Goal: Transaction & Acquisition: Purchase product/service

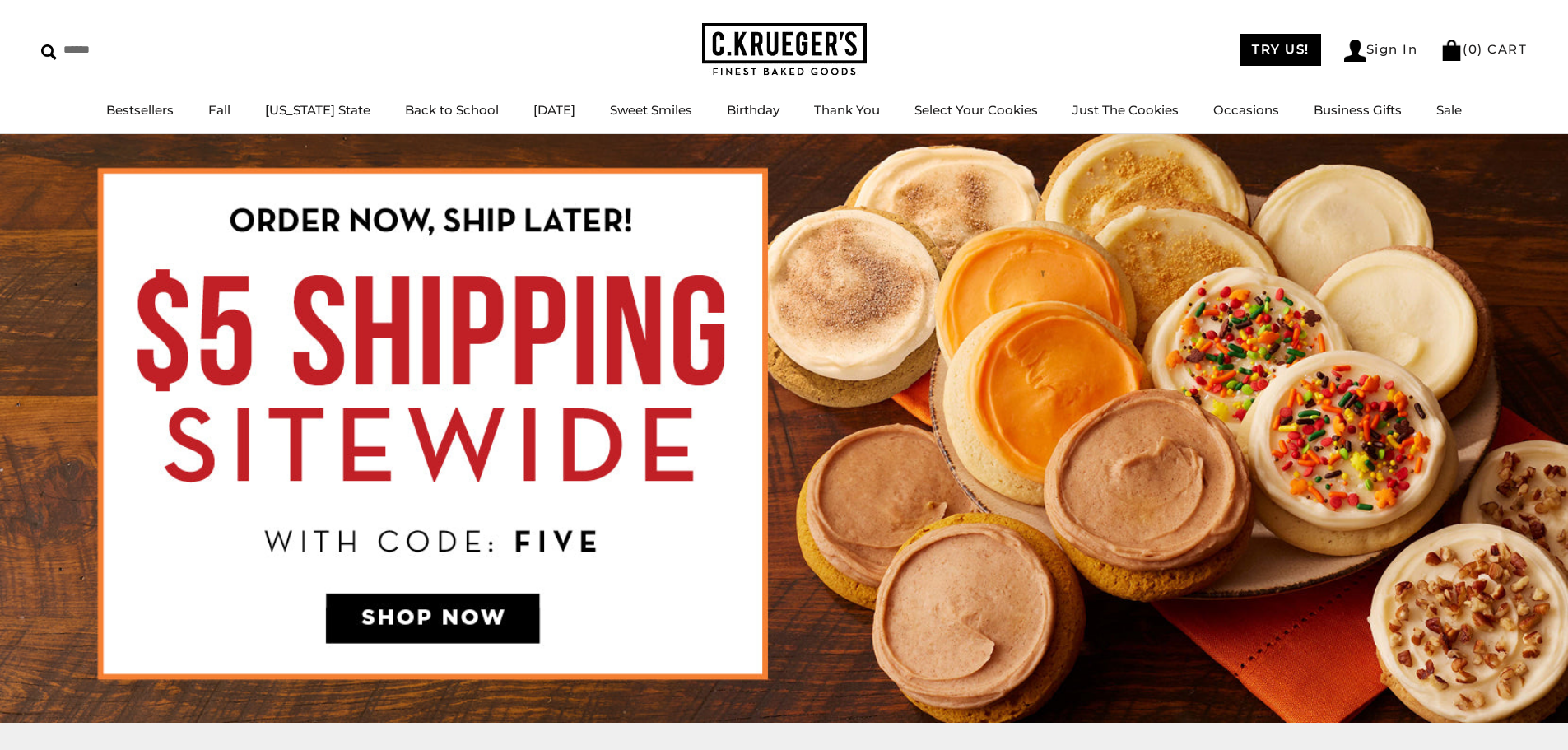
scroll to position [83, 0]
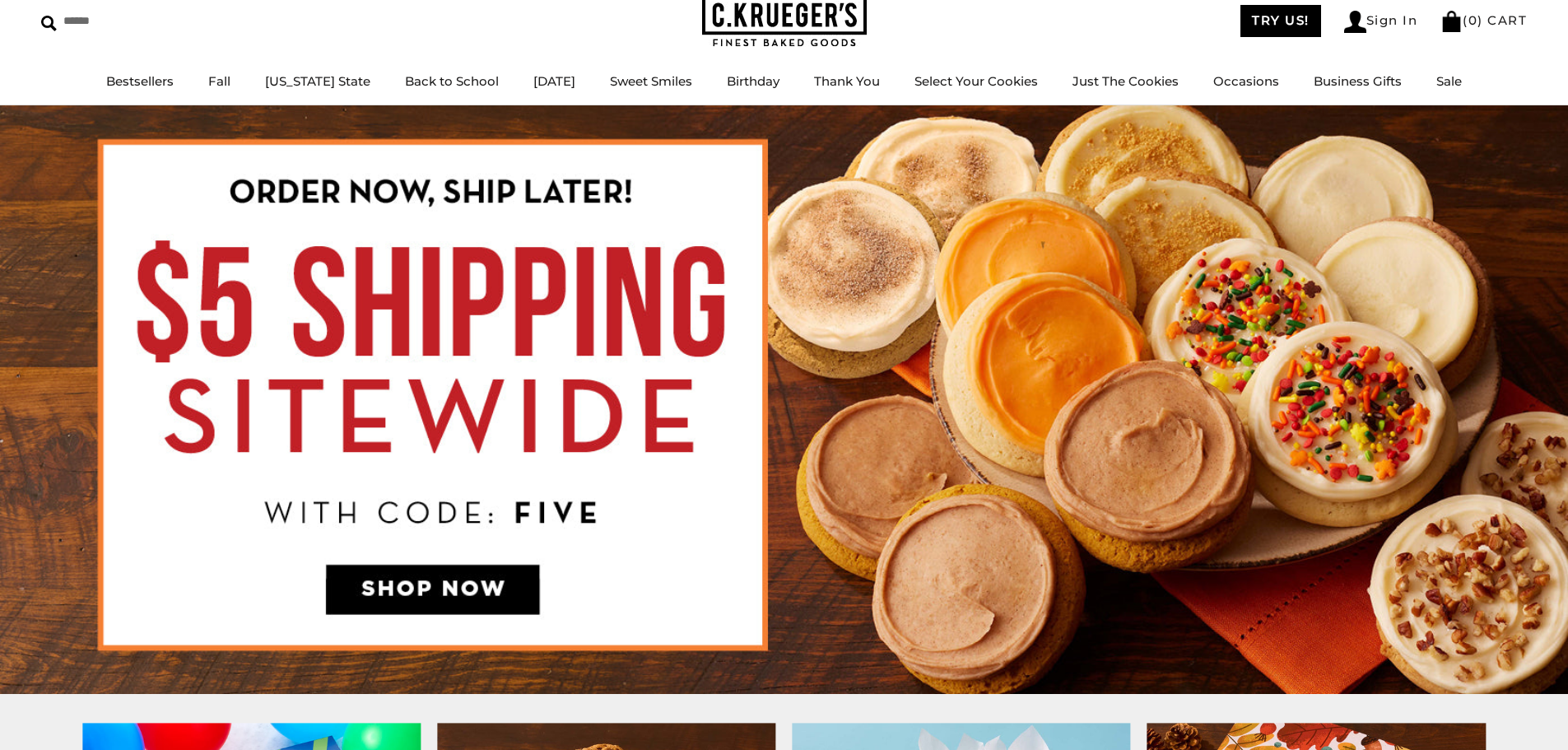
click at [830, 35] on img at bounding box center [785, 20] width 165 height 54
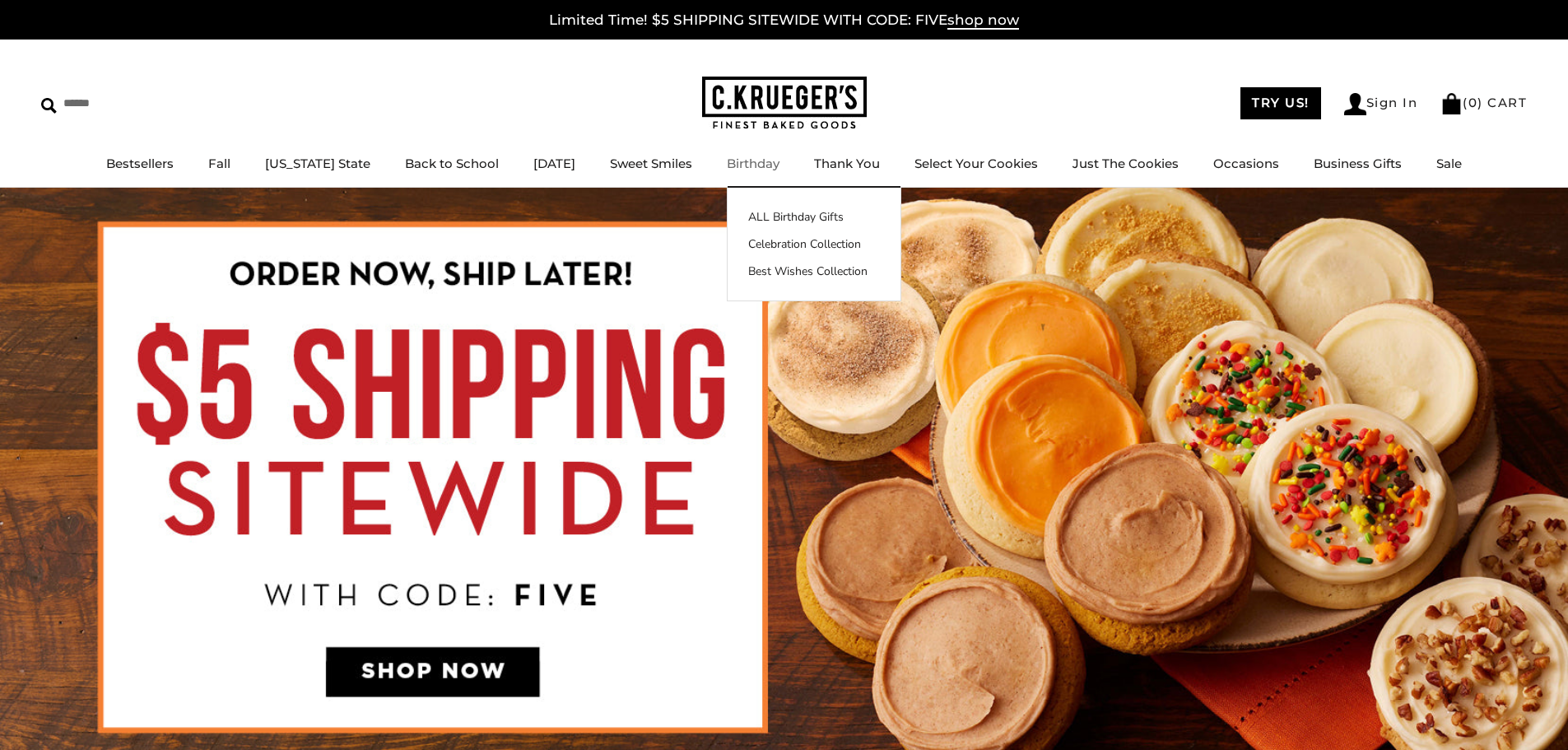
click at [737, 169] on link "Birthday" at bounding box center [753, 163] width 53 height 16
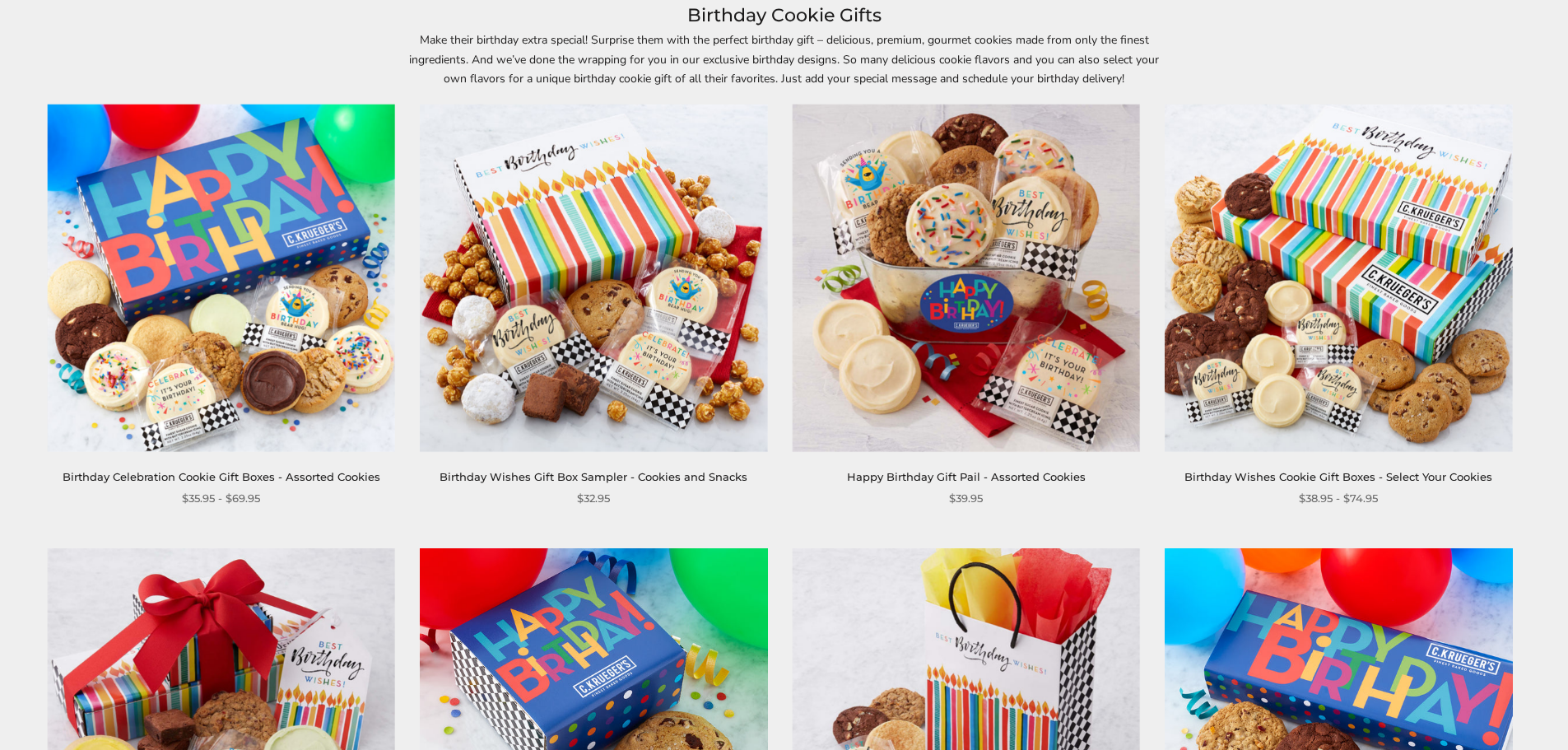
scroll to position [247, 0]
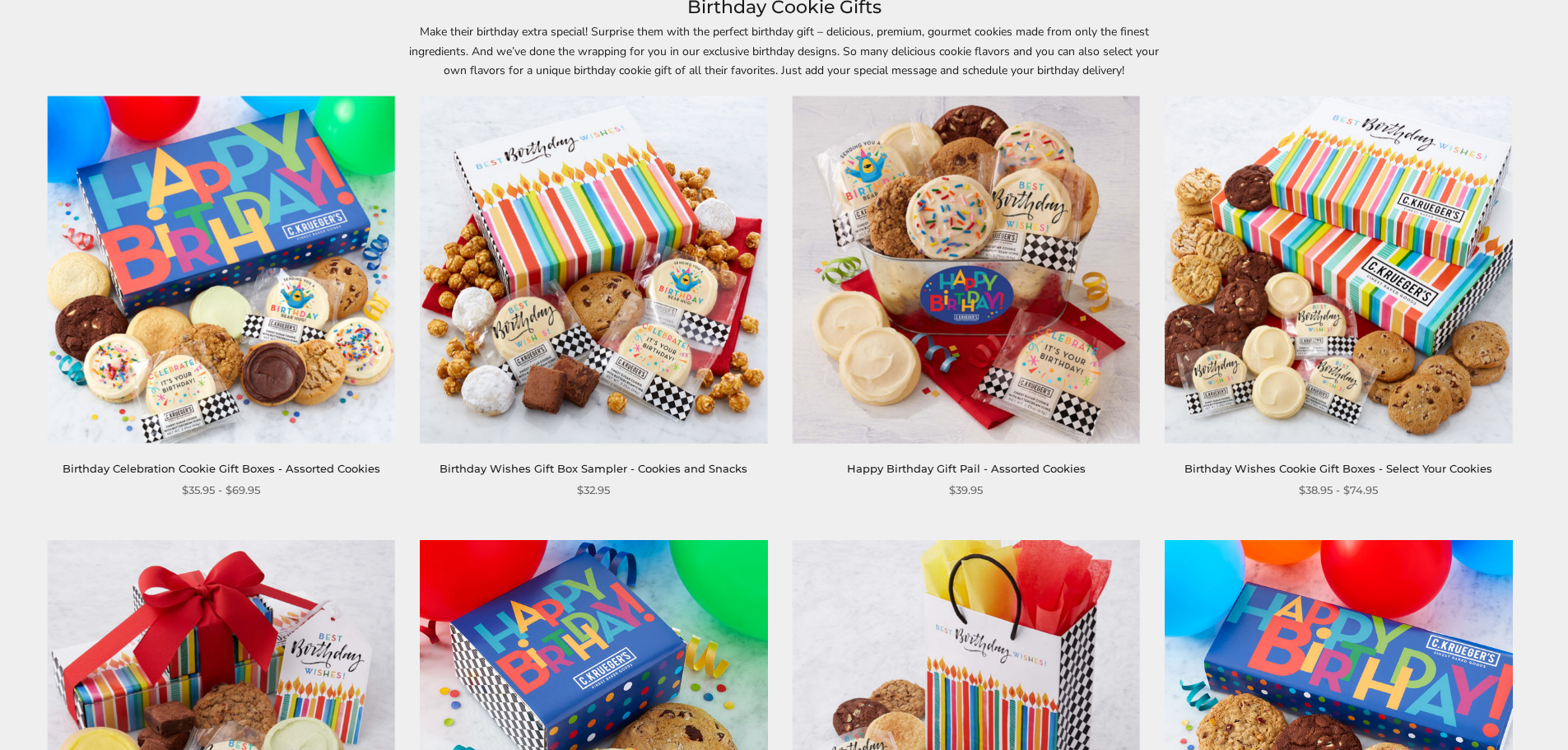
click at [241, 298] on img at bounding box center [221, 270] width 348 height 348
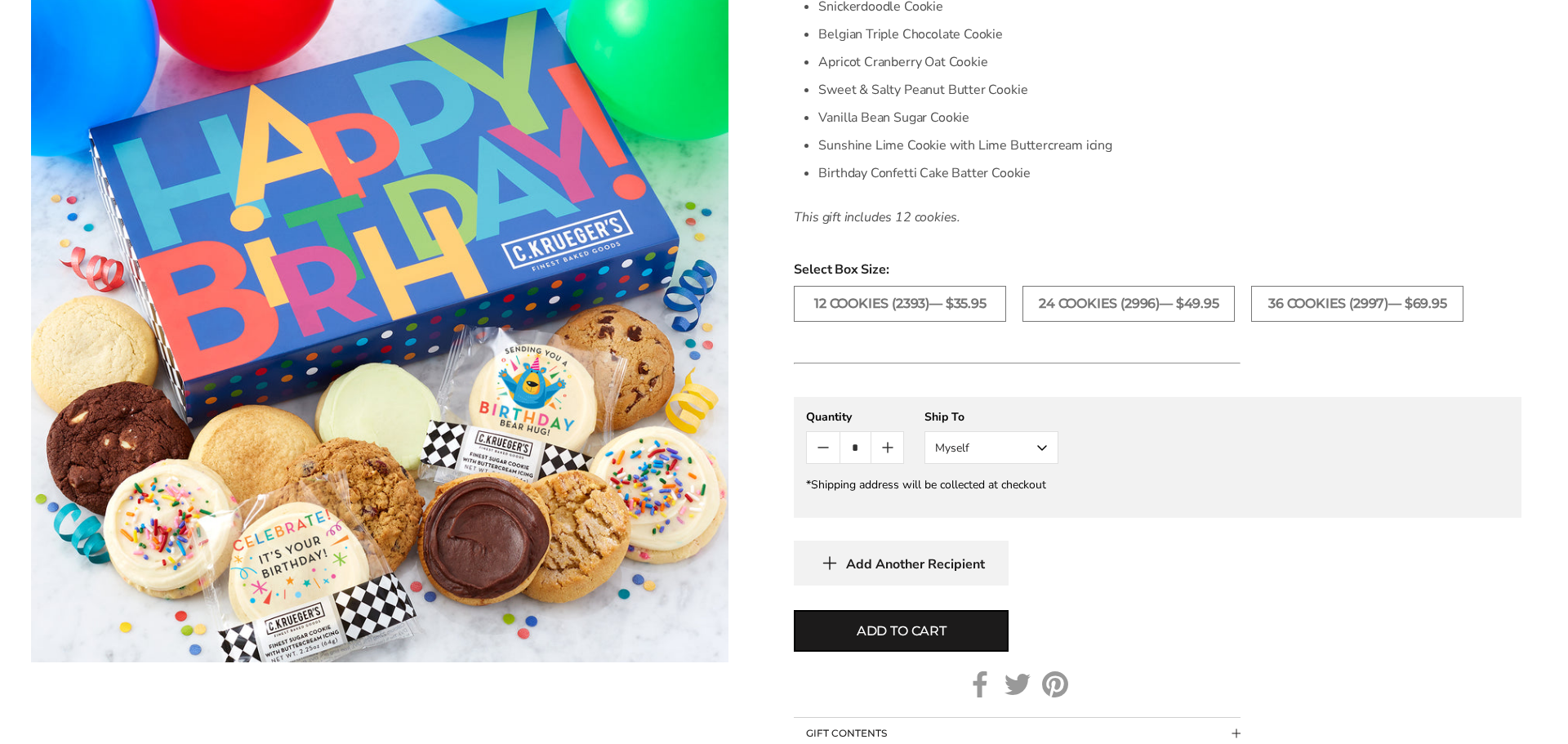
scroll to position [653, 0]
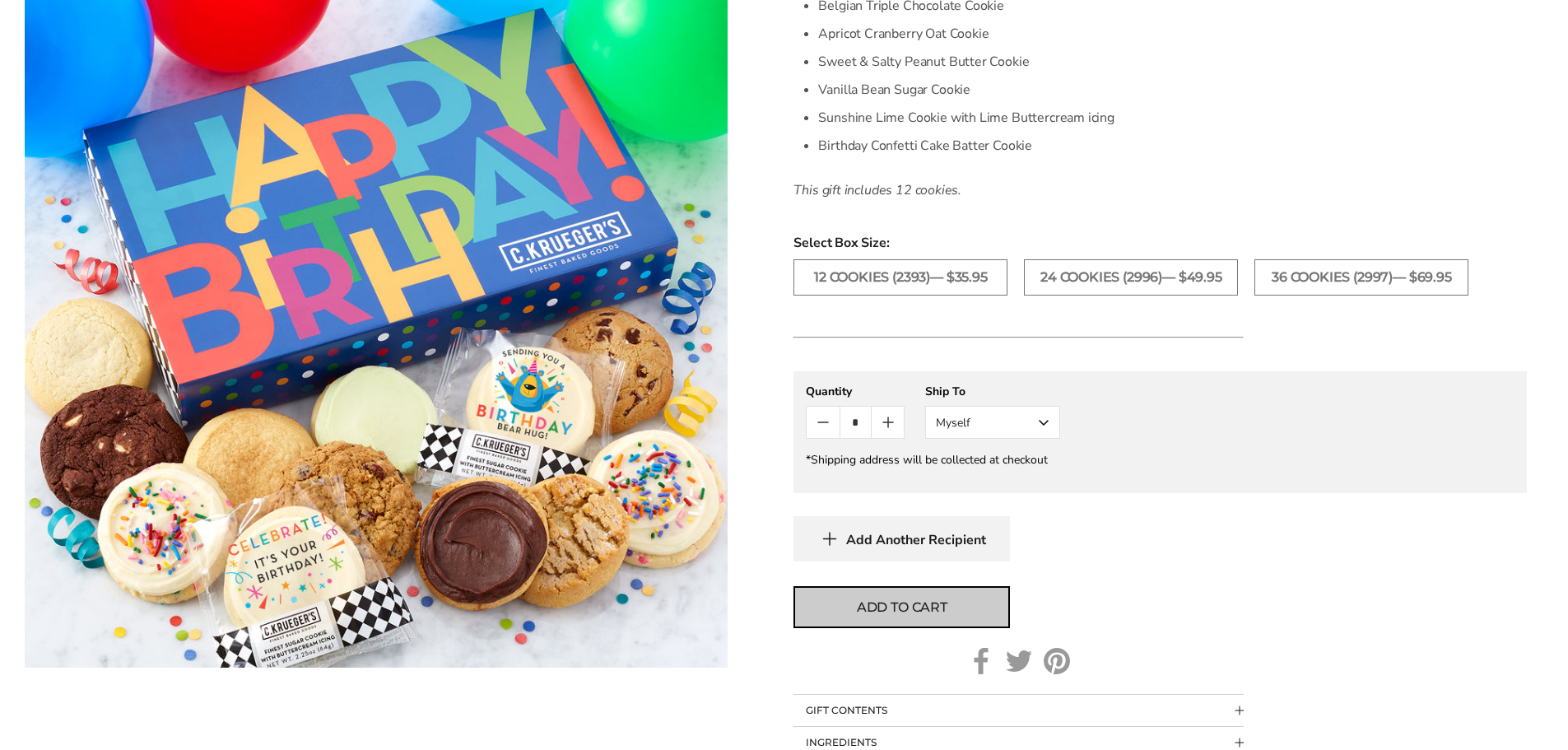
click at [964, 598] on button "Add to cart" at bounding box center [902, 608] width 217 height 42
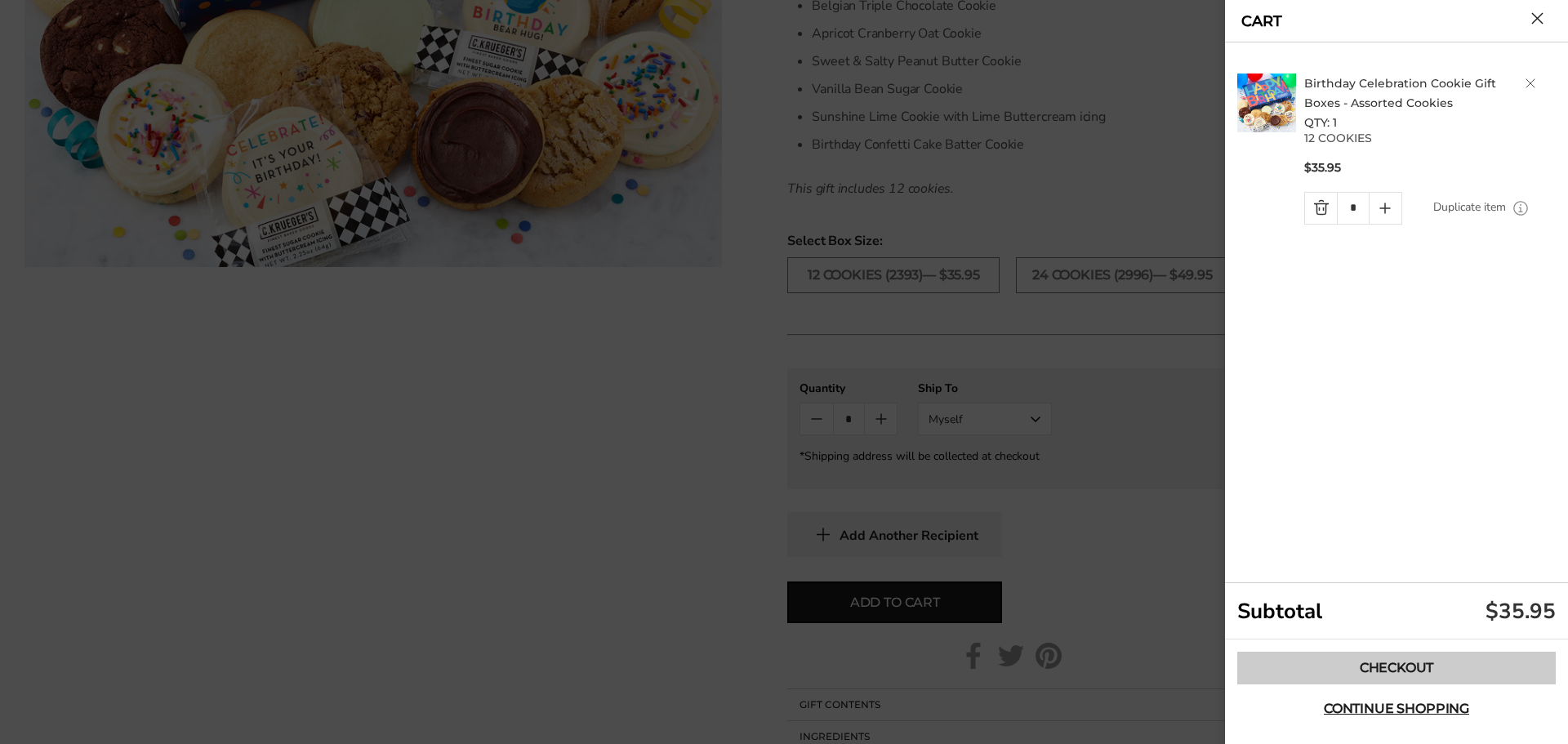
click at [1331, 657] on link "Checkout" at bounding box center [1397, 668] width 319 height 33
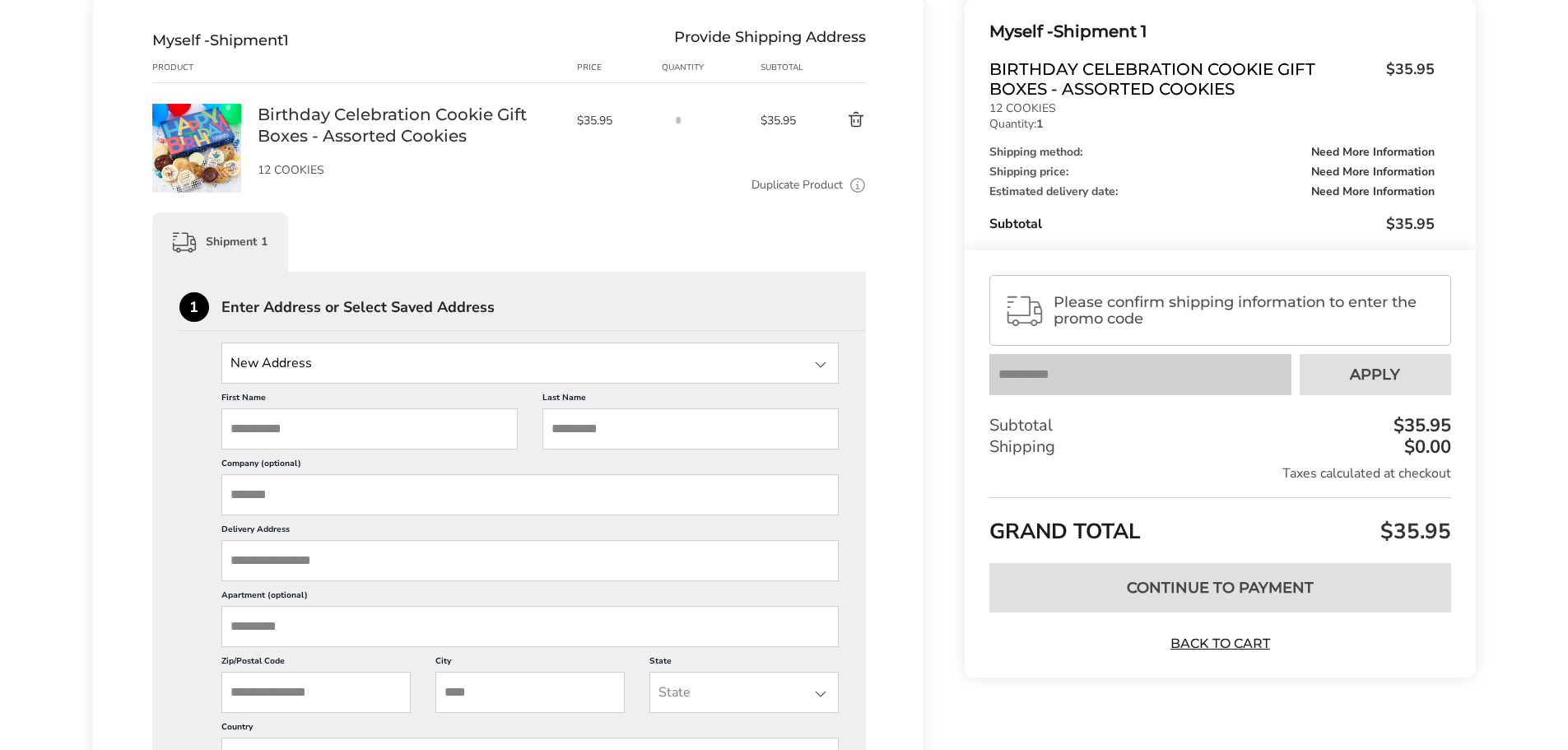
scroll to position [247, 0]
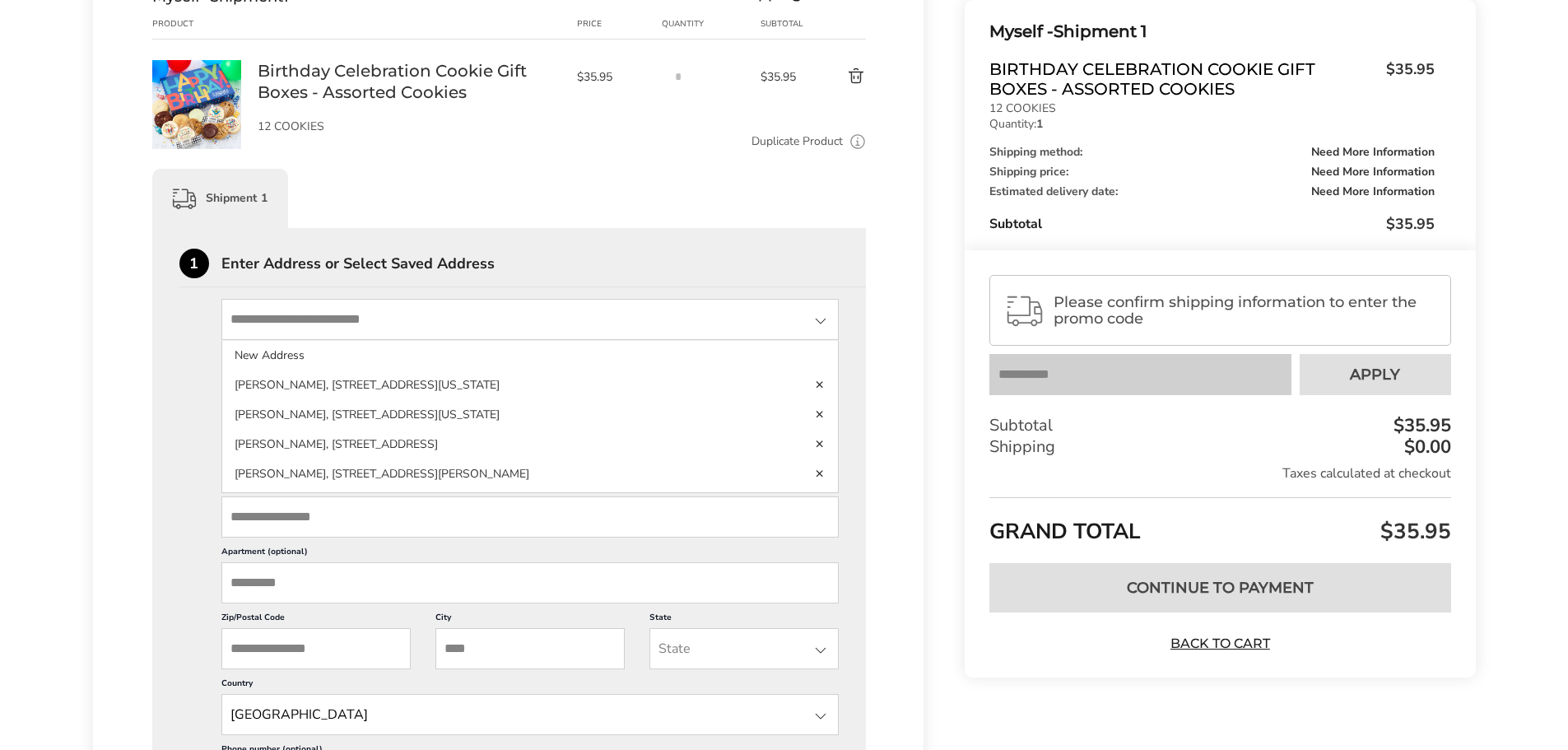
click at [385, 311] on input "State" at bounding box center [530, 319] width 618 height 41
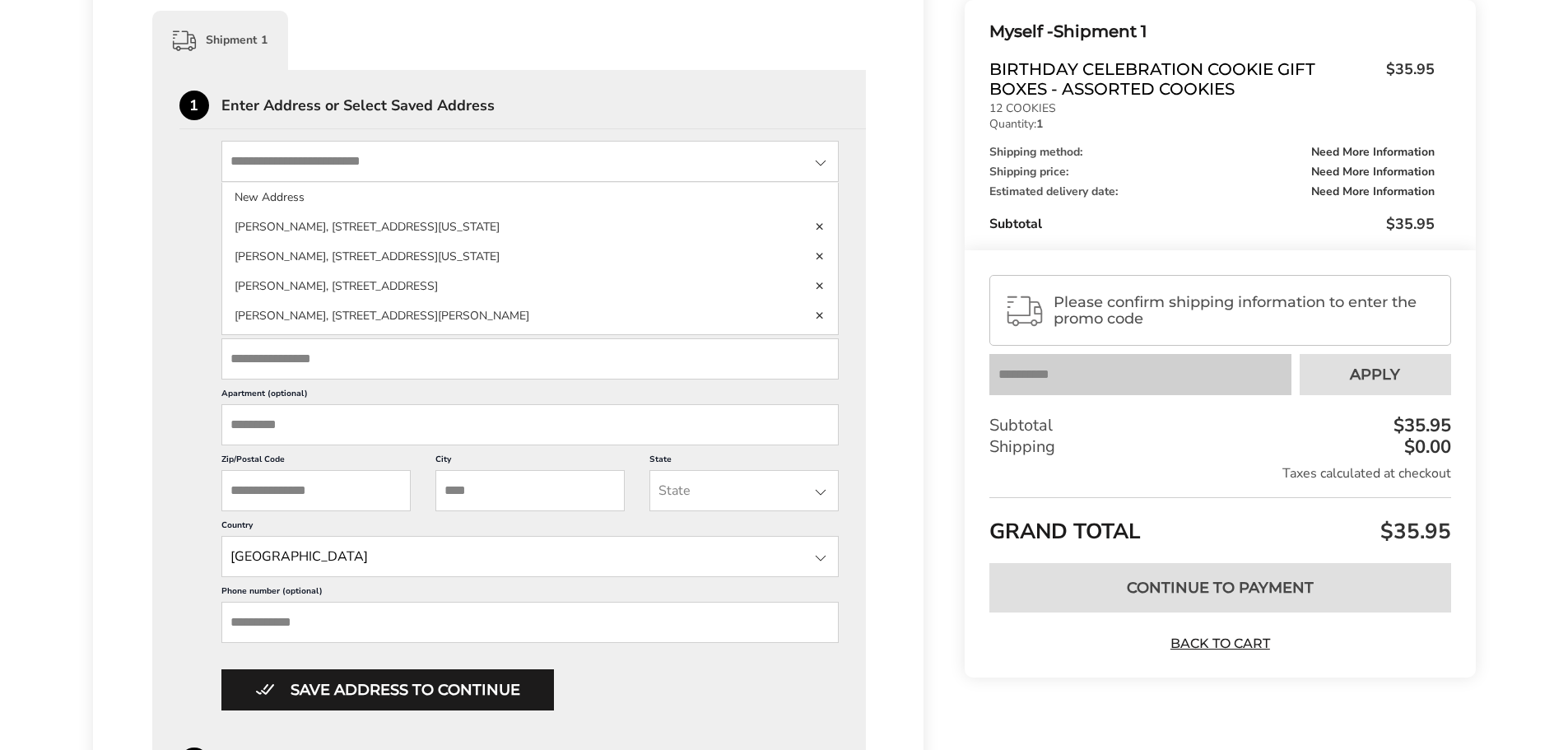
scroll to position [412, 0]
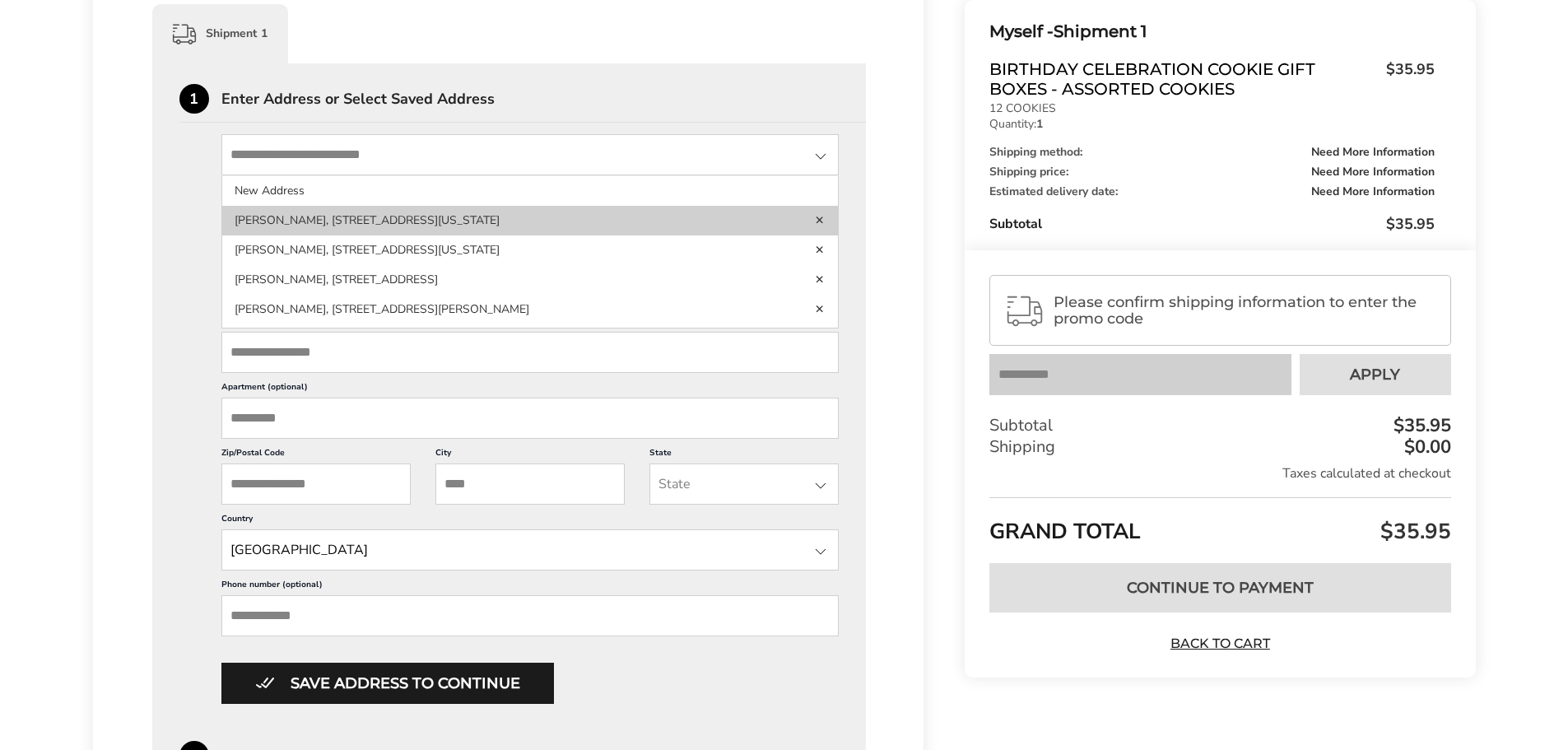
click at [489, 218] on li "Adisyn Graham, 2443 Sierra Nevada Rd, Mammoth Lakes, CA, 93546-6127, United Sta…" at bounding box center [530, 220] width 616 height 30
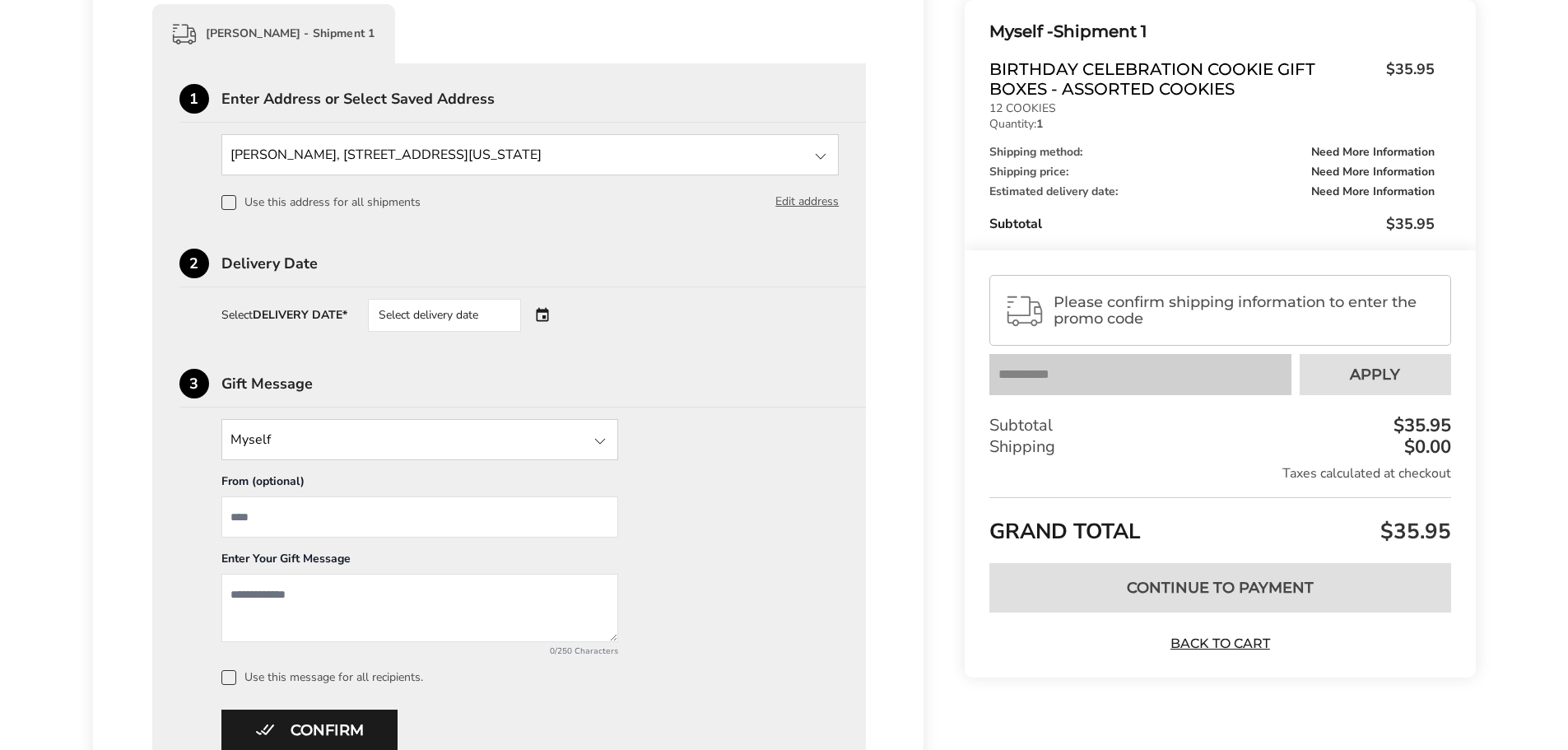
click at [461, 306] on div "Select delivery date" at bounding box center [444, 315] width 153 height 33
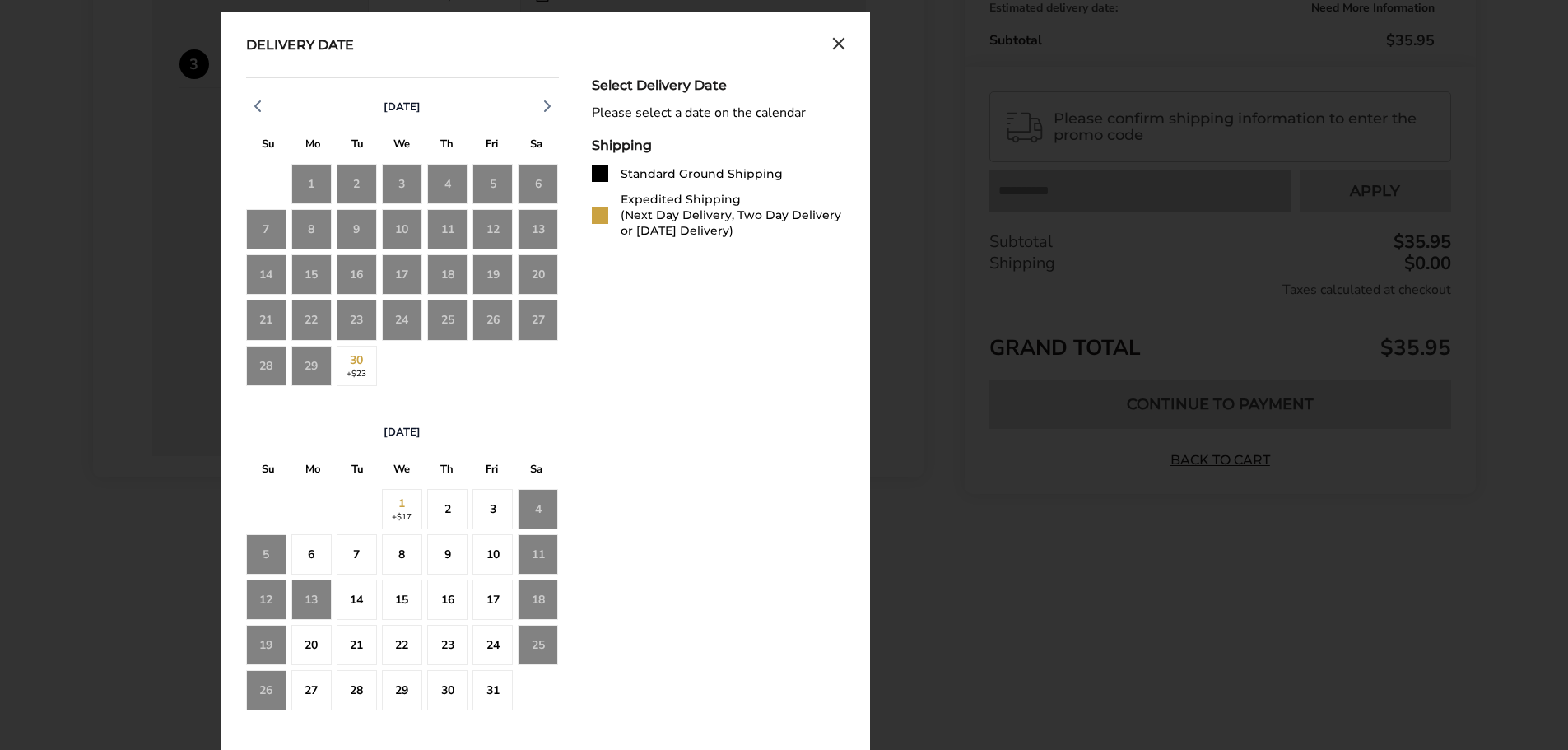
scroll to position [733, 0]
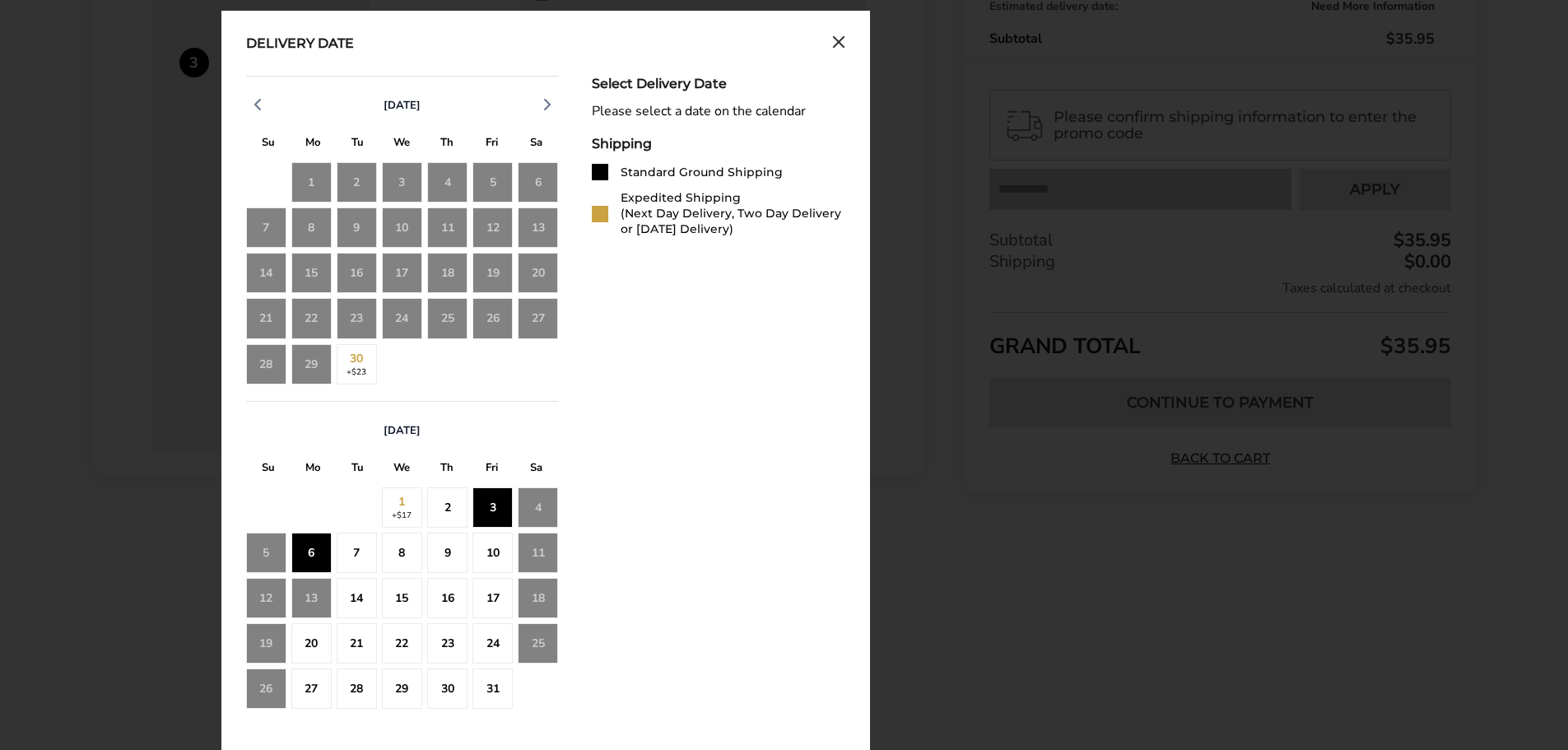
click at [457, 512] on div "2" at bounding box center [448, 508] width 40 height 40
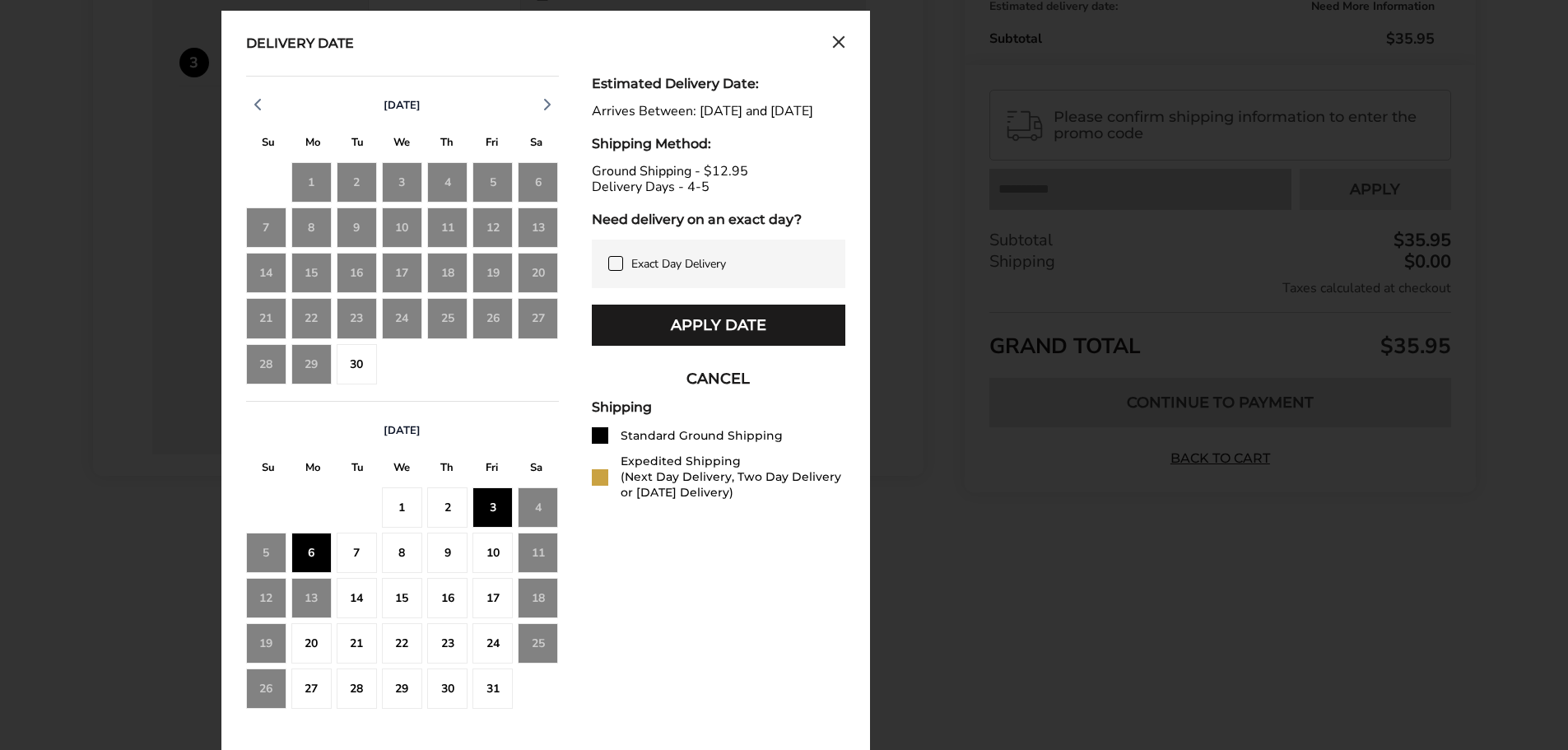
click at [449, 510] on div "2" at bounding box center [448, 508] width 40 height 40
click at [395, 509] on div "1" at bounding box center [402, 508] width 40 height 40
click at [451, 514] on div "2" at bounding box center [448, 508] width 40 height 40
click at [746, 593] on div "Estimated Delivery Date: Arrives Between: Oct 3, 2025 and Oct 6, 2025 Shipping …" at bounding box center [718, 400] width 254 height 650
click at [737, 584] on div "Estimated Delivery Date: Arrives Between: Oct 3, 2025 and Oct 6, 2025 Shipping …" at bounding box center [718, 400] width 254 height 650
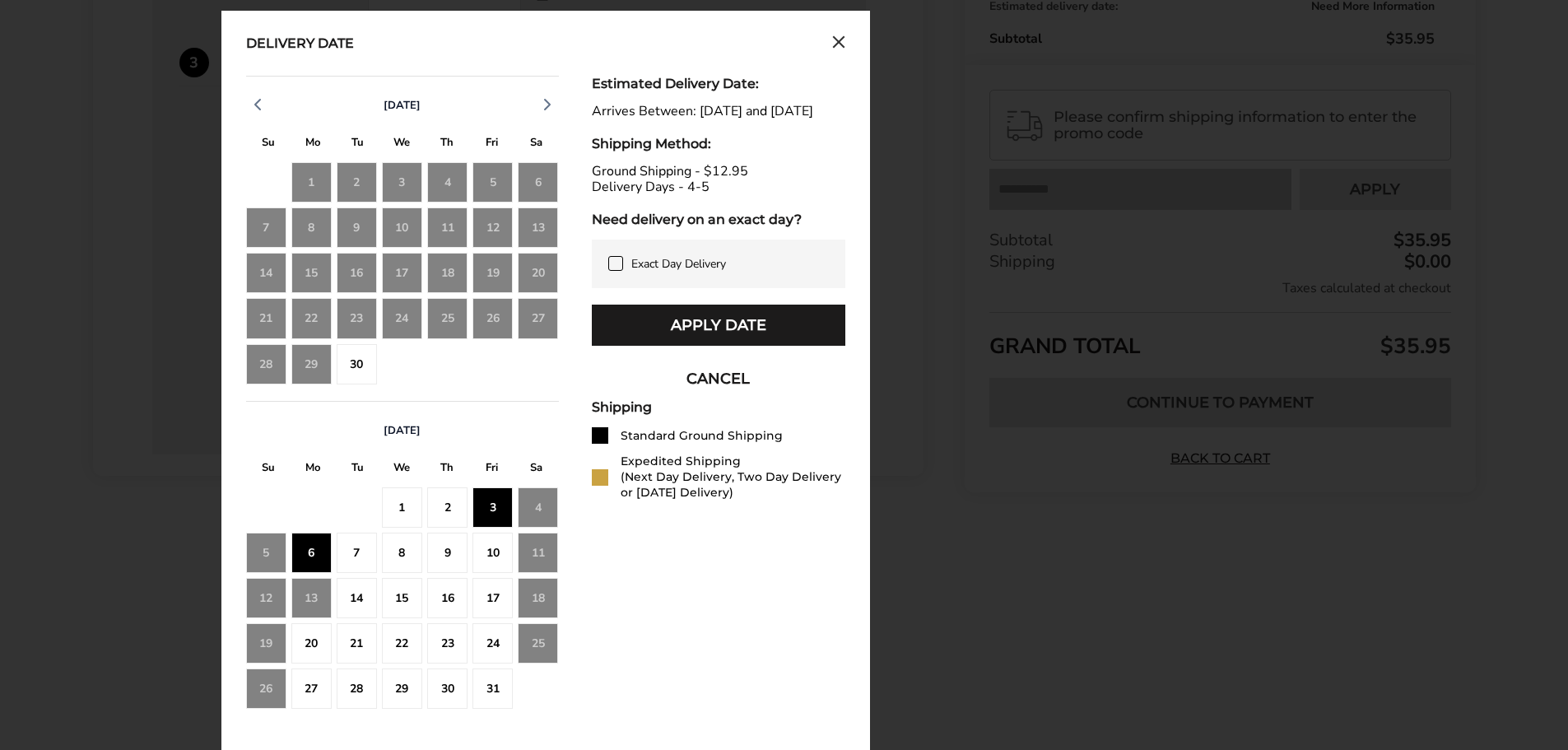
click at [644, 602] on div "Estimated Delivery Date: Arrives Between: Oct 3, 2025 and Oct 6, 2025 Shipping …" at bounding box center [718, 400] width 254 height 650
click at [404, 508] on div "1" at bounding box center [402, 508] width 40 height 40
click at [362, 371] on div "30" at bounding box center [357, 364] width 40 height 40
click at [443, 500] on div "2" at bounding box center [448, 508] width 40 height 40
click at [363, 567] on div "7" at bounding box center [357, 553] width 40 height 40
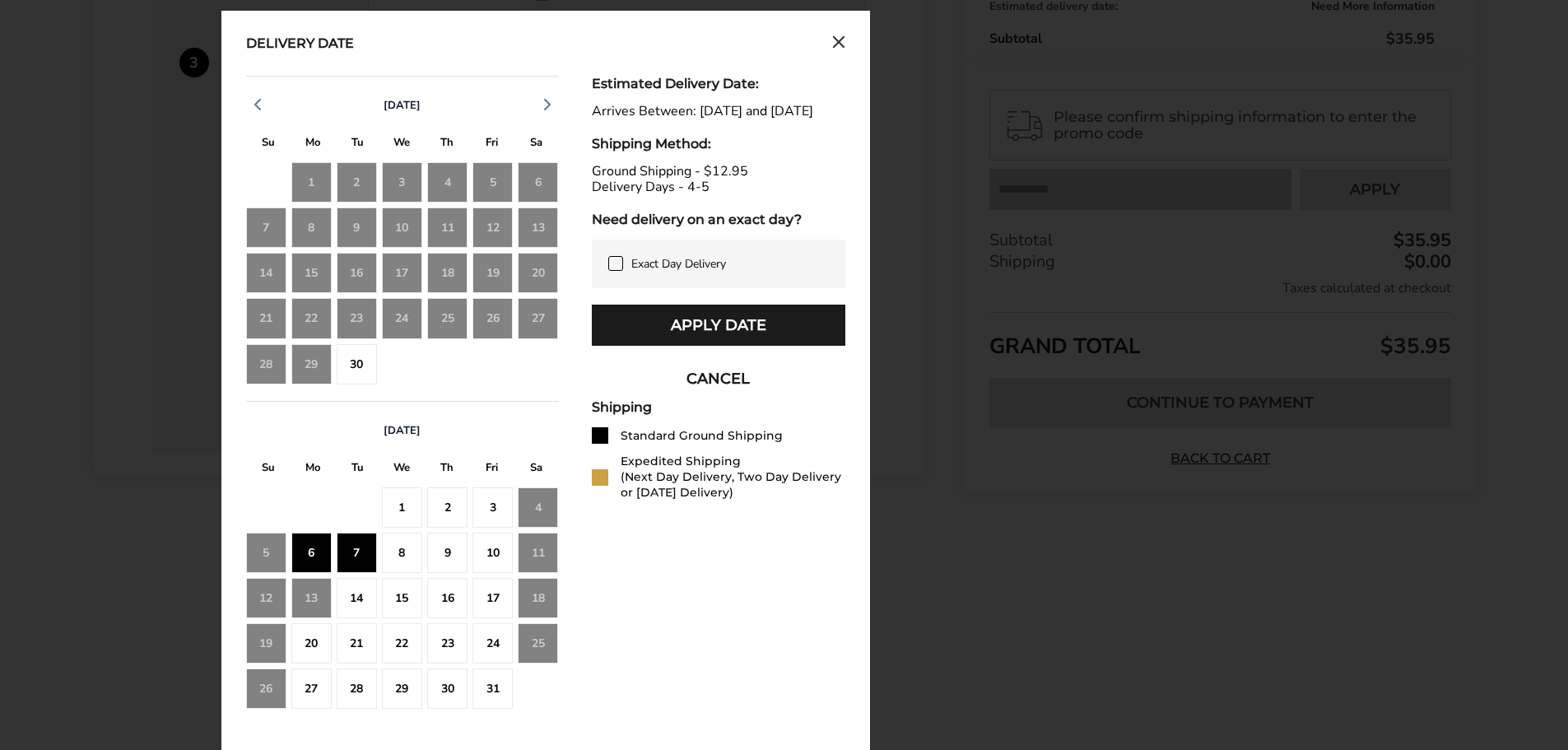
click at [714, 398] on button "CANCEL" at bounding box center [718, 379] width 254 height 41
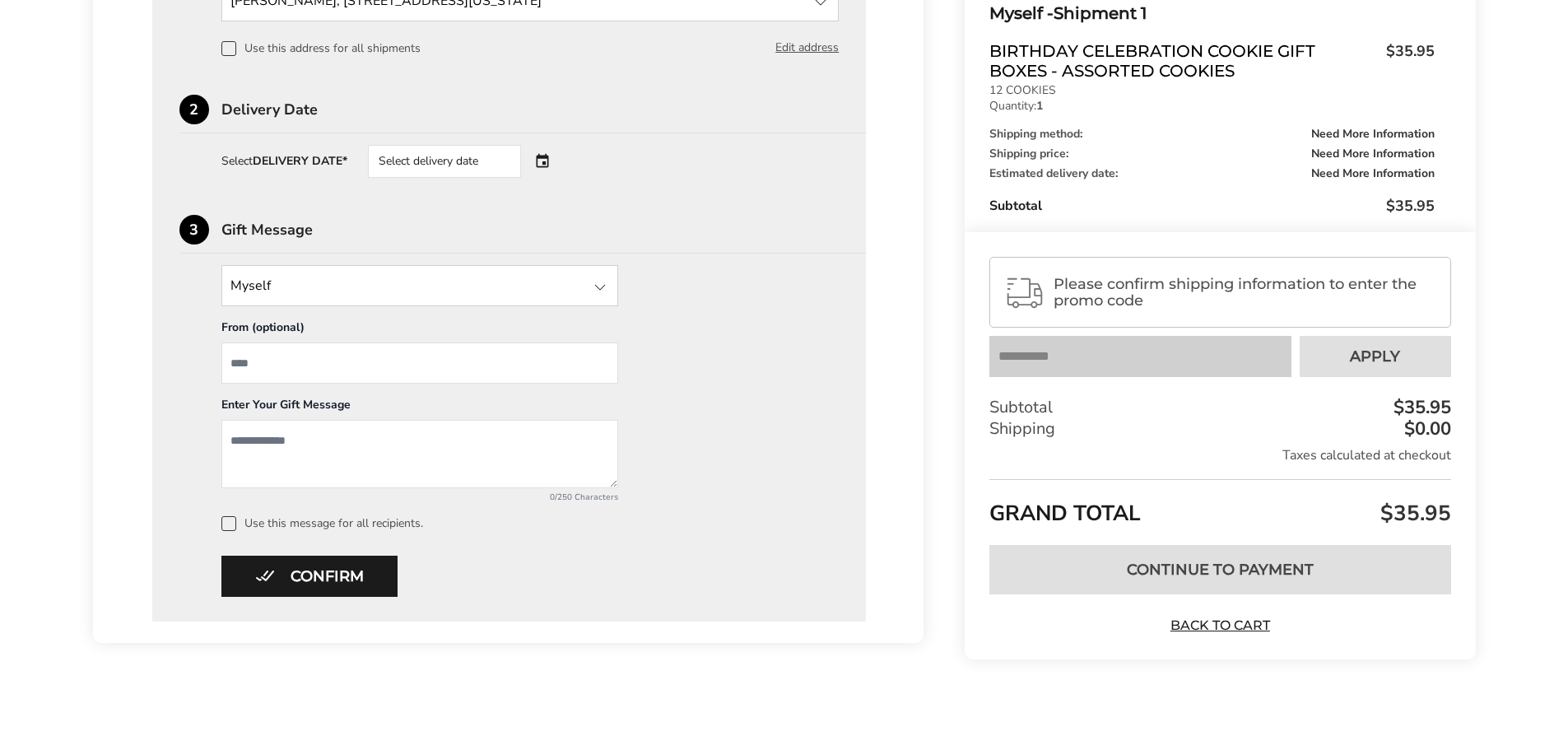
scroll to position [566, 0]
click at [404, 155] on div "Select delivery date" at bounding box center [444, 162] width 153 height 33
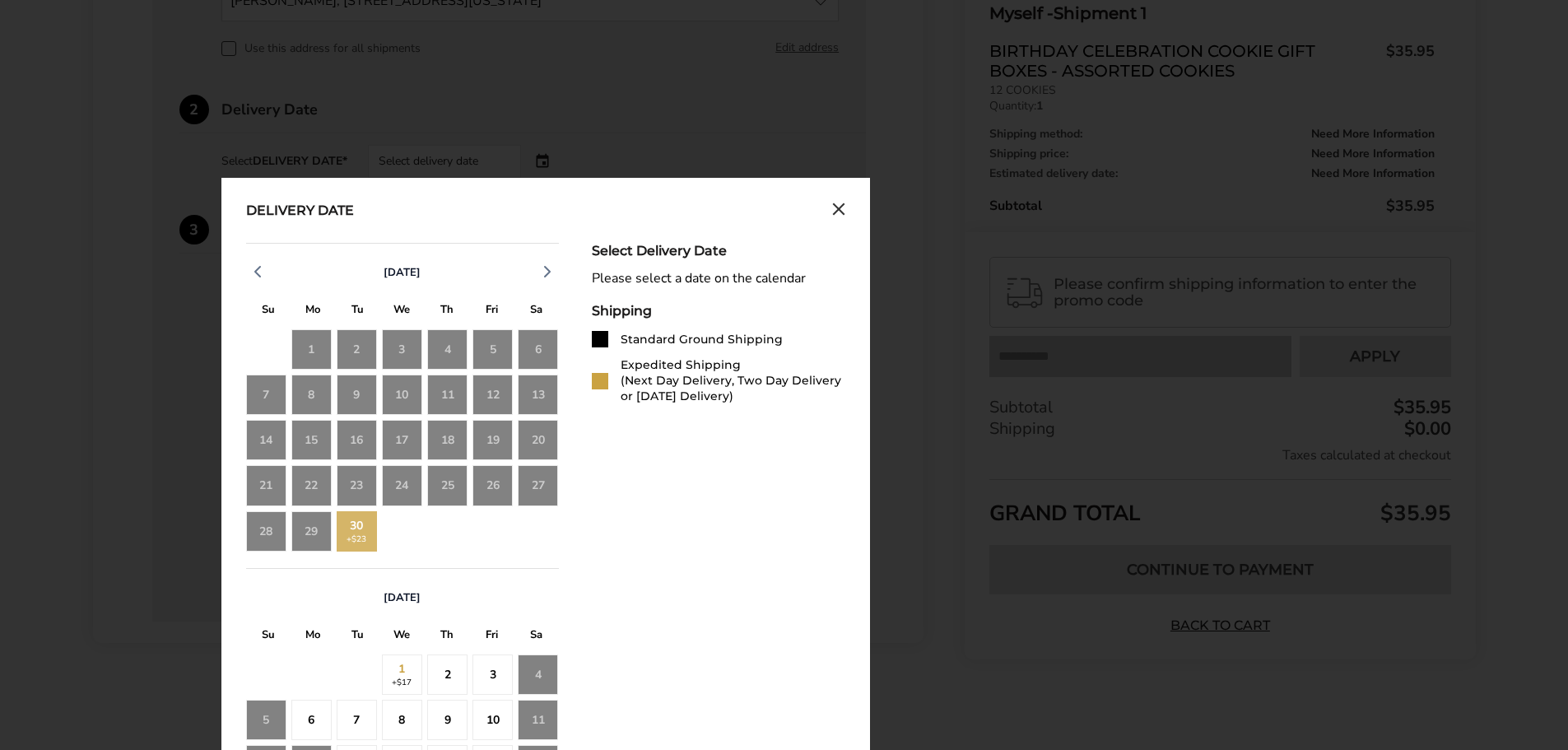
click at [359, 533] on div "30 +$23" at bounding box center [357, 531] width 40 height 40
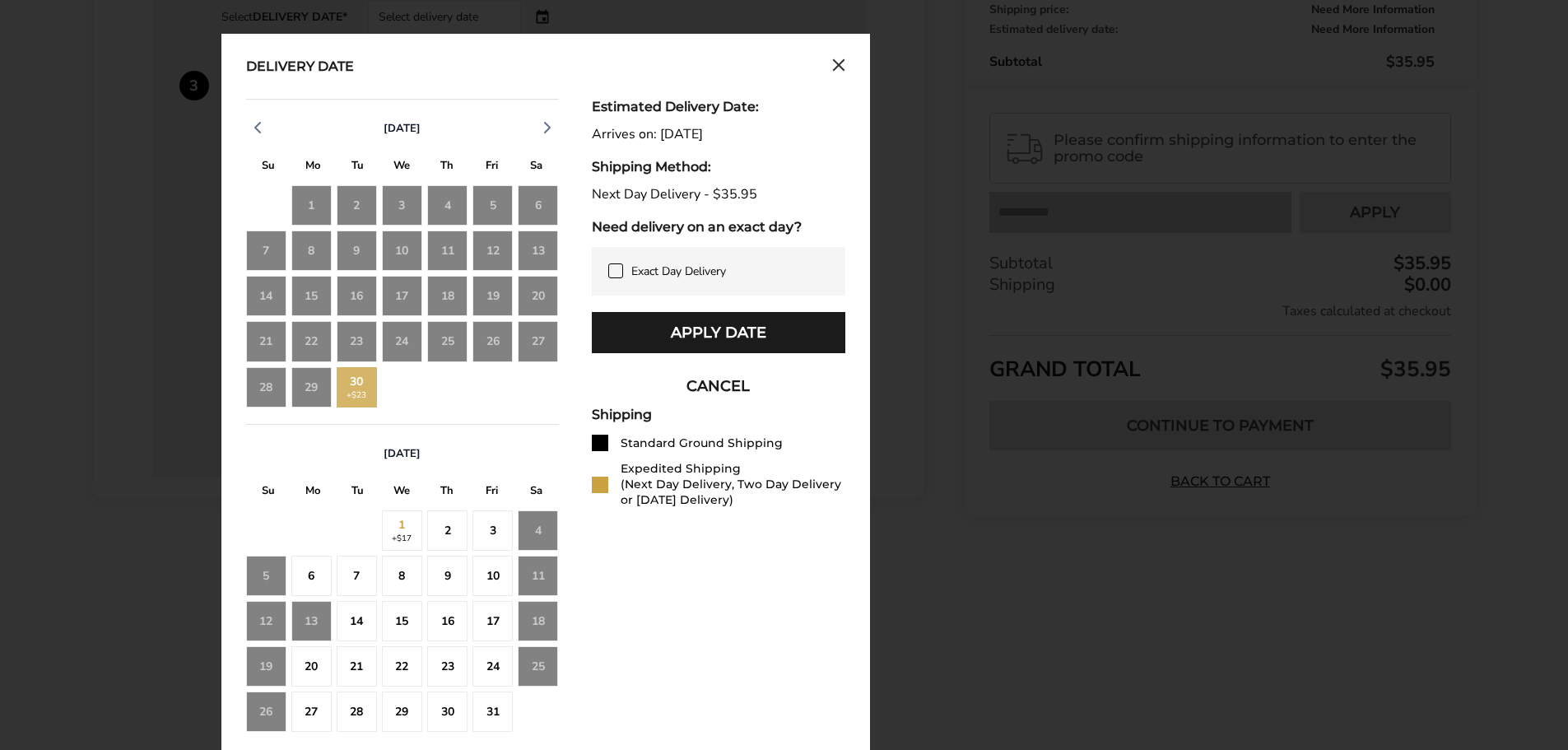
scroll to position [731, 0]
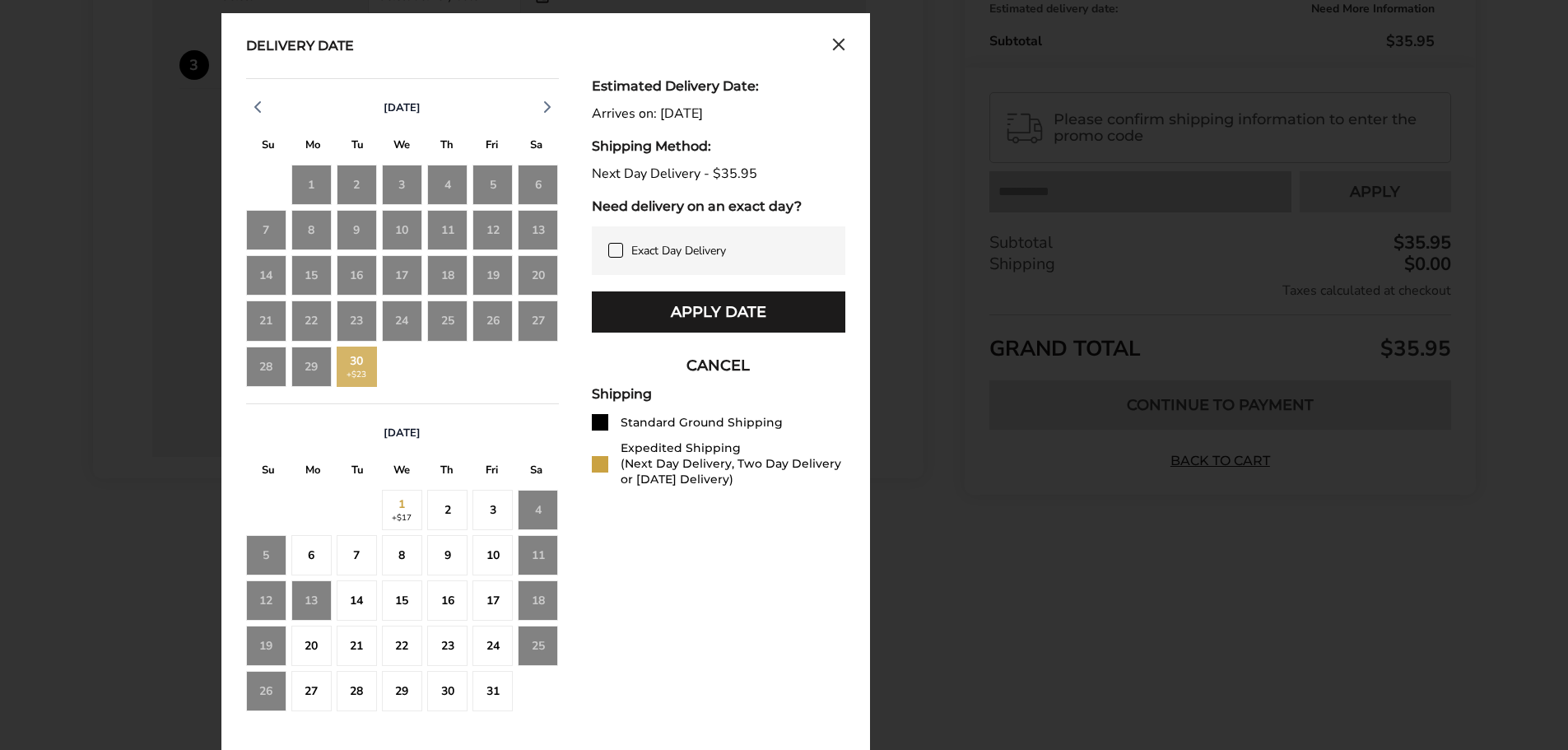
click at [414, 515] on div "1 +$17" at bounding box center [402, 510] width 40 height 40
click at [441, 515] on div "2" at bounding box center [448, 510] width 40 height 40
click at [615, 248] on icon at bounding box center [615, 250] width 13 height 13
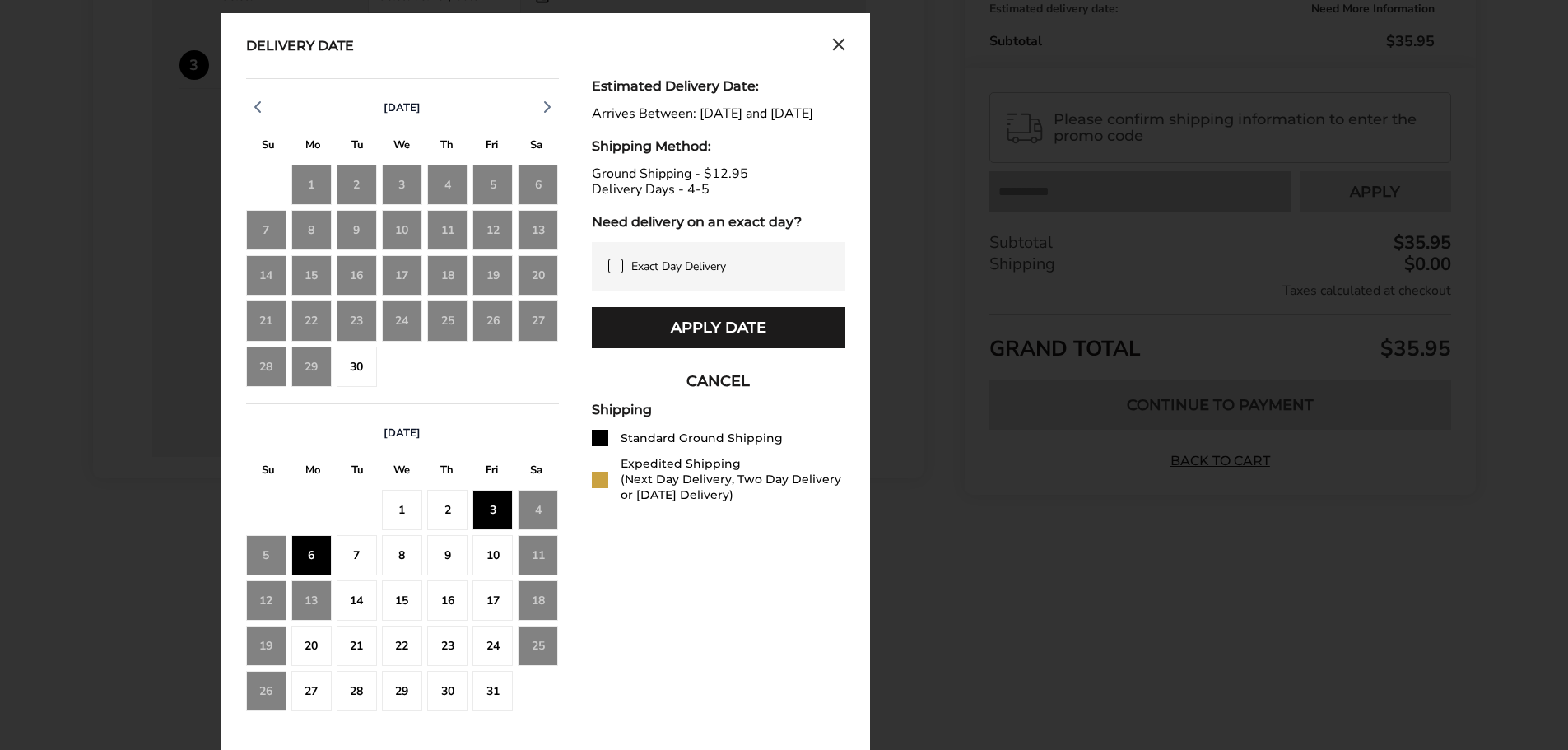
click at [435, 514] on div "2" at bounding box center [448, 510] width 40 height 40
click at [414, 515] on div "1" at bounding box center [402, 510] width 40 height 40
click at [416, 582] on div "15" at bounding box center [402, 601] width 40 height 40
click at [455, 631] on div "23" at bounding box center [448, 646] width 40 height 40
drag, startPoint x: 487, startPoint y: 665, endPoint x: 602, endPoint y: 536, distance: 172.8
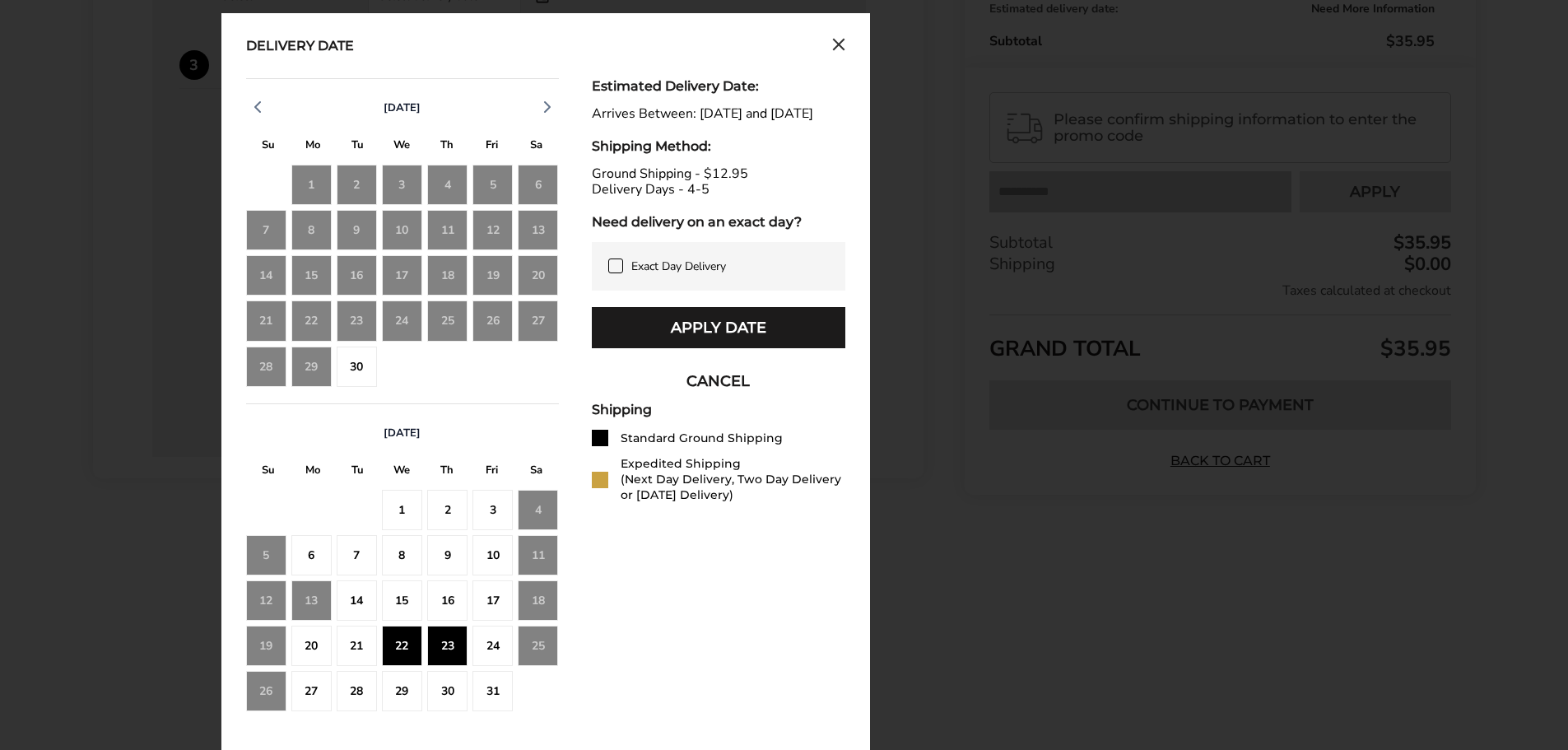
click at [486, 662] on div "24" at bounding box center [493, 646] width 40 height 40
click at [617, 272] on icon at bounding box center [615, 265] width 13 height 13
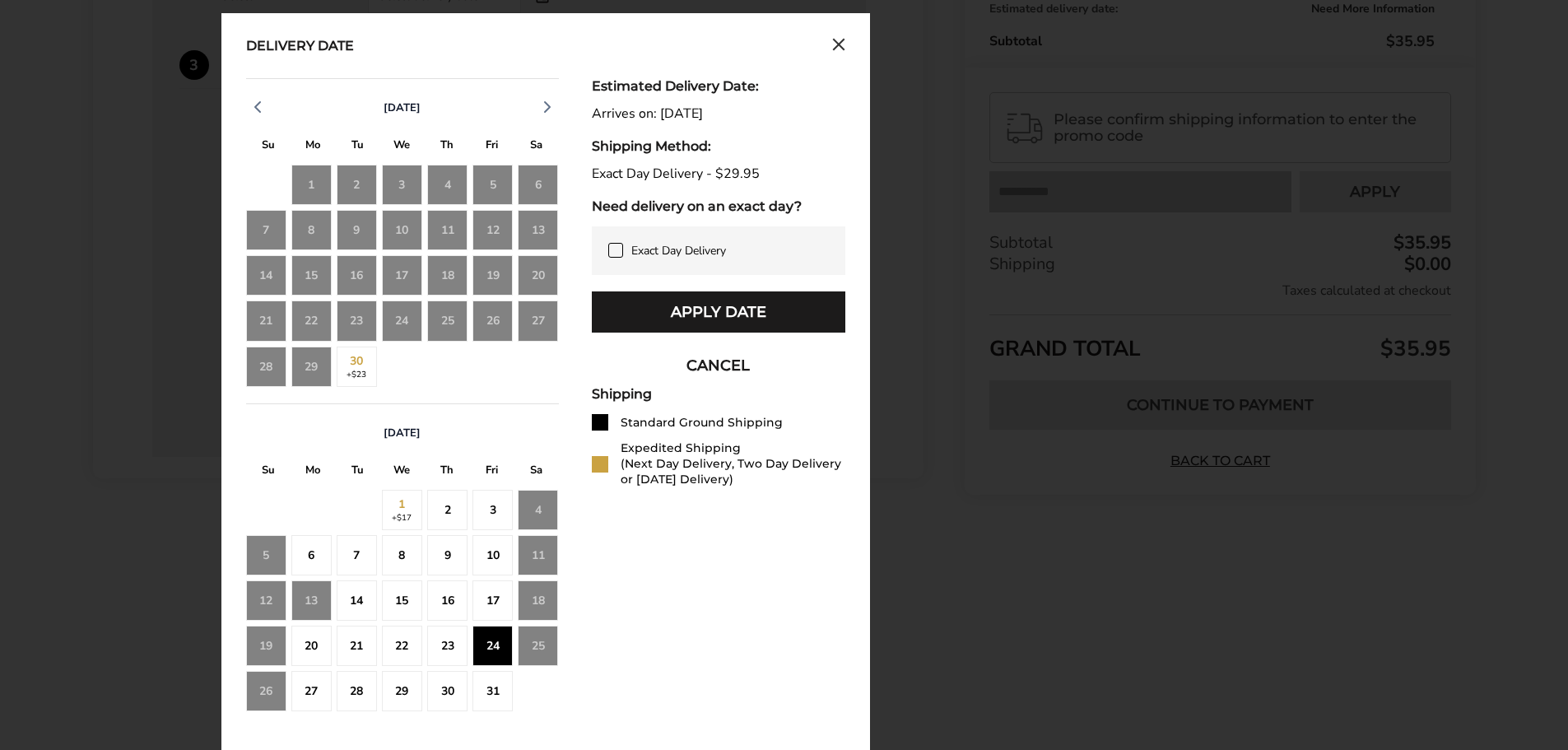
click at [444, 516] on div "2" at bounding box center [448, 510] width 40 height 40
click at [476, 505] on div "3" at bounding box center [493, 510] width 40 height 40
click at [456, 515] on div "2" at bounding box center [448, 510] width 40 height 40
click at [413, 516] on div "1 +$17" at bounding box center [402, 510] width 40 height 40
click at [362, 377] on div "30 +$23" at bounding box center [357, 367] width 40 height 40
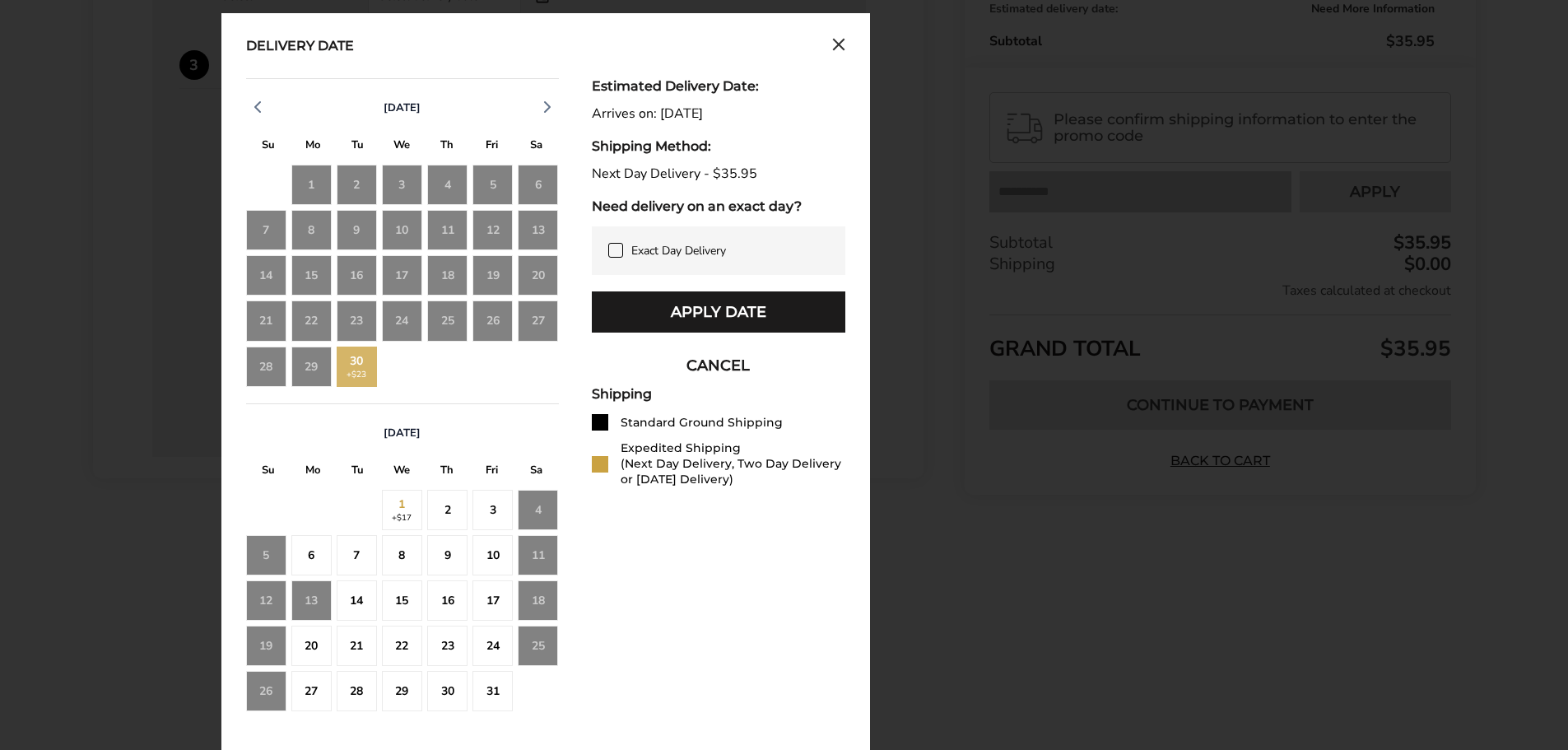
click at [451, 513] on div "2" at bounding box center [448, 510] width 40 height 40
click at [401, 518] on div "1 +$17" at bounding box center [402, 510] width 40 height 40
click at [718, 370] on button "CANCEL" at bounding box center [718, 365] width 254 height 41
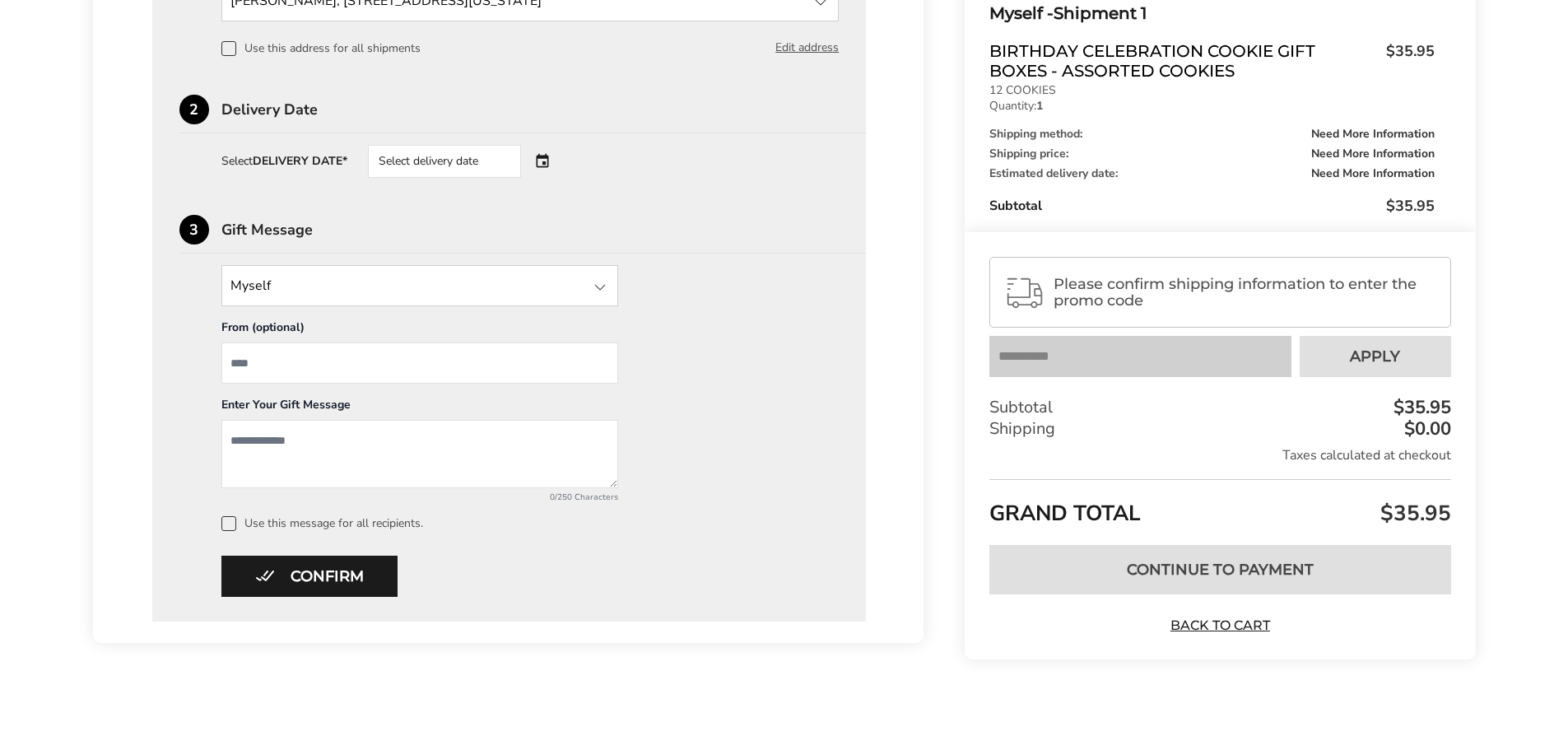
click at [457, 158] on div "Select delivery date" at bounding box center [444, 162] width 153 height 33
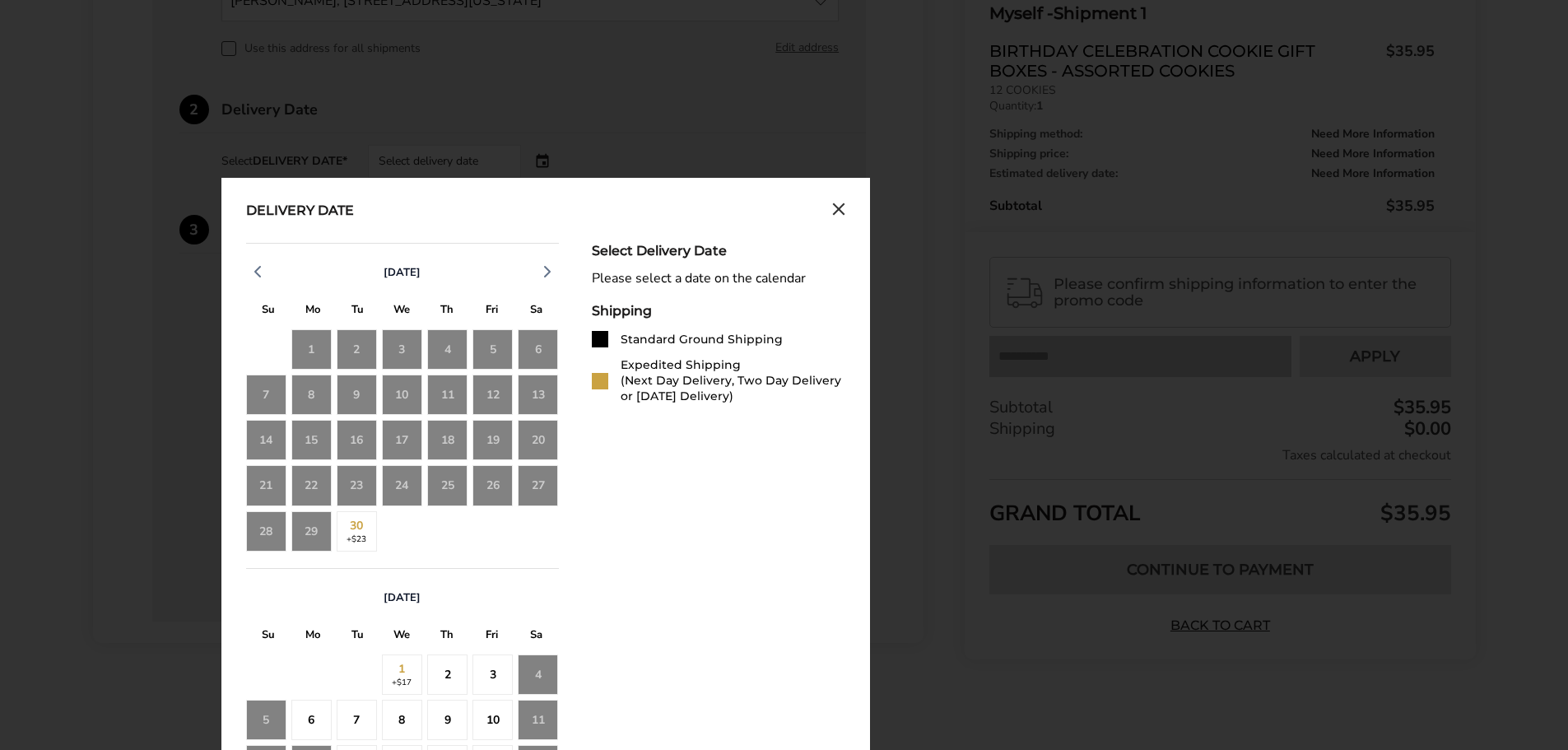
click at [844, 206] on icon "Close calendar" at bounding box center [838, 210] width 13 height 14
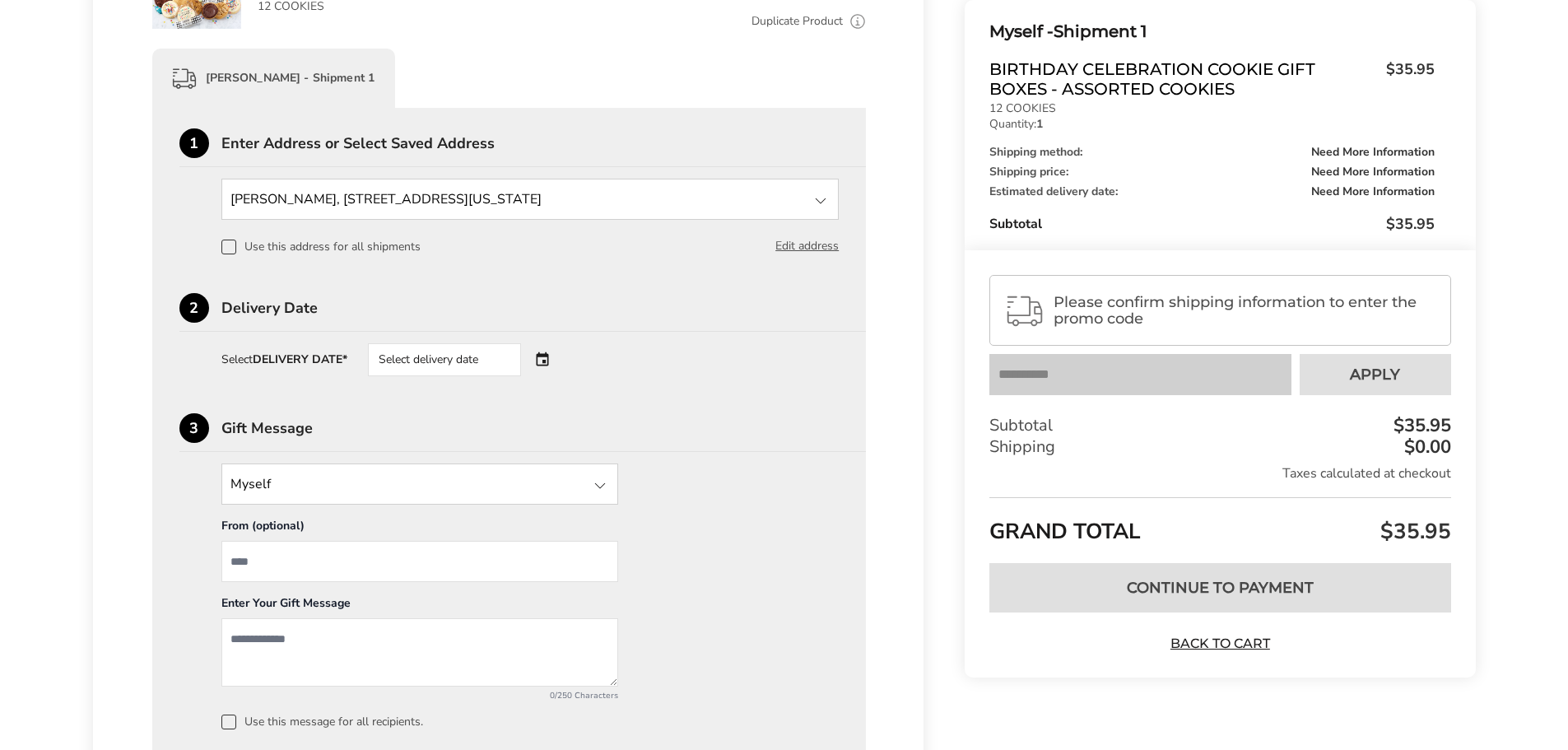
scroll to position [319, 0]
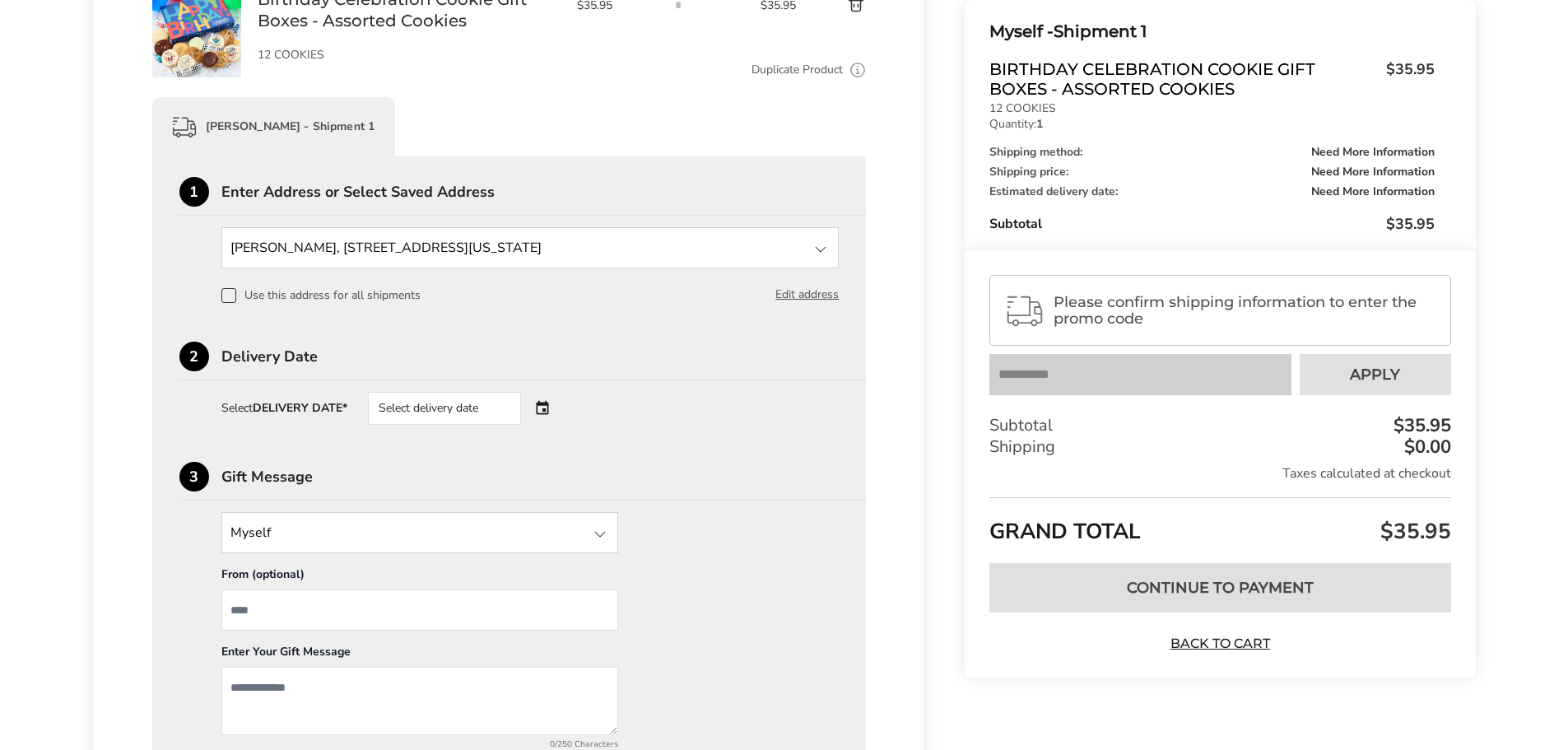
click at [823, 249] on div at bounding box center [821, 249] width 20 height 20
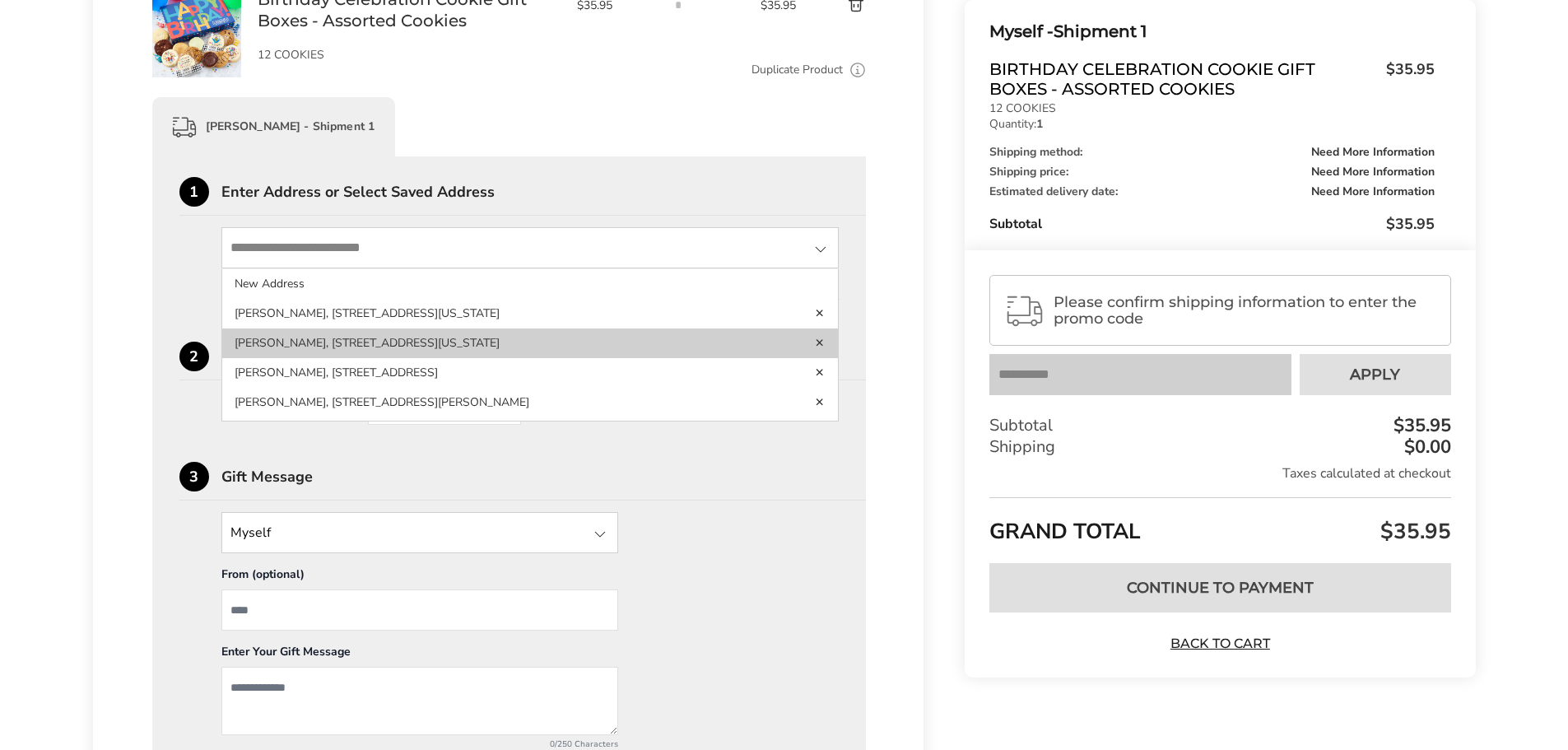
click at [411, 339] on li "Nicole Norris, 138 Persimmon Ct, Delaware, OH, 43015-3230, United States" at bounding box center [530, 343] width 616 height 30
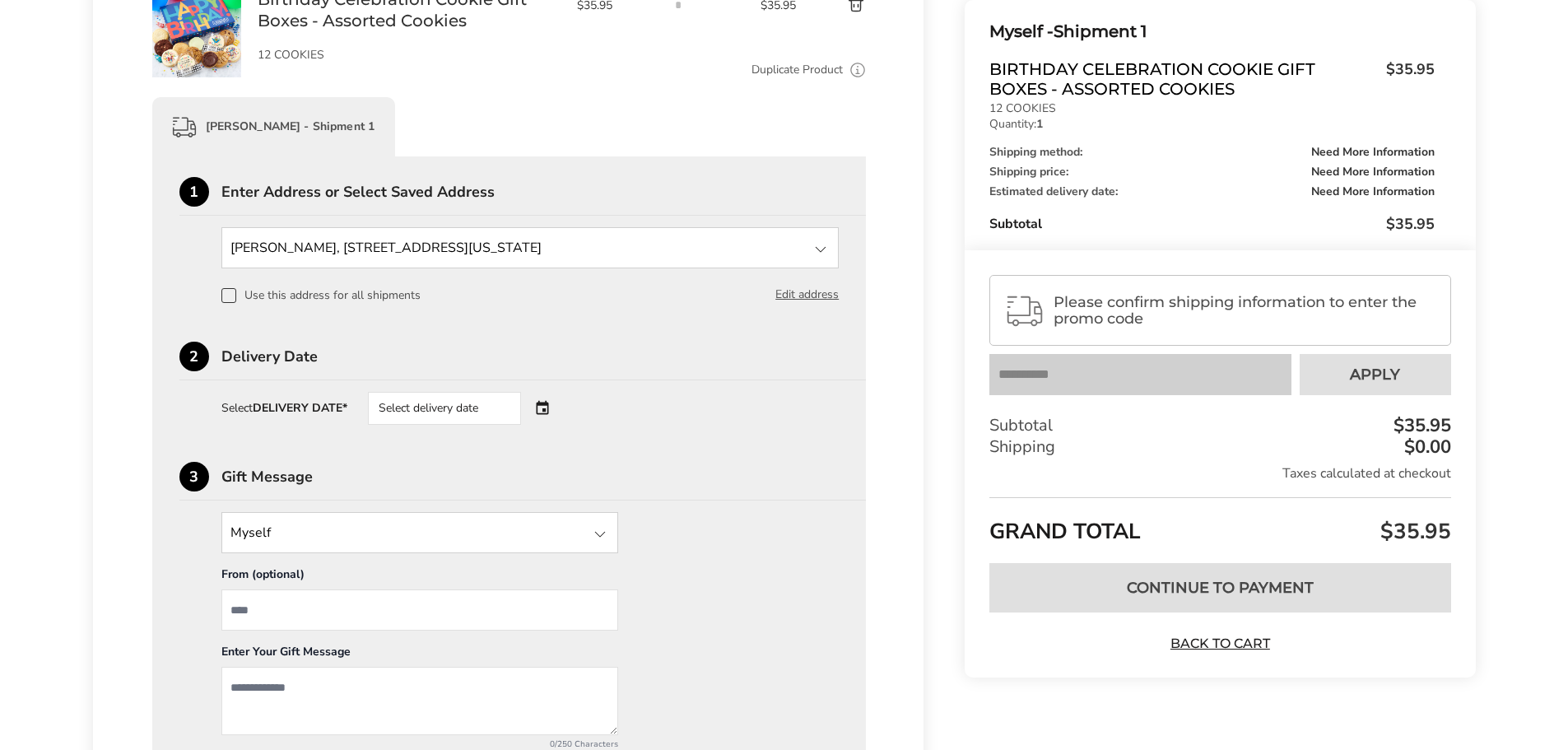
click at [470, 415] on div "Select delivery date" at bounding box center [444, 408] width 153 height 33
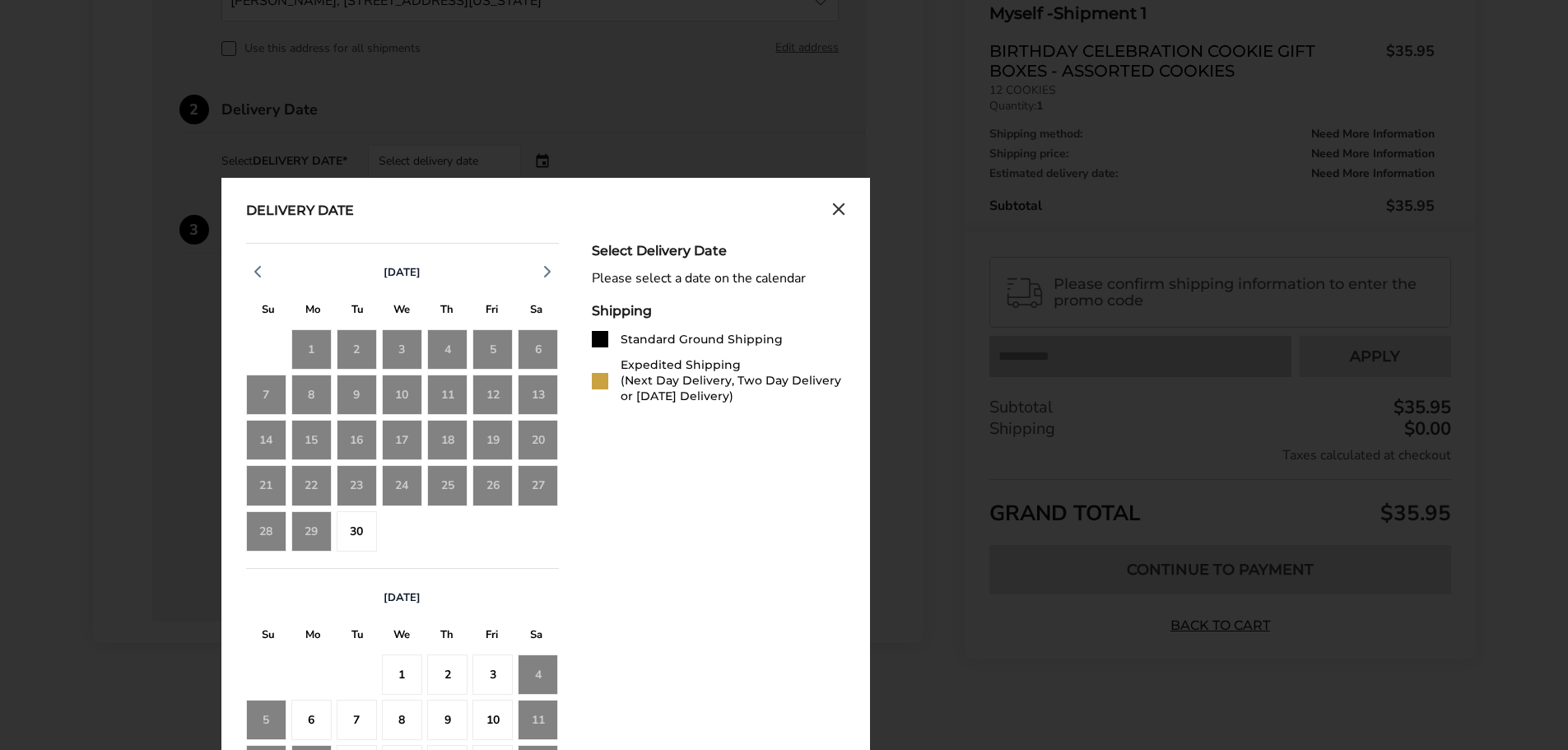
scroll to position [731, 0]
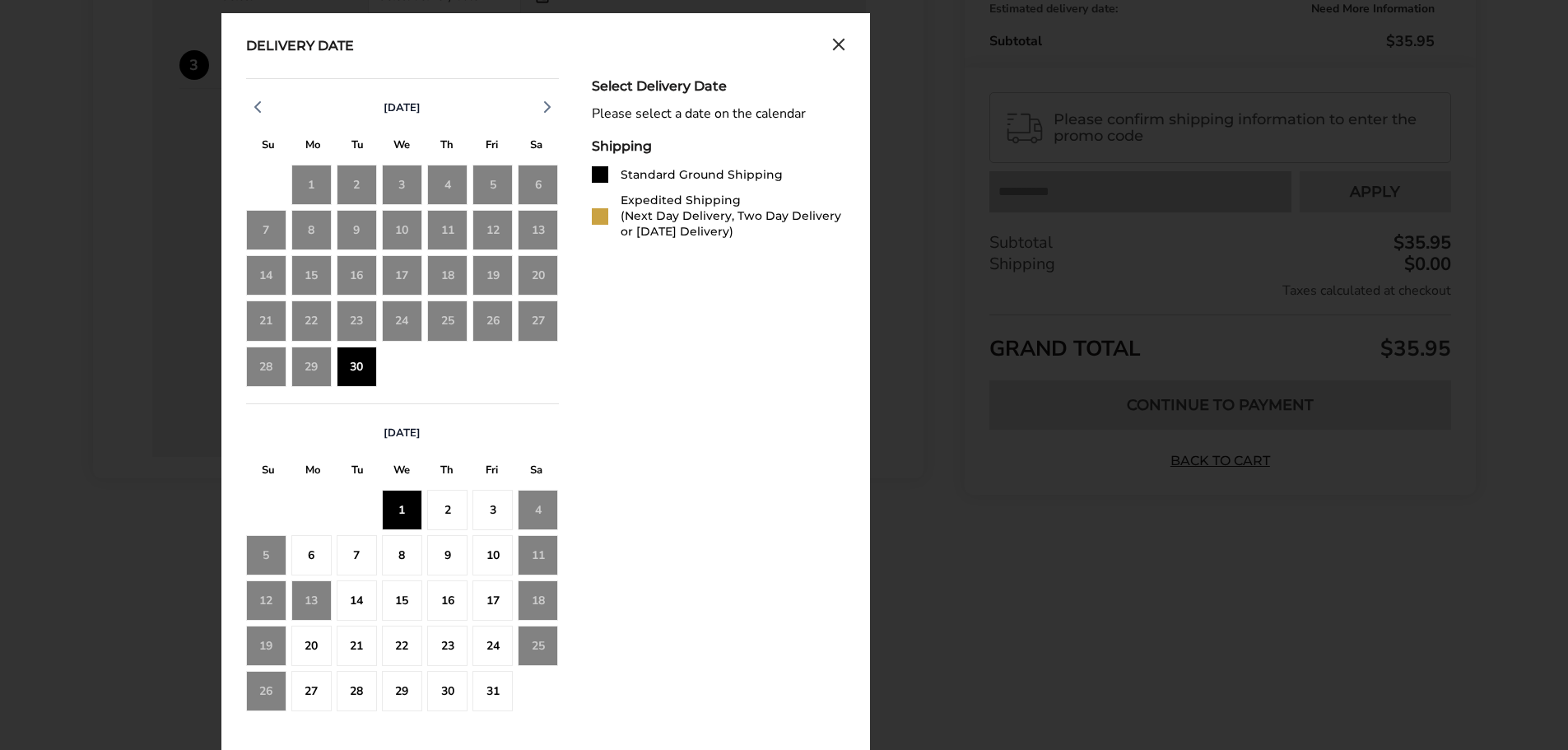
click at [401, 511] on div "1" at bounding box center [402, 510] width 40 height 40
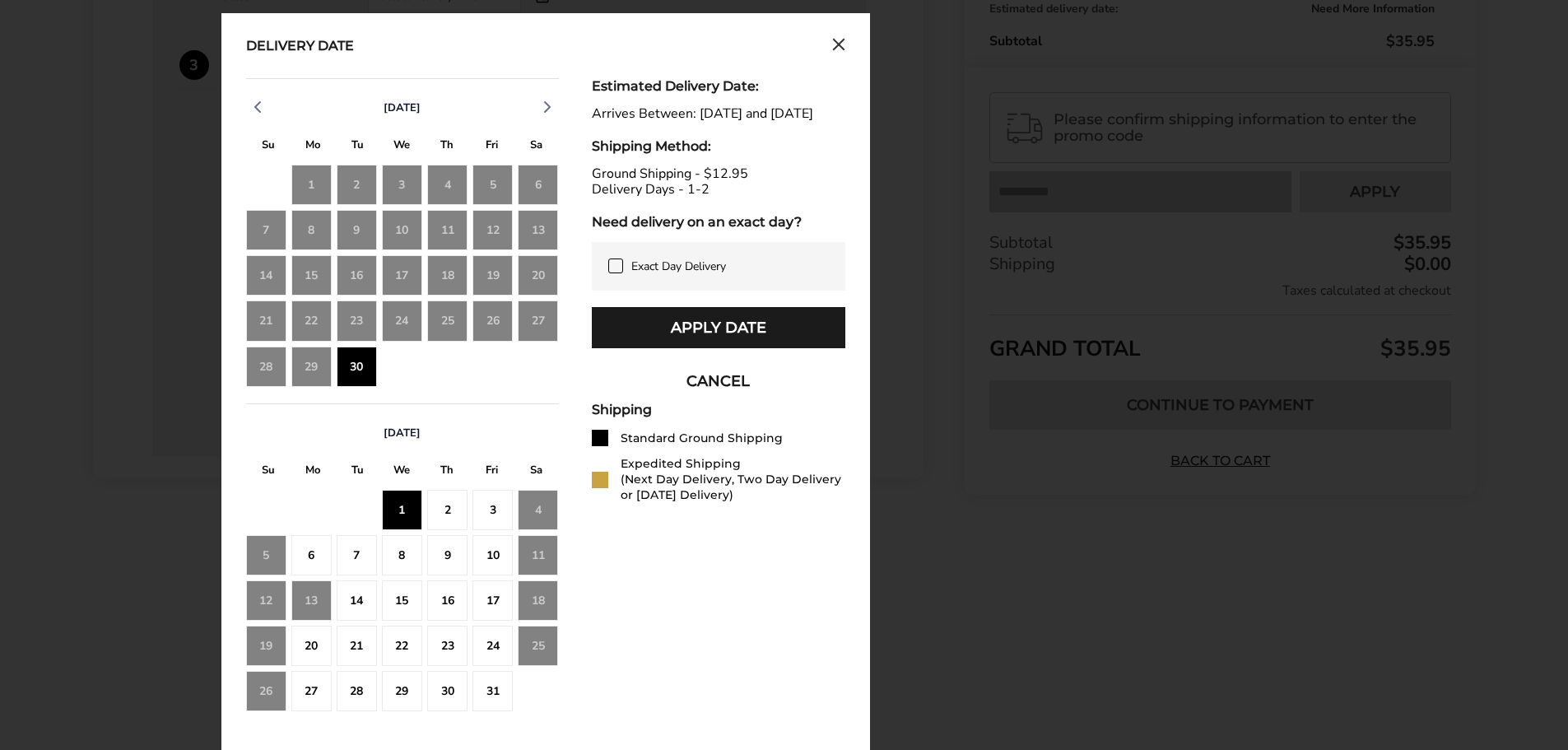
click at [845, 43] on icon "Close calendar" at bounding box center [838, 45] width 13 height 14
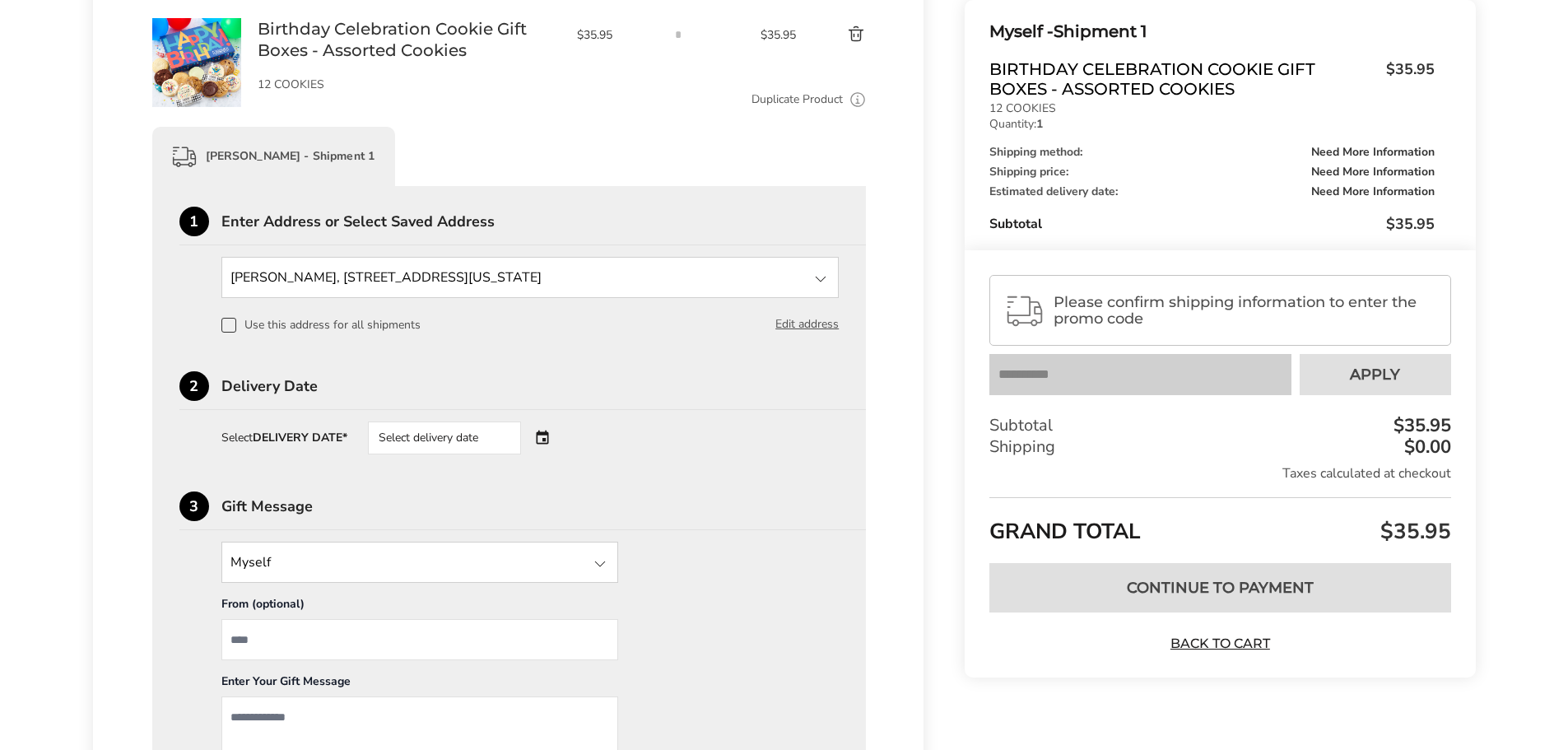
scroll to position [236, 0]
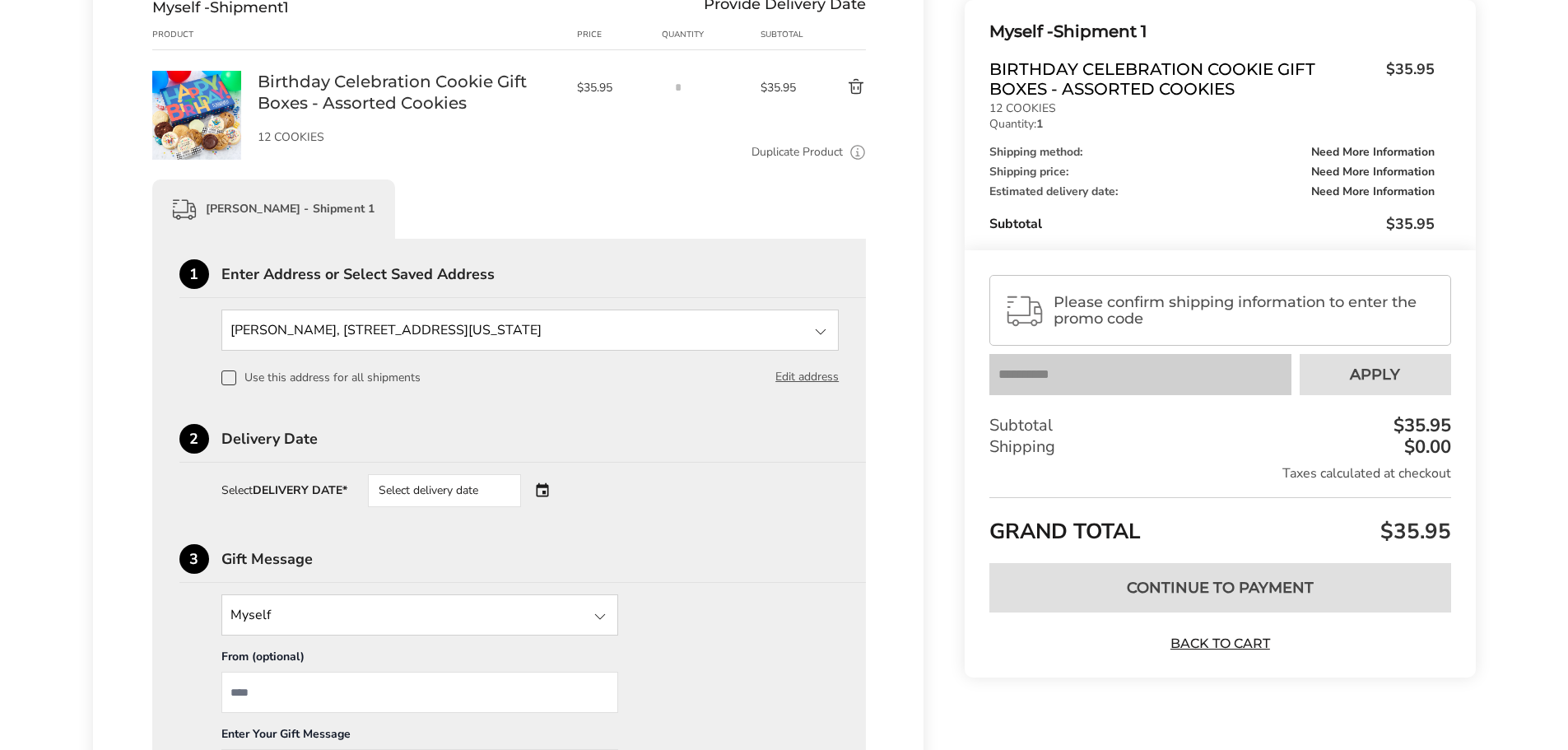
click at [815, 333] on div at bounding box center [821, 332] width 20 height 20
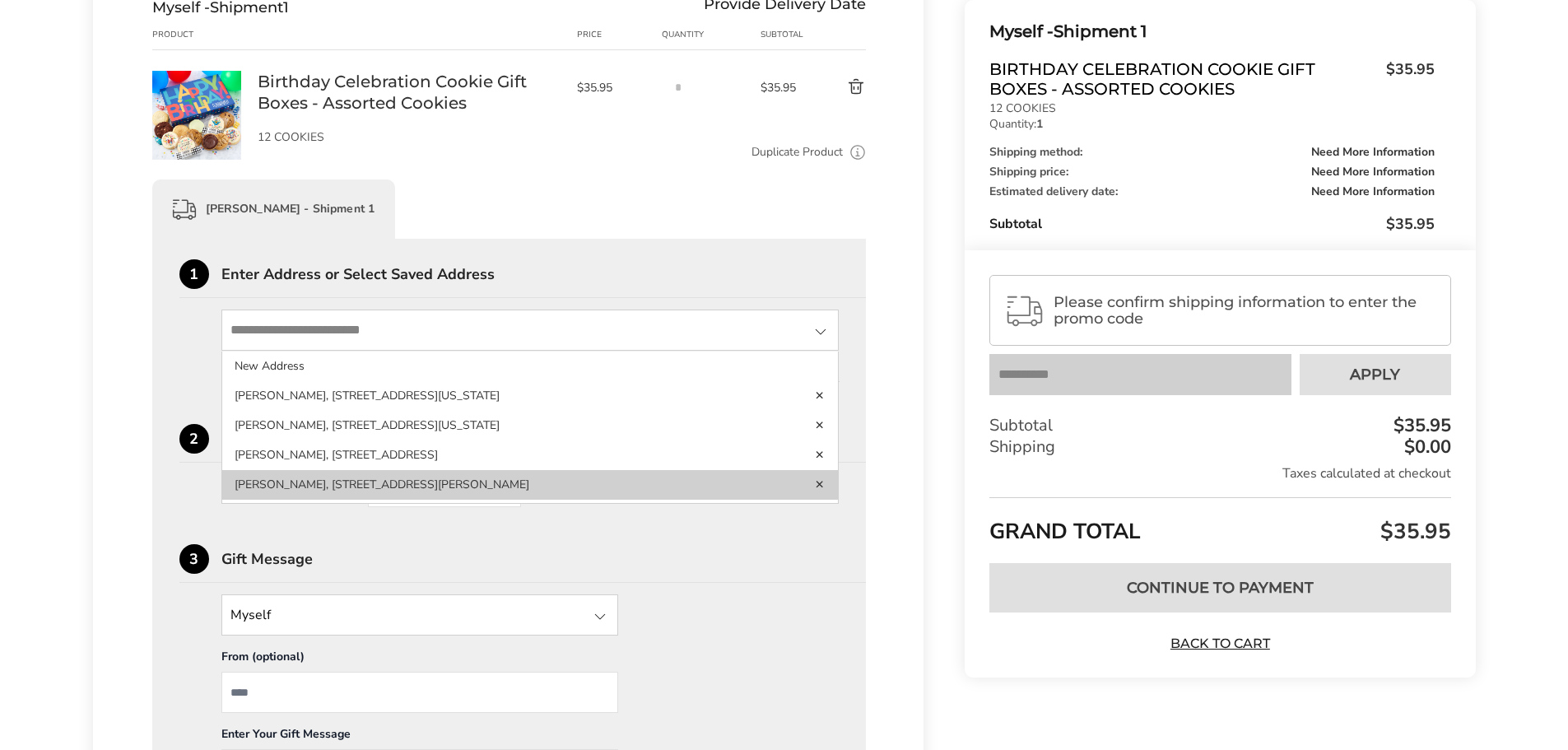
click at [675, 483] on li "Deborah Graham, 2000 GANDY BLVD N, APT 66, SAINT PETERSBURG, FL, 33702-2149, Un…" at bounding box center [530, 485] width 616 height 30
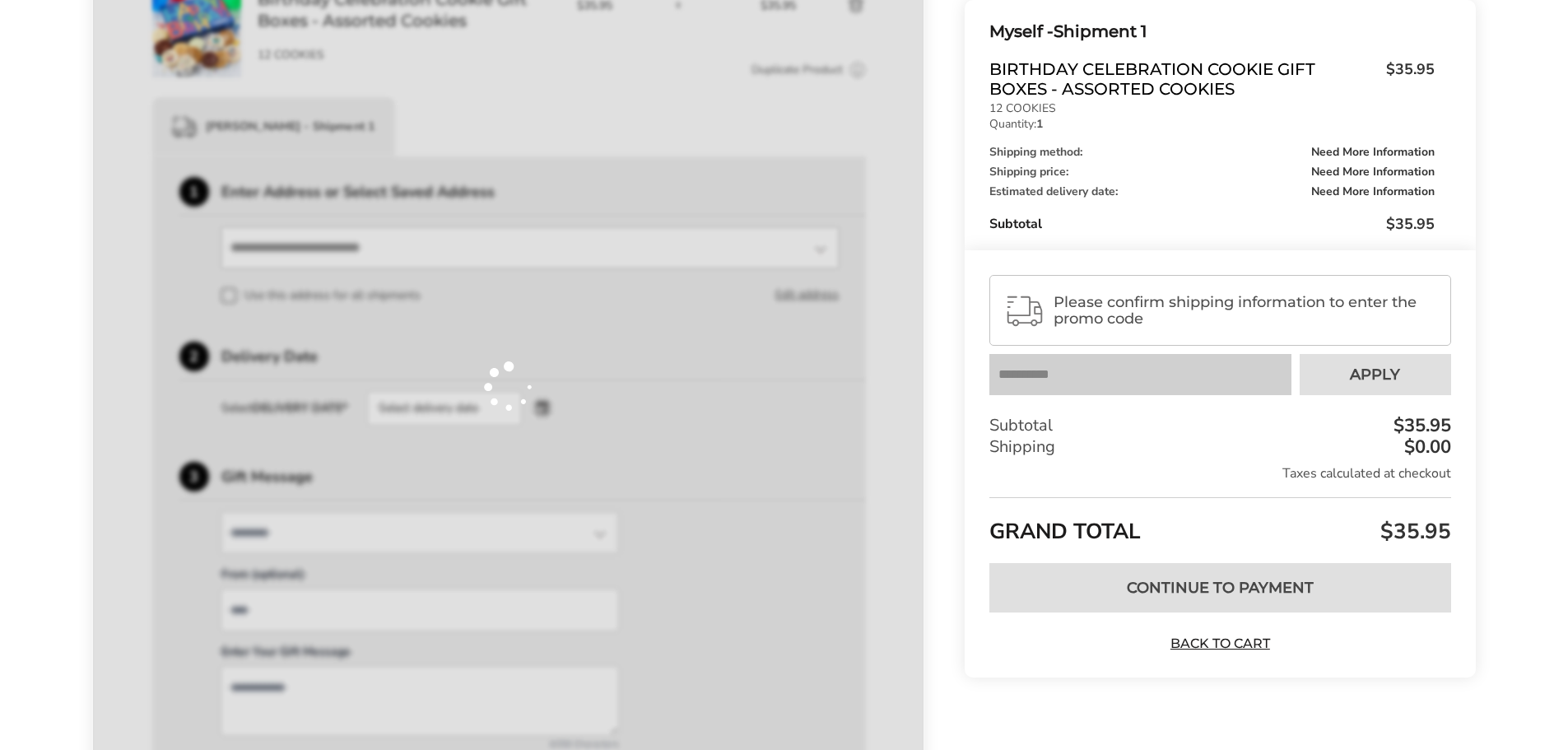
scroll to position [401, 0]
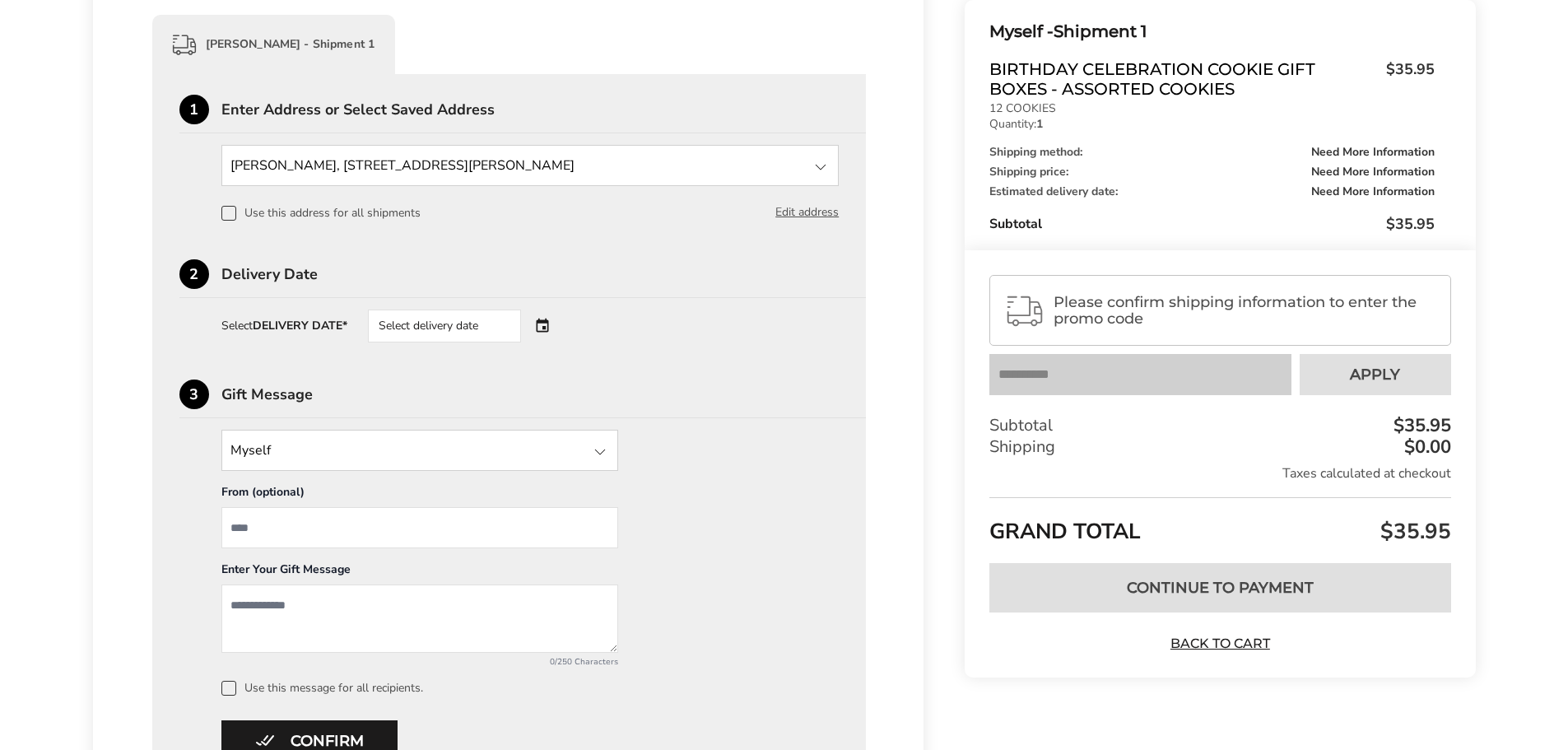
click at [426, 333] on div "Select delivery date" at bounding box center [444, 327] width 153 height 33
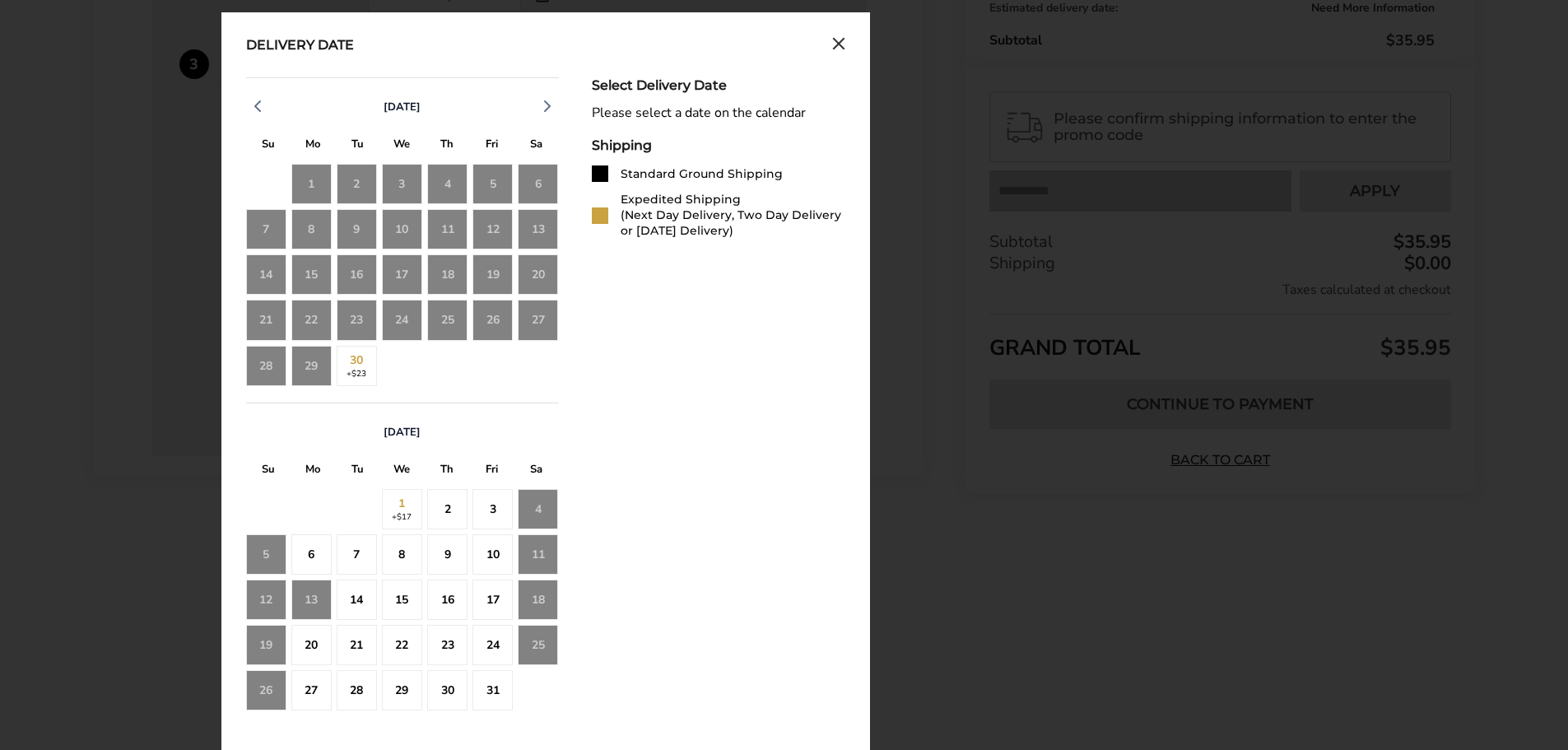
scroll to position [733, 0]
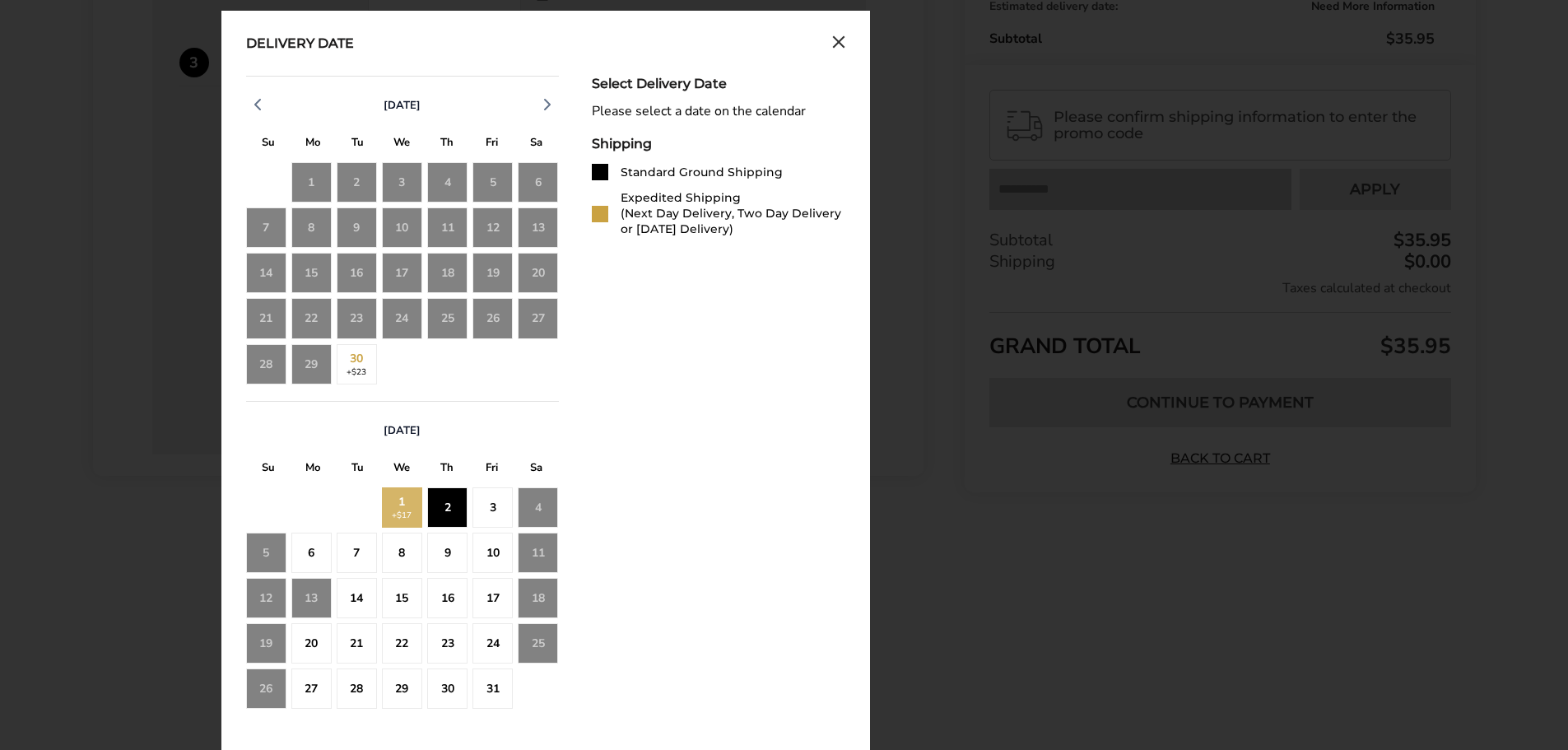
click at [456, 508] on div "2" at bounding box center [448, 508] width 40 height 40
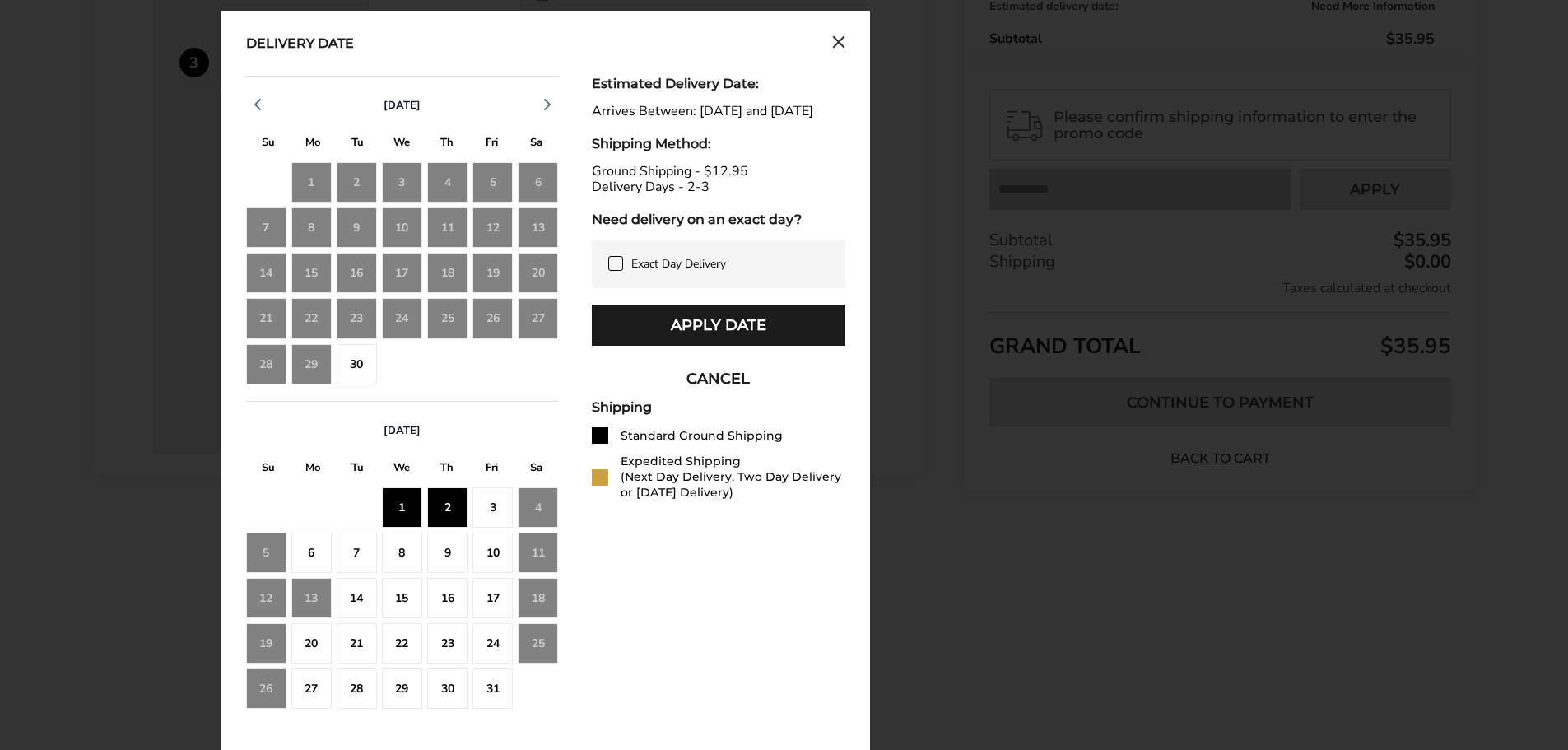
click at [500, 515] on div "3" at bounding box center [493, 508] width 40 height 40
click at [839, 33] on div "Delivery Date September 2025 S M T W T F S 31 1 2 3 4 5 6 7 8 9 10 11 12 13 14 …" at bounding box center [545, 380] width 649 height 740
click at [835, 52] on button "Close calendar" at bounding box center [838, 44] width 13 height 18
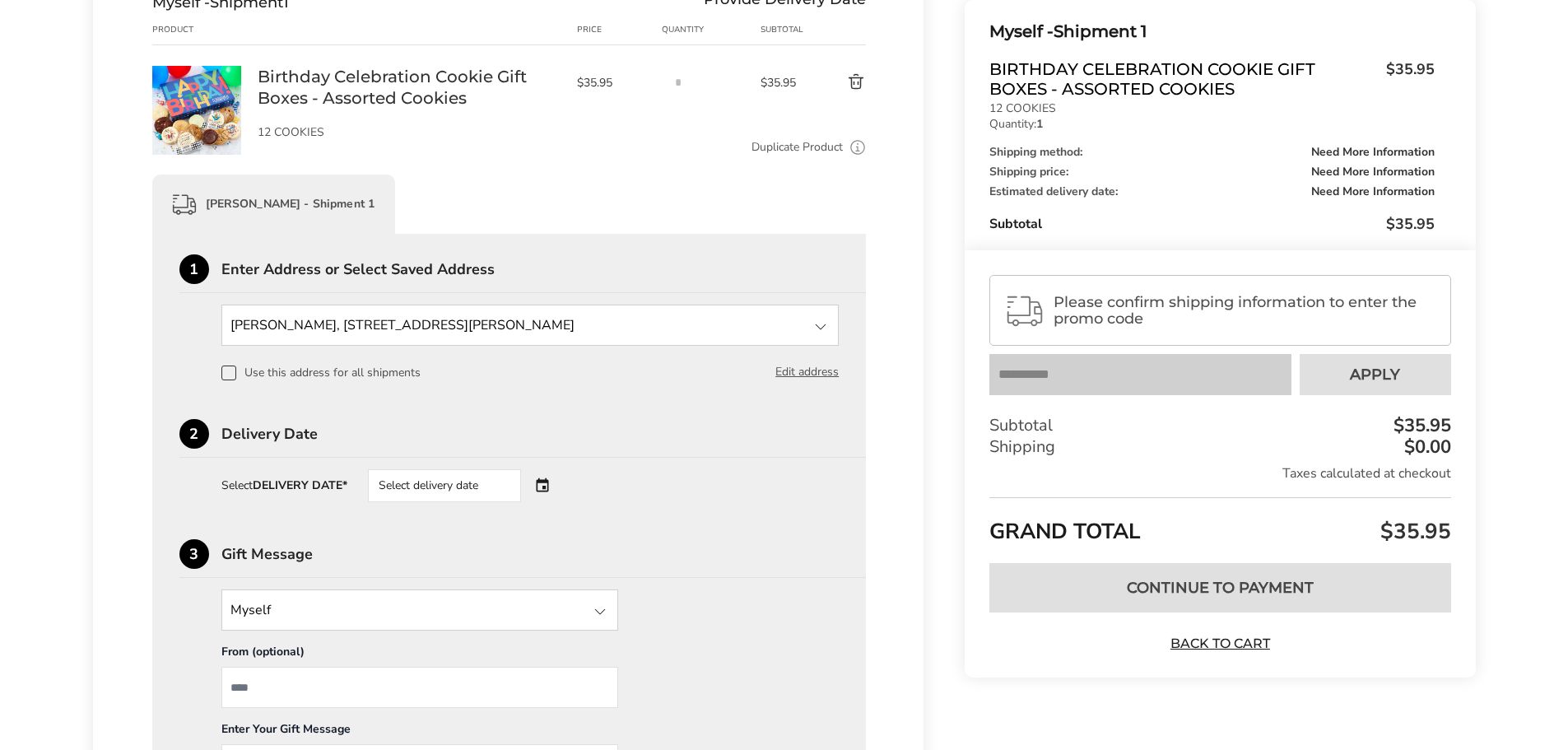
scroll to position [236, 0]
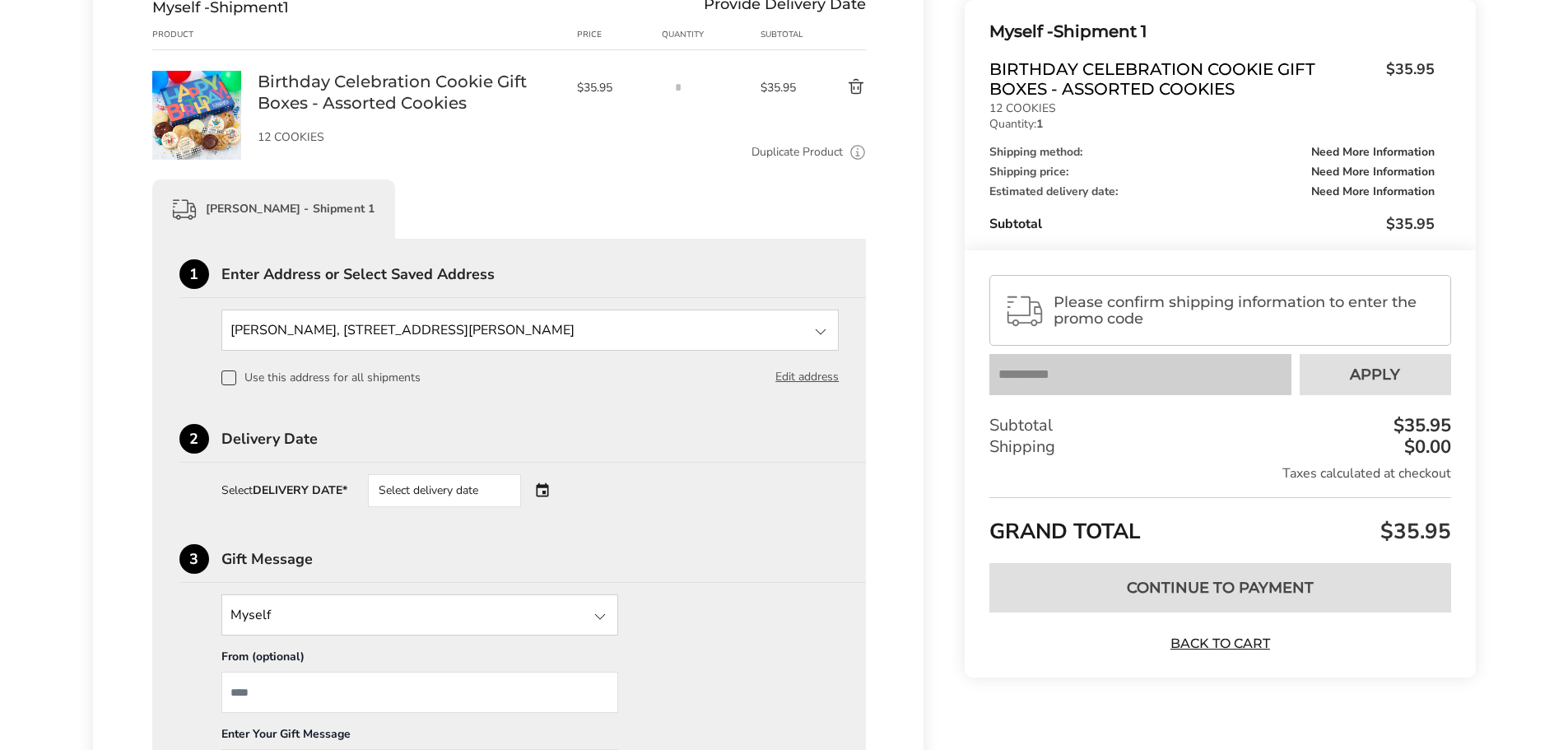
click at [793, 346] on input "State" at bounding box center [530, 330] width 618 height 41
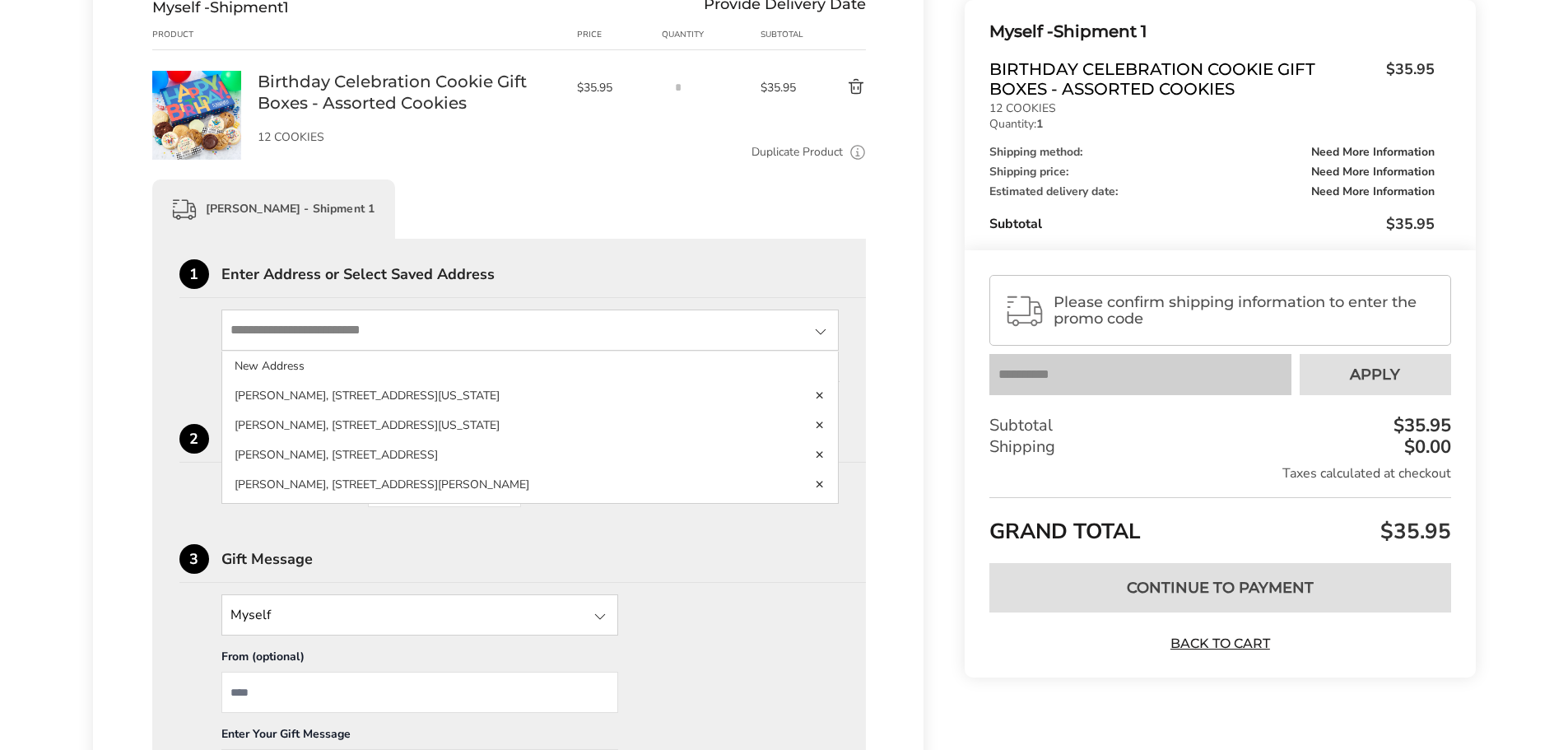
scroll to position [319, 0]
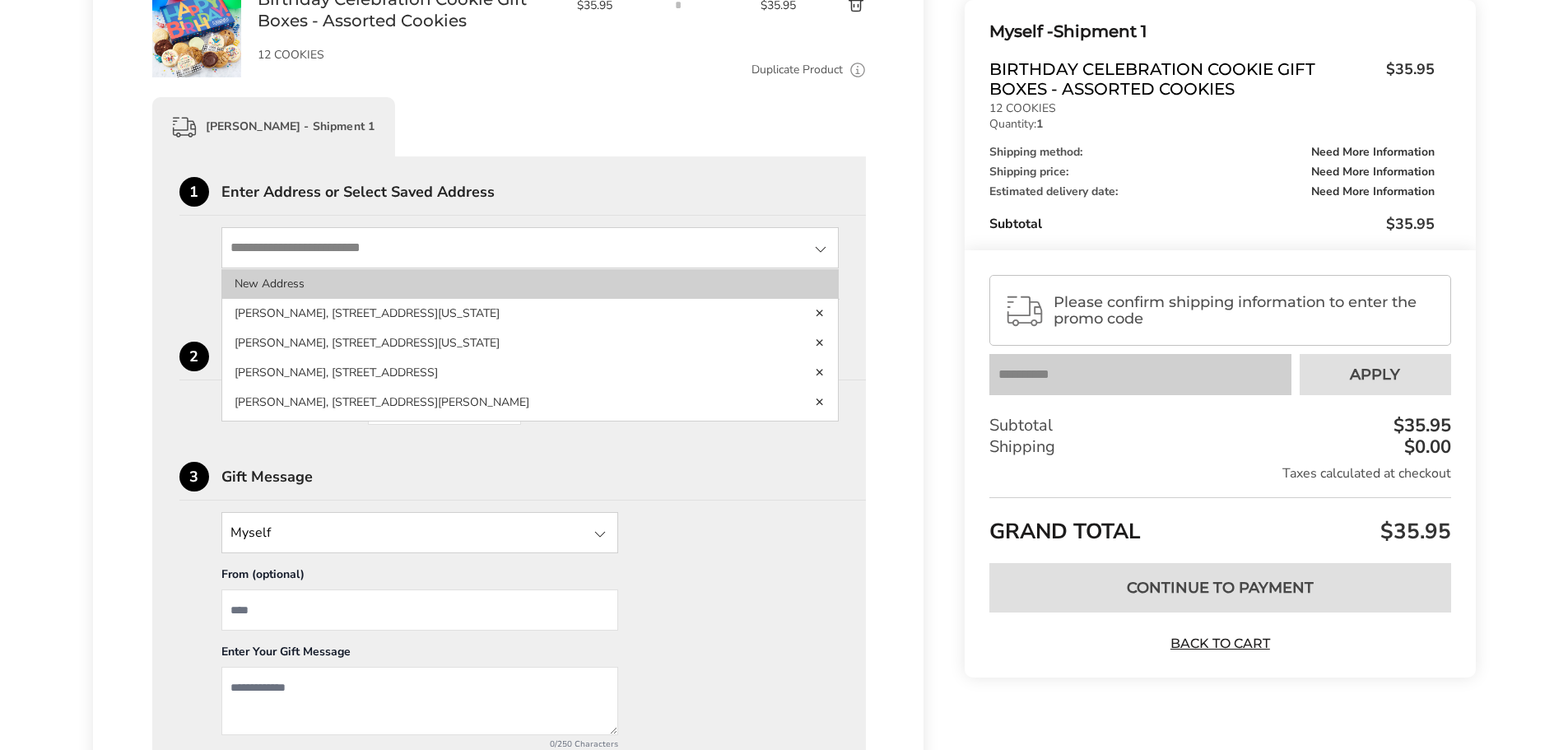
click at [248, 293] on li "New Address" at bounding box center [530, 285] width 616 height 30
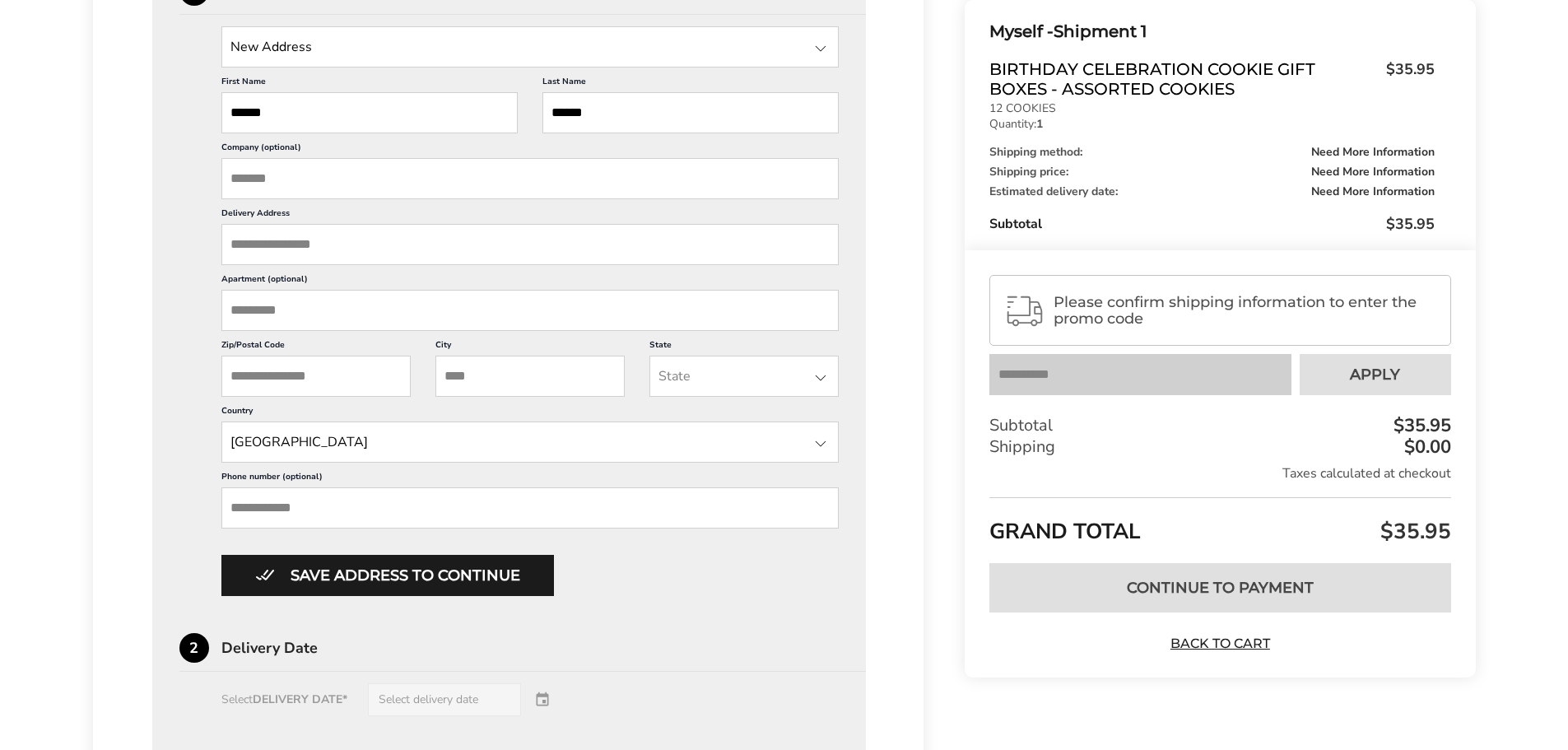
scroll to position [483, 0]
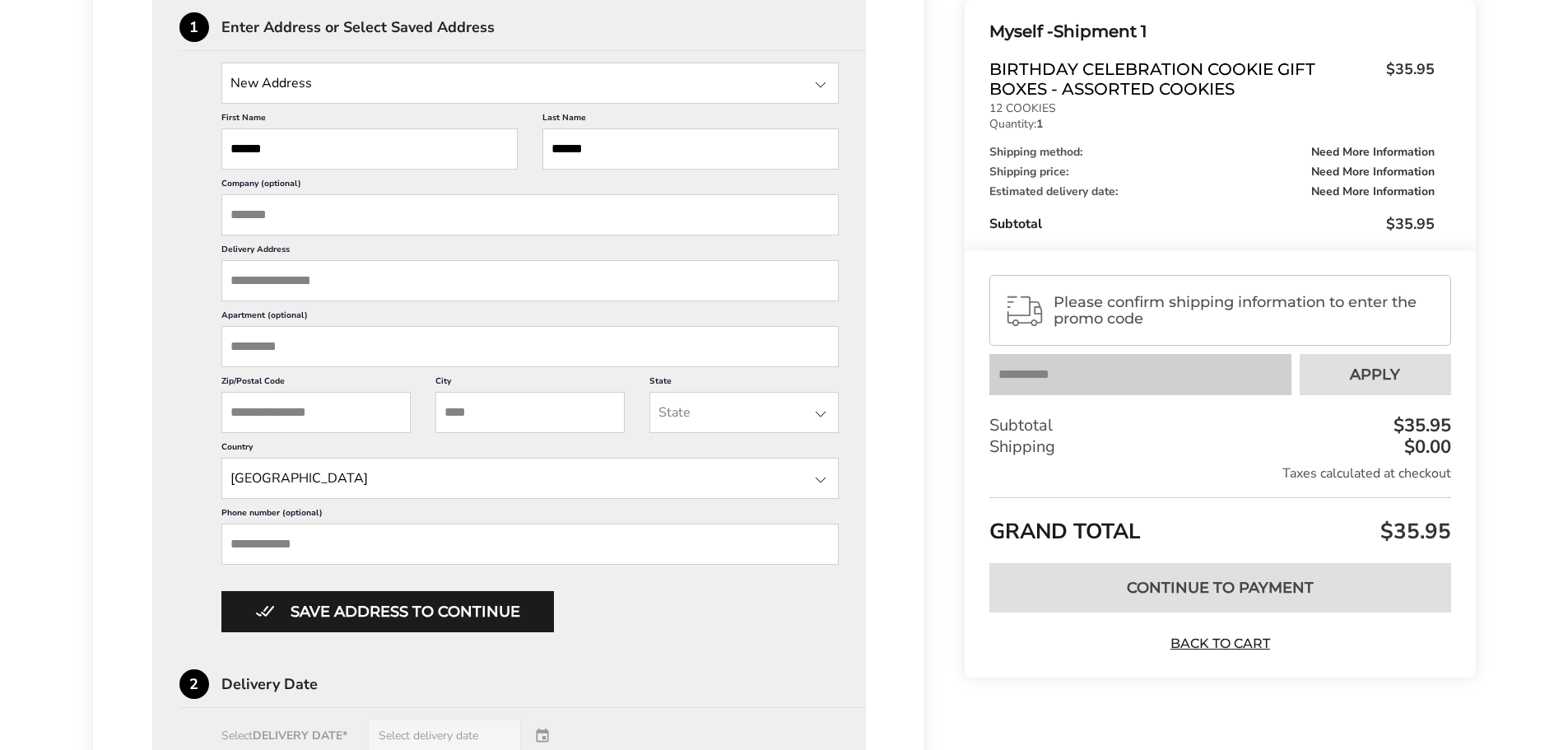
click at [280, 278] on input "Delivery Address" at bounding box center [530, 280] width 618 height 41
paste input "**********"
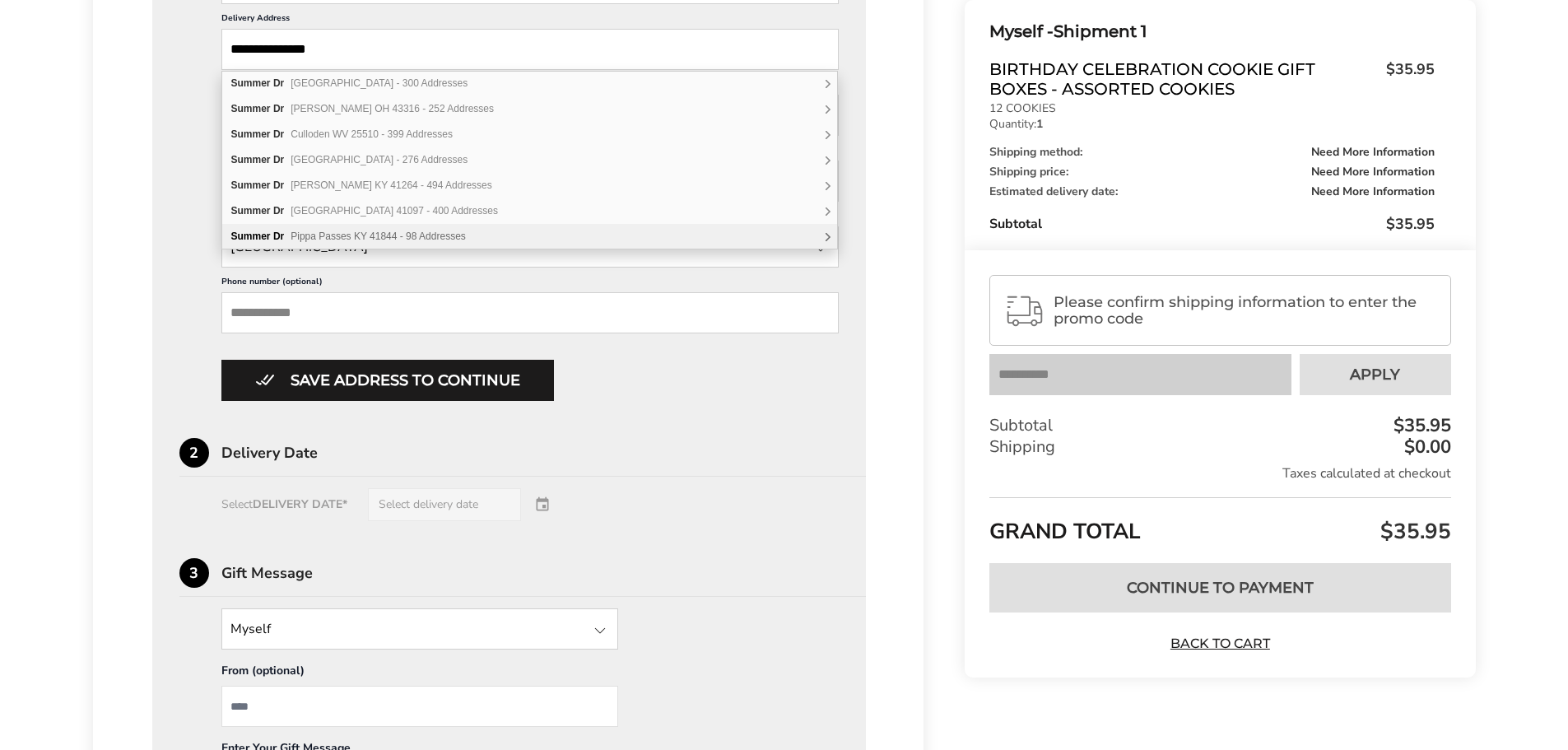
scroll to position [731, 0]
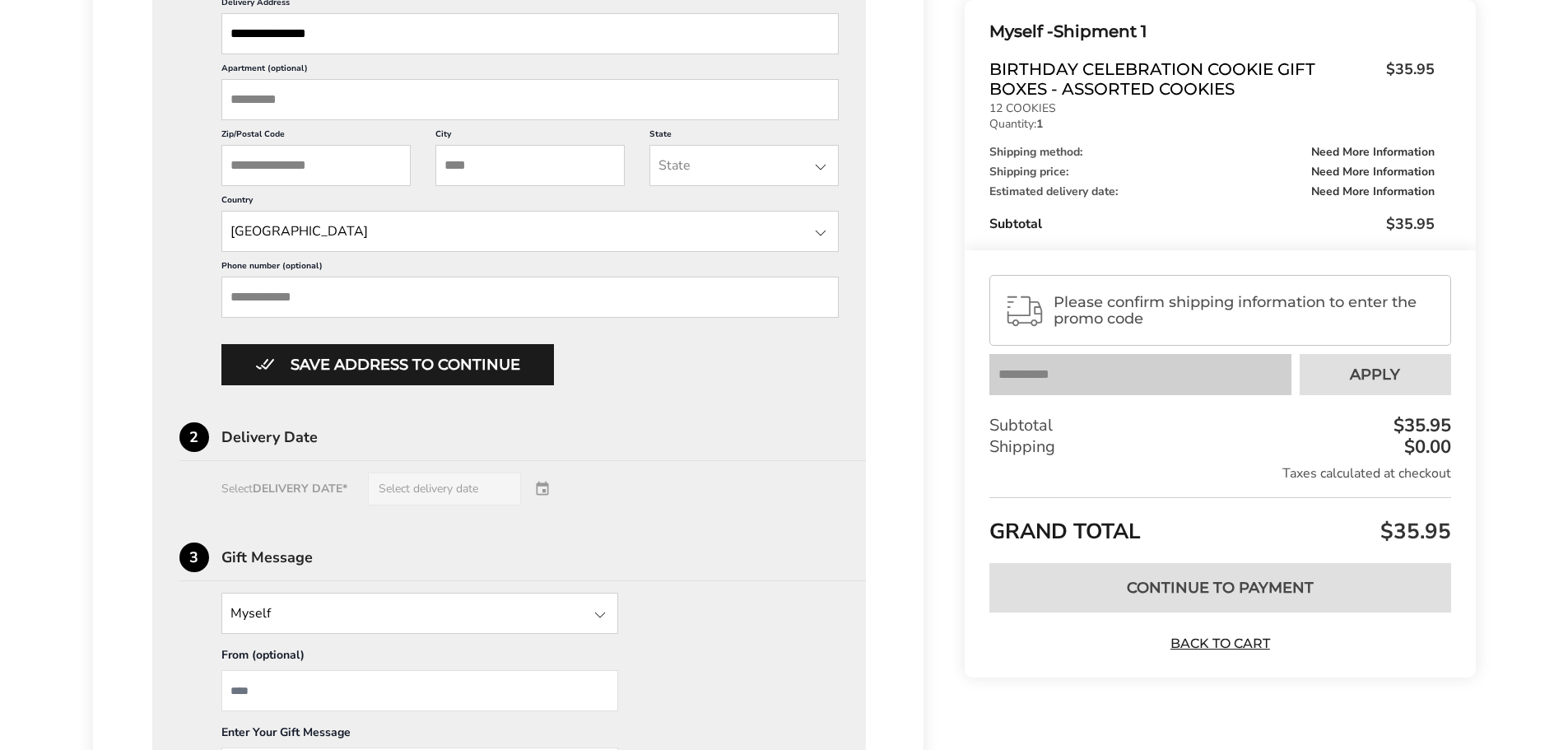
click at [734, 434] on div "Delivery Date" at bounding box center [543, 436] width 645 height 15
click at [520, 39] on input "**********" at bounding box center [530, 33] width 618 height 41
drag, startPoint x: 353, startPoint y: 33, endPoint x: 162, endPoint y: 37, distance: 191.0
click at [162, 37] on div "**********" at bounding box center [509, 326] width 715 height 1164
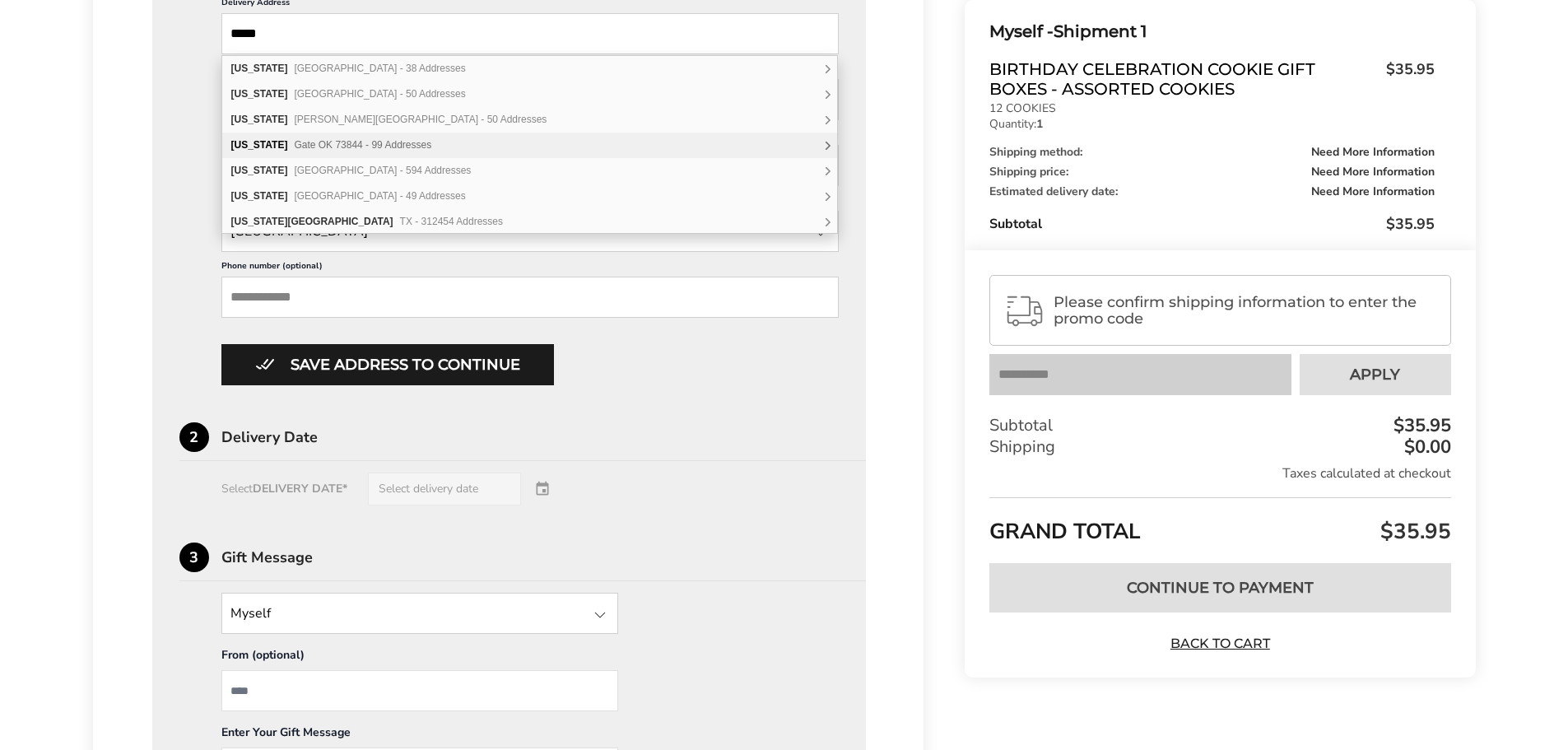
click at [366, 148] on span "Gate OK 73844 - 99 Addresses" at bounding box center [363, 144] width 138 height 11
type input "*****"
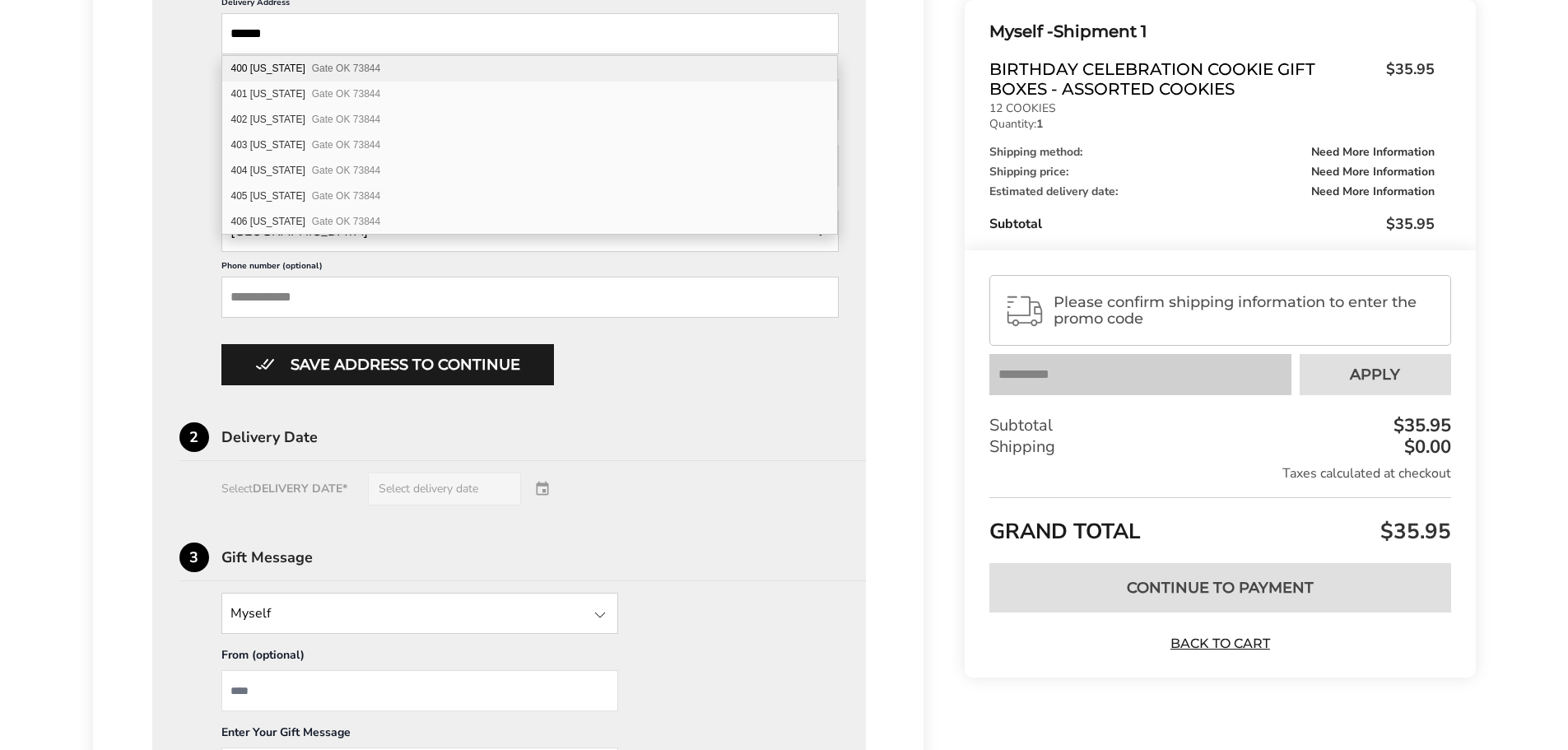
drag, startPoint x: 291, startPoint y: 32, endPoint x: 227, endPoint y: 32, distance: 64.0
click at [227, 32] on input "*****" at bounding box center [530, 33] width 618 height 41
click at [305, 32] on input "*****" at bounding box center [530, 33] width 618 height 41
drag, startPoint x: 298, startPoint y: 33, endPoint x: 211, endPoint y: 37, distance: 87.1
click at [211, 37] on div "New Address New Address Adisyn Graham, 2443 Sierra Nevada Rd, Mammoth Lakes, CA…" at bounding box center [509, 100] width 660 height 570
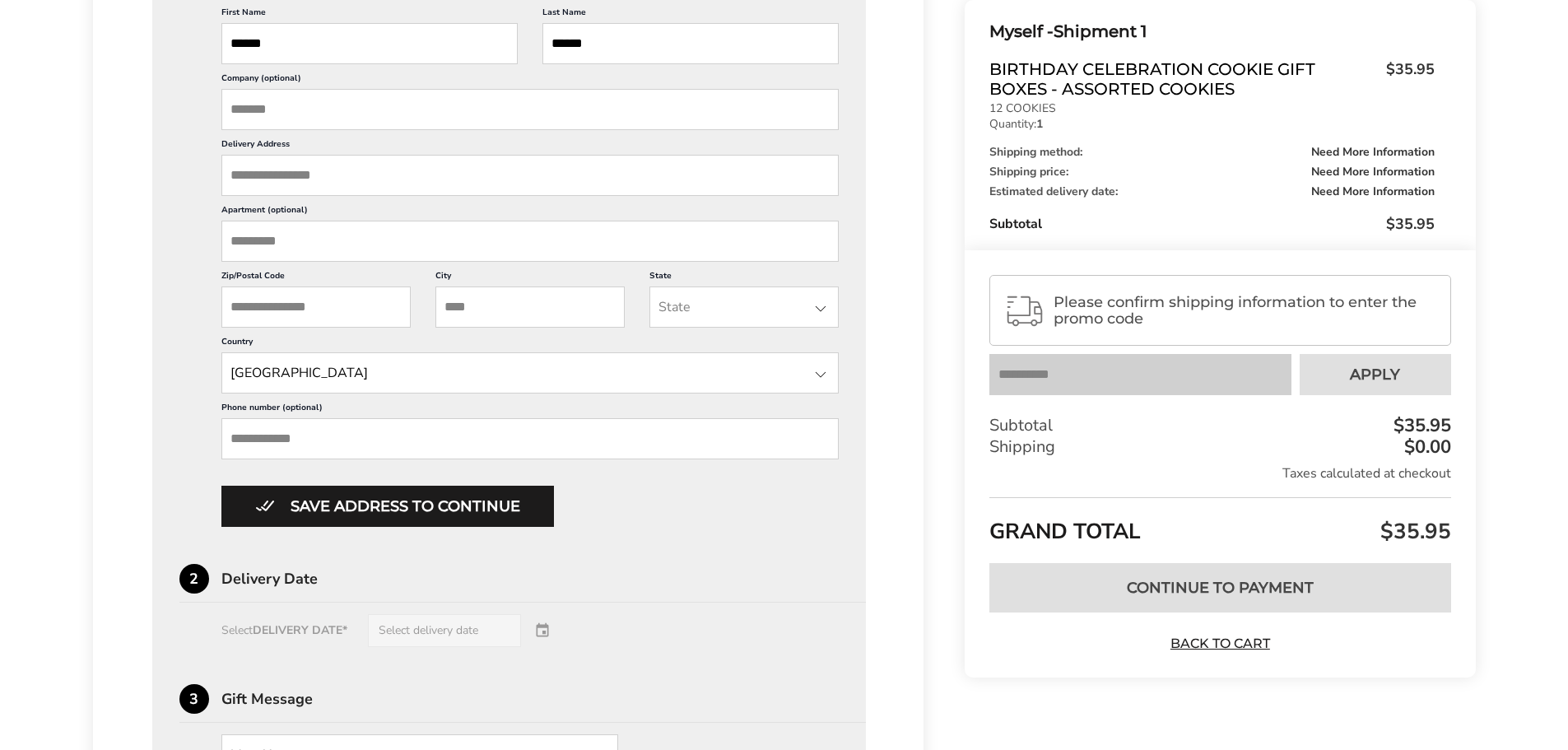
scroll to position [566, 0]
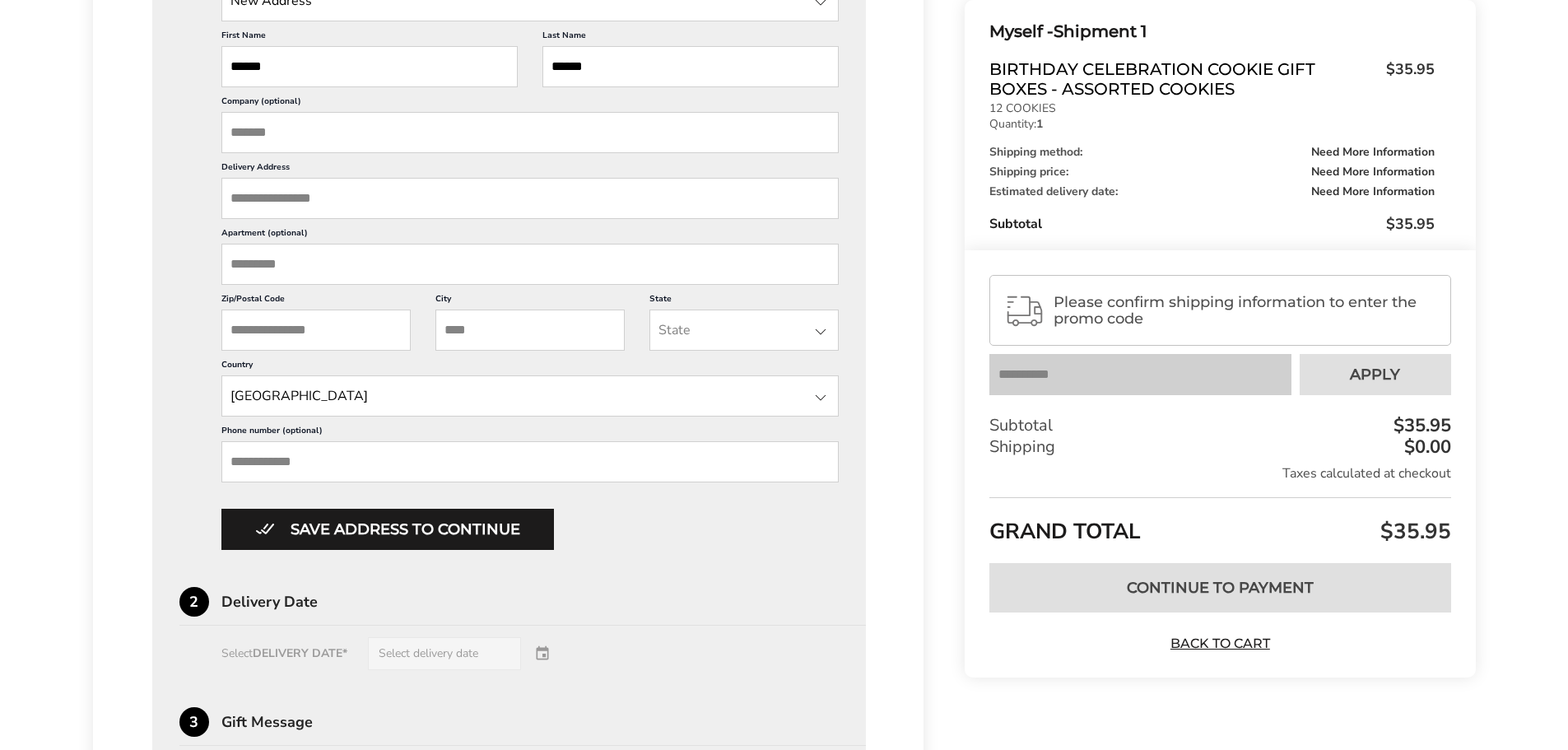
click at [306, 204] on input "Delivery Address" at bounding box center [530, 198] width 618 height 41
paste input "**********"
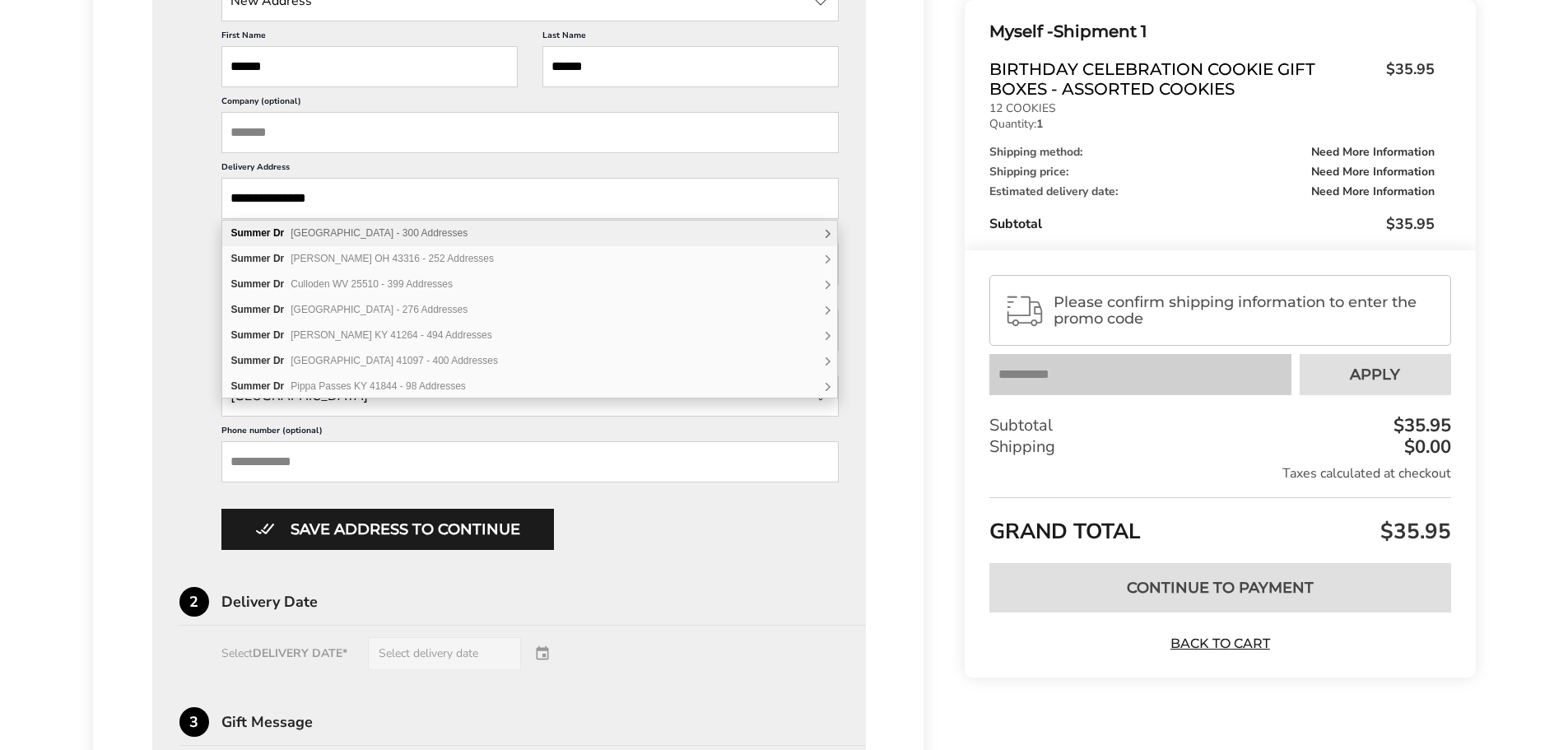
type input "**********"
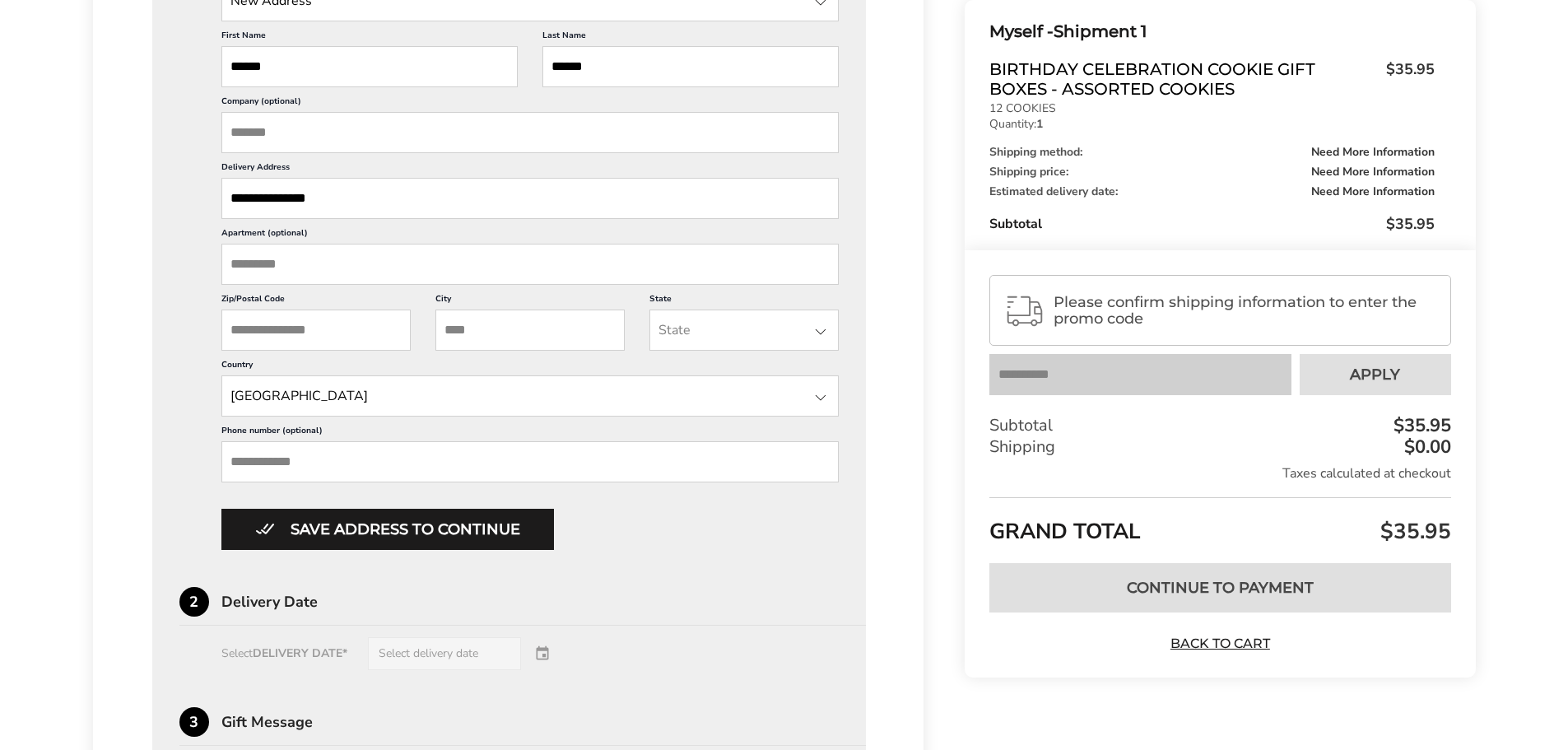
click at [179, 242] on div "**********" at bounding box center [509, 264] width 660 height 570
click at [690, 334] on input "State" at bounding box center [744, 330] width 190 height 41
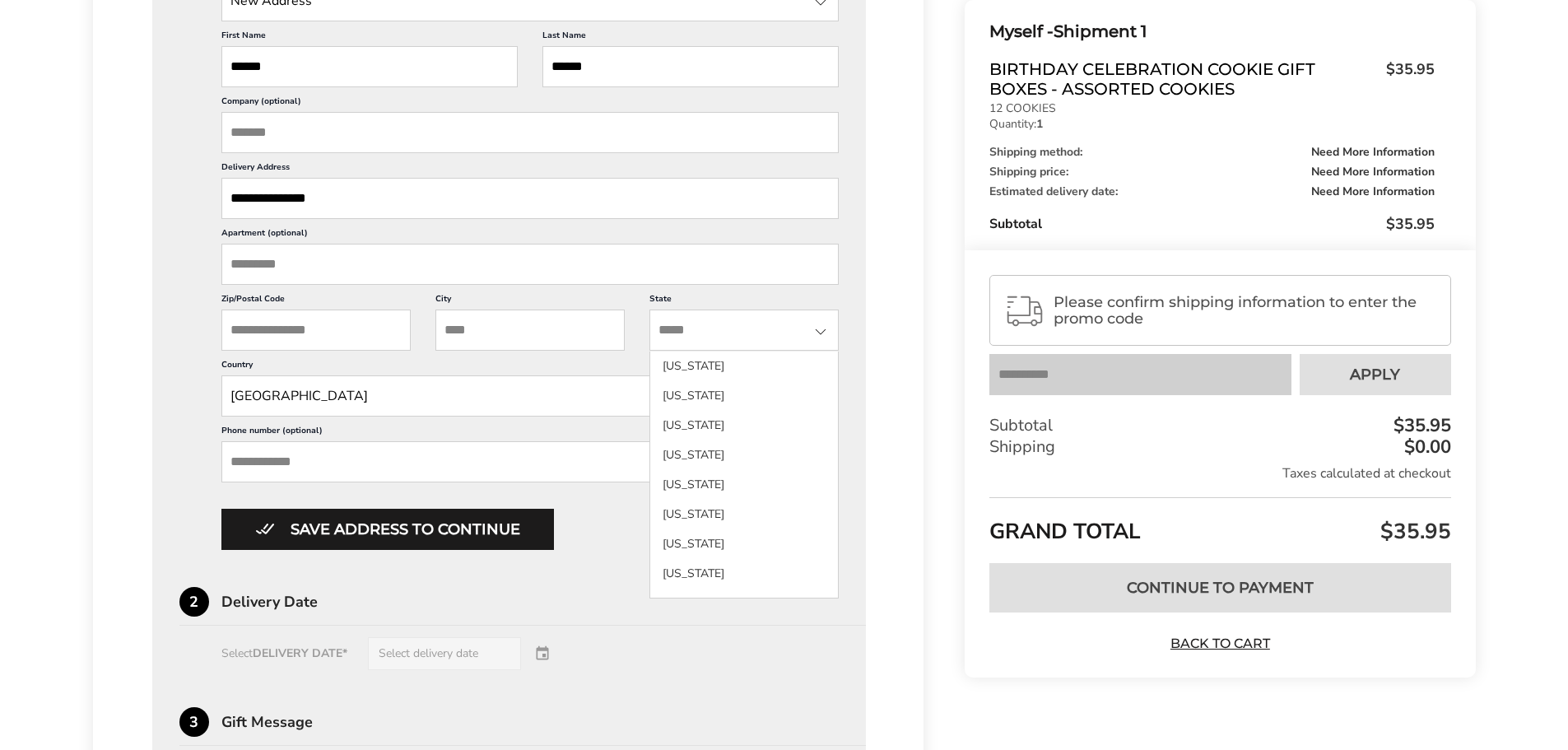
click at [498, 342] on input "City" at bounding box center [530, 330] width 190 height 41
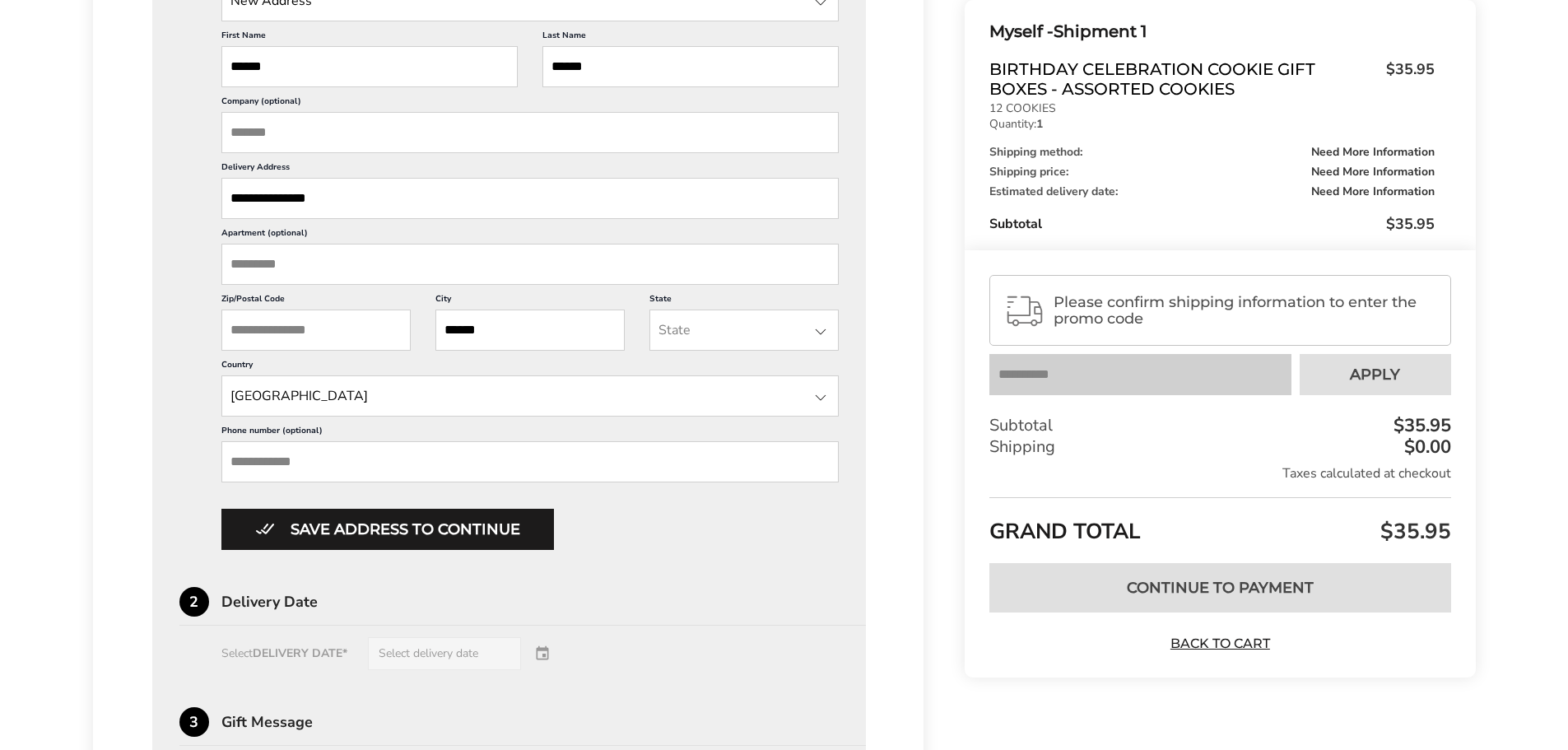
type input "******"
click at [809, 332] on input "State" at bounding box center [744, 330] width 190 height 41
type input "**"
click at [768, 435] on li "Texas" at bounding box center [744, 426] width 188 height 30
click at [733, 576] on div "**********" at bounding box center [509, 476] width 660 height 1093
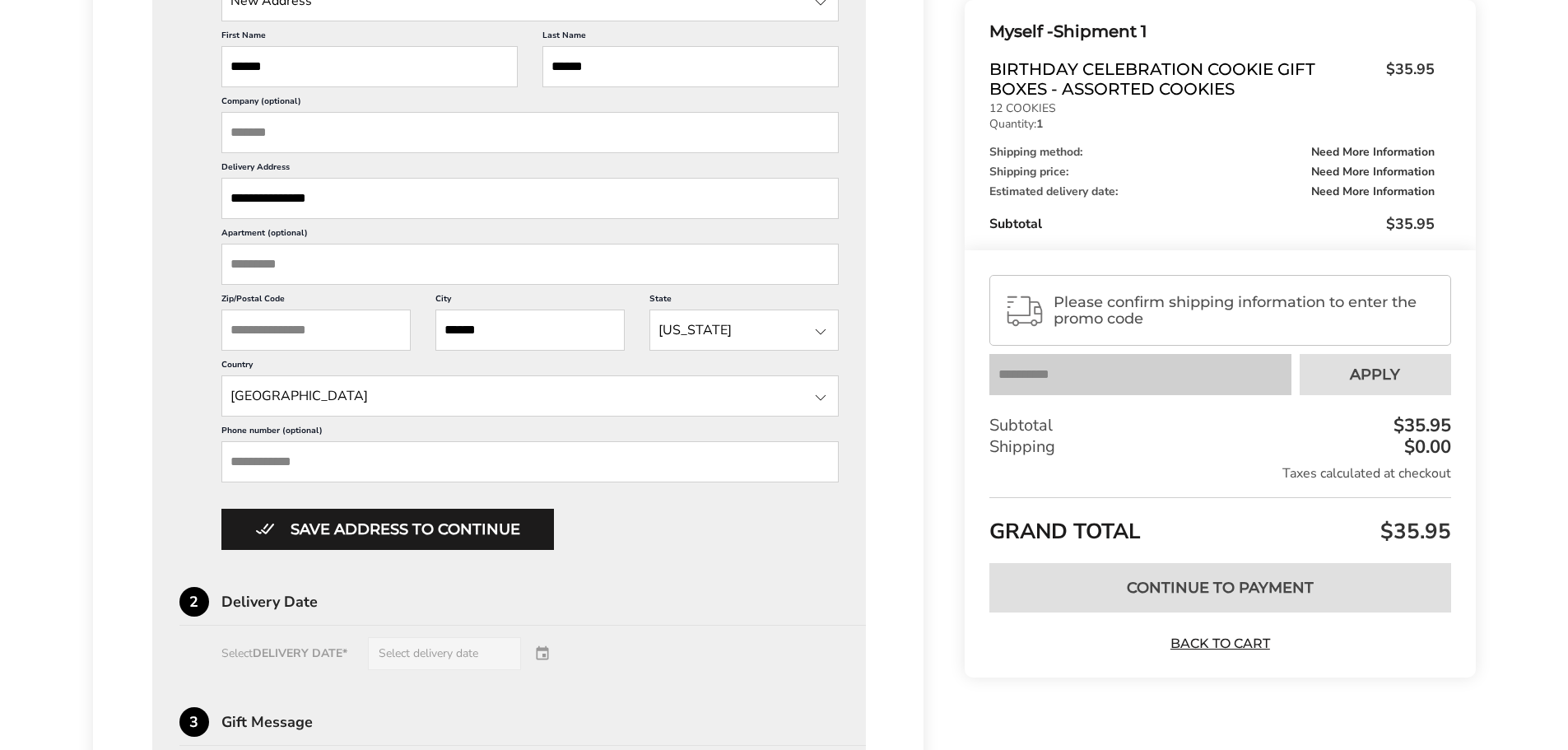
click at [303, 337] on input "Zip/Postal Code" at bounding box center [316, 330] width 190 height 41
click at [271, 333] on input "Zip/Postal Code" at bounding box center [316, 330] width 190 height 41
paste input "*****"
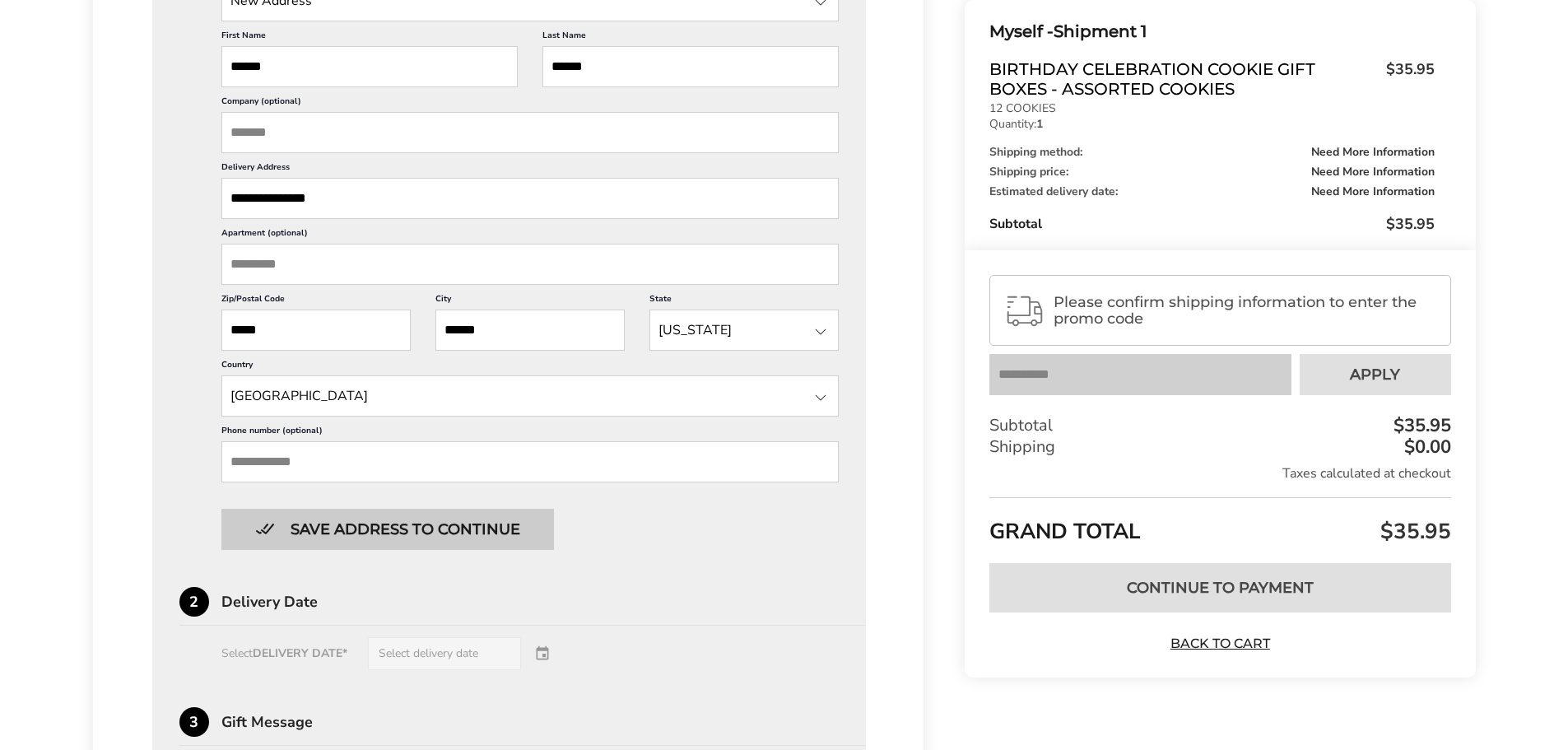
type input "*****"
click at [392, 536] on button "Save address to continue" at bounding box center [387, 530] width 333 height 41
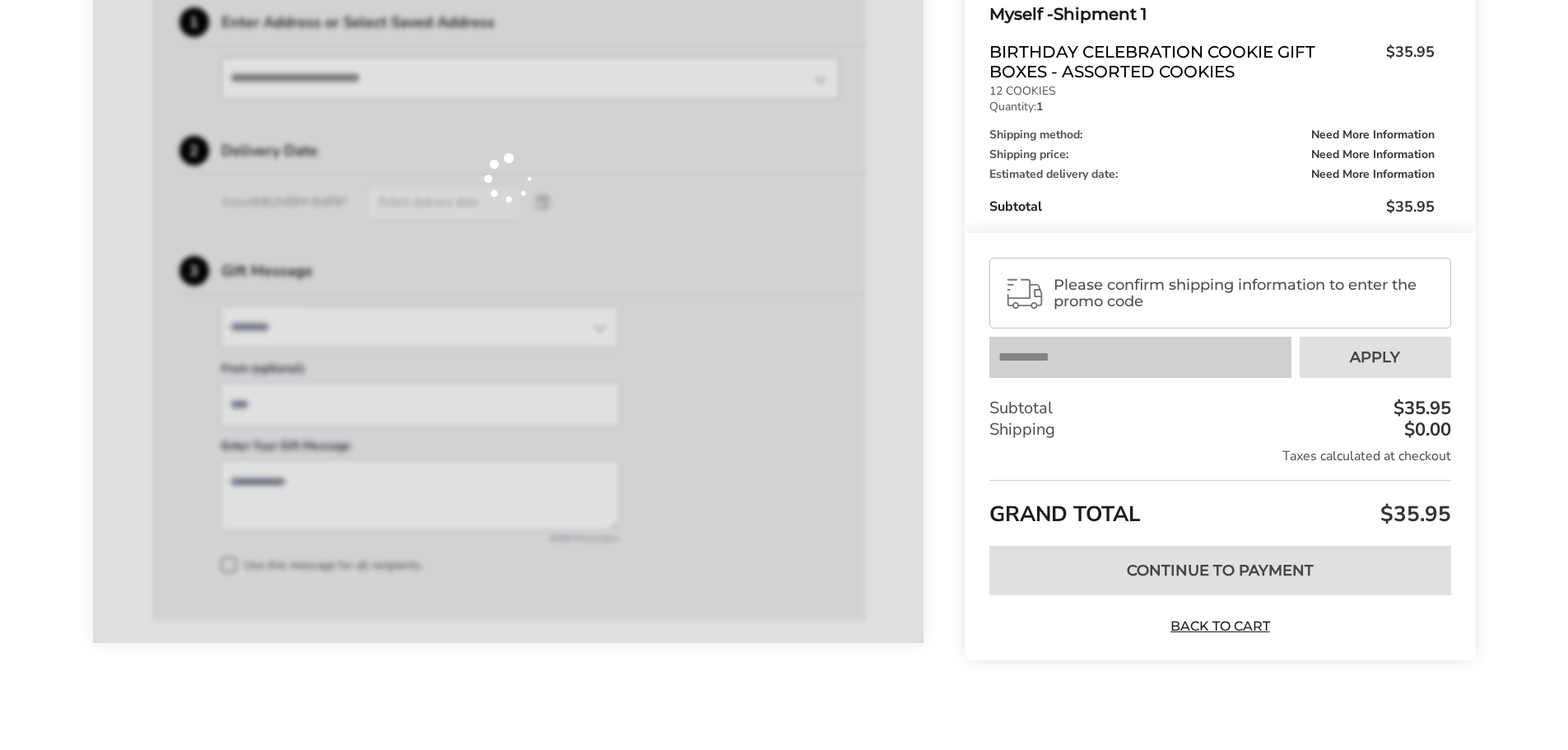
scroll to position [488, 0]
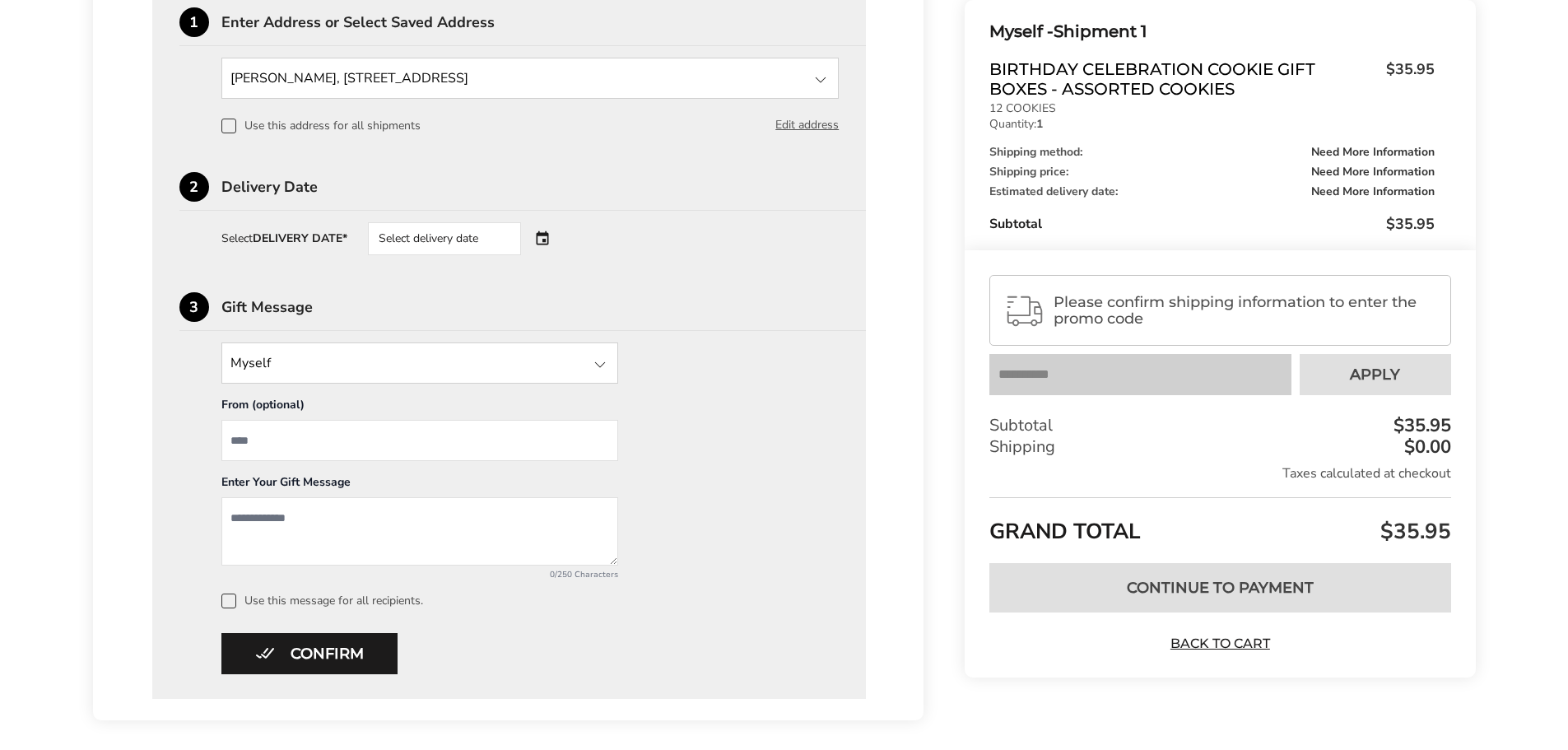
click at [469, 226] on div "Select delivery date" at bounding box center [444, 239] width 153 height 33
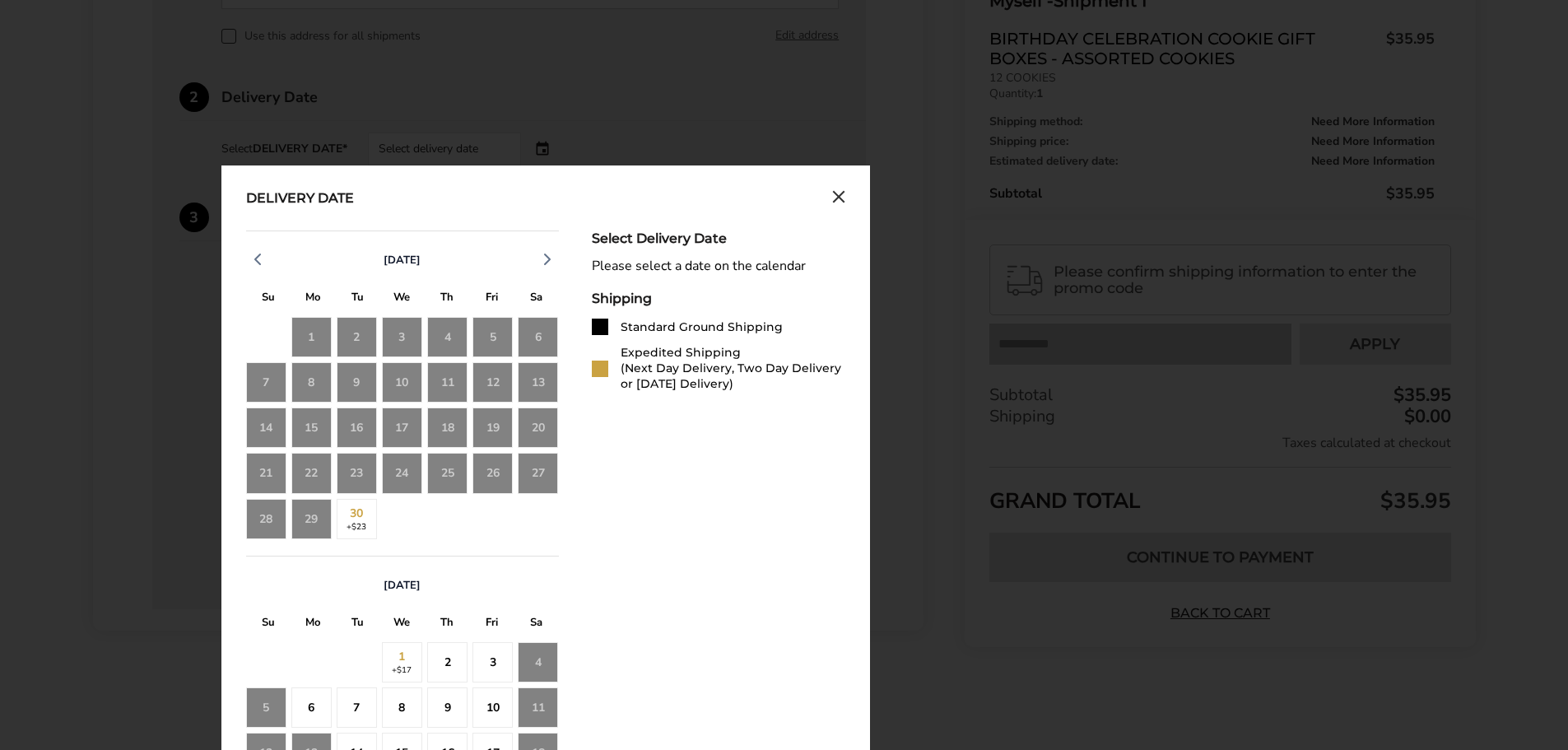
scroll to position [733, 0]
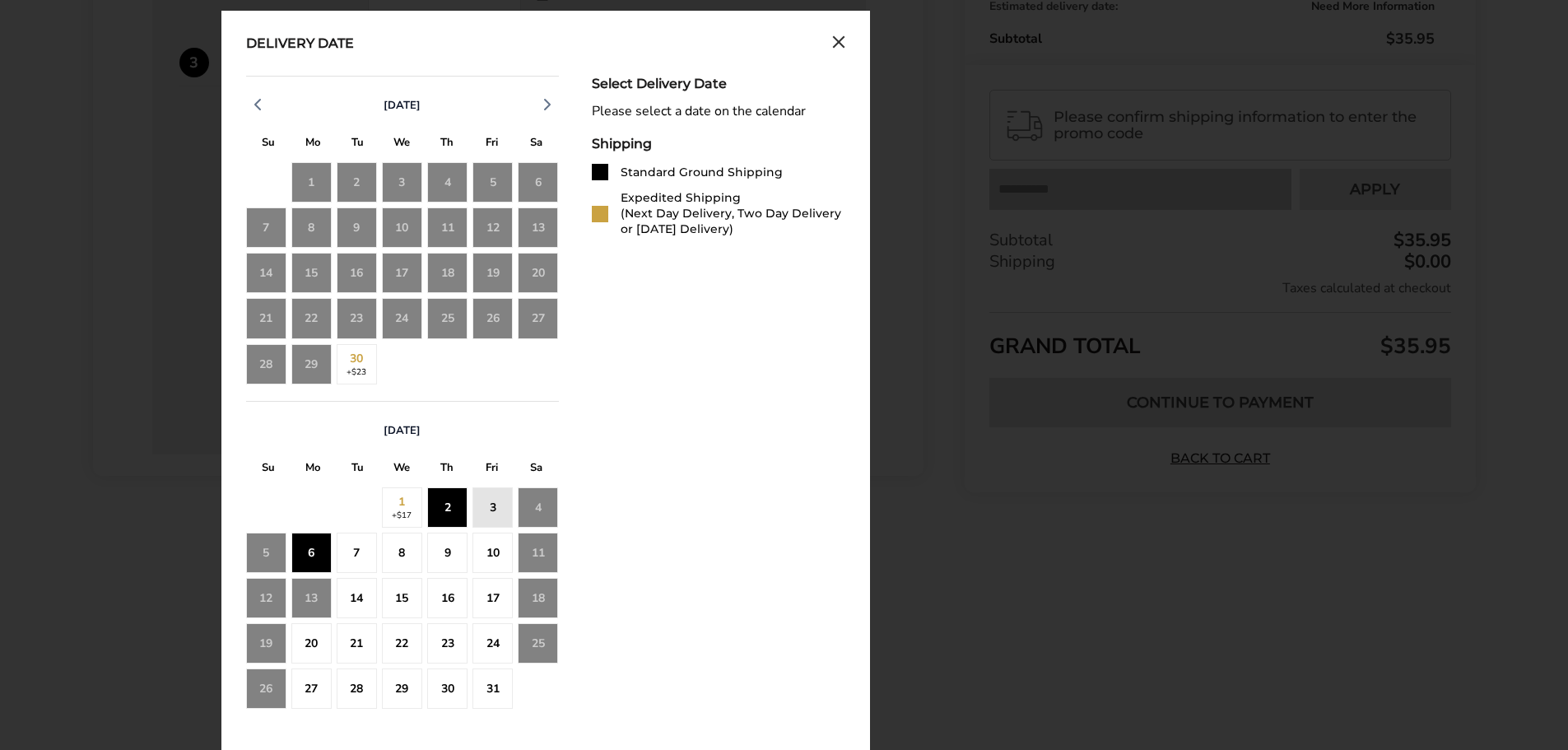
click at [446, 505] on div "2" at bounding box center [448, 508] width 40 height 40
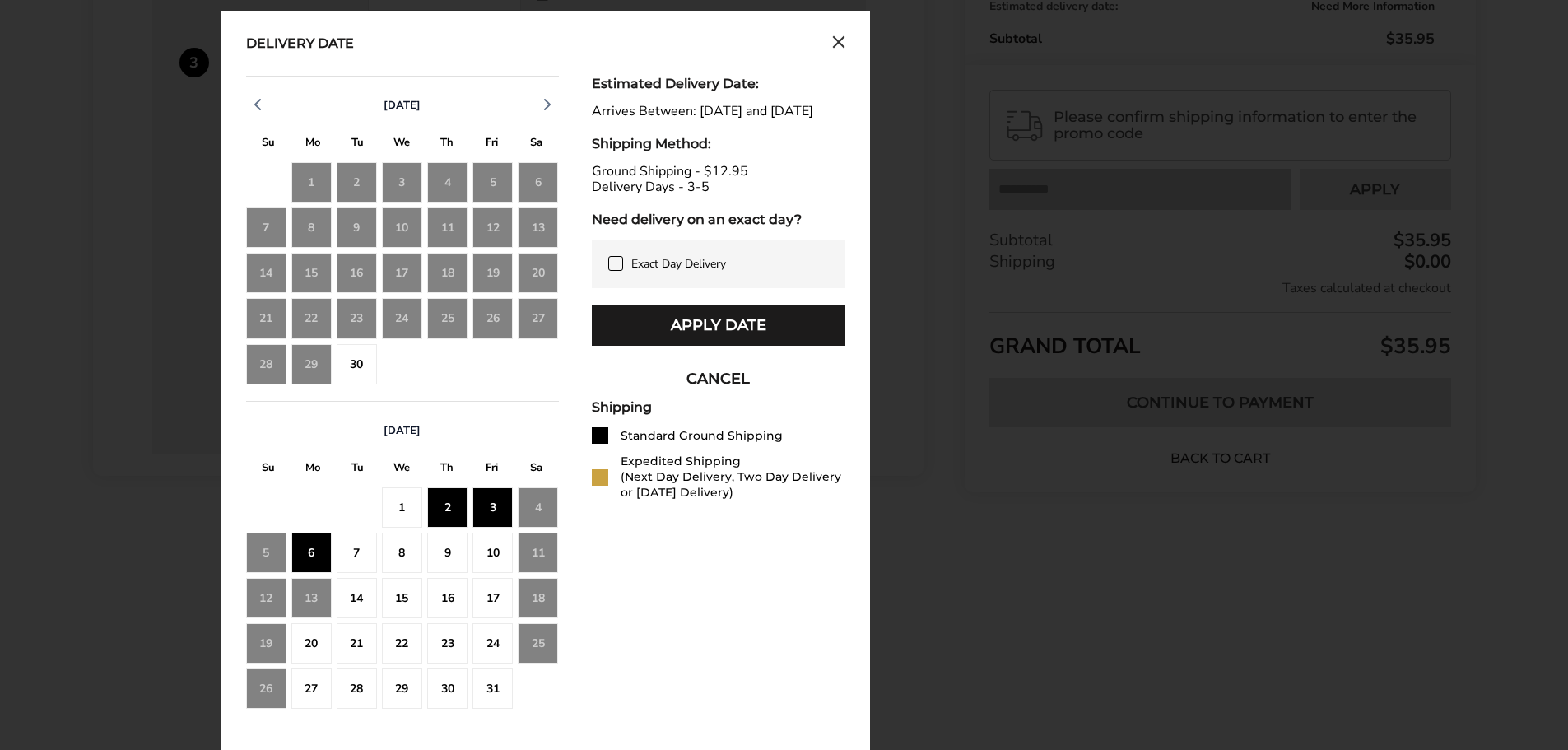
click at [351, 557] on div "7" at bounding box center [357, 553] width 40 height 40
click at [397, 553] on div "8" at bounding box center [402, 553] width 40 height 40
click at [493, 507] on div "3" at bounding box center [493, 508] width 40 height 40
click at [842, 39] on icon "Close calendar" at bounding box center [838, 41] width 10 height 10
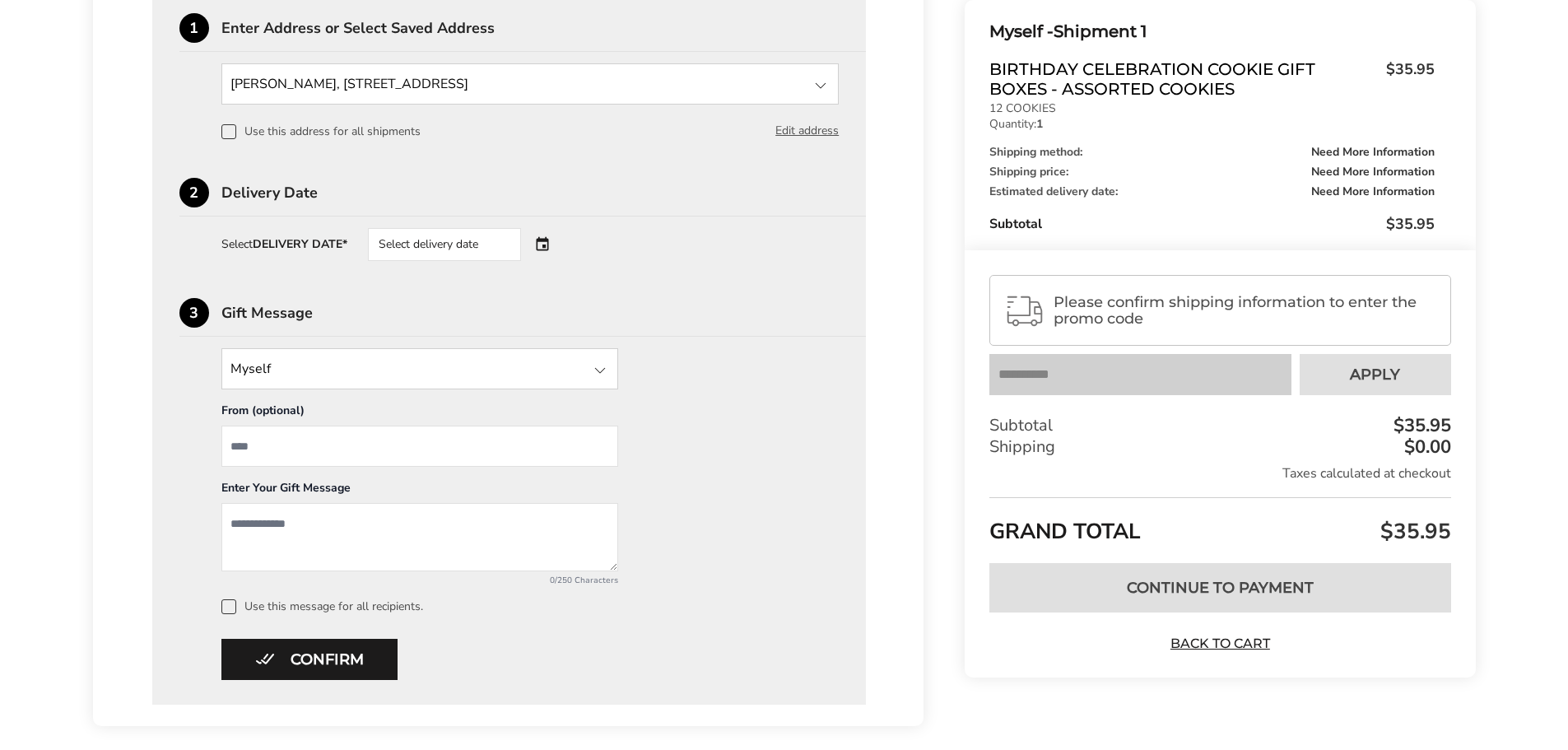
scroll to position [319, 0]
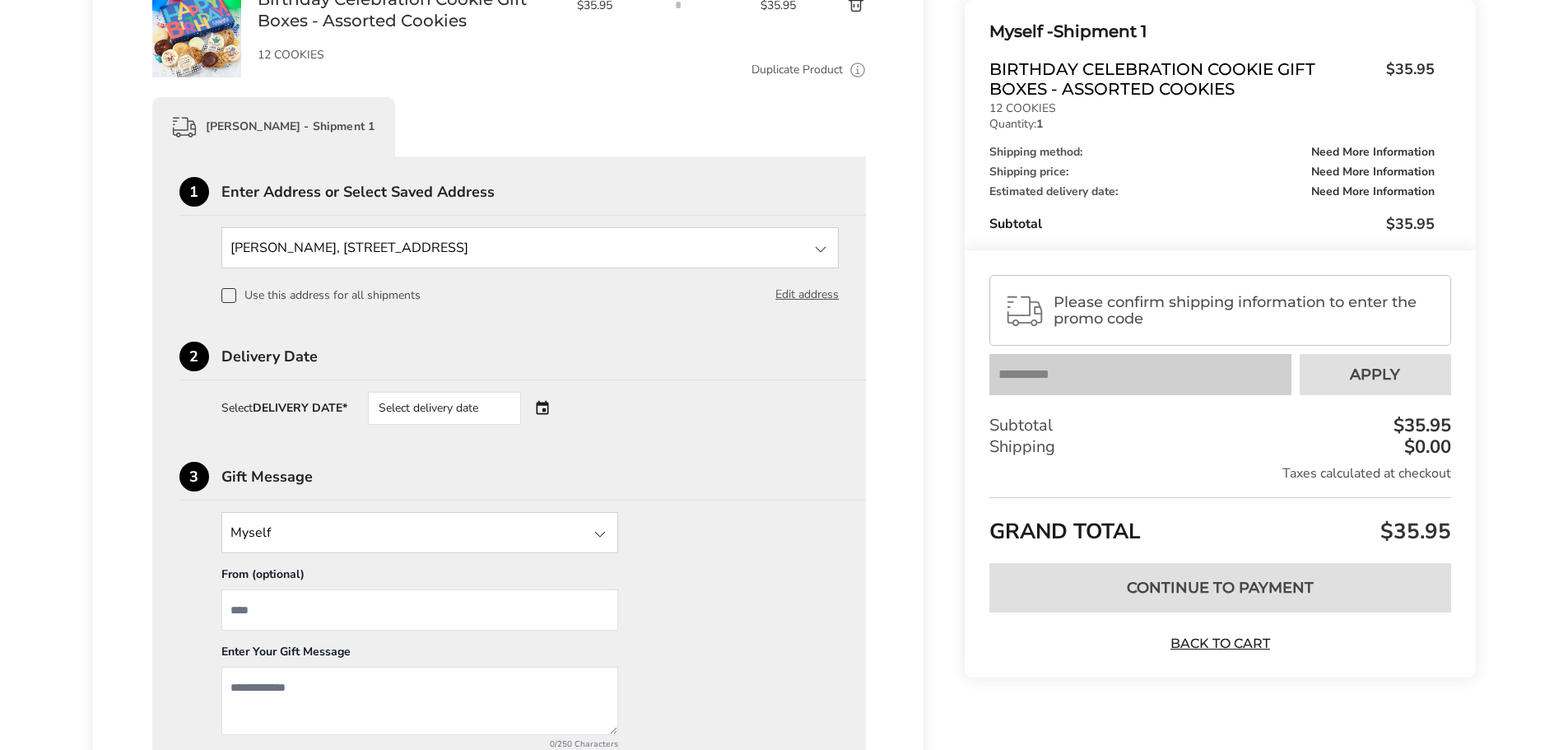
click at [399, 242] on input "State" at bounding box center [530, 248] width 618 height 41
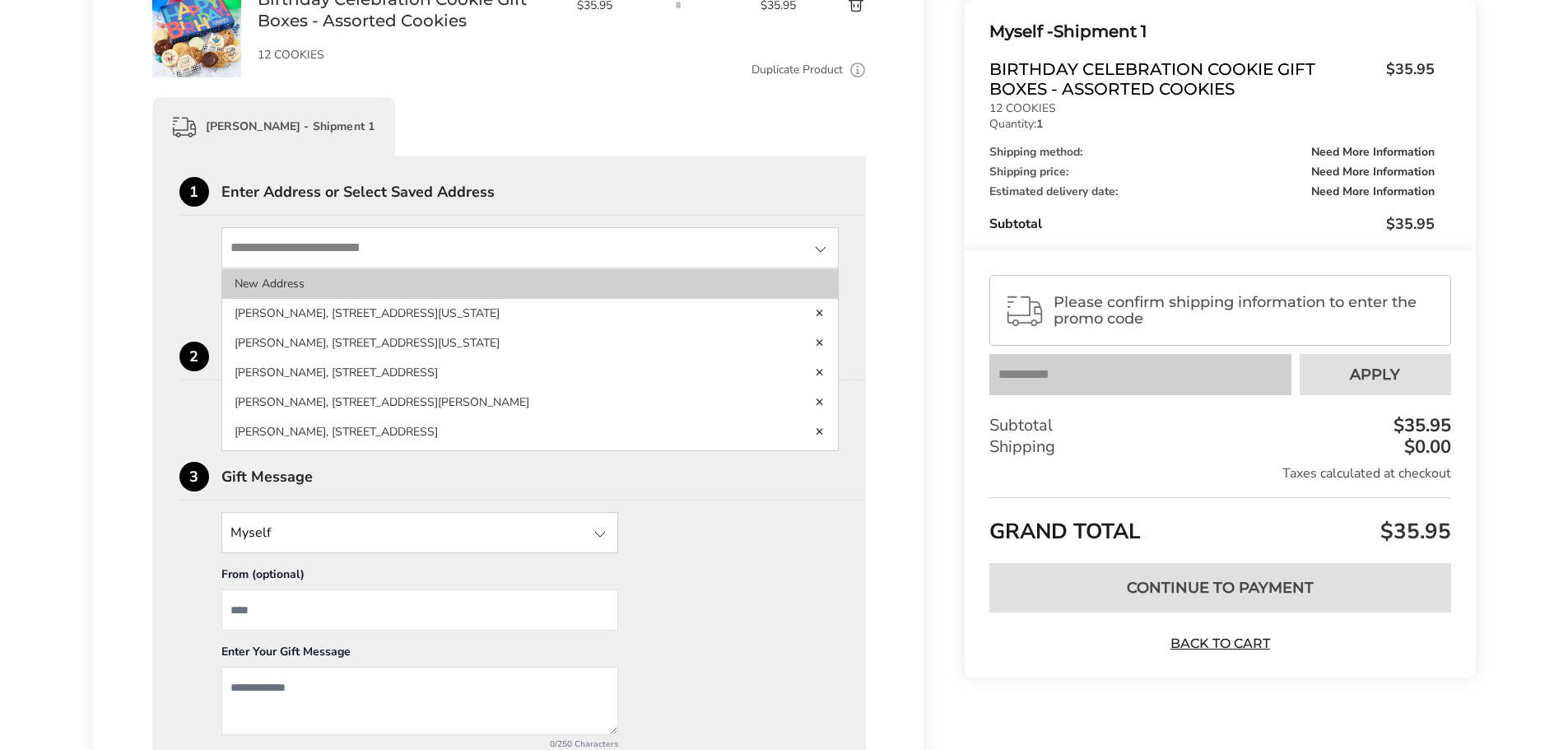
click at [301, 289] on li "New Address" at bounding box center [530, 285] width 616 height 30
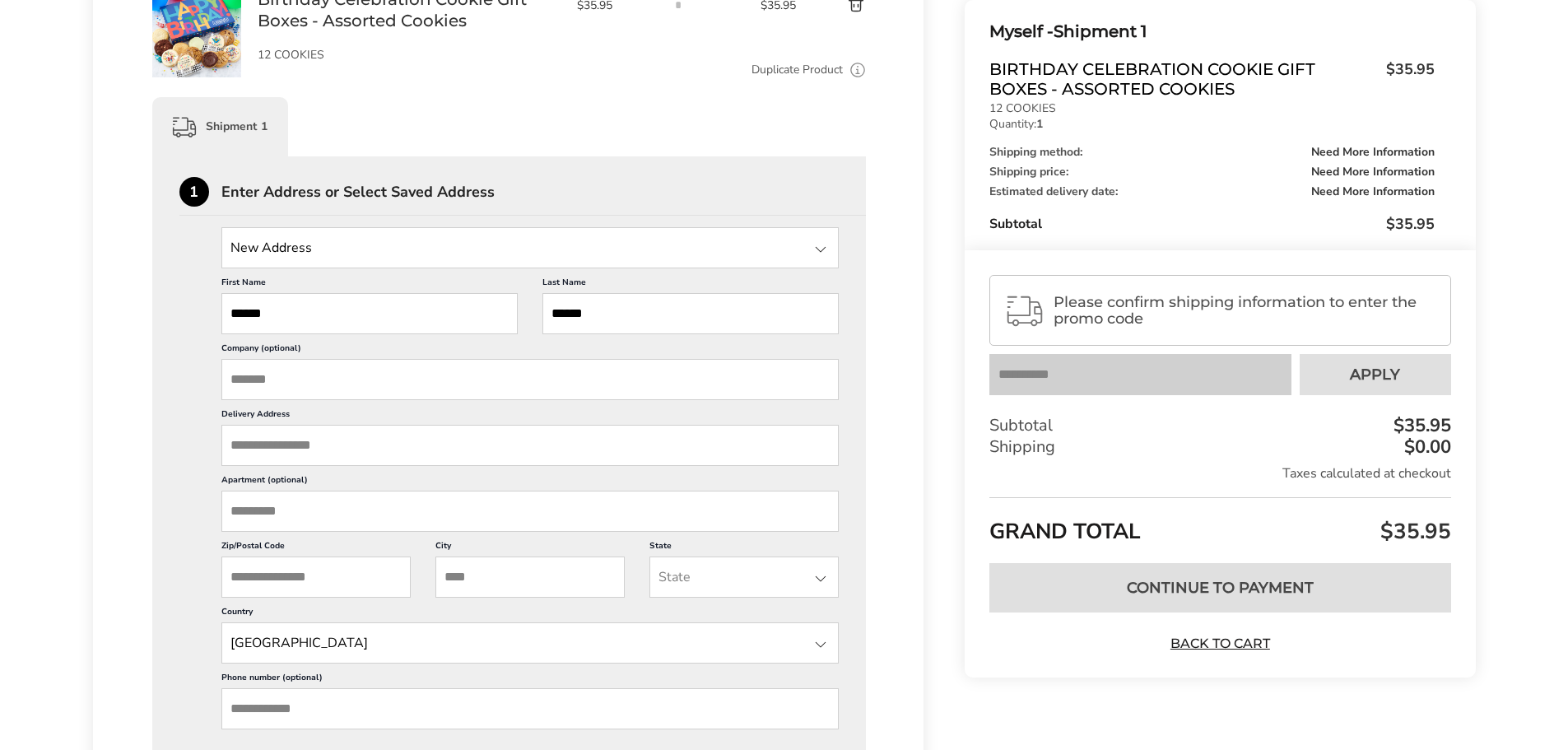
click at [294, 439] on input "Delivery Address" at bounding box center [530, 445] width 618 height 41
paste input "**********"
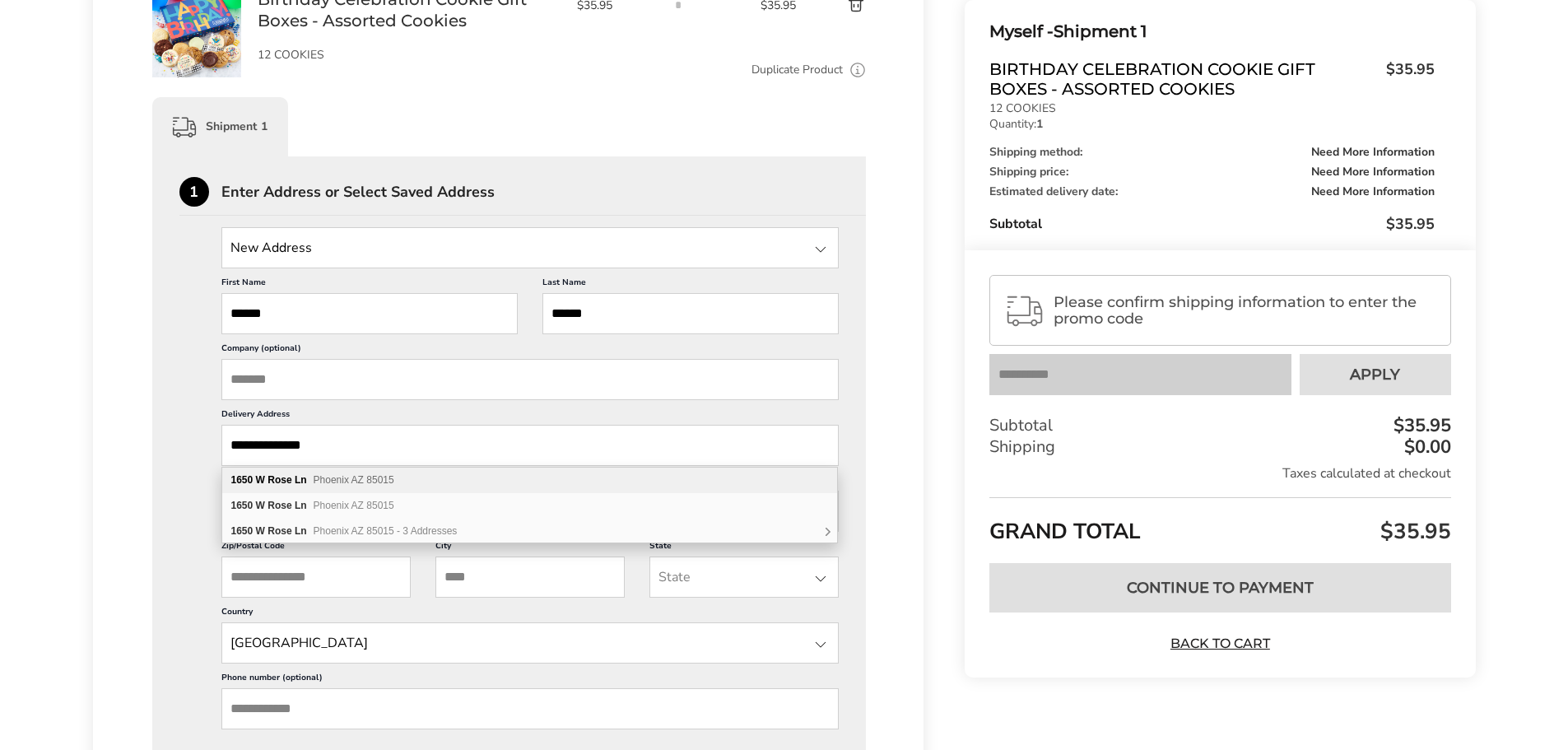
scroll to position [0, 0]
click at [368, 480] on span "Phoenix AZ 85015" at bounding box center [354, 480] width 81 height 11
type input "**********"
type input "*******"
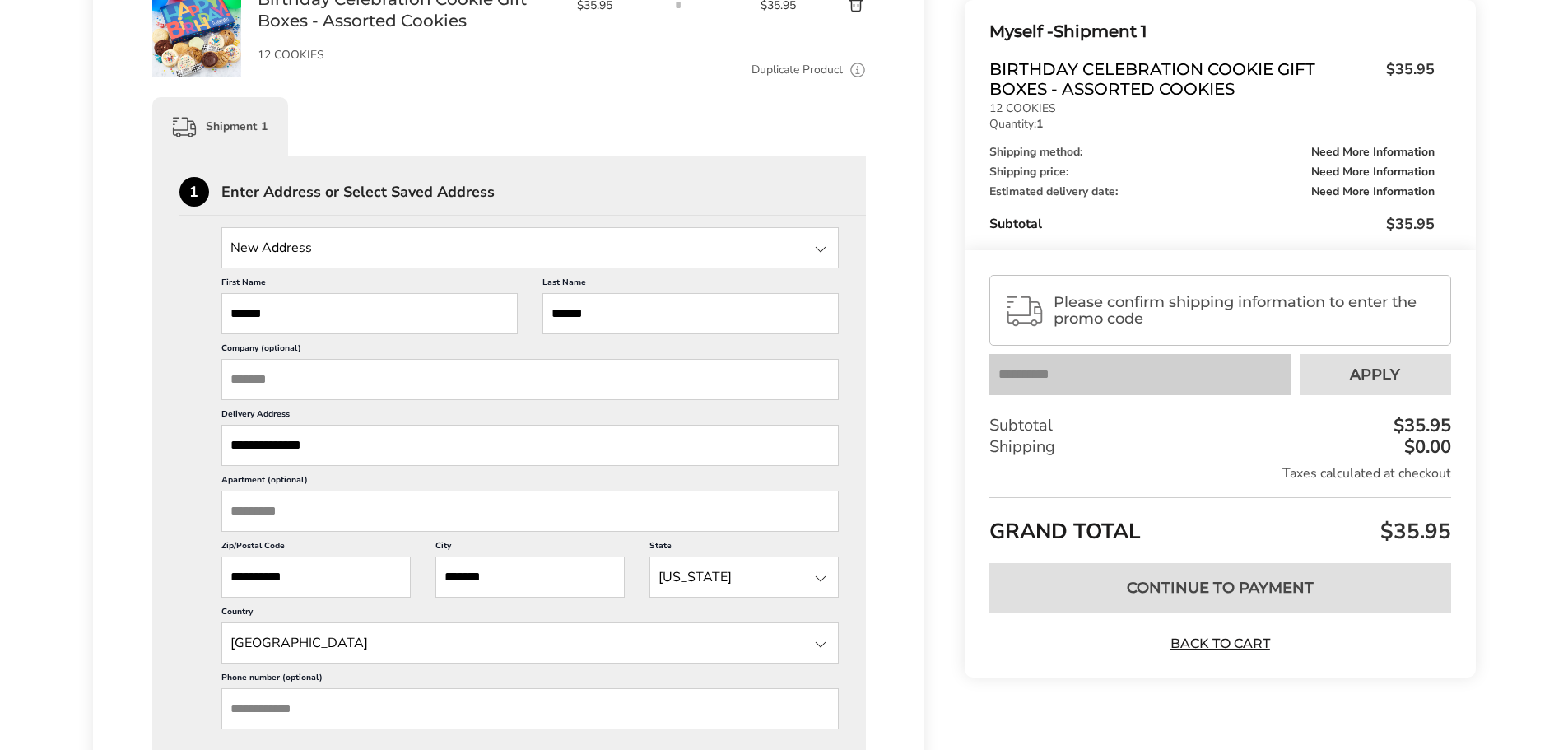
click at [160, 476] on div "**********" at bounding box center [509, 738] width 715 height 1164
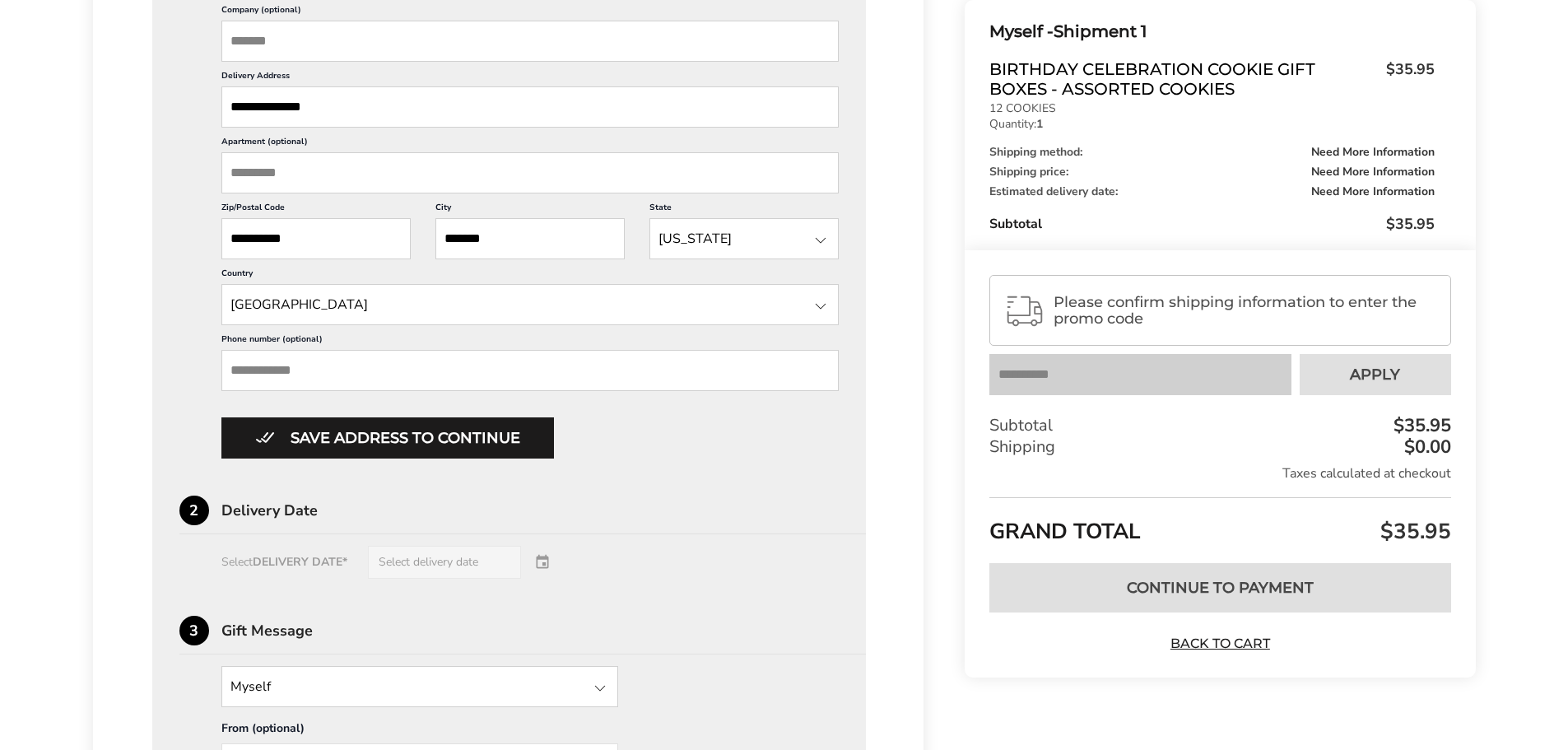
scroll to position [731, 0]
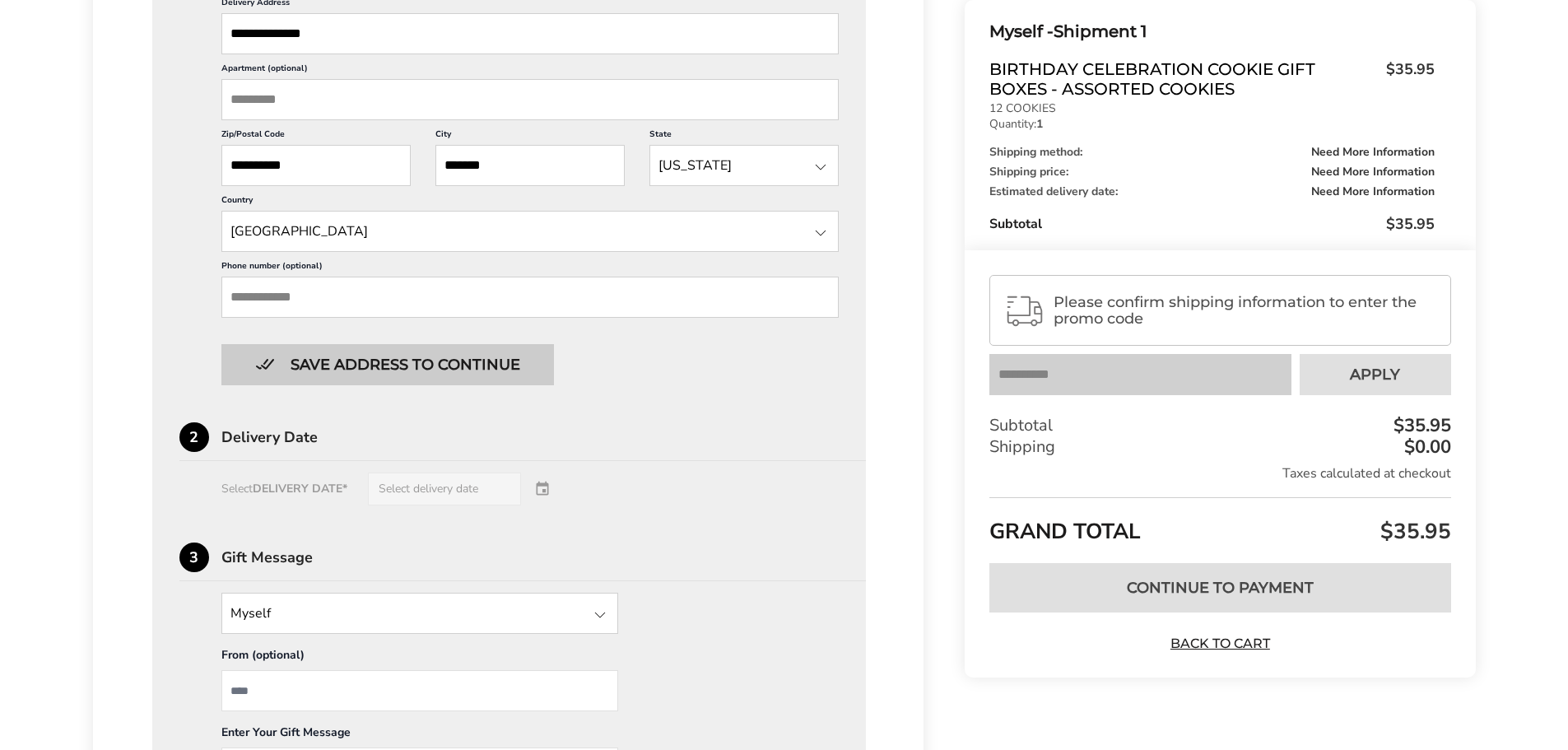
click at [356, 369] on button "Save address to continue" at bounding box center [387, 364] width 333 height 41
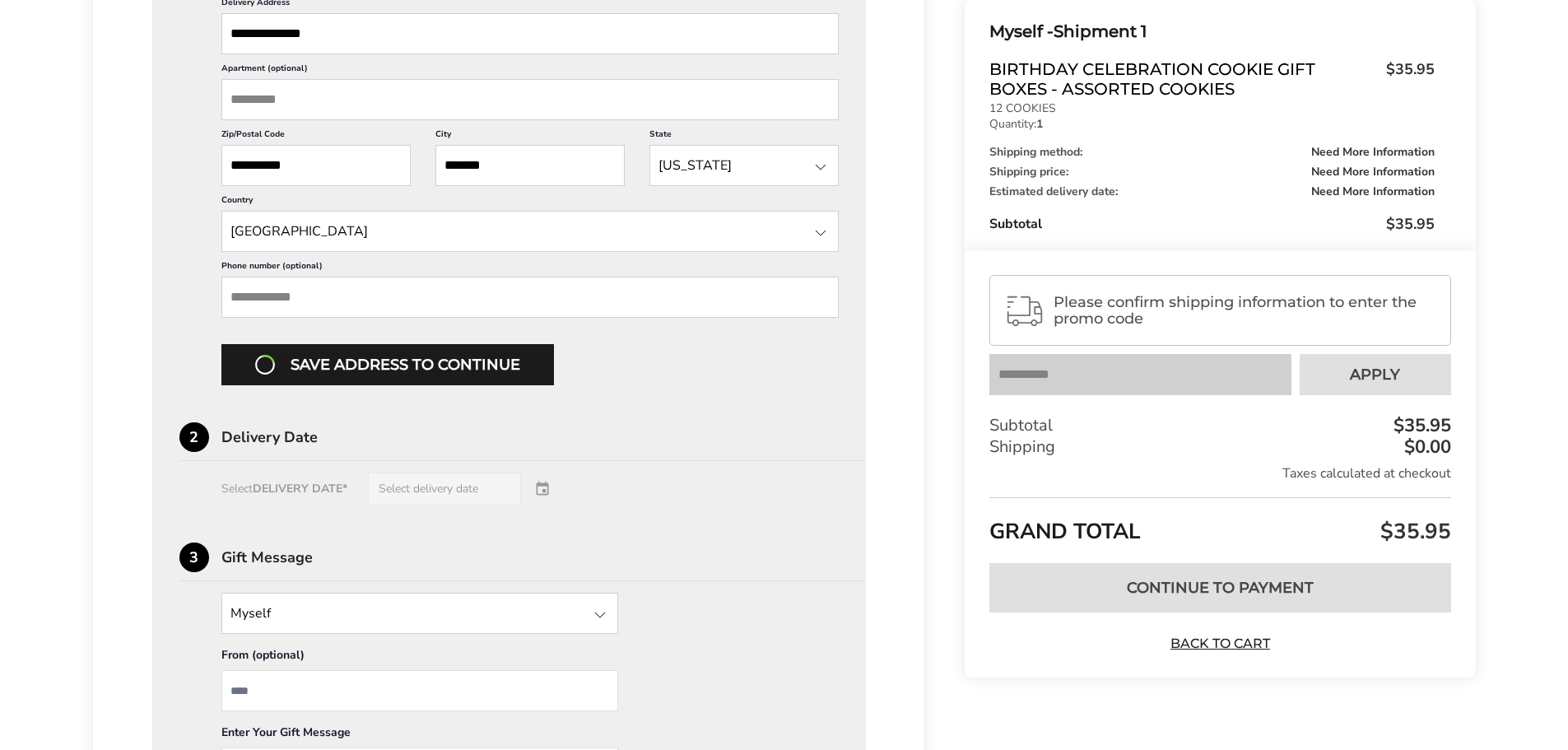
scroll to position [488, 0]
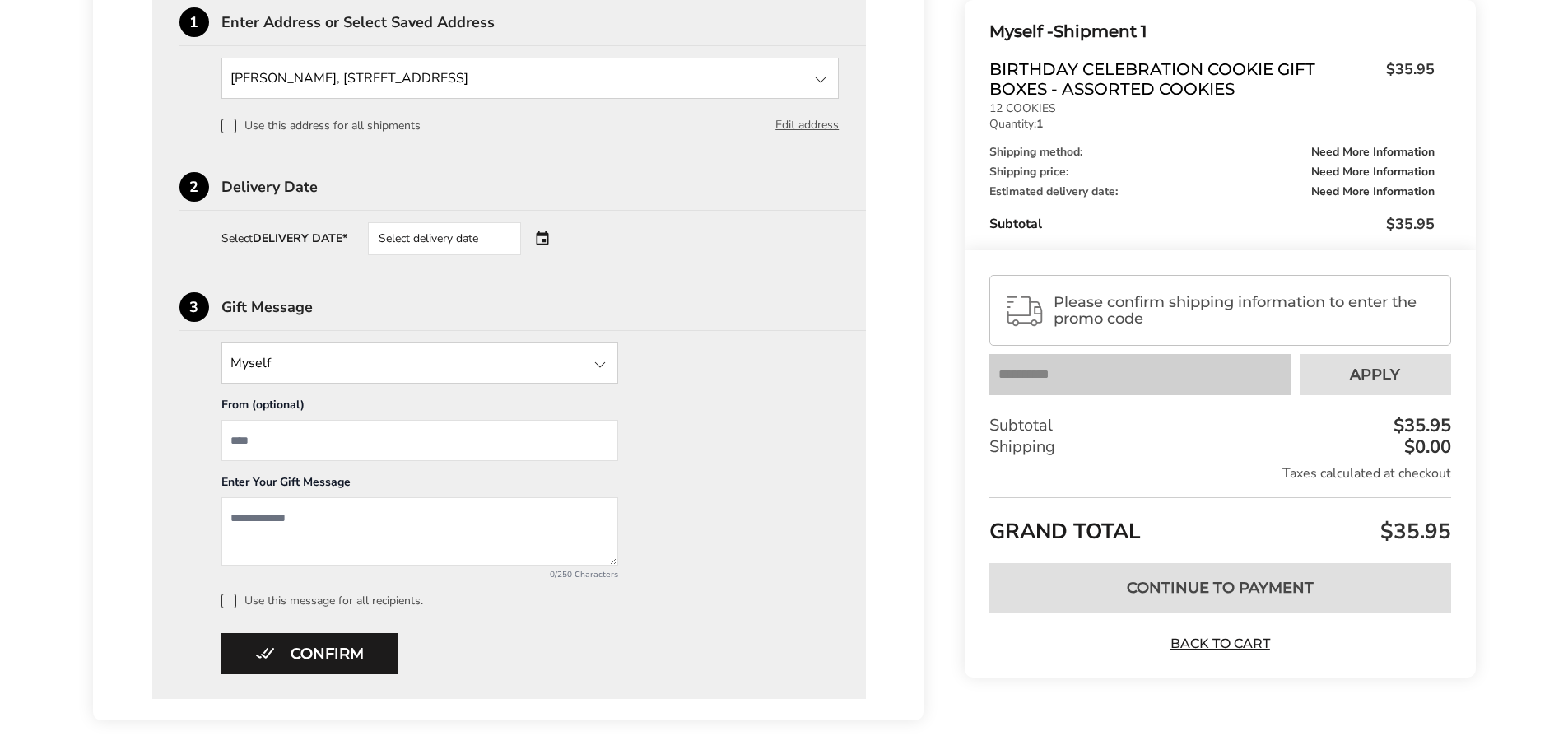
click at [473, 248] on div "Select delivery date" at bounding box center [444, 239] width 153 height 33
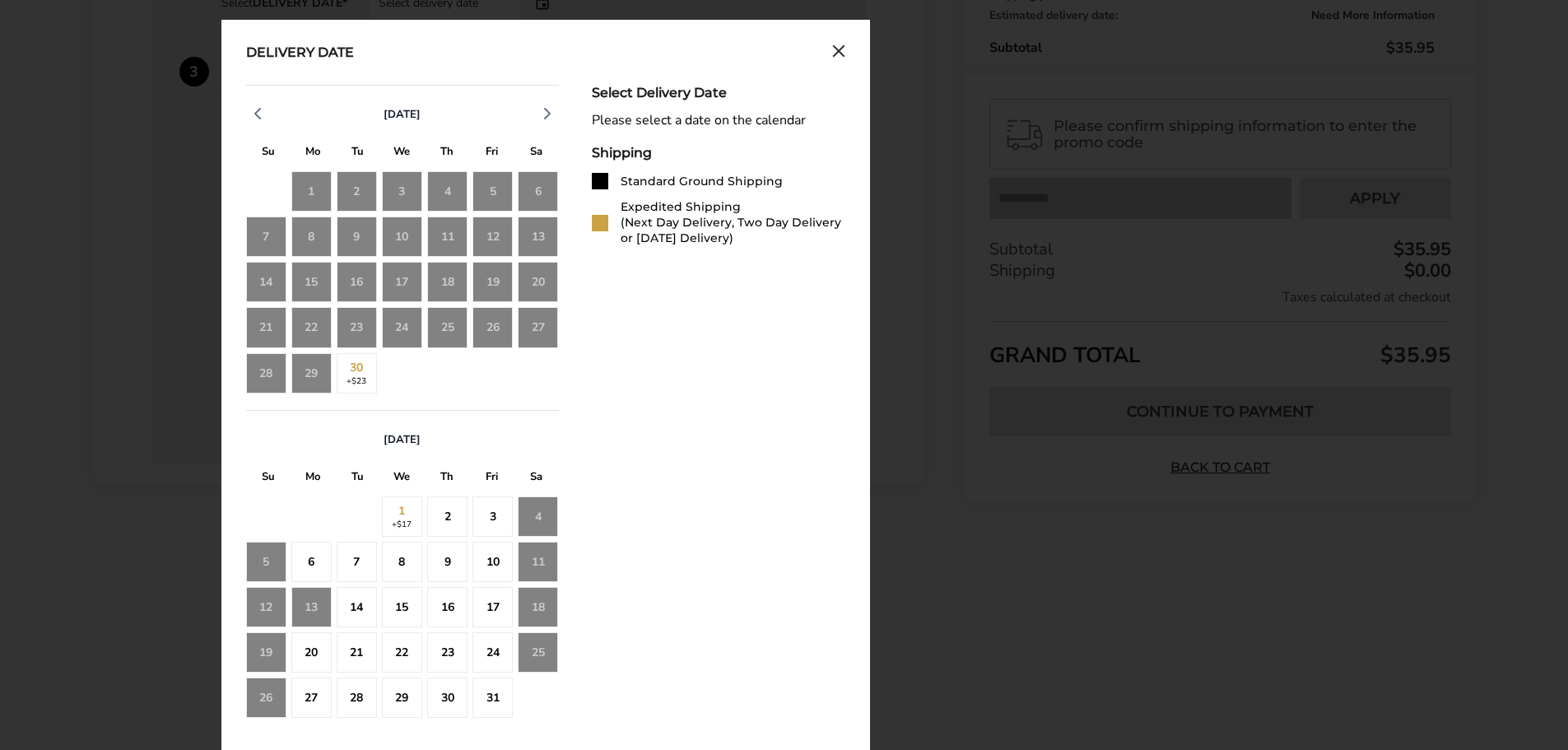
scroll to position [733, 0]
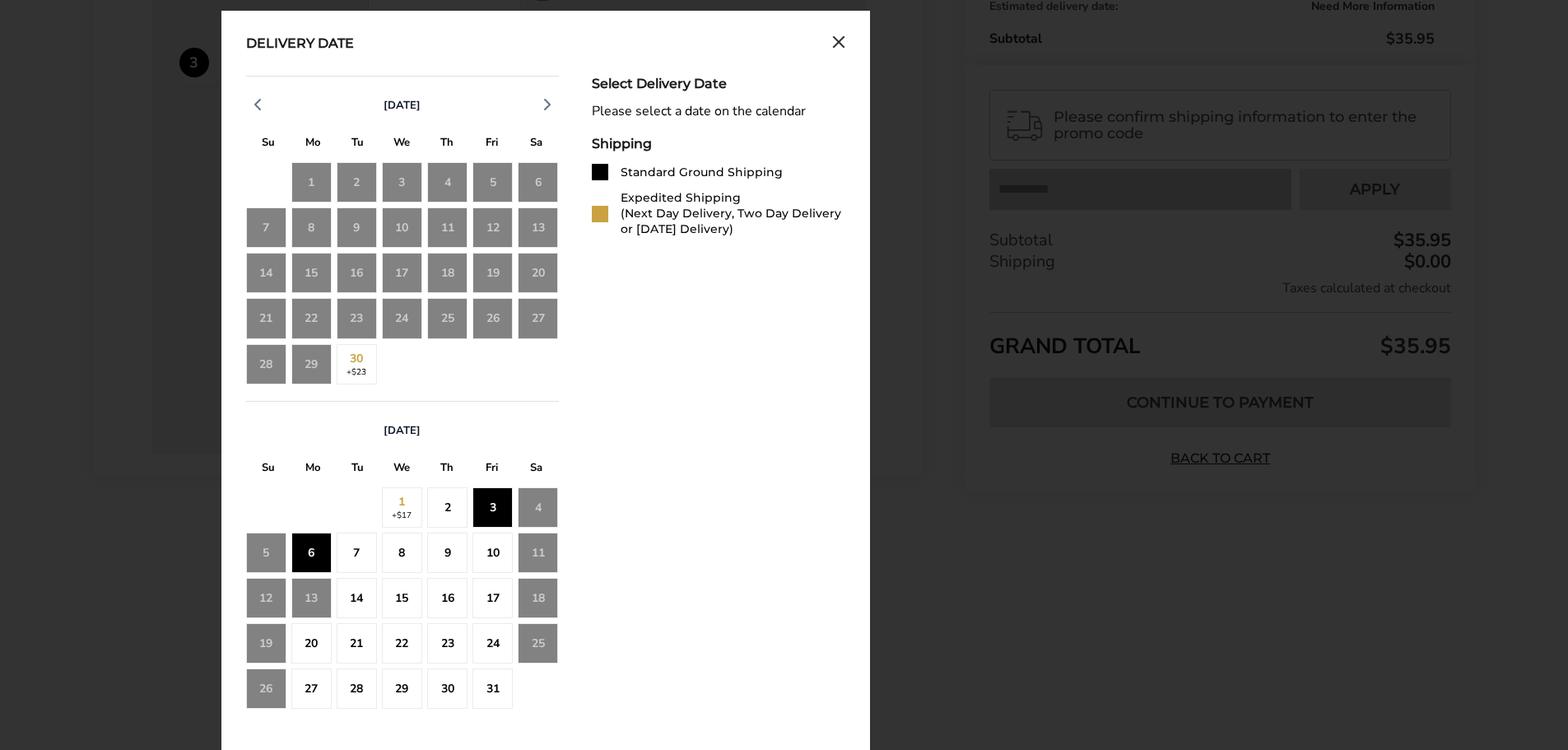
click at [450, 499] on div "2" at bounding box center [448, 508] width 40 height 40
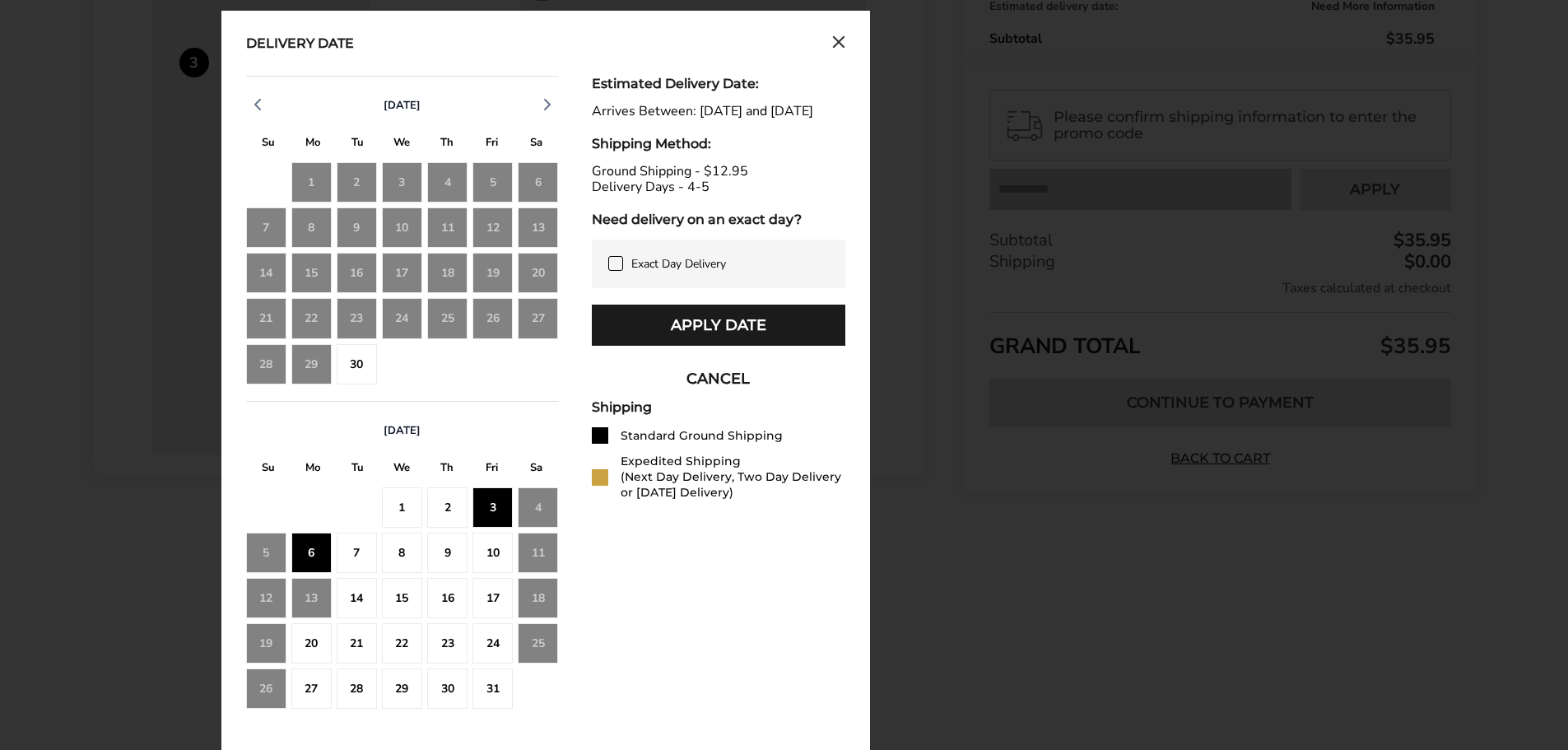
click at [363, 552] on div "7" at bounding box center [357, 553] width 40 height 40
click at [487, 508] on div "3" at bounding box center [493, 508] width 40 height 40
click at [437, 504] on div "2" at bounding box center [448, 508] width 40 height 40
click at [840, 43] on icon "Close calendar" at bounding box center [838, 41] width 10 height 10
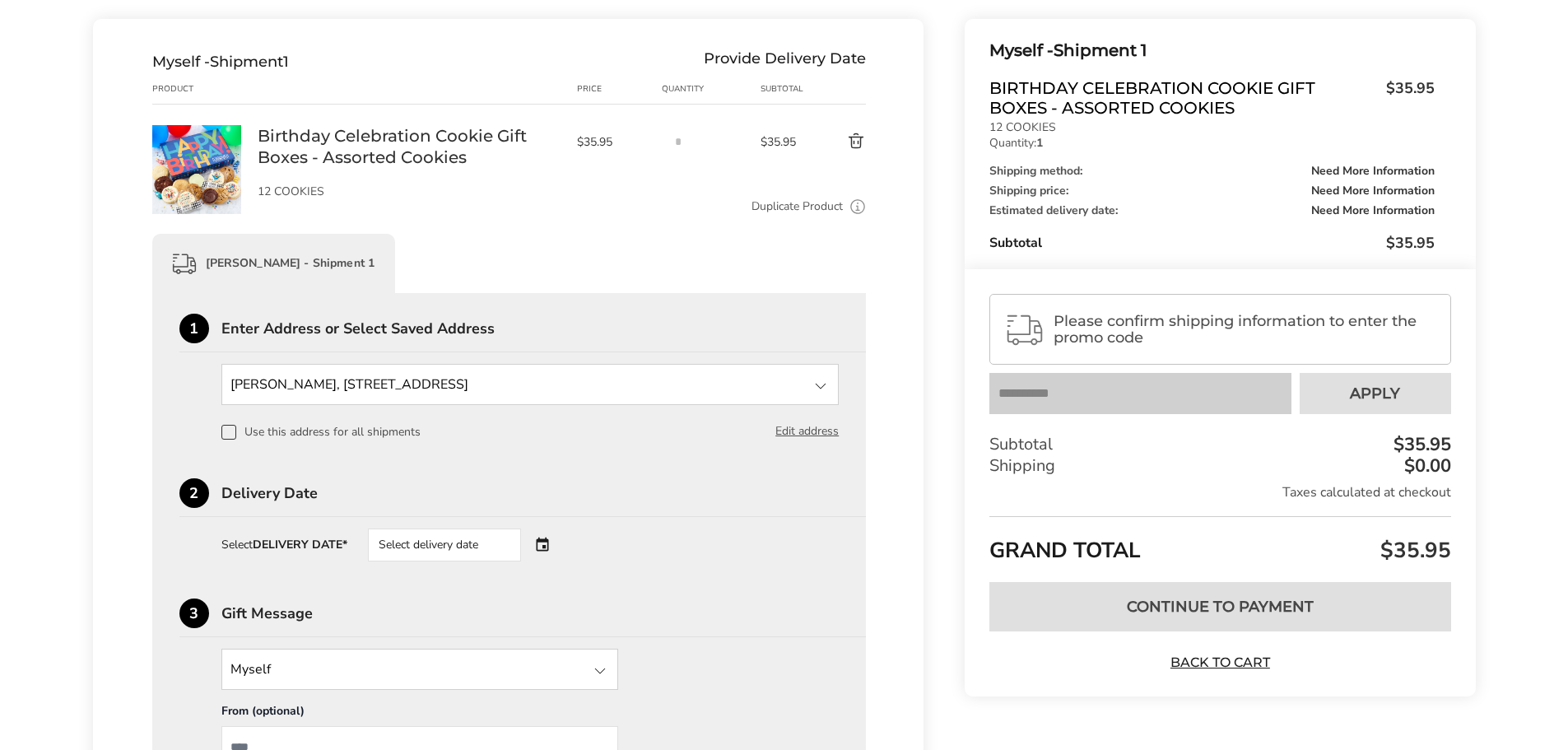
scroll to position [154, 0]
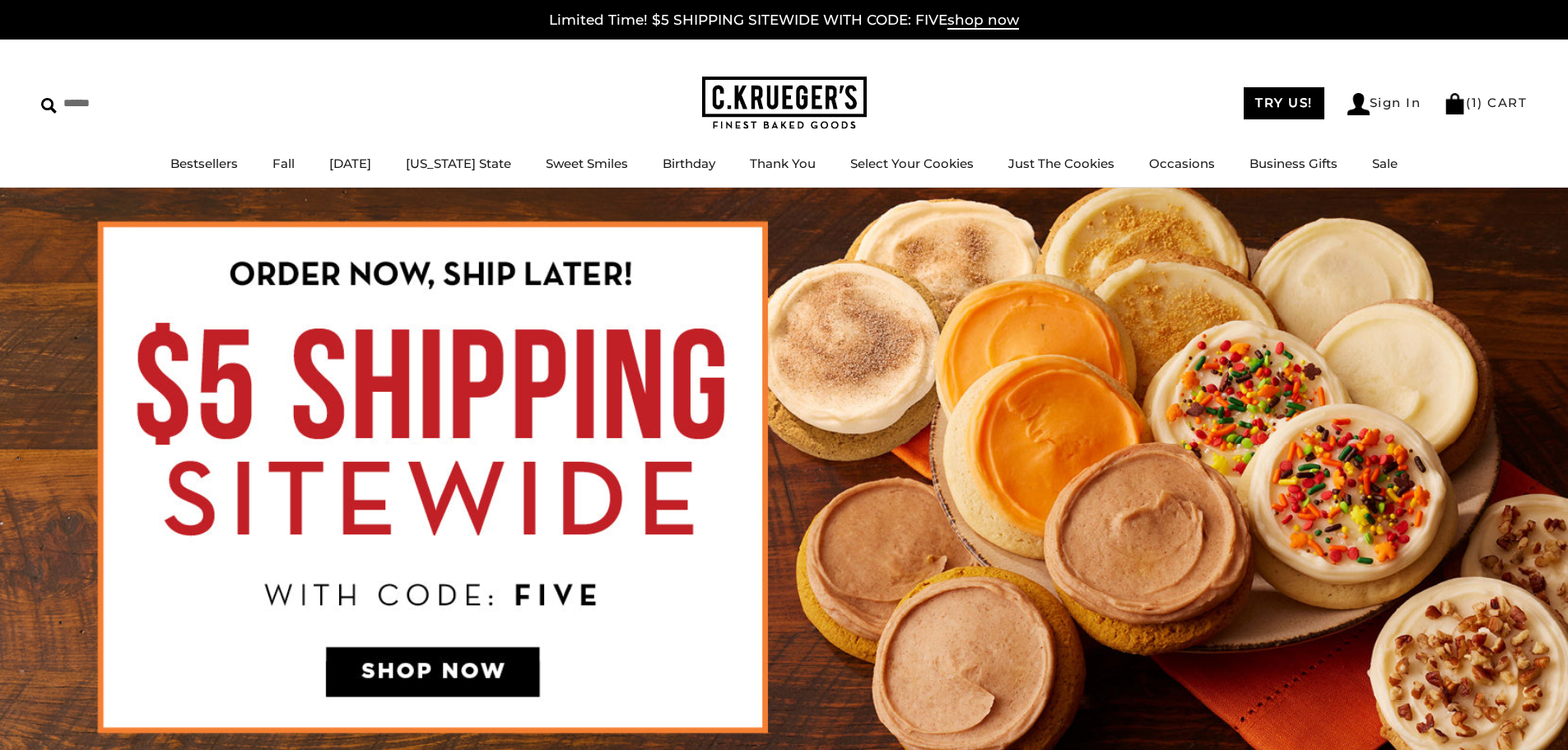
click at [912, 106] on div "TRY US! Sign In ( 1 ) CART ( 1 ) CART" at bounding box center [1197, 103] width 661 height 24
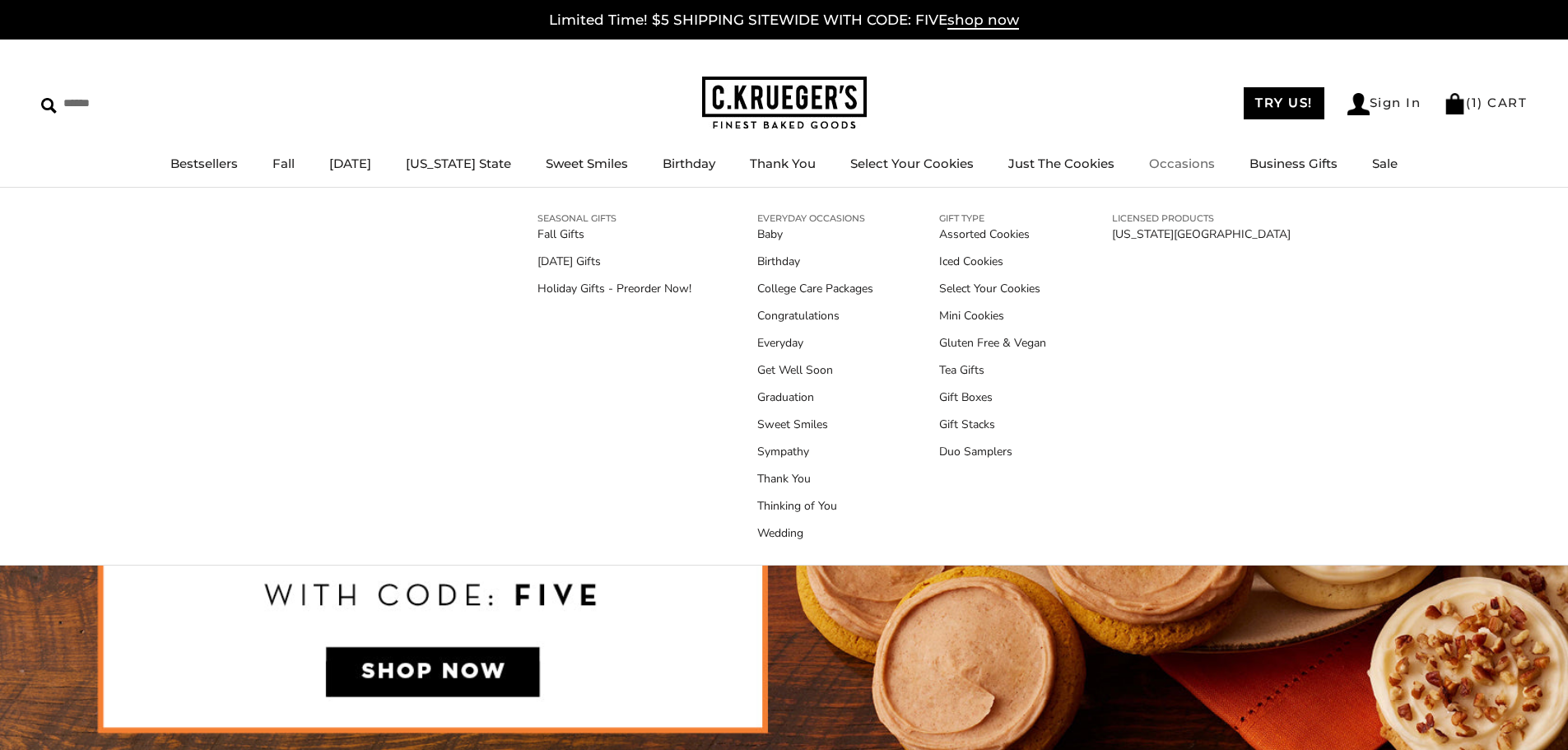
click at [1094, 99] on div "TRY US! Sign In ( 1 ) CART ( 1 ) CART" at bounding box center [1197, 103] width 661 height 24
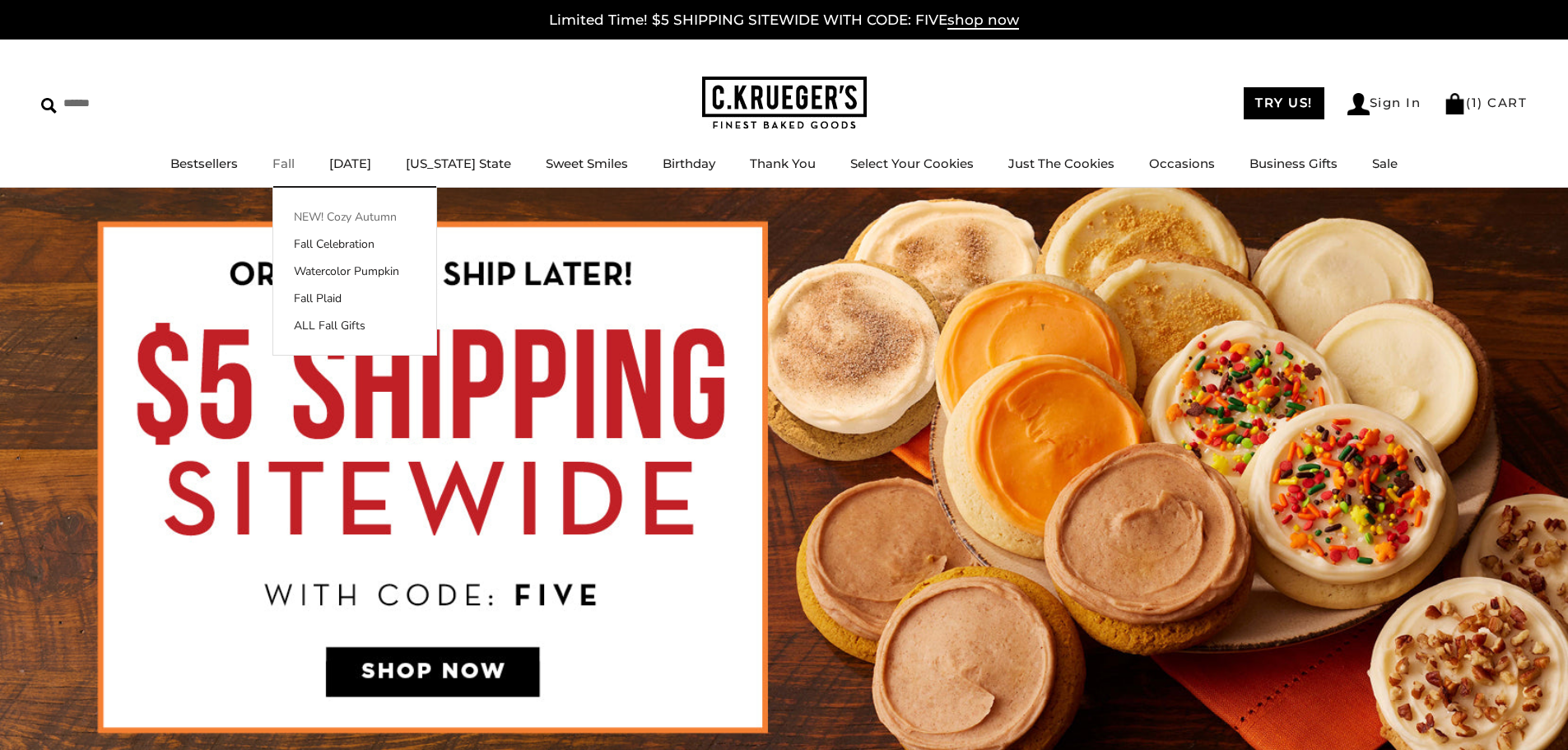
click at [311, 220] on link "NEW! Cozy Autumn" at bounding box center [355, 217] width 163 height 18
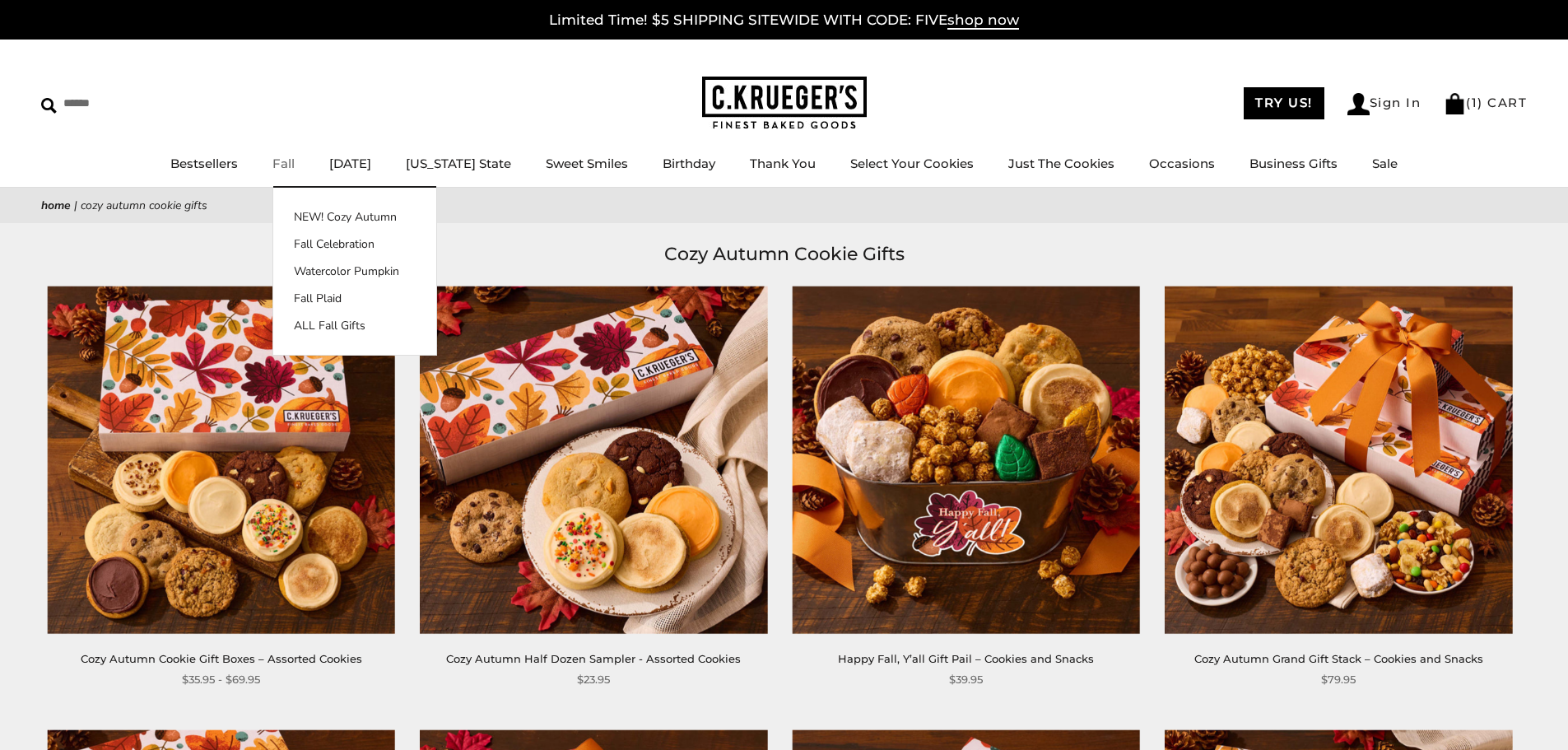
click at [292, 171] on link "Fall" at bounding box center [283, 163] width 22 height 16
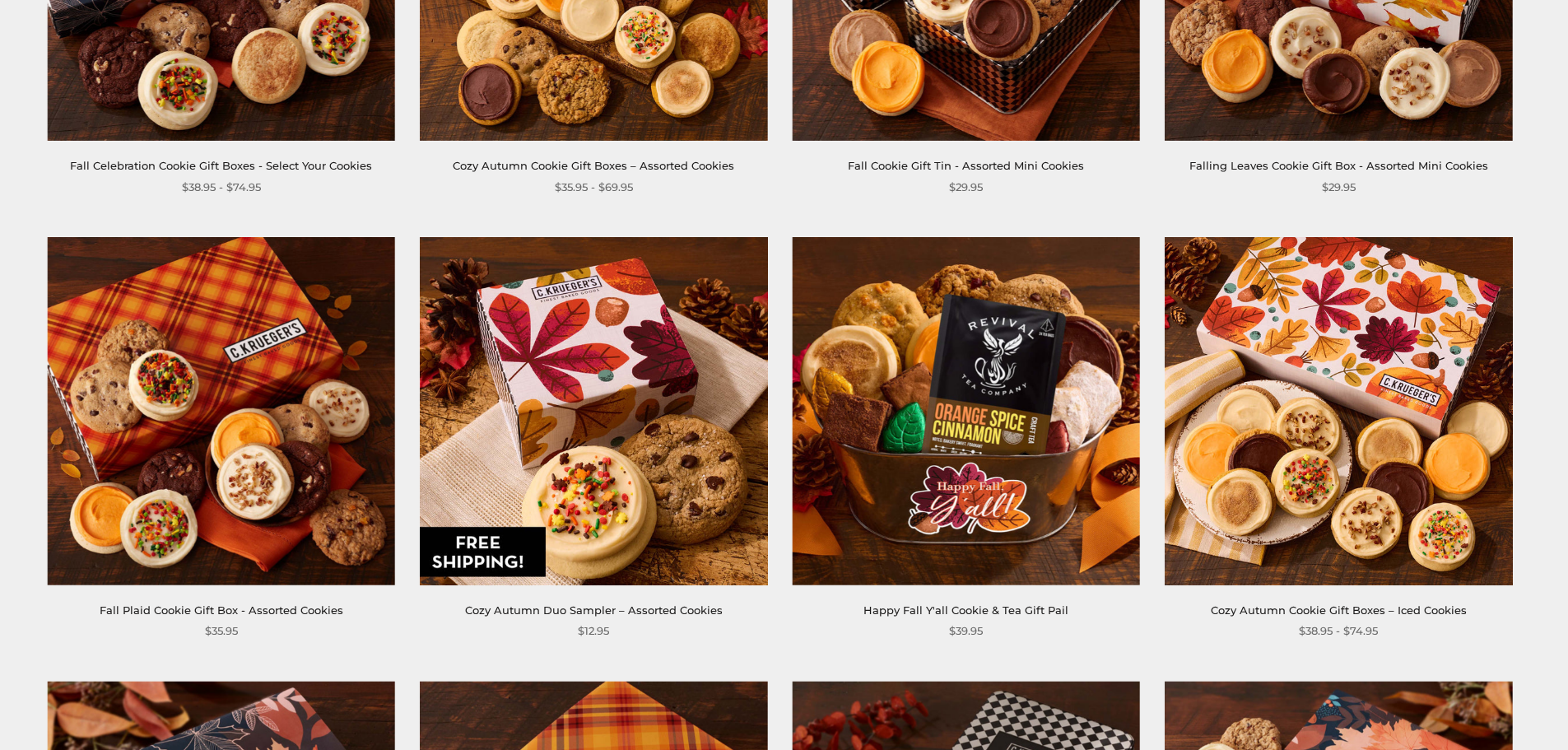
scroll to position [576, 0]
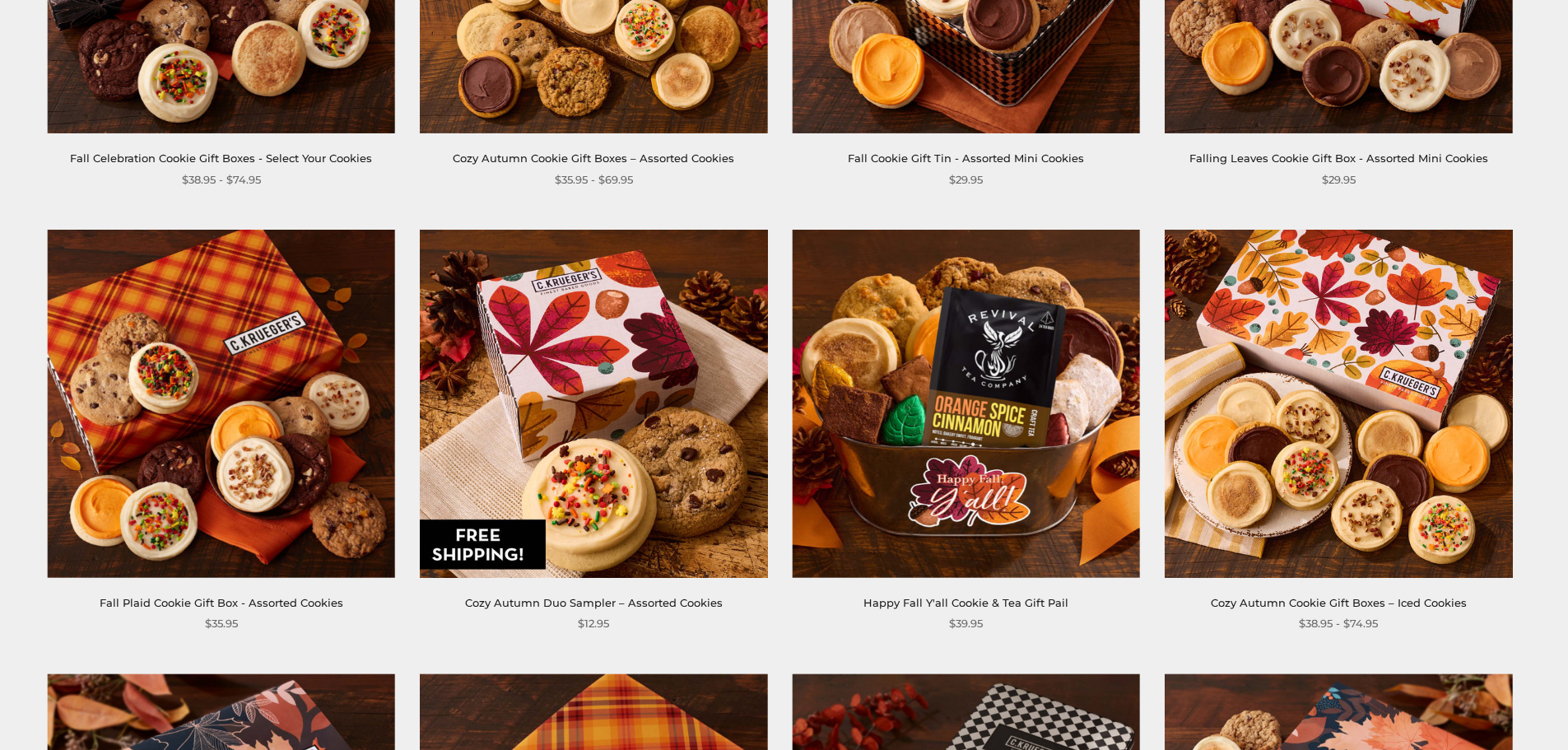
click at [277, 416] on img at bounding box center [221, 404] width 348 height 348
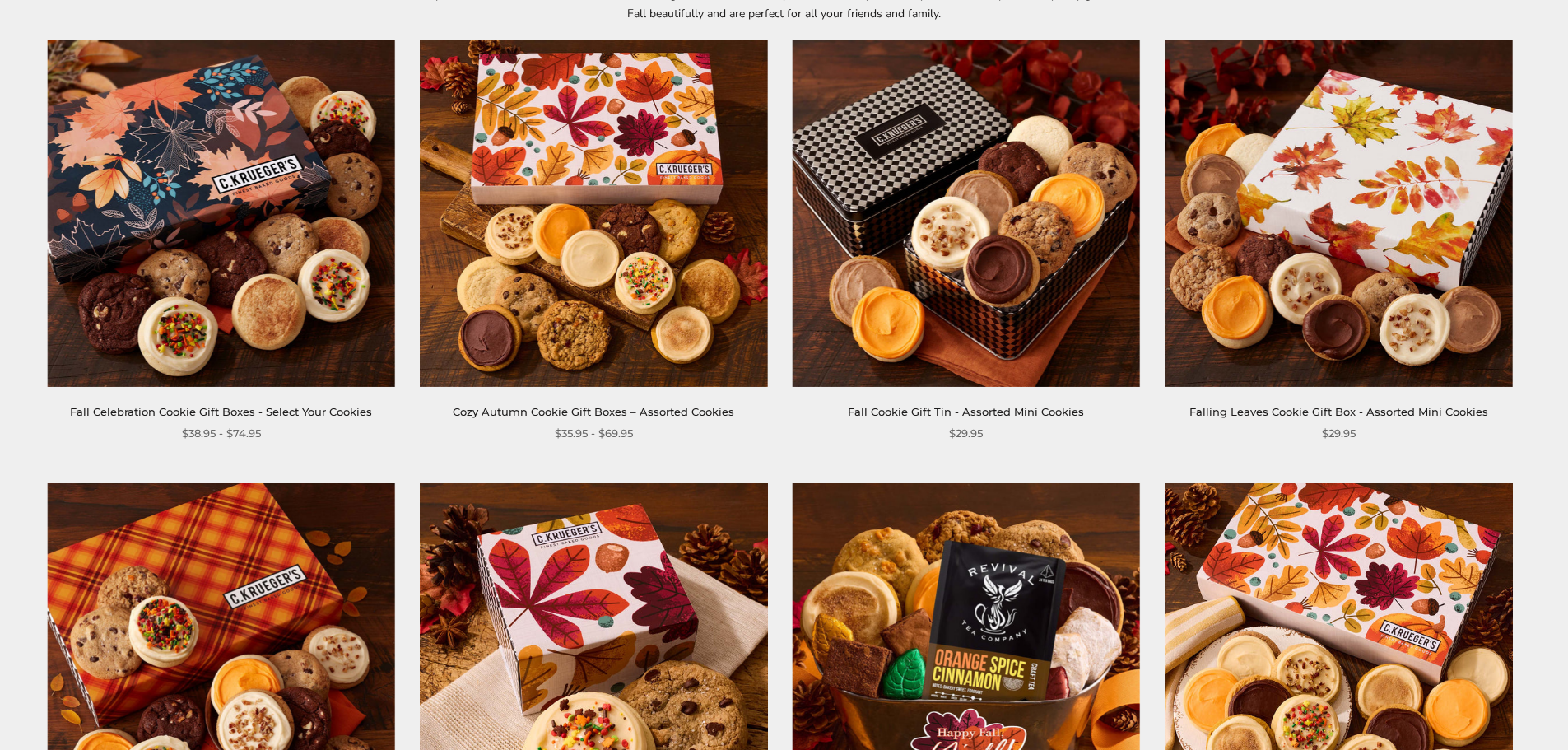
scroll to position [83, 0]
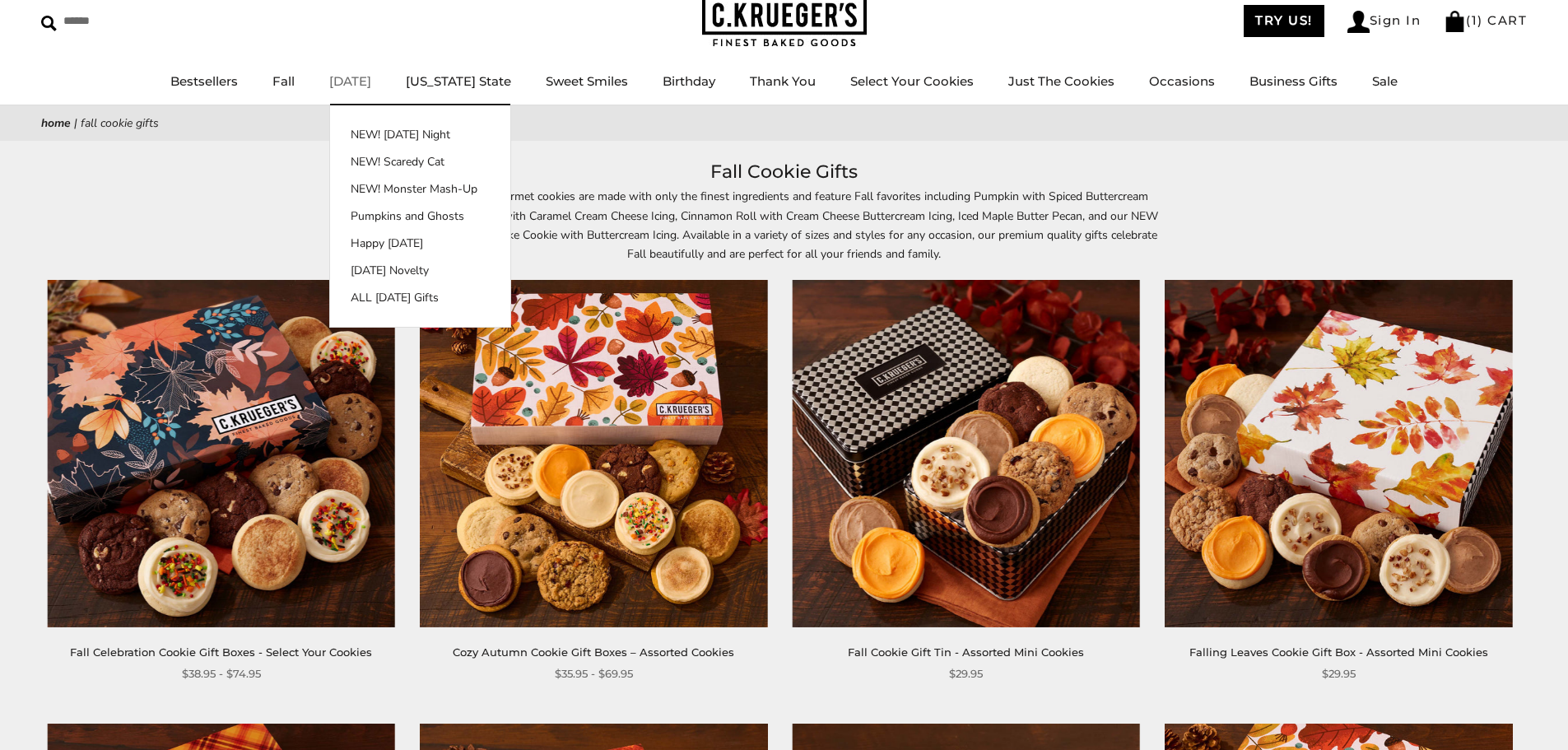
click at [371, 76] on link "[DATE]" at bounding box center [350, 81] width 42 height 16
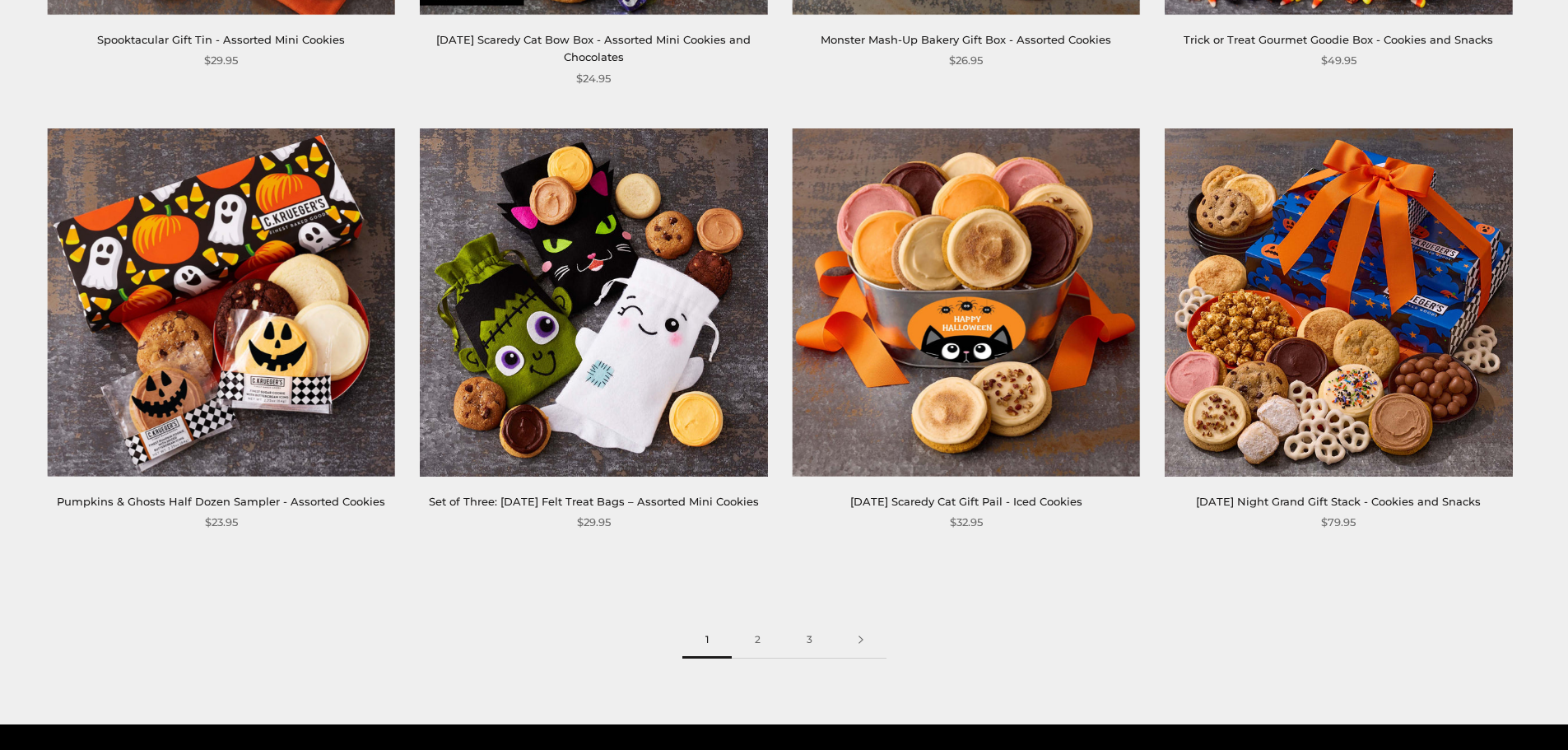
scroll to position [2717, 0]
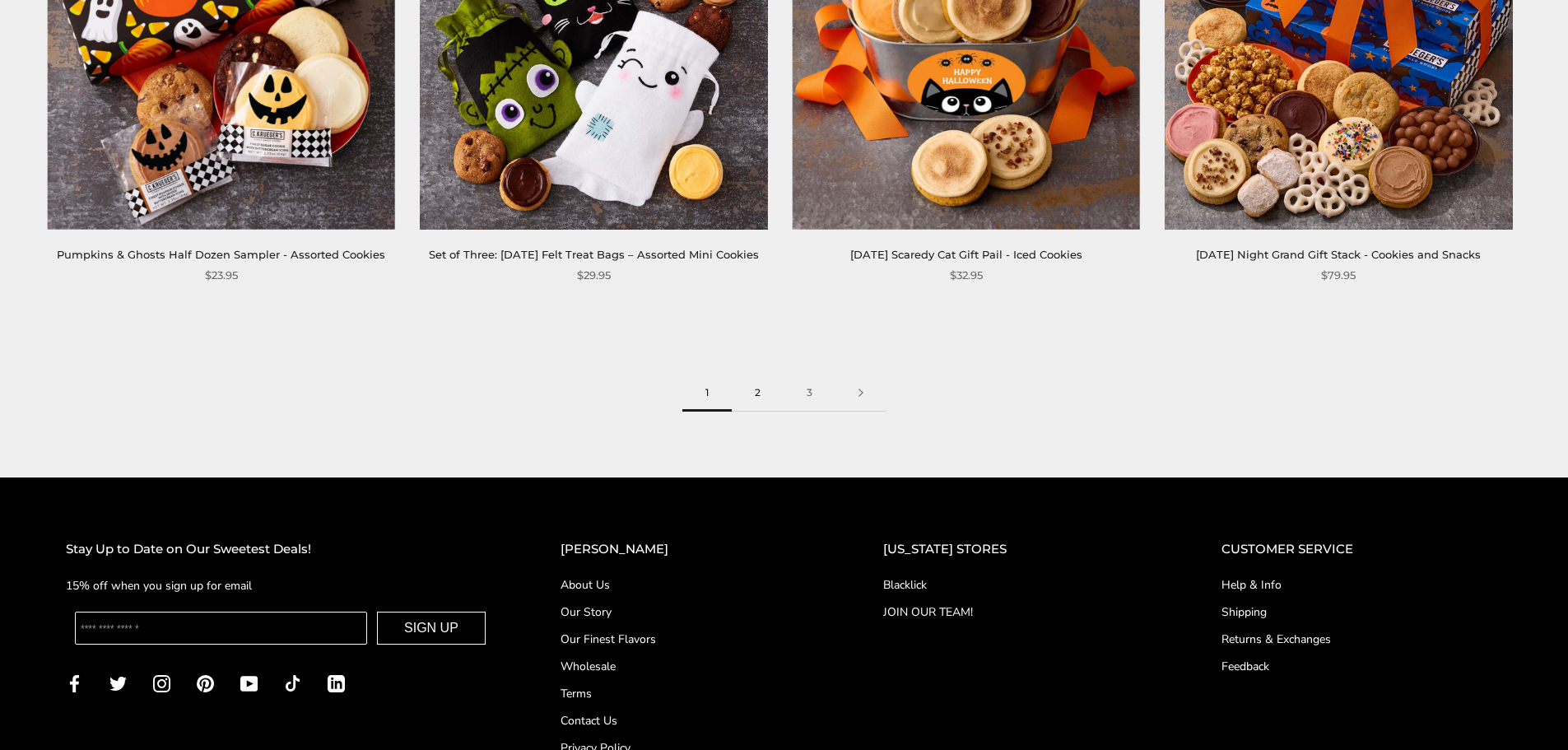
click at [760, 412] on link "2" at bounding box center [758, 393] width 52 height 37
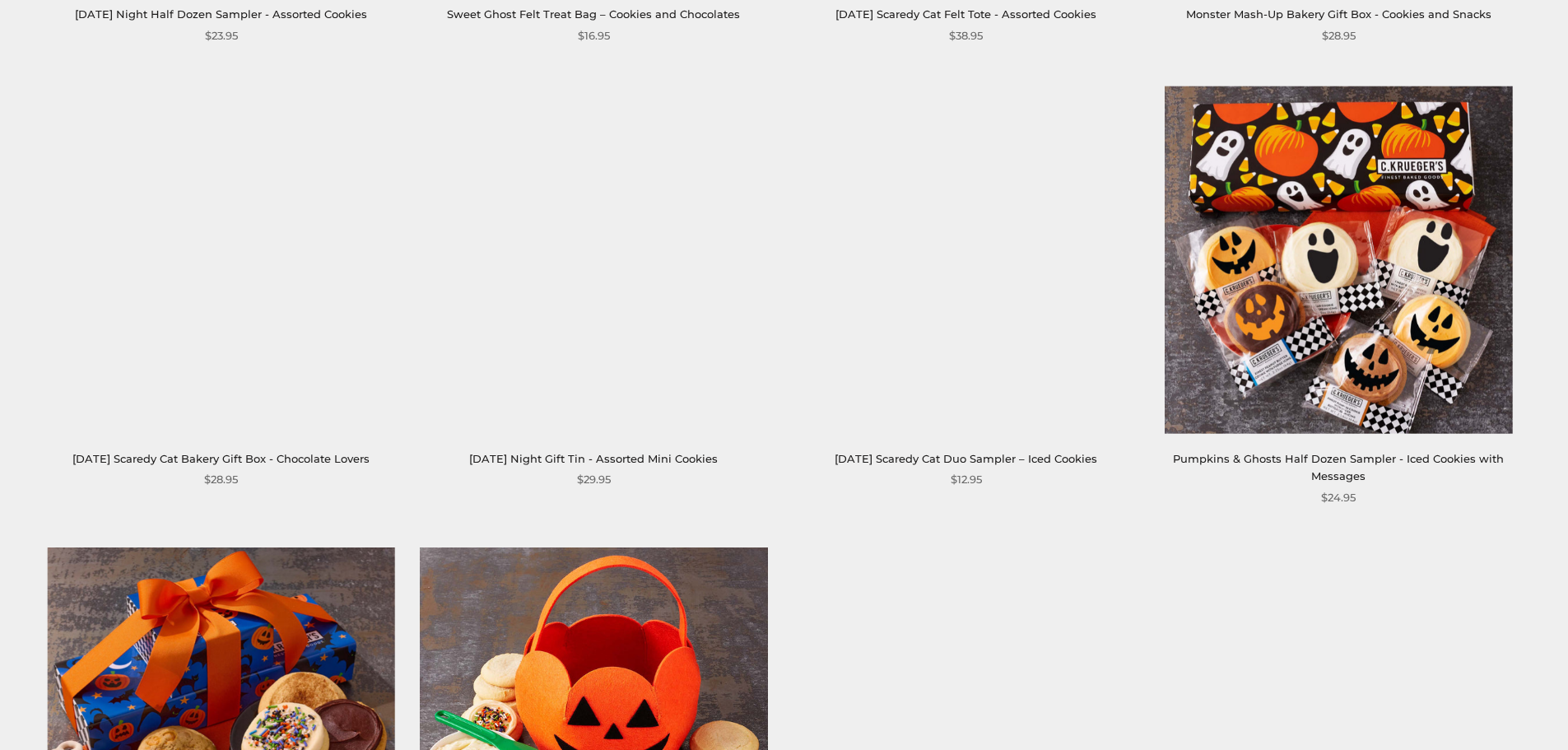
scroll to position [1153, 0]
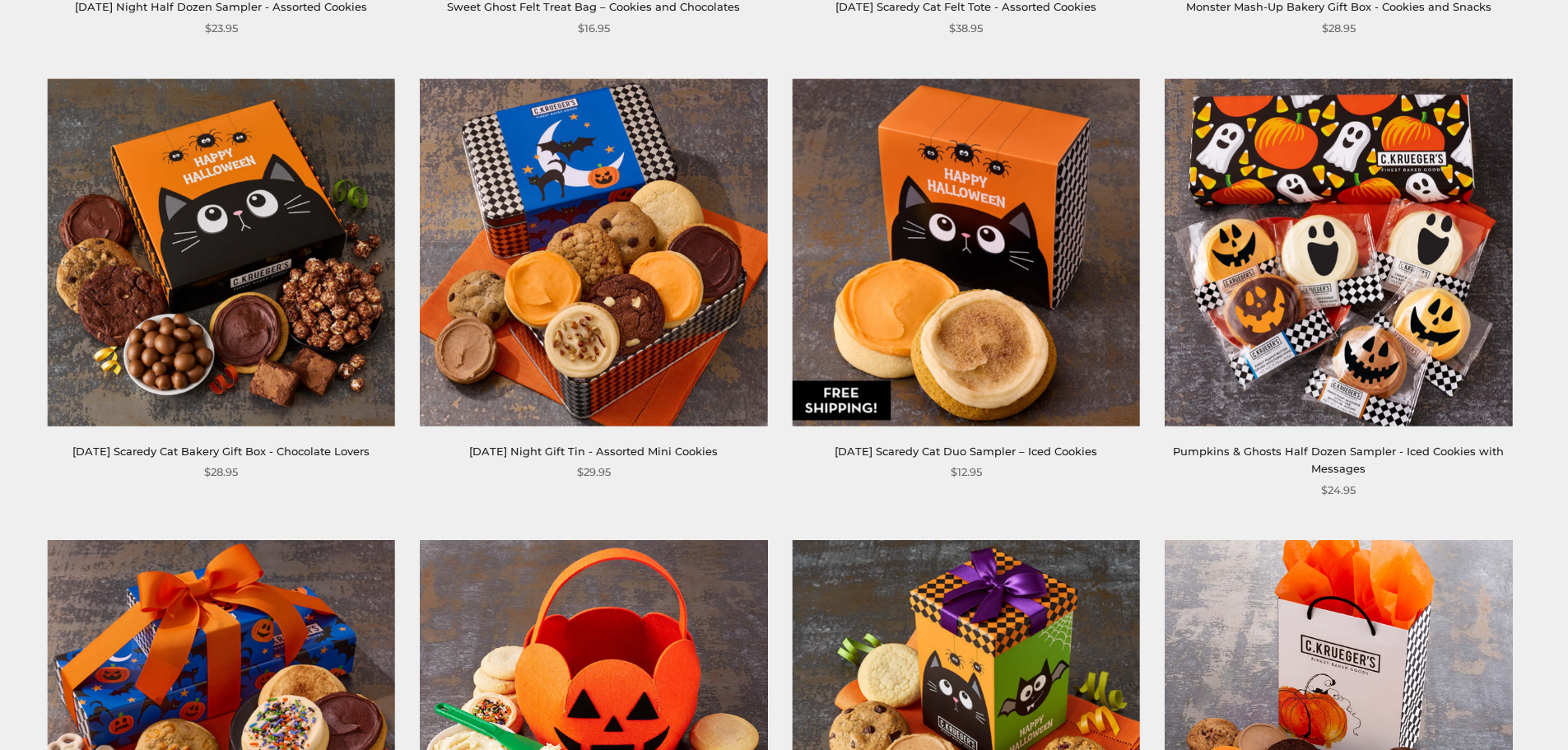
click at [1259, 258] on img at bounding box center [1339, 252] width 348 height 348
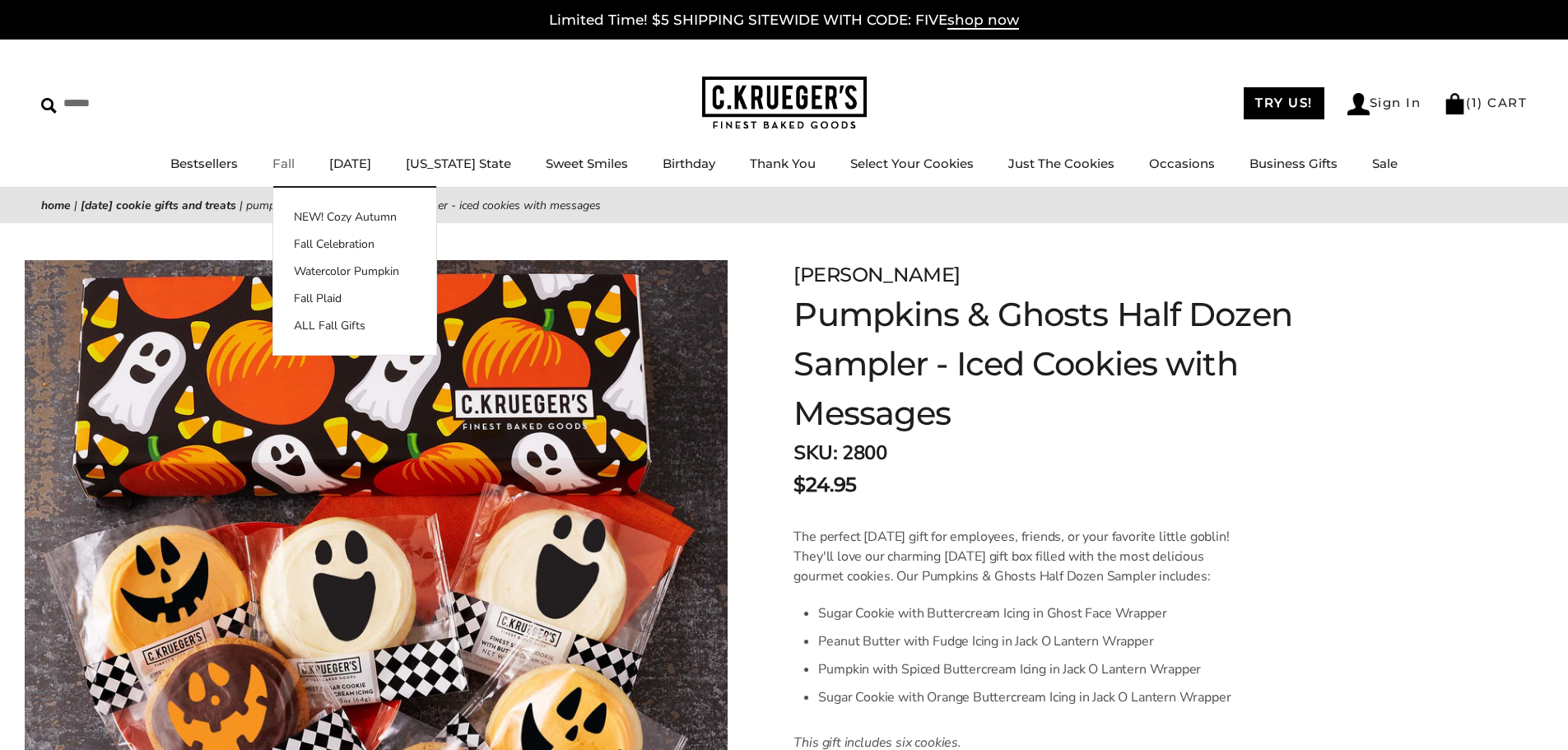
click at [278, 152] on div "****** TRY US! Sign In ( 1 ) CART ( 1 ) CART Bestsellers Fall NEW! Cozy Autumn …" at bounding box center [784, 113] width 1568 height 148
click at [284, 162] on link "Fall" at bounding box center [283, 163] width 22 height 16
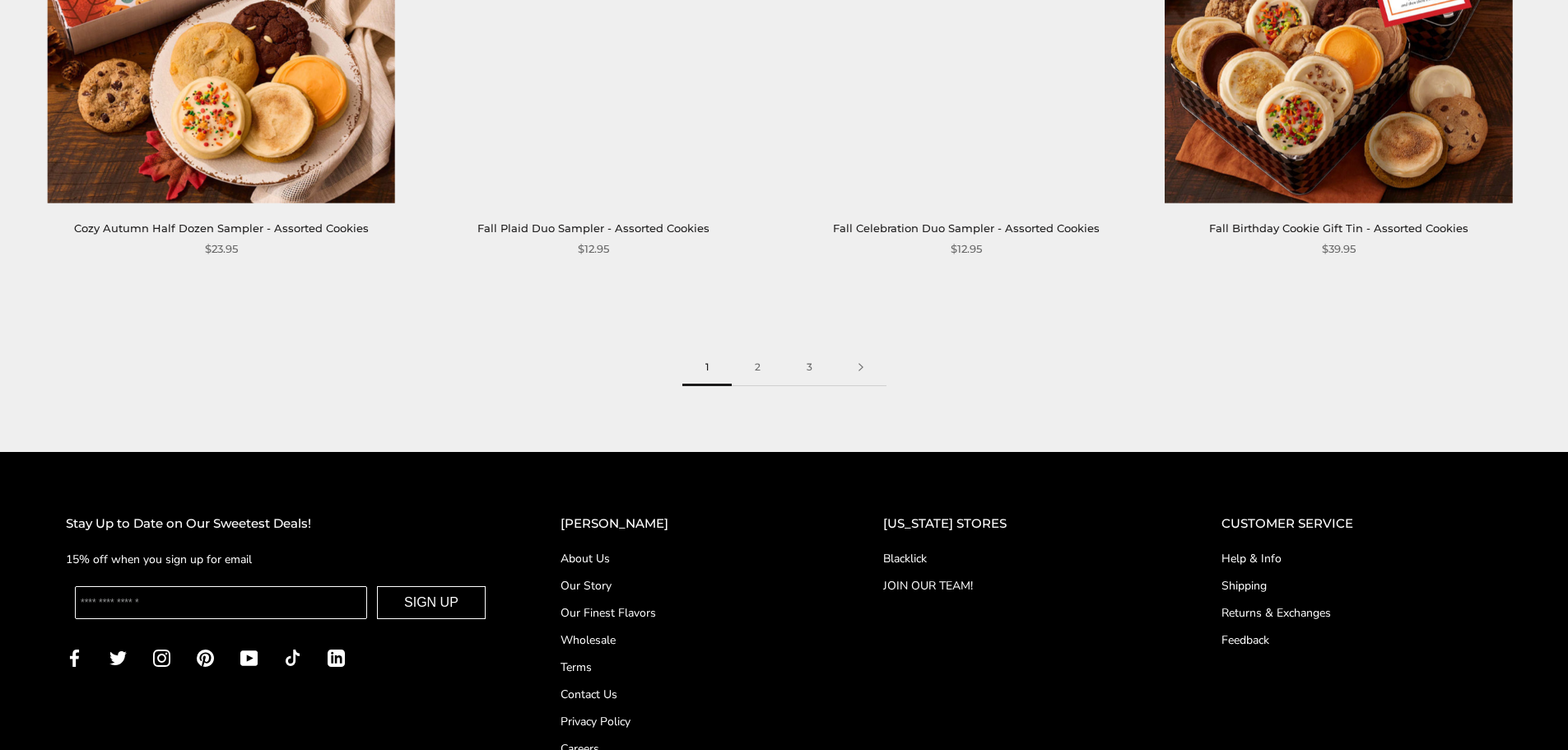
scroll to position [2882, 0]
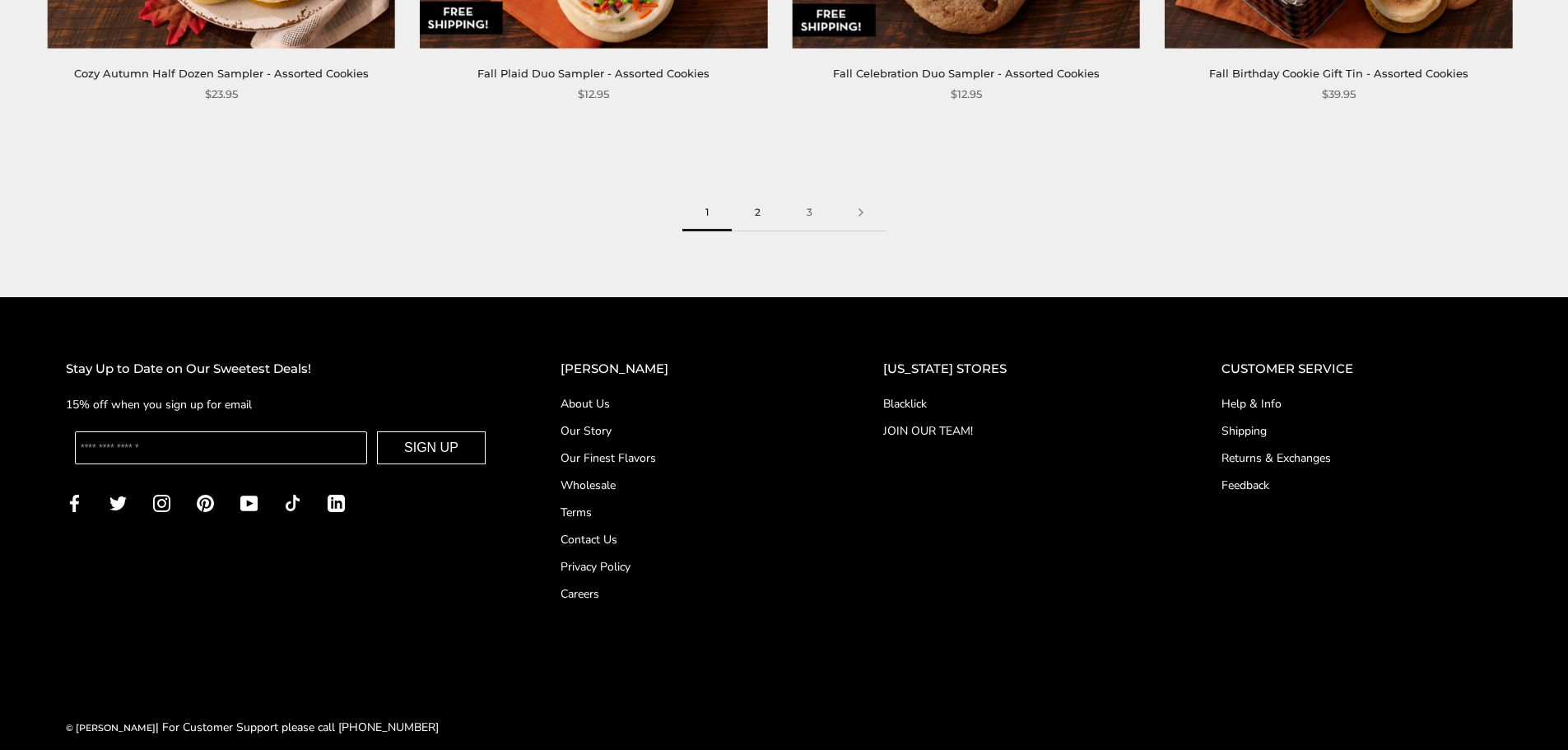
click at [769, 212] on link "2" at bounding box center [758, 213] width 52 height 37
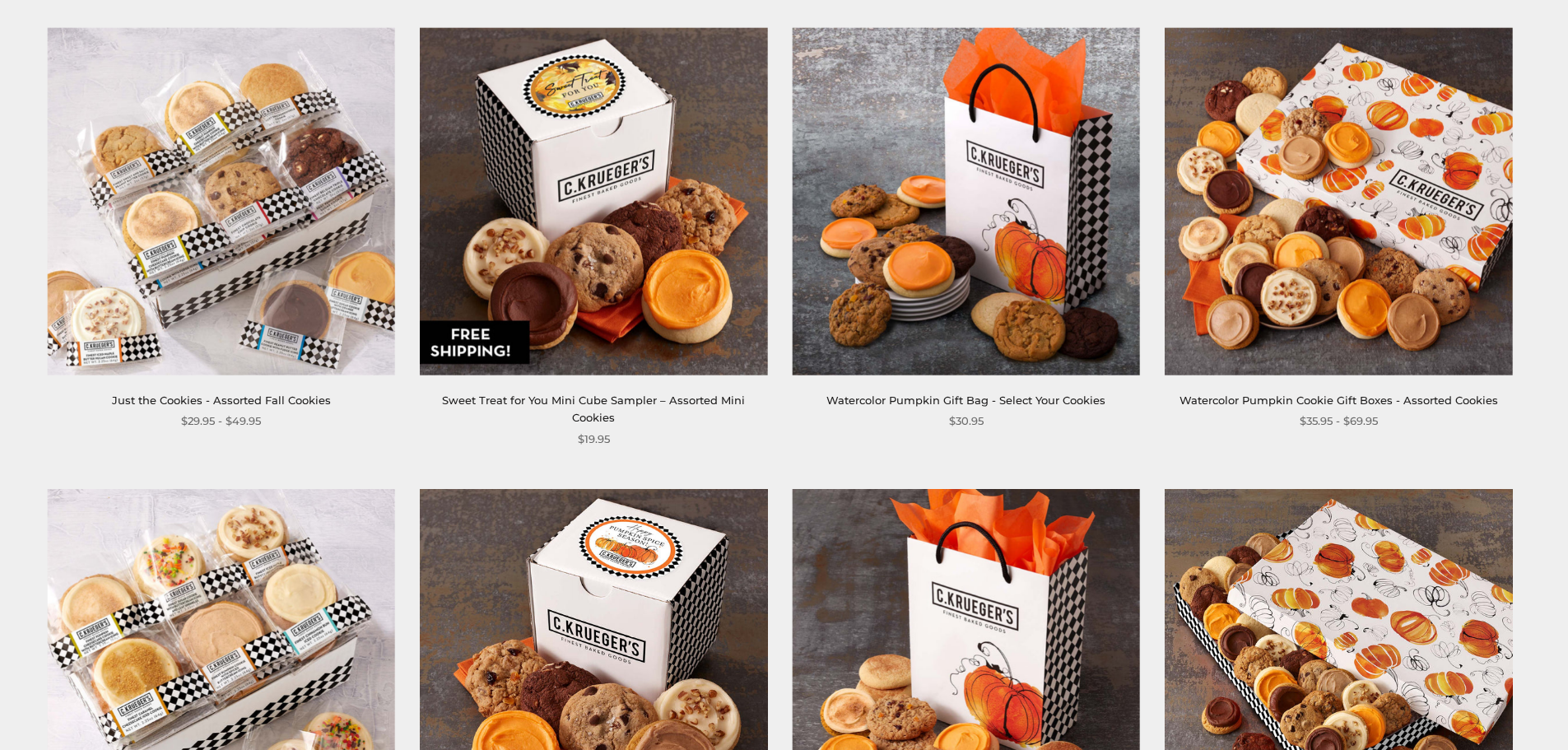
scroll to position [1236, 0]
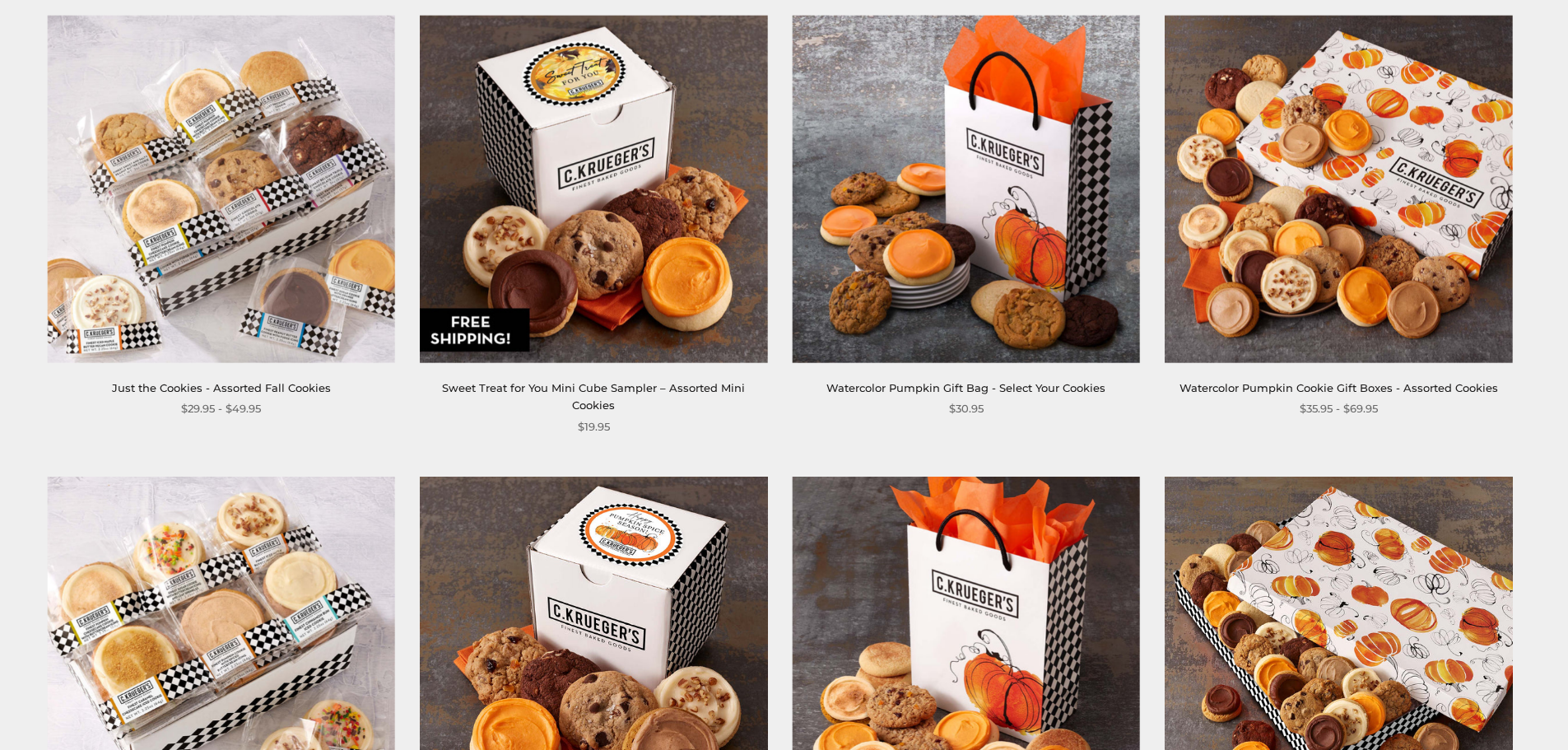
click at [977, 513] on img at bounding box center [967, 651] width 348 height 348
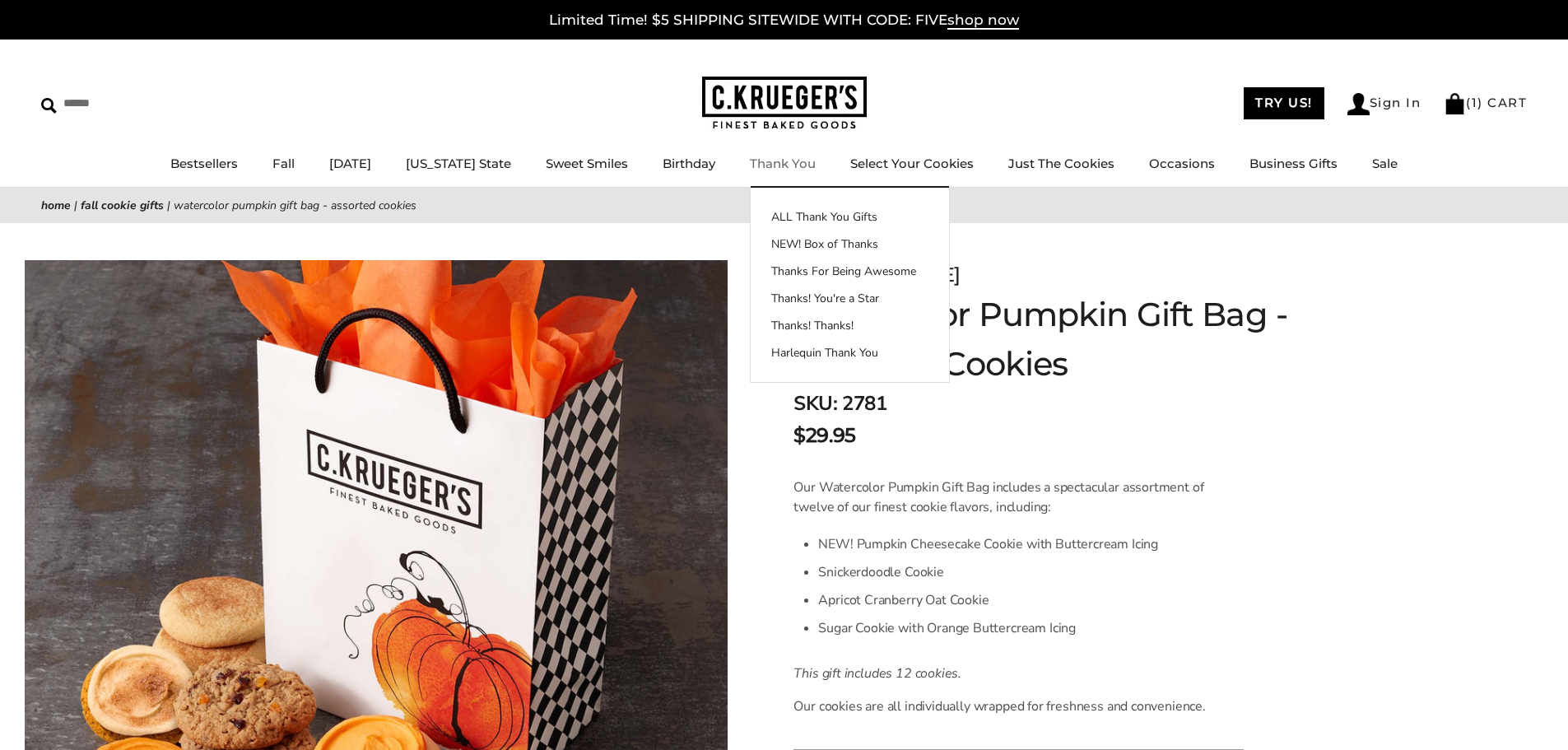
click at [794, 165] on link "Thank You" at bounding box center [782, 163] width 66 height 16
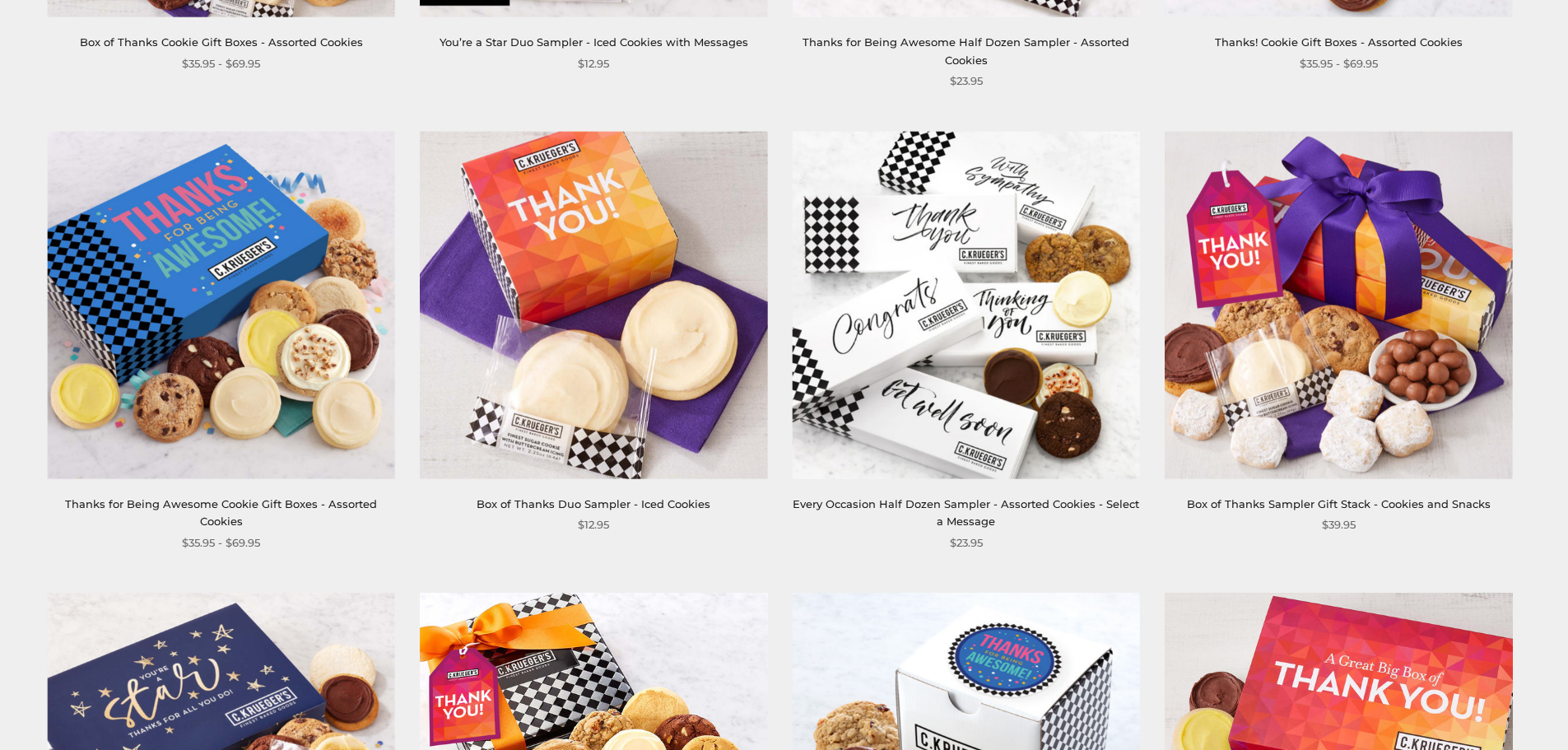
scroll to position [824, 0]
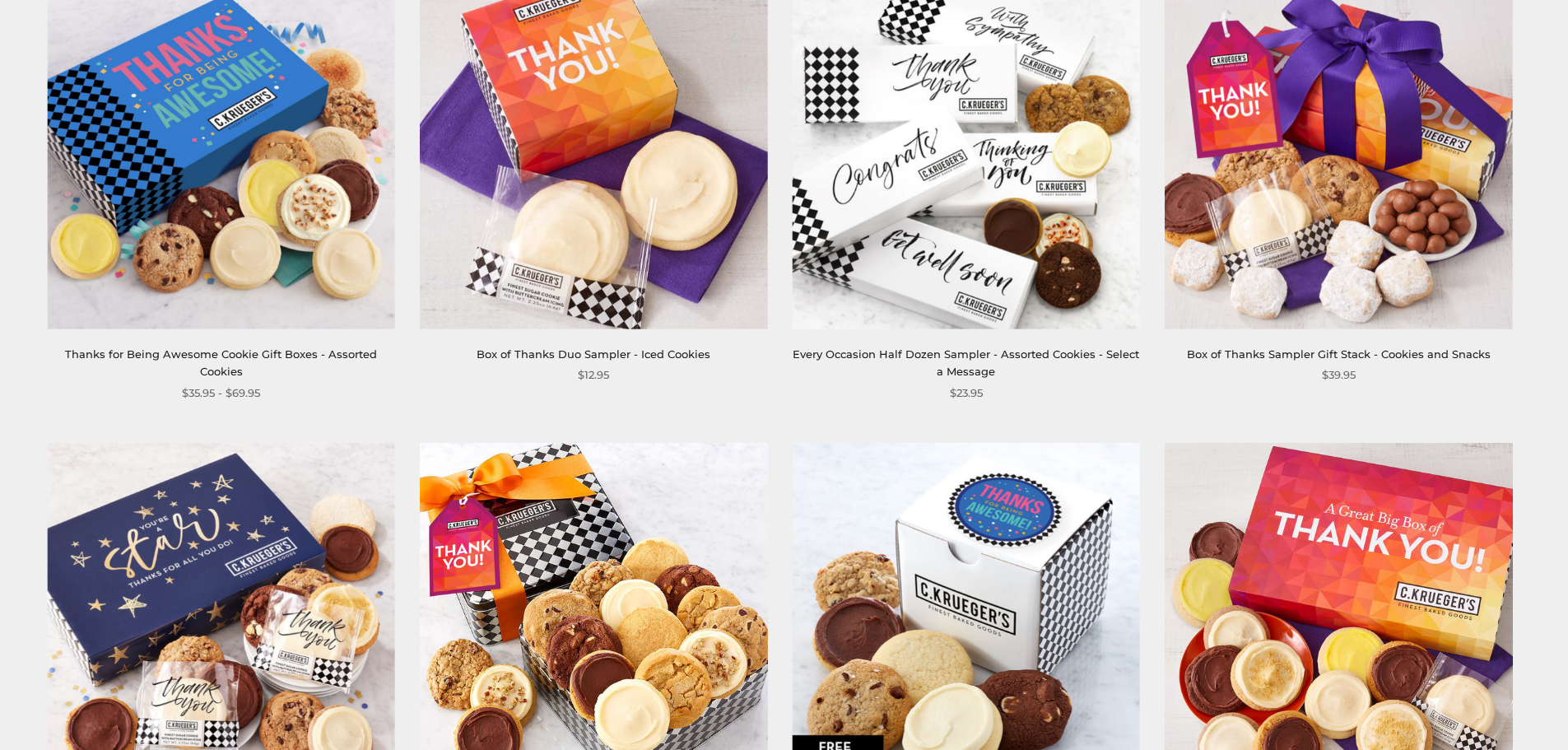
click at [208, 239] on img at bounding box center [221, 155] width 348 height 348
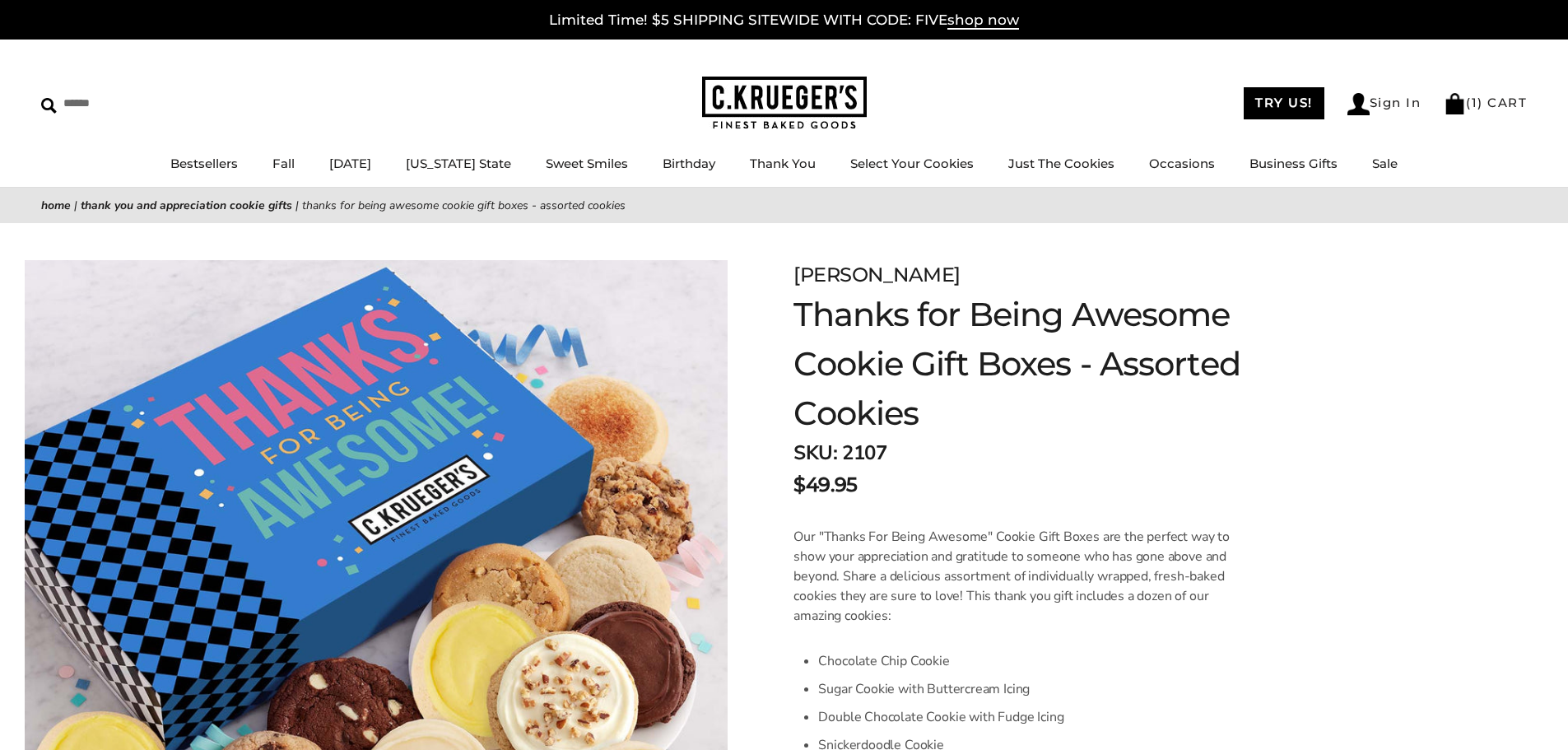
click at [698, 170] on link "Birthday" at bounding box center [689, 163] width 53 height 16
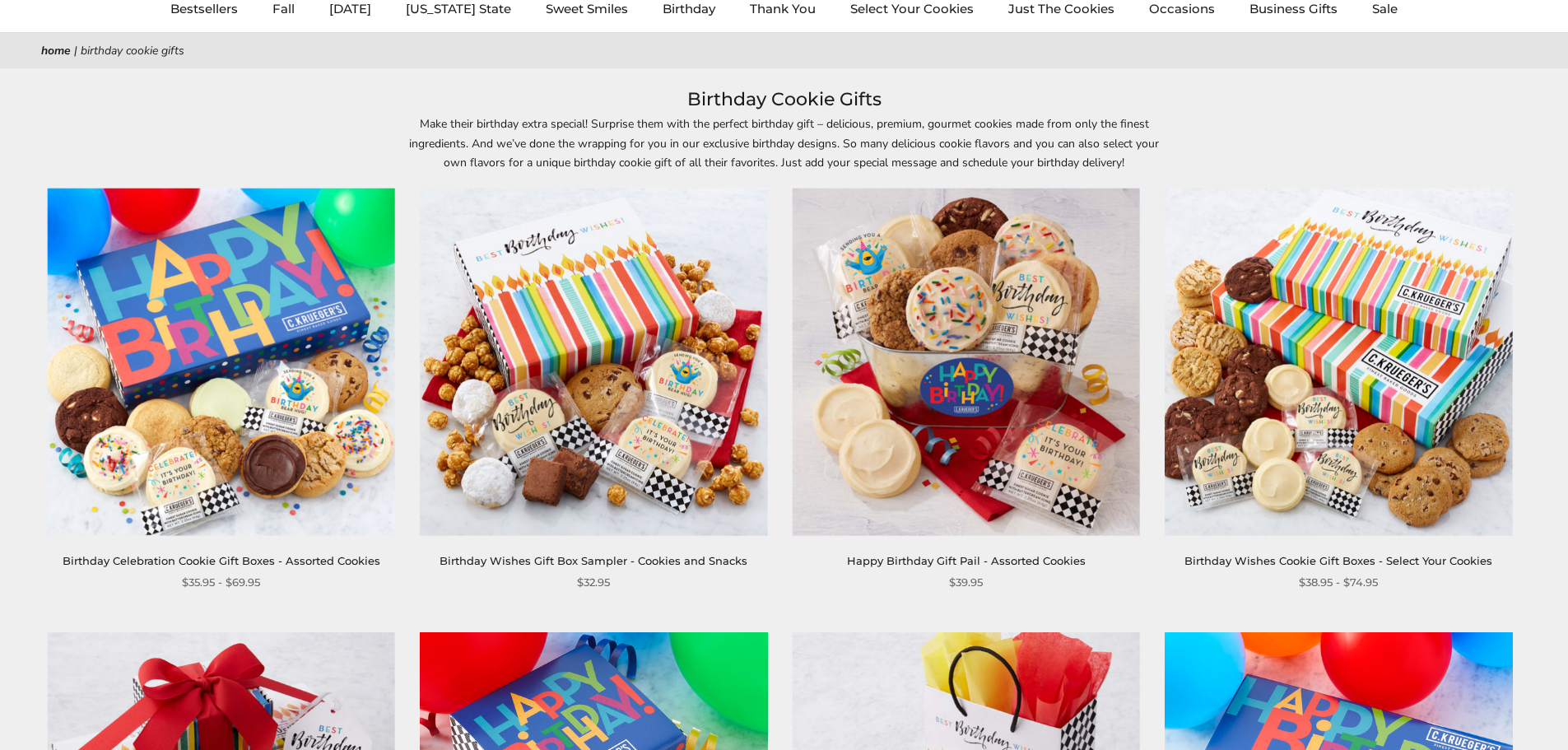
scroll to position [165, 0]
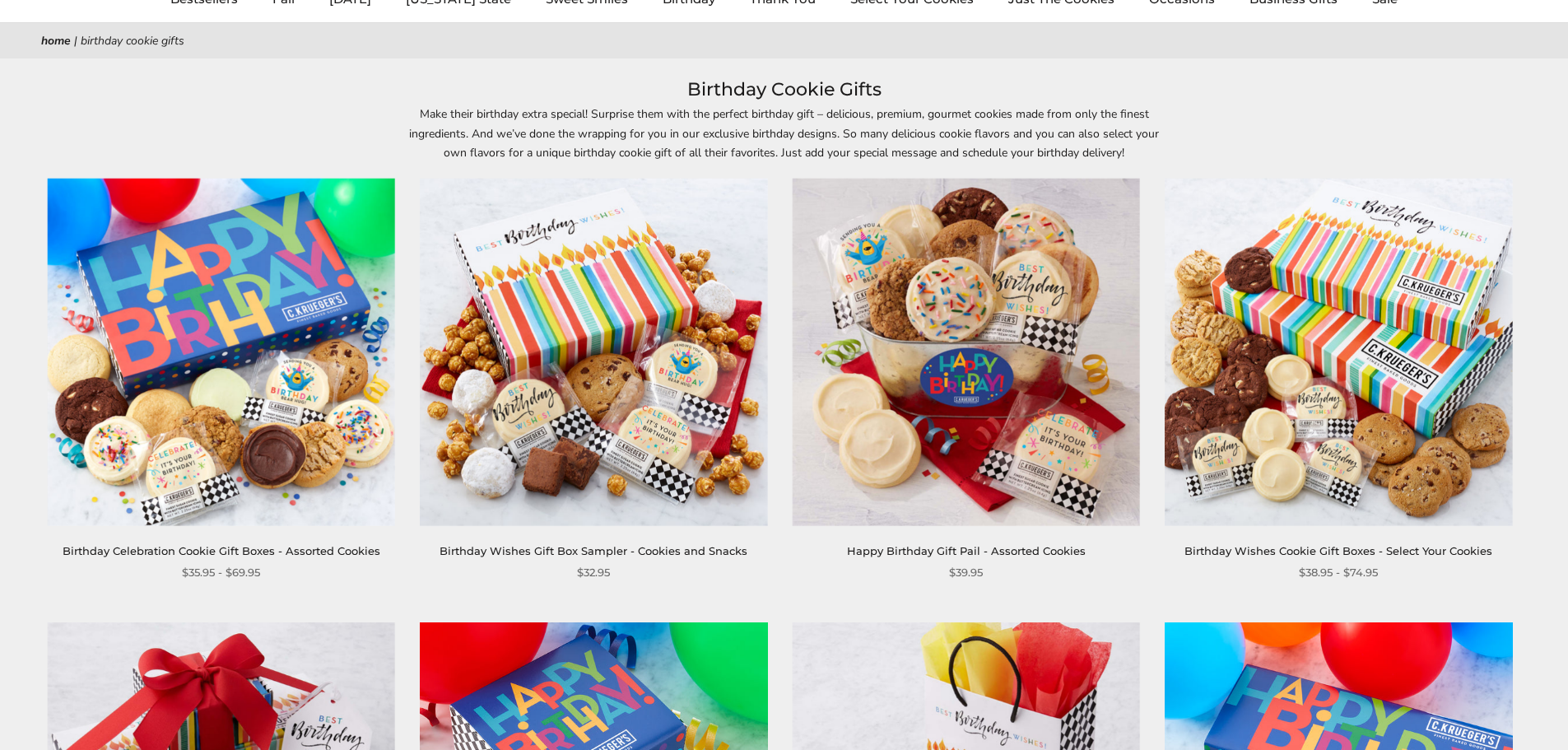
click at [609, 335] on img at bounding box center [593, 352] width 348 height 348
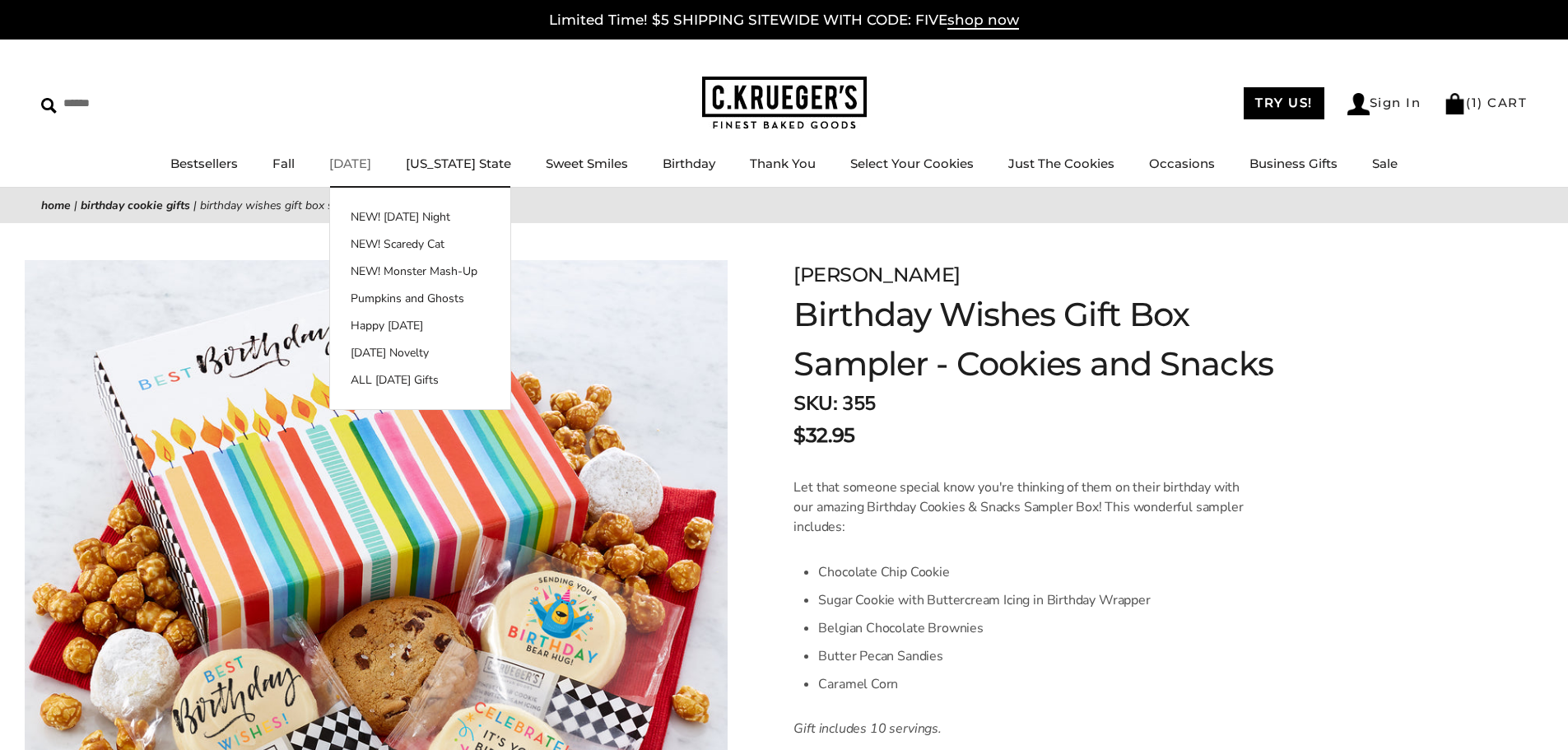
click at [358, 172] on li "Halloween NEW! Halloween Night NEW! Scaredy Cat NEW! Monster Mash-Up Pumpkins a…" at bounding box center [350, 163] width 42 height 20
click at [361, 169] on link "[DATE]" at bounding box center [350, 163] width 42 height 16
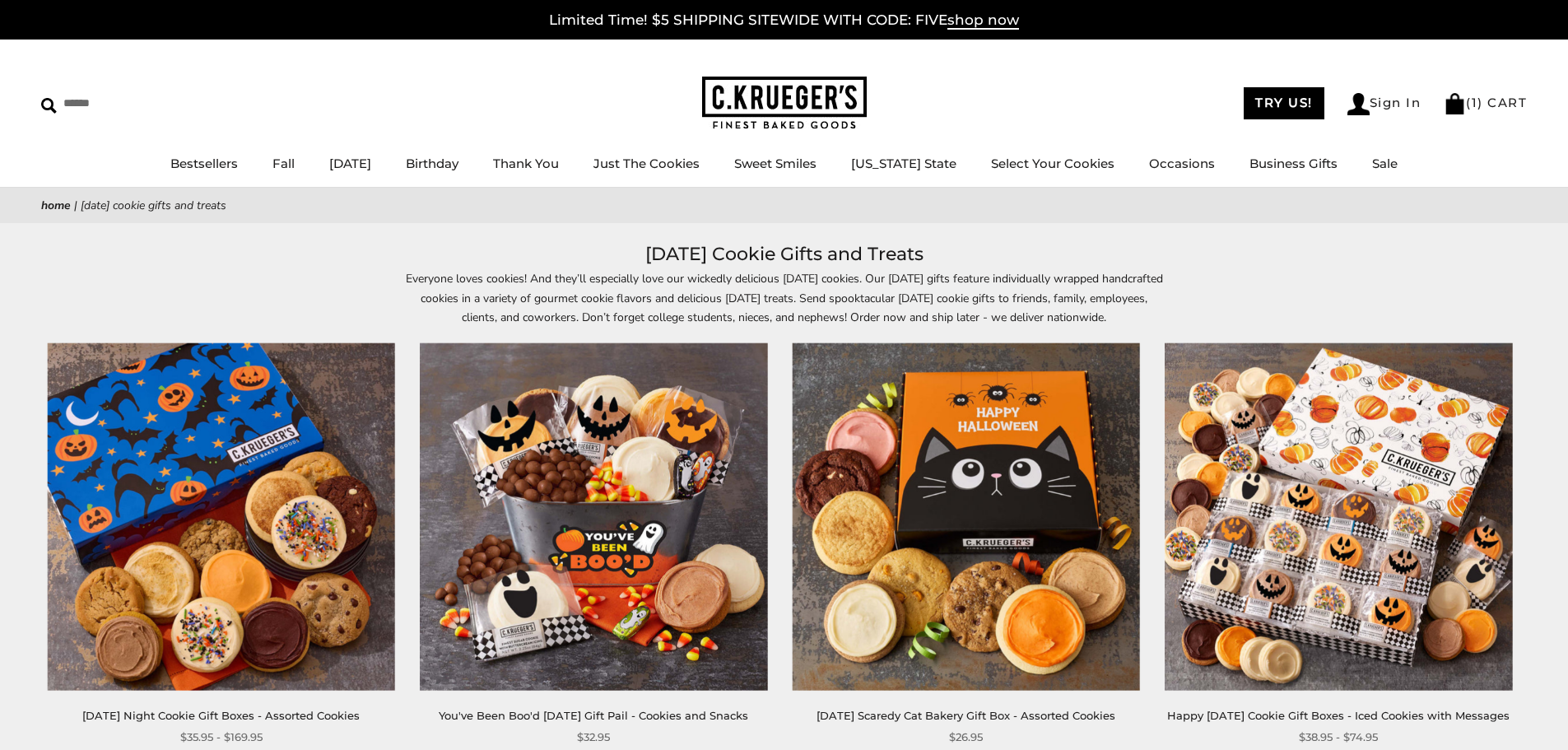
click at [1285, 243] on h1 "[DATE] Cookie Gifts and Treats" at bounding box center [784, 255] width 1436 height 30
click at [1034, 89] on div "****** TRY US! Sign In ( 1 ) CART ( 1 ) CART Bestsellers Fall NEW! Cozy Autumn …" at bounding box center [784, 113] width 1568 height 148
click at [800, 94] on img at bounding box center [785, 103] width 165 height 54
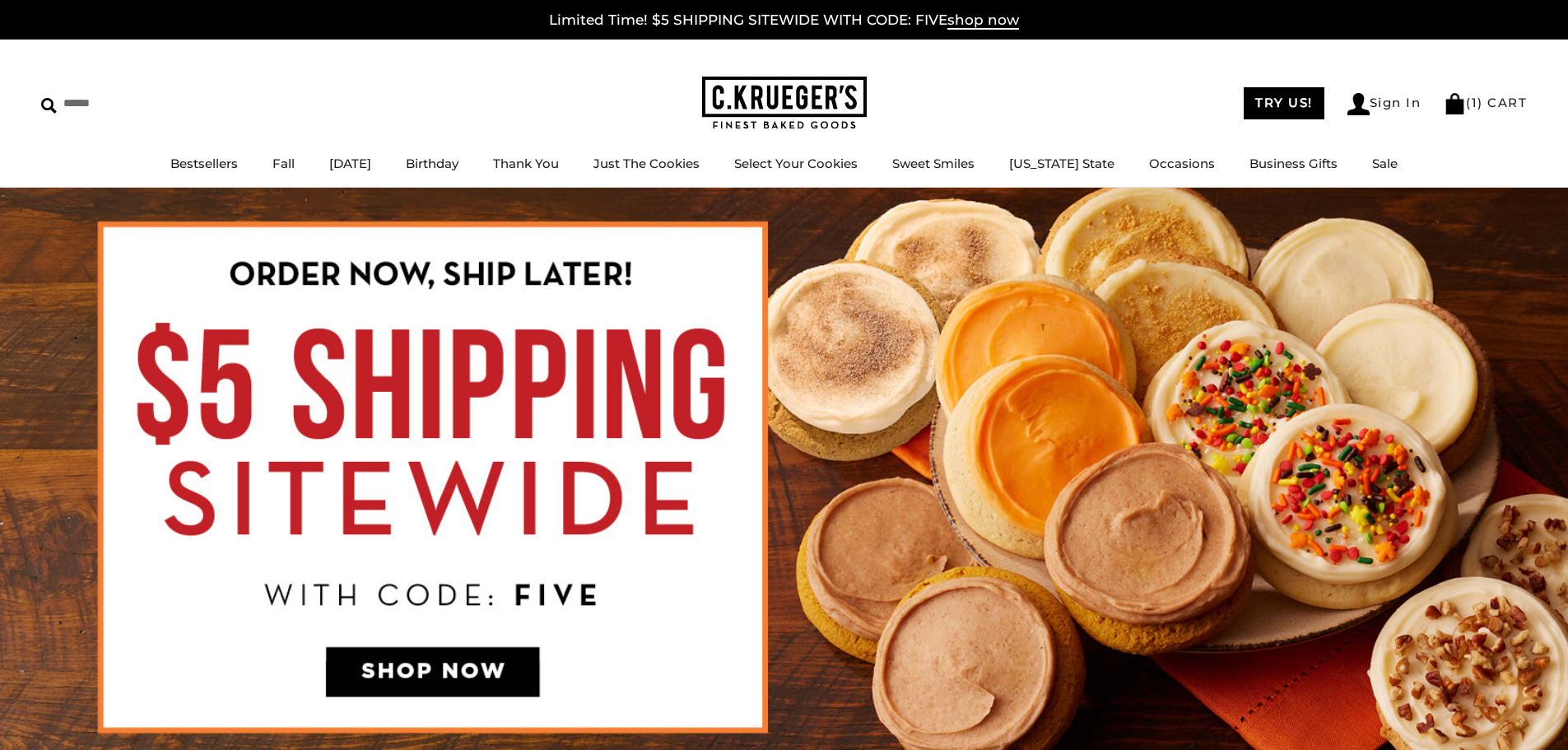
click at [1076, 113] on div "TRY US! Sign In ( 1 ) CART ( 1 ) CART" at bounding box center [1197, 103] width 661 height 24
click at [1073, 82] on div "****** TRY US! Sign In ( 1 ) CART ( 1 ) CART Bestsellers Fall NEW! Cozy Autumn …" at bounding box center [784, 113] width 1568 height 148
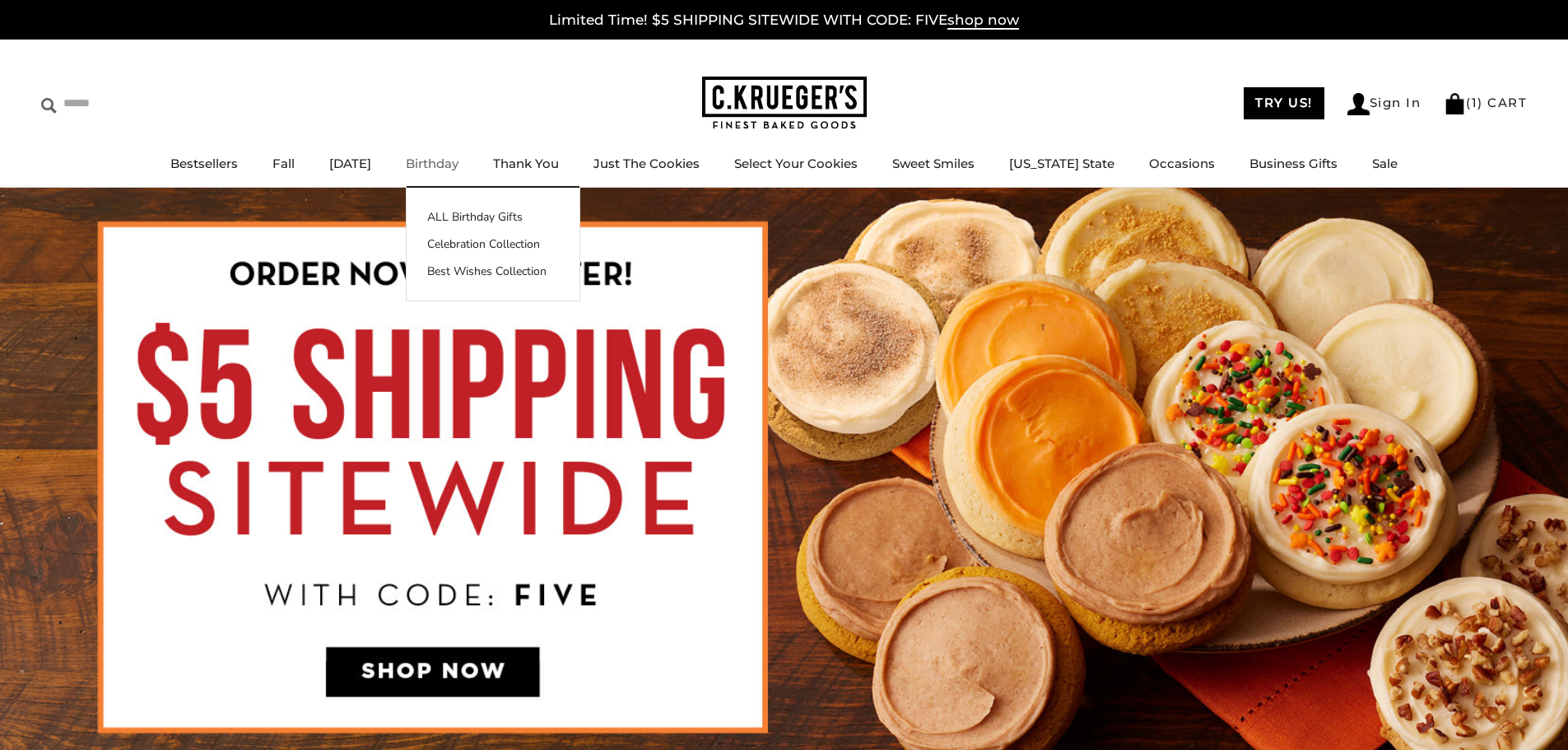
click at [445, 105] on div "******" at bounding box center [371, 104] width 661 height 26
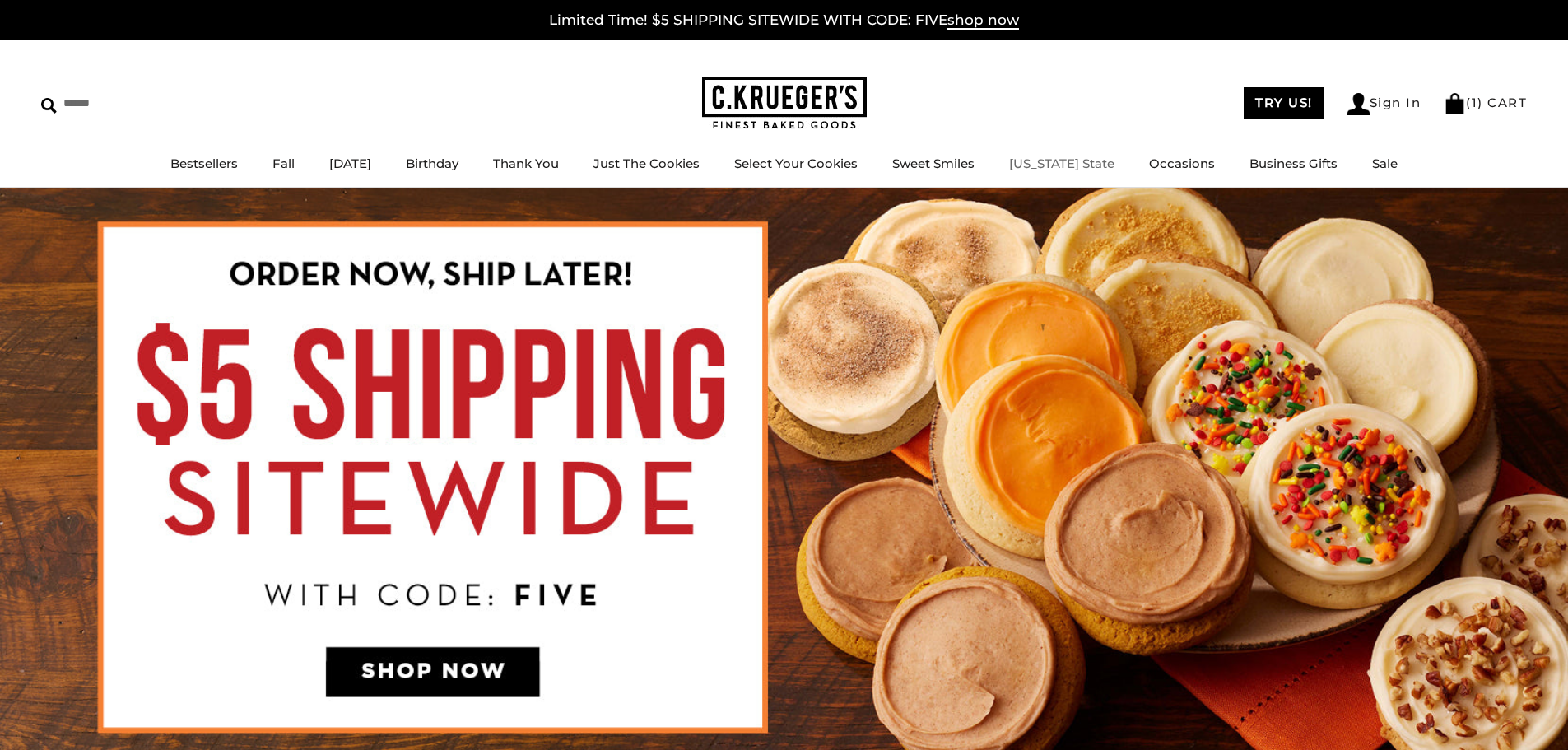
click at [1043, 86] on div "****** TRY US! Sign In ( 1 ) CART ( 1 ) CART Bestsellers Fall NEW! Cozy Autumn …" at bounding box center [784, 113] width 1568 height 148
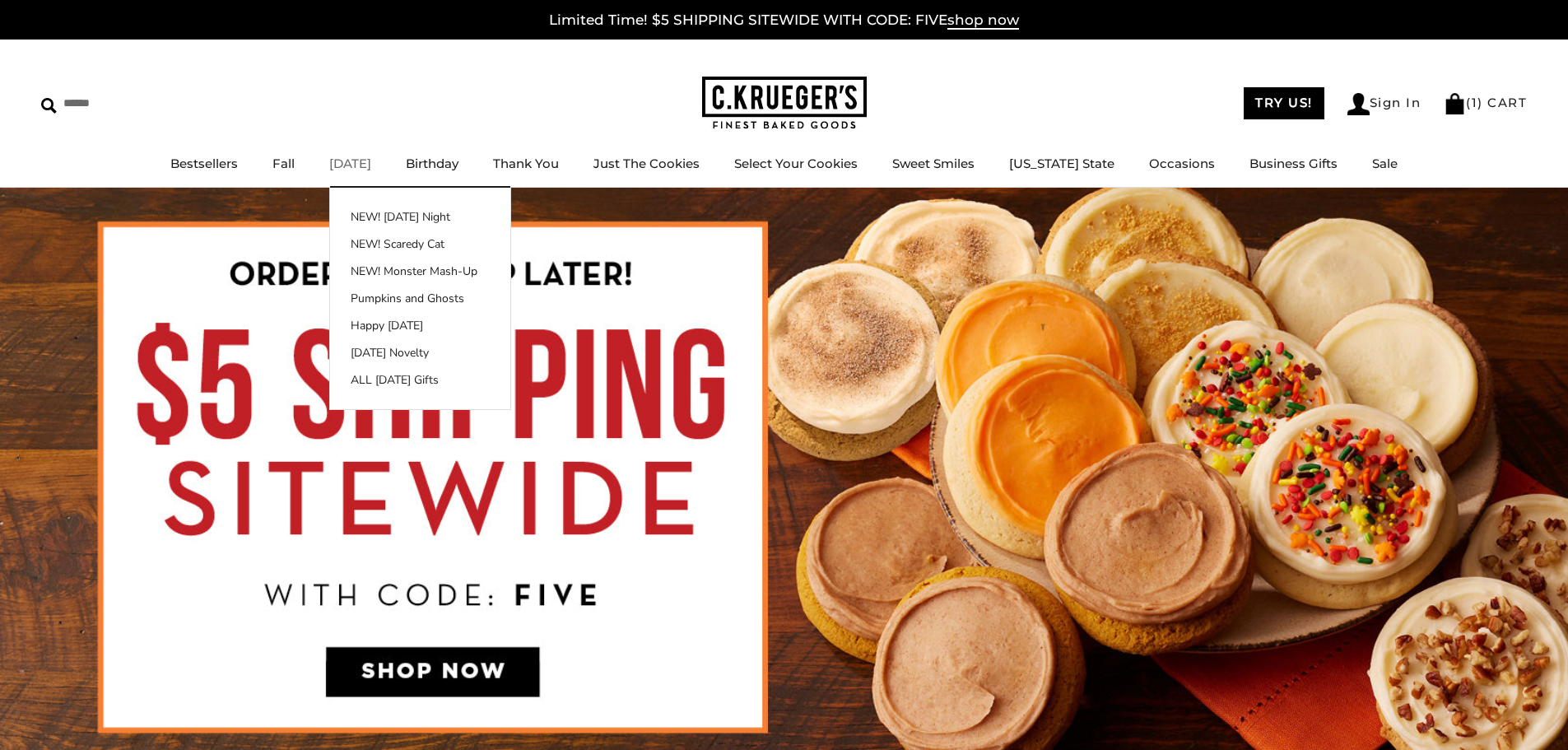
click at [371, 164] on link "[DATE]" at bounding box center [350, 163] width 42 height 16
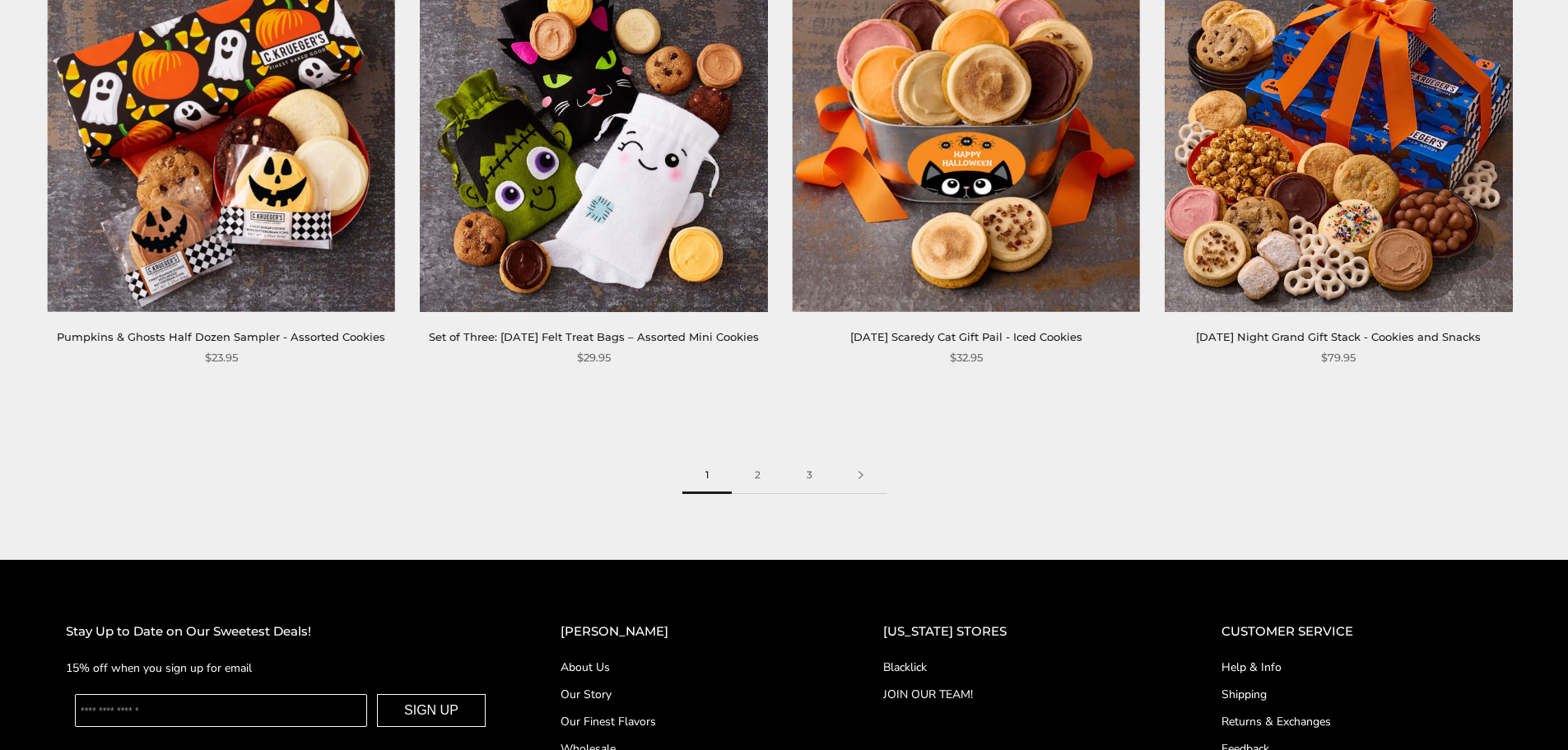
scroll to position [2939, 0]
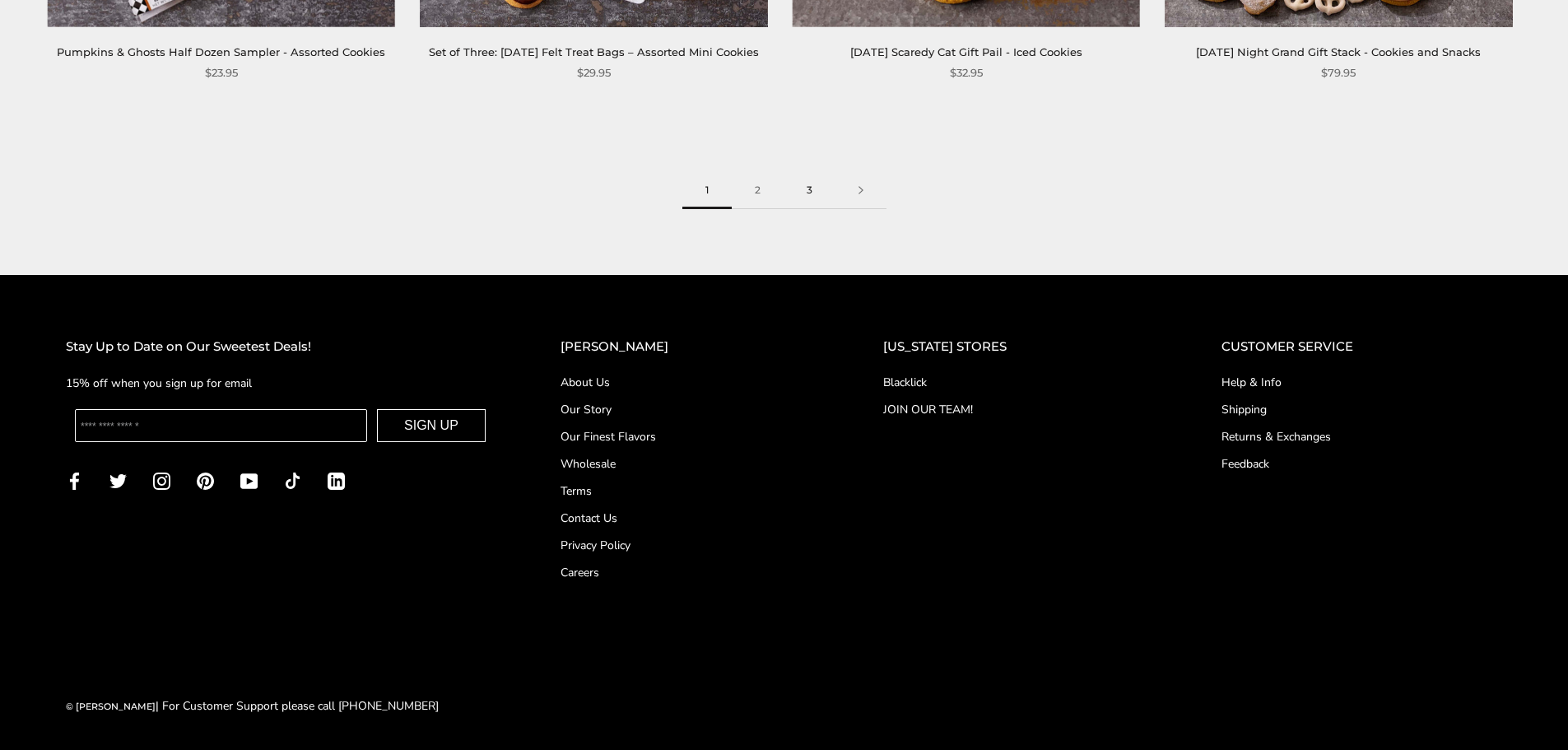
click at [802, 192] on link "3" at bounding box center [809, 191] width 52 height 37
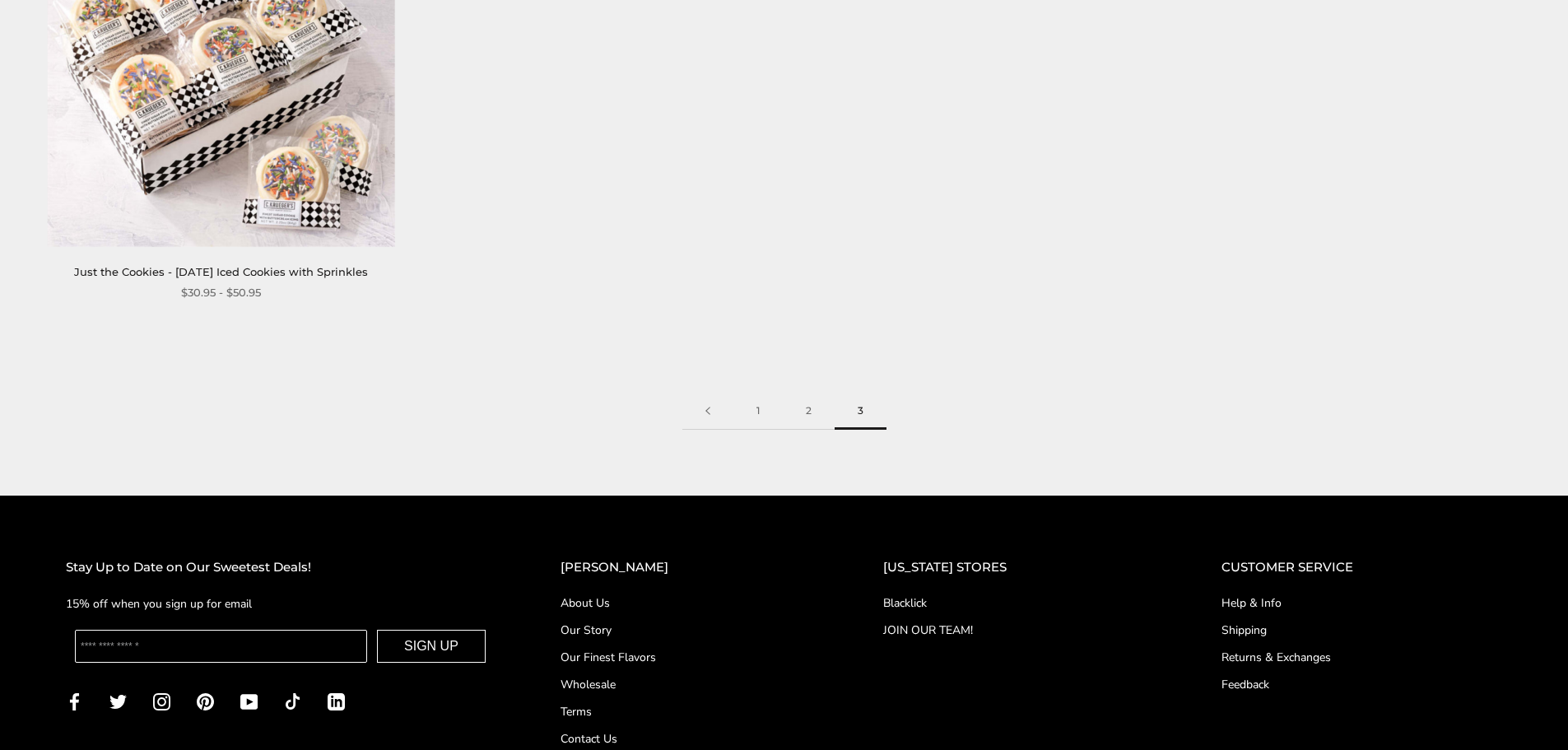
scroll to position [1894, 0]
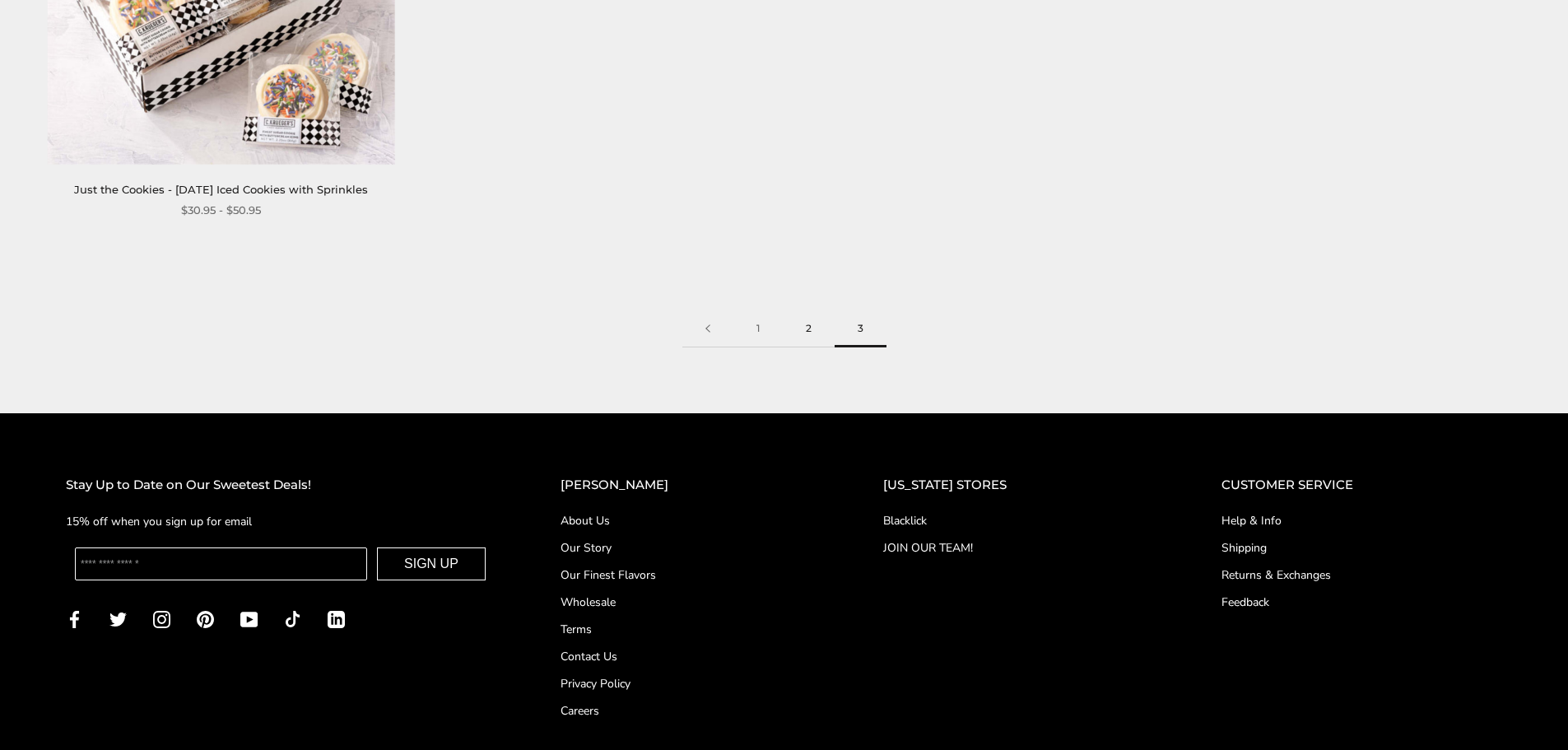
click at [800, 334] on link "2" at bounding box center [809, 329] width 52 height 37
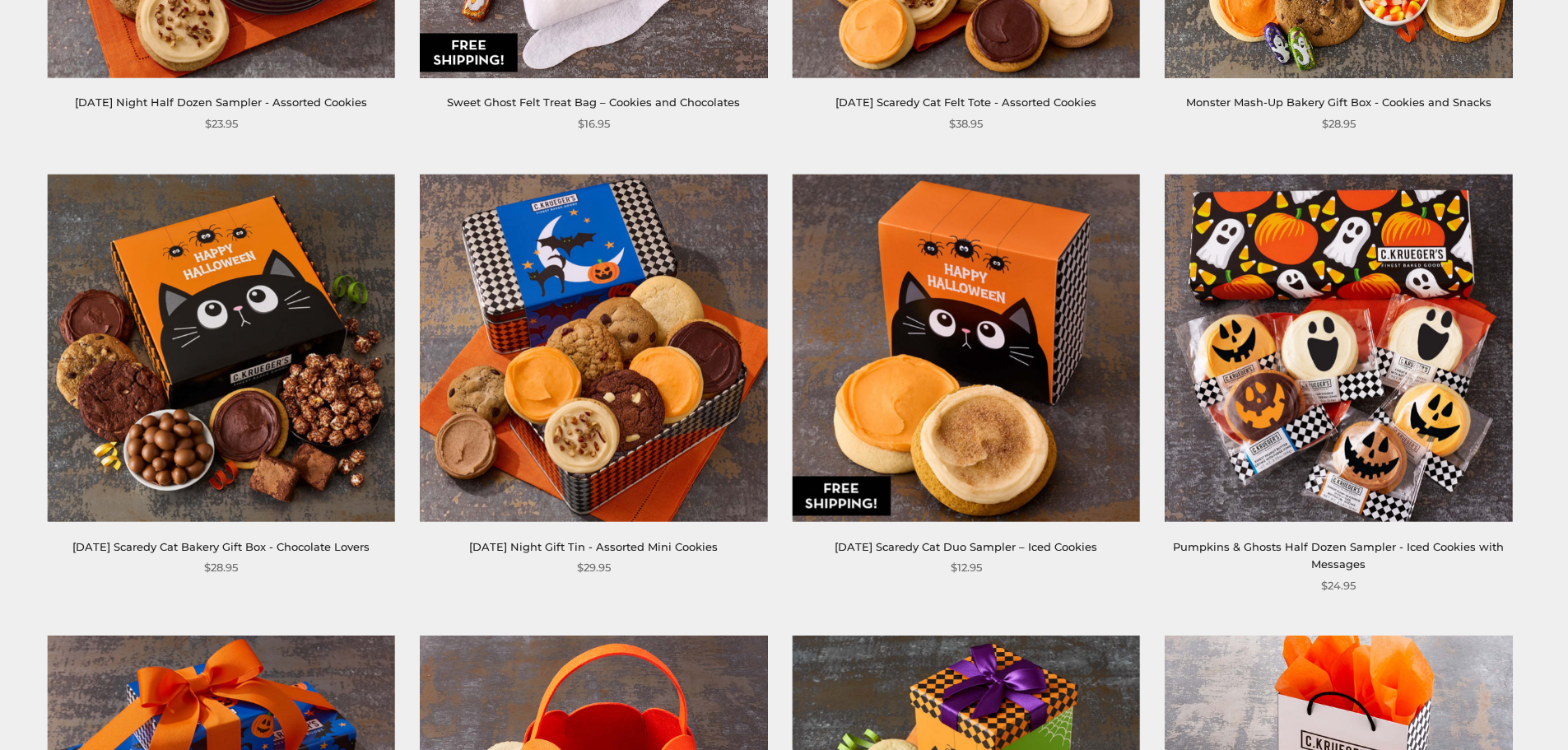
scroll to position [1153, 0]
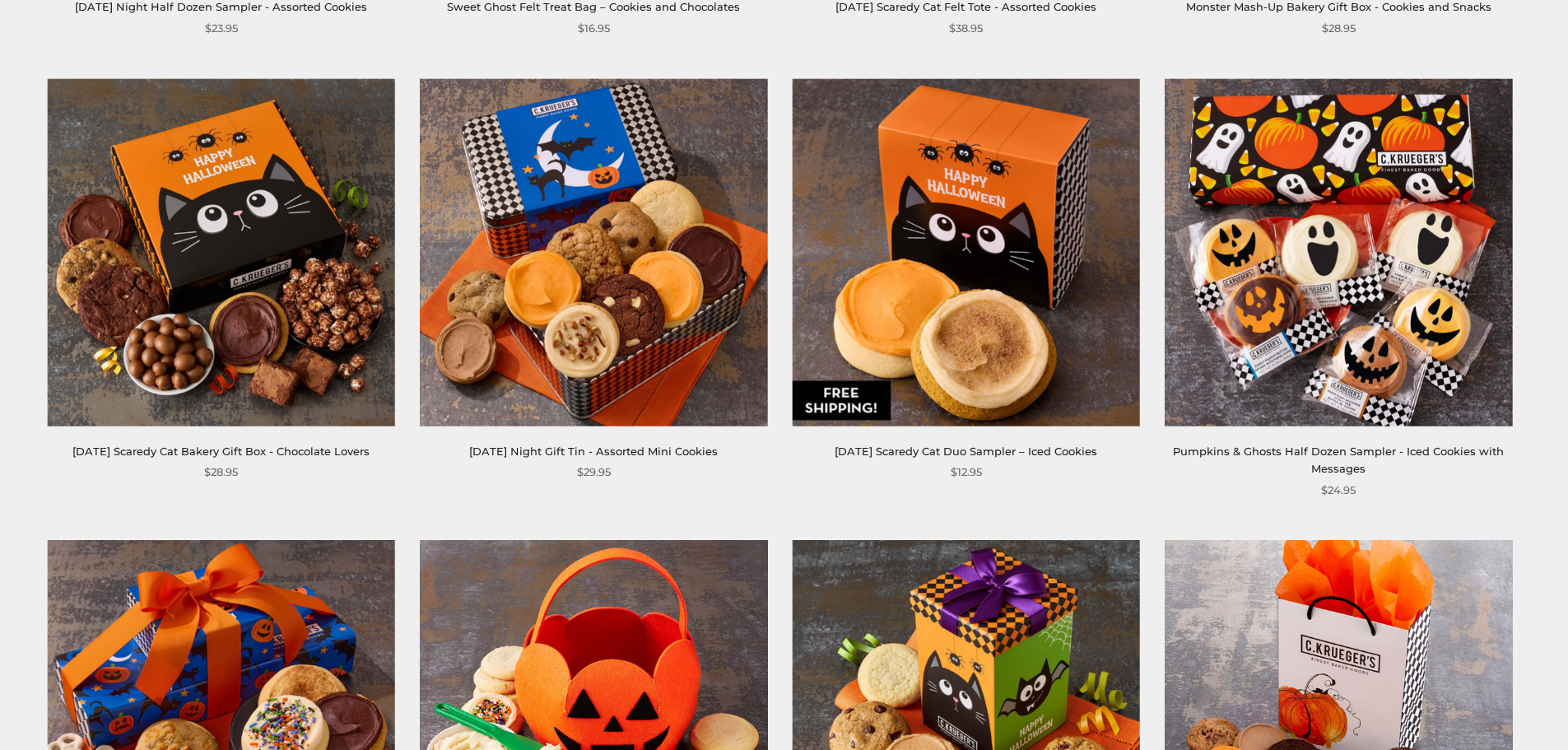
click at [1358, 229] on img at bounding box center [1339, 252] width 348 height 348
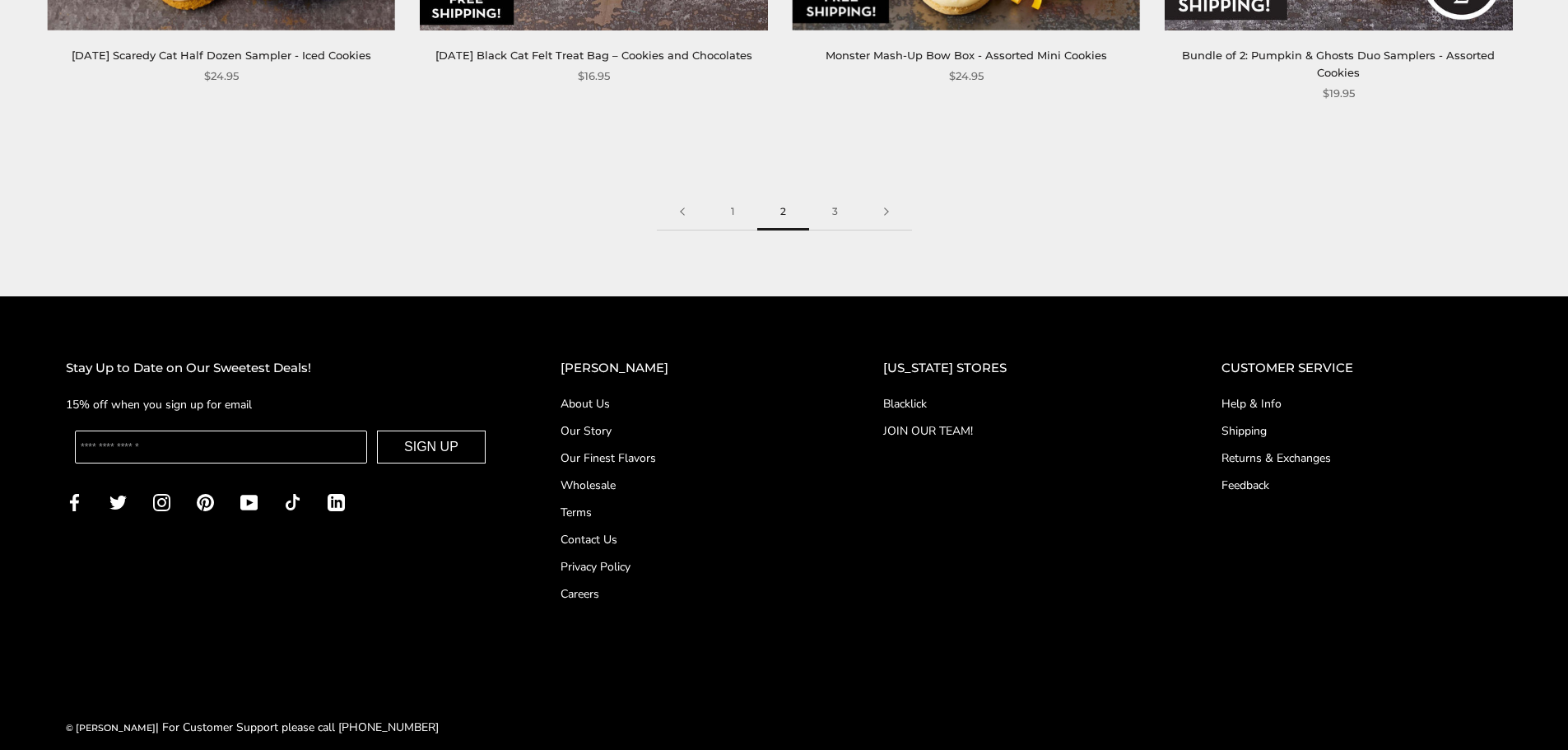
scroll to position [2920, 0]
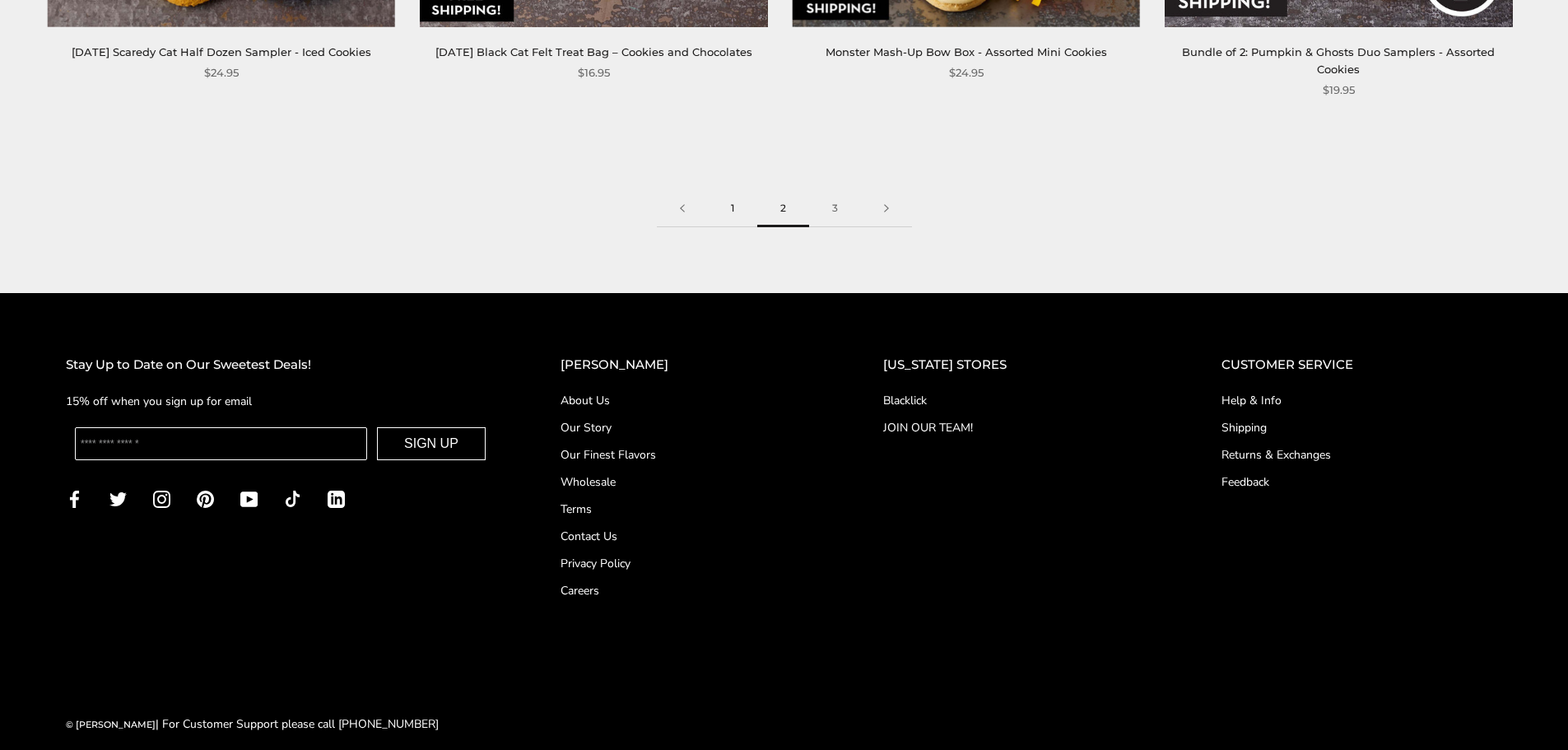
click at [725, 191] on link "1" at bounding box center [732, 209] width 49 height 37
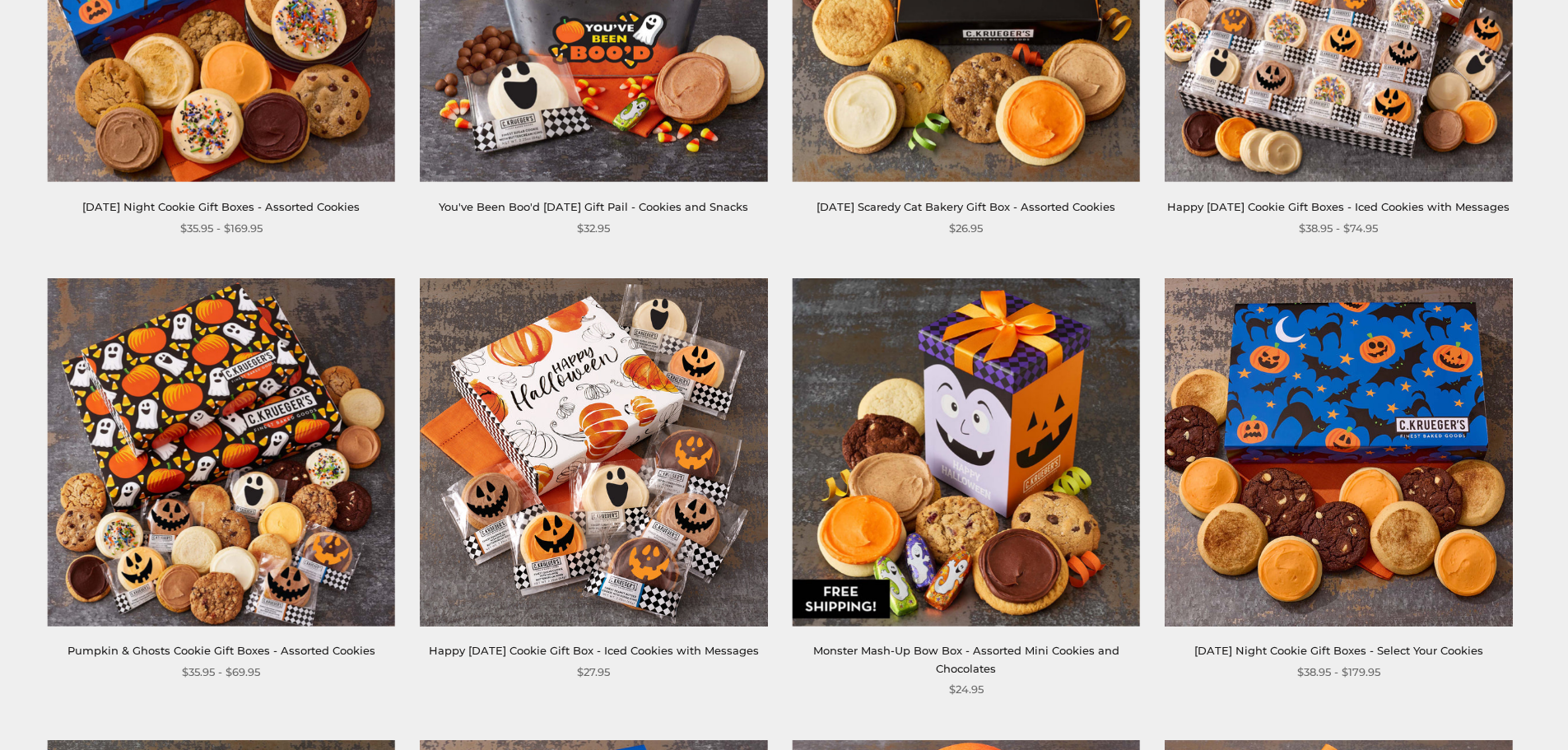
scroll to position [741, 0]
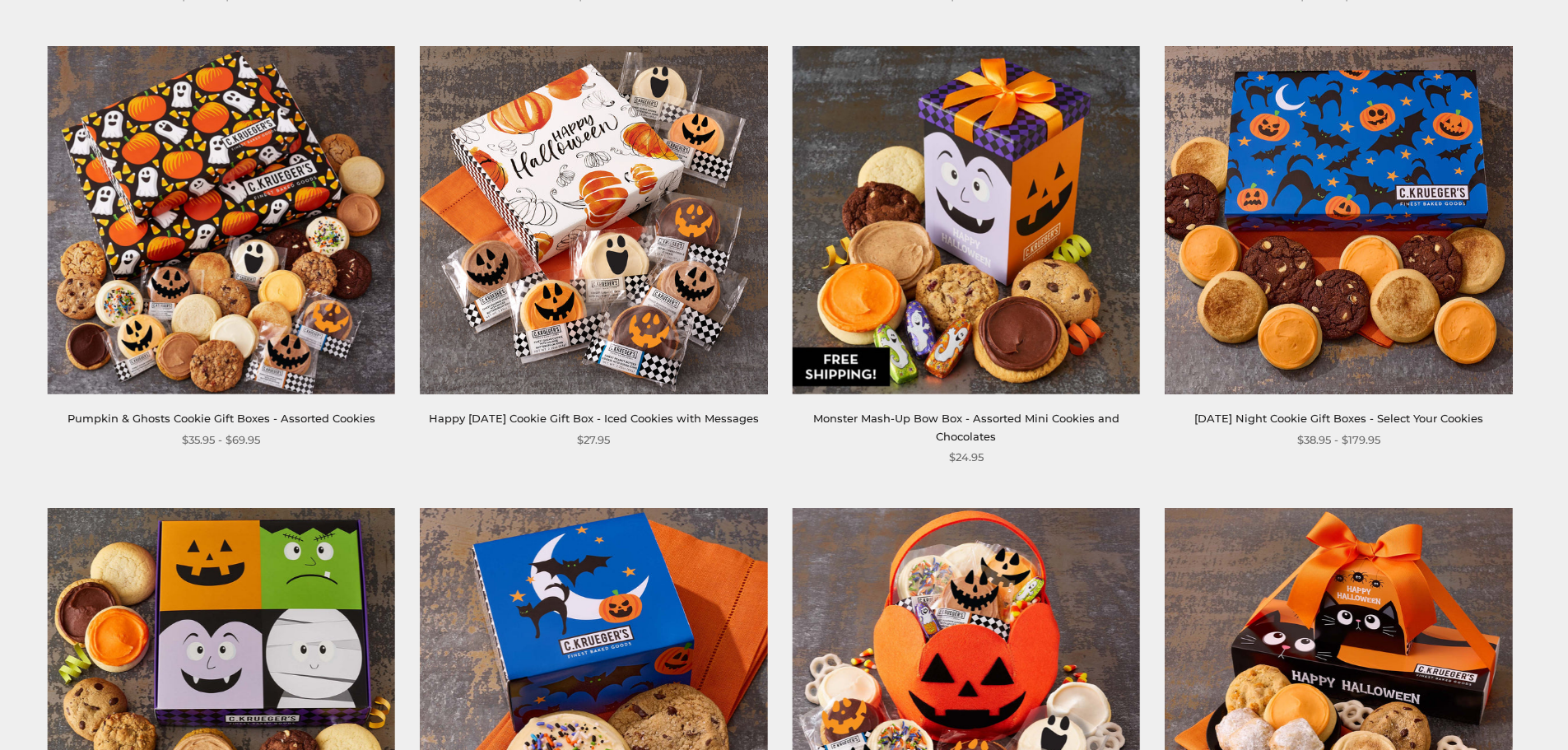
click at [1351, 271] on img at bounding box center [1339, 220] width 348 height 348
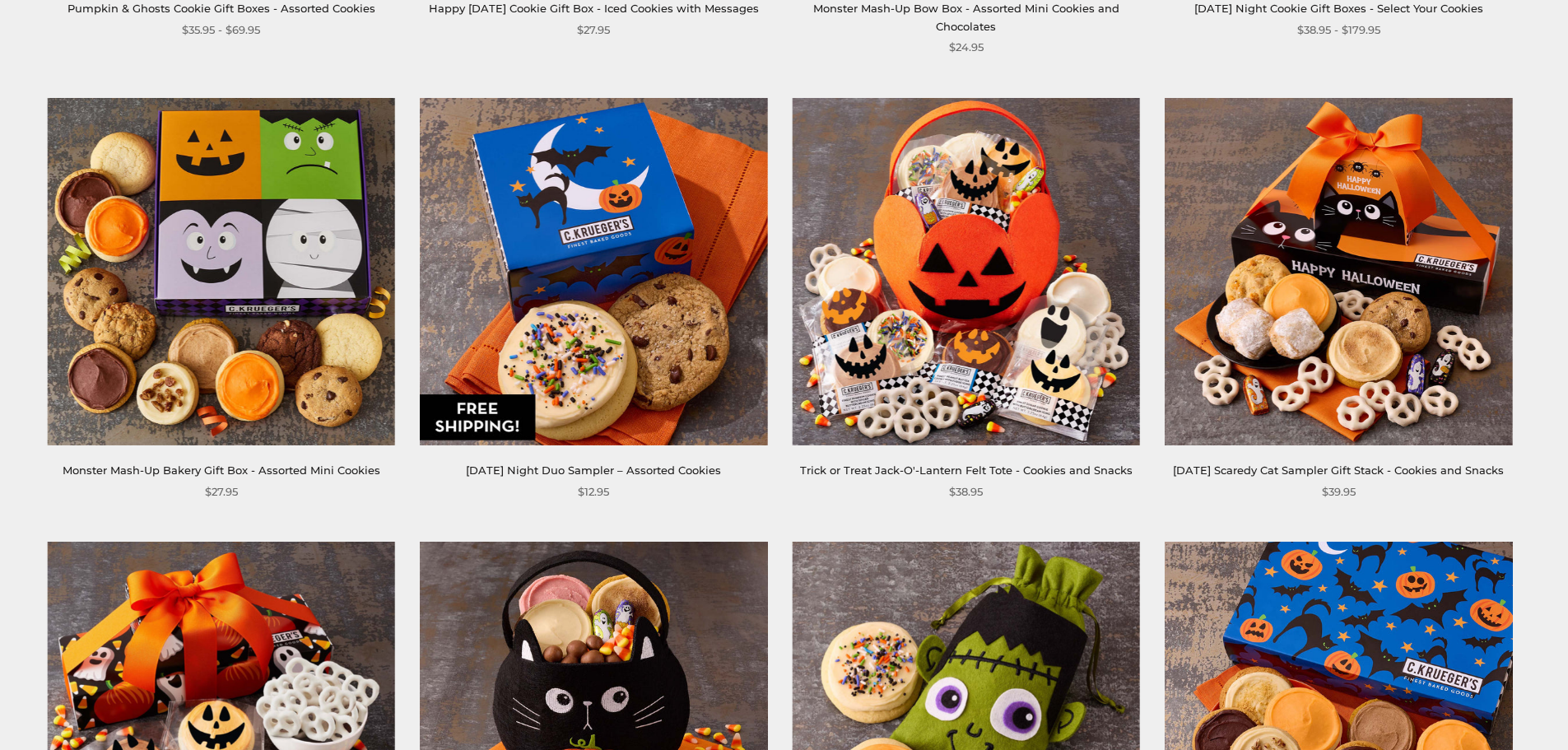
scroll to position [1153, 0]
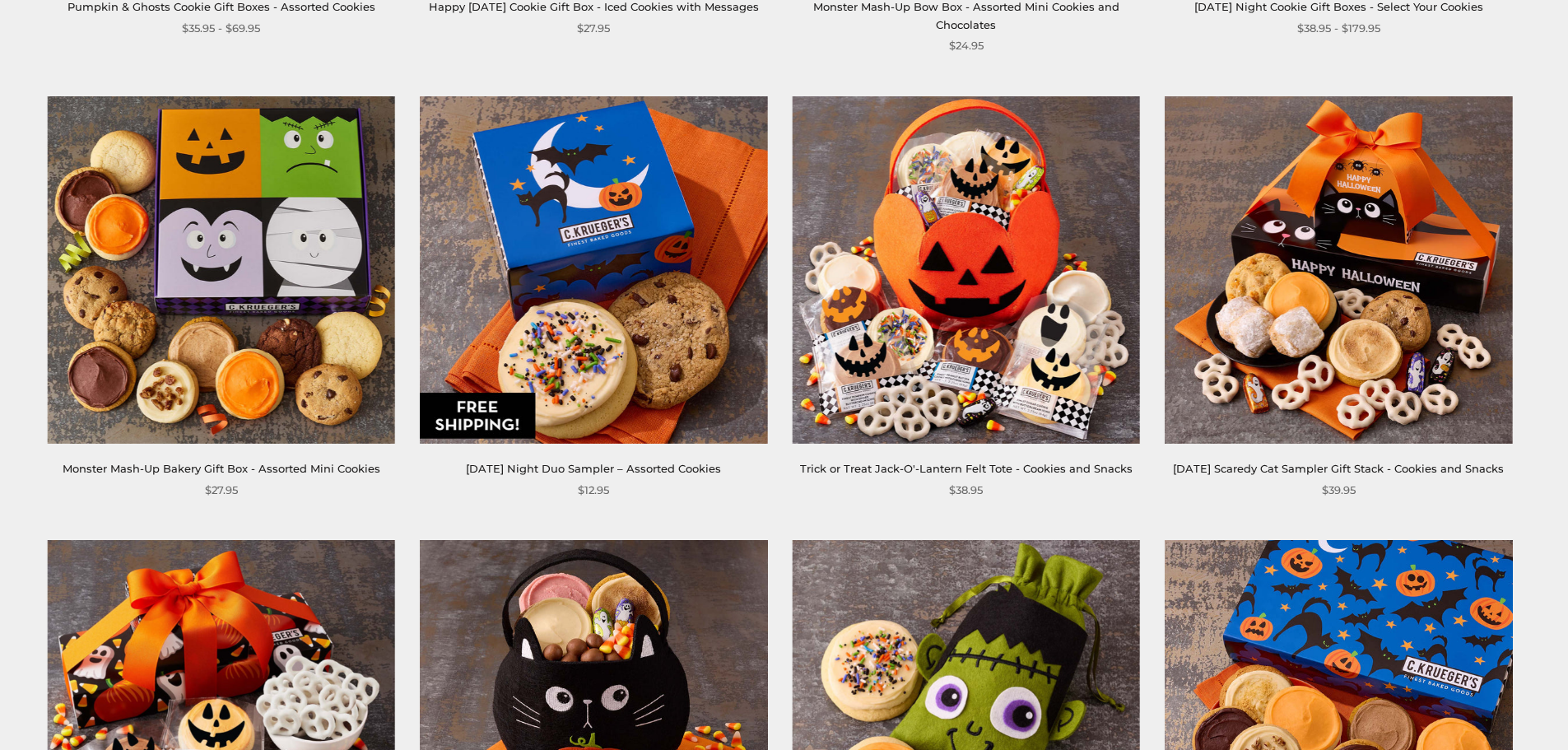
click at [904, 320] on img at bounding box center [967, 270] width 348 height 348
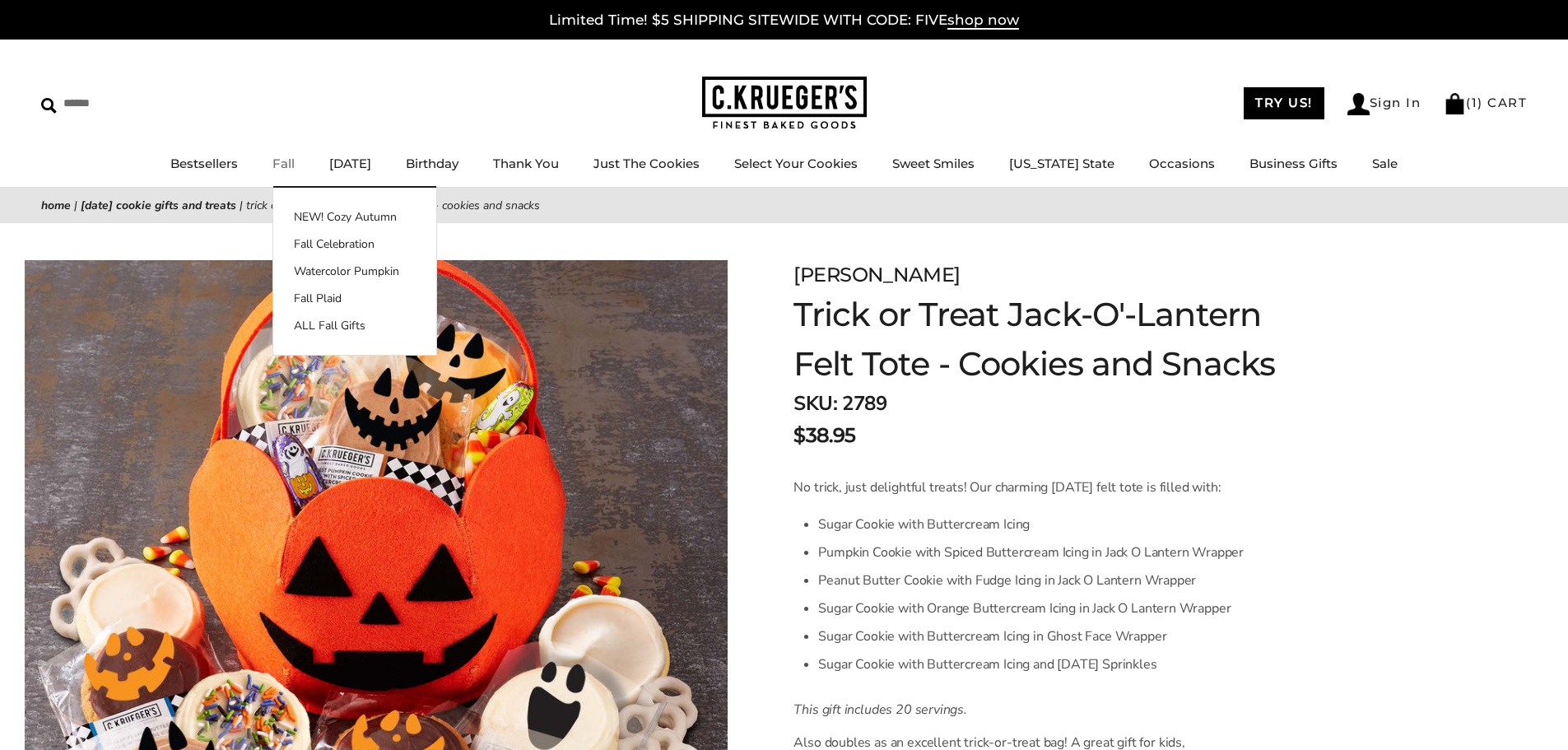
click at [290, 167] on link "Fall" at bounding box center [283, 163] width 22 height 16
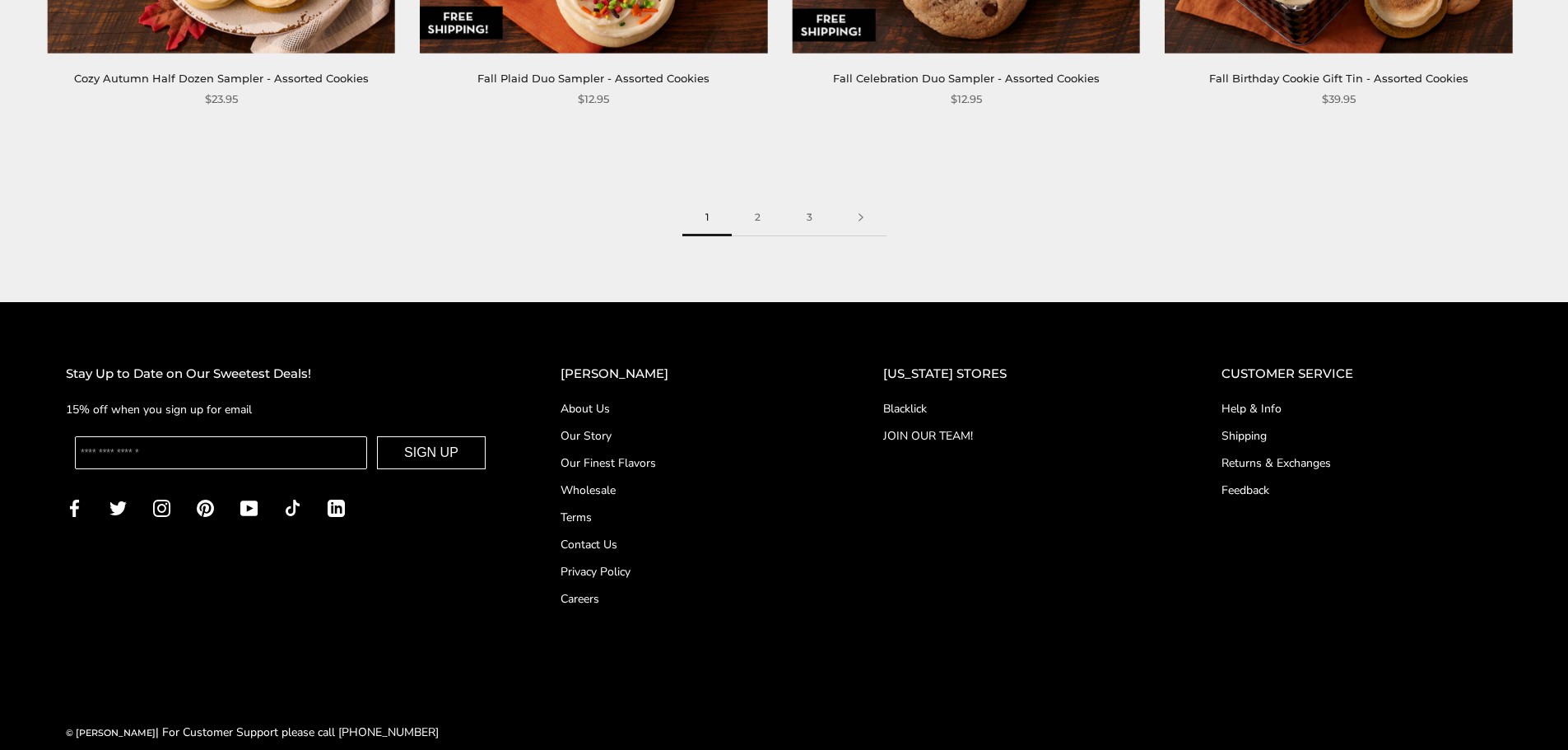
scroll to position [2882, 0]
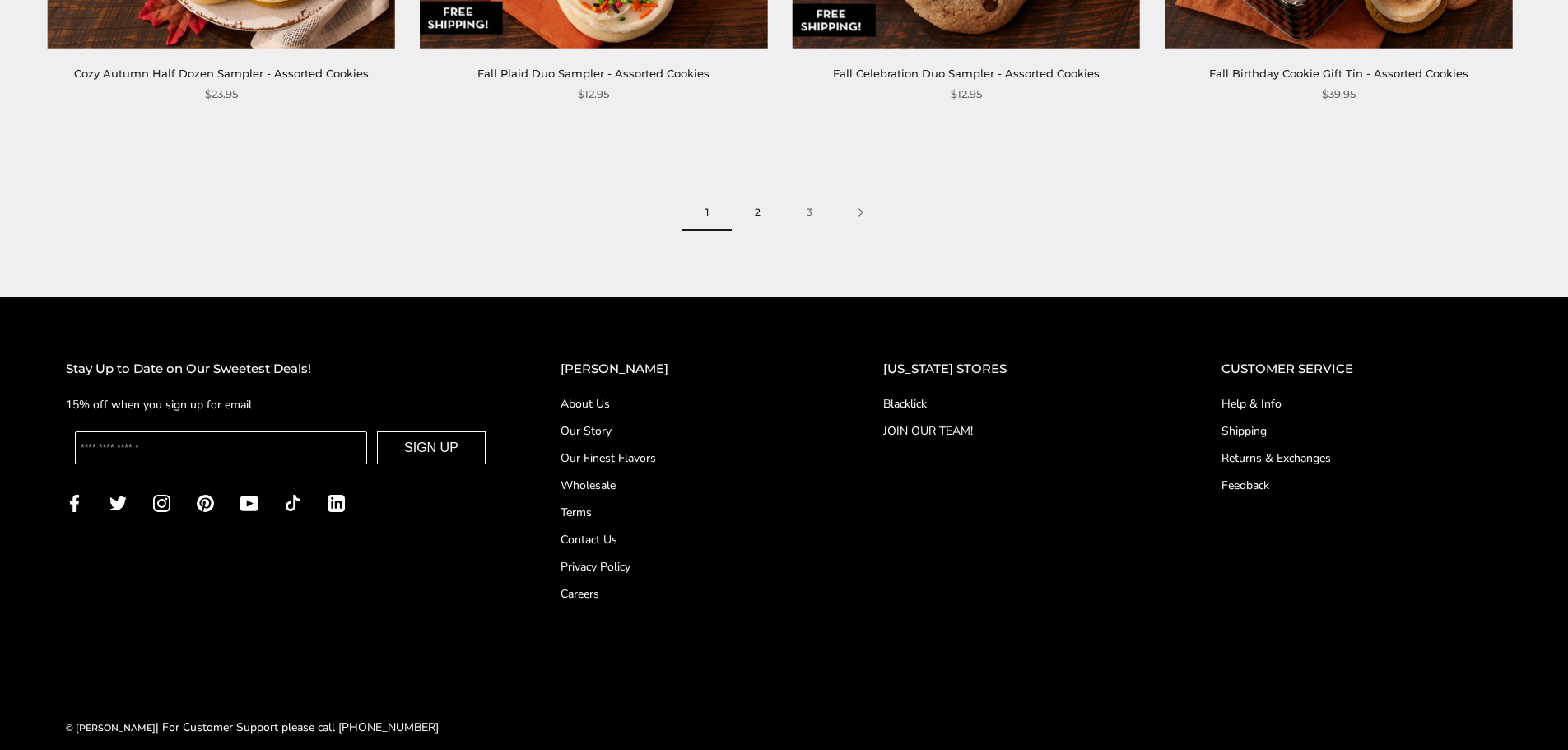
click at [759, 214] on link "2" at bounding box center [758, 213] width 52 height 37
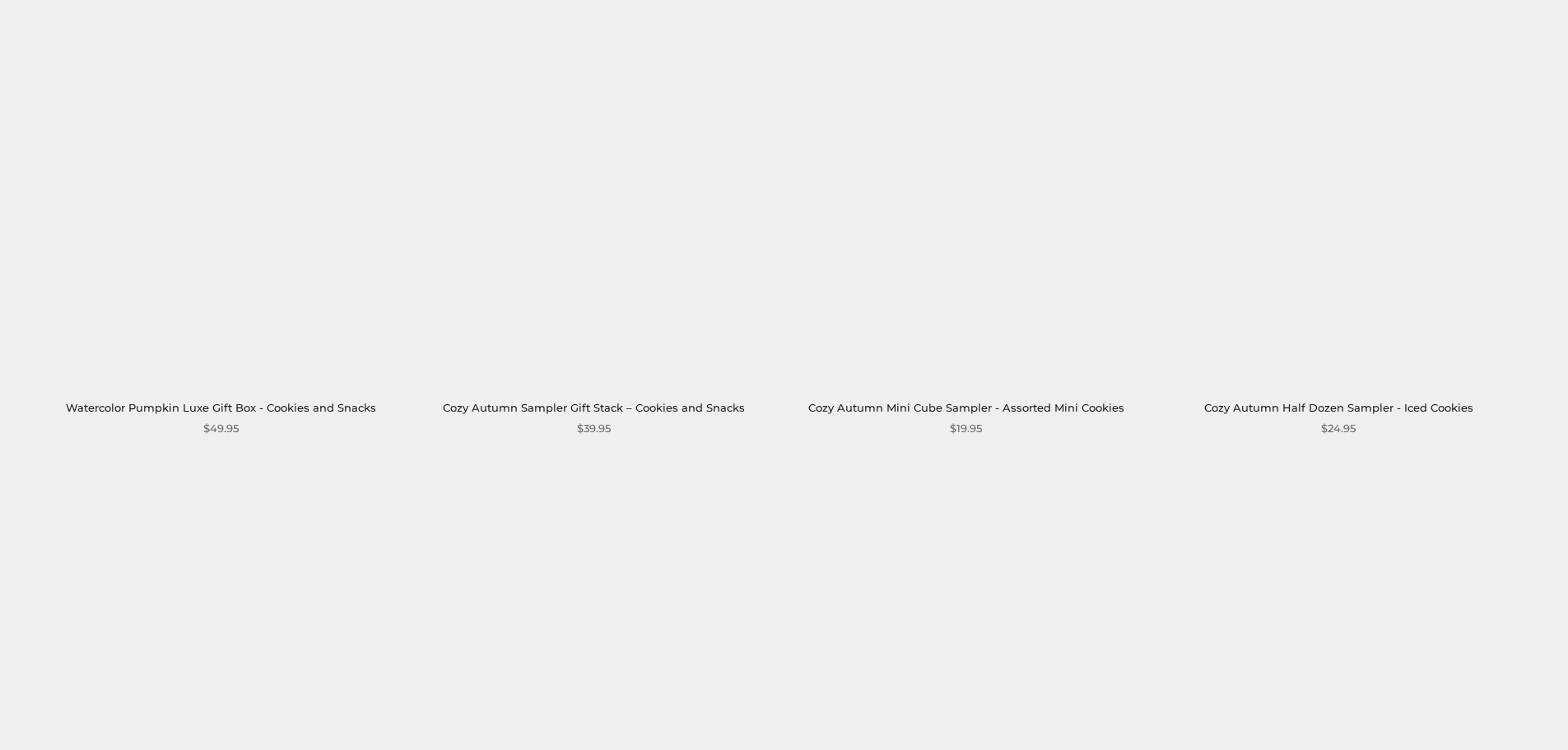
scroll to position [824, 0]
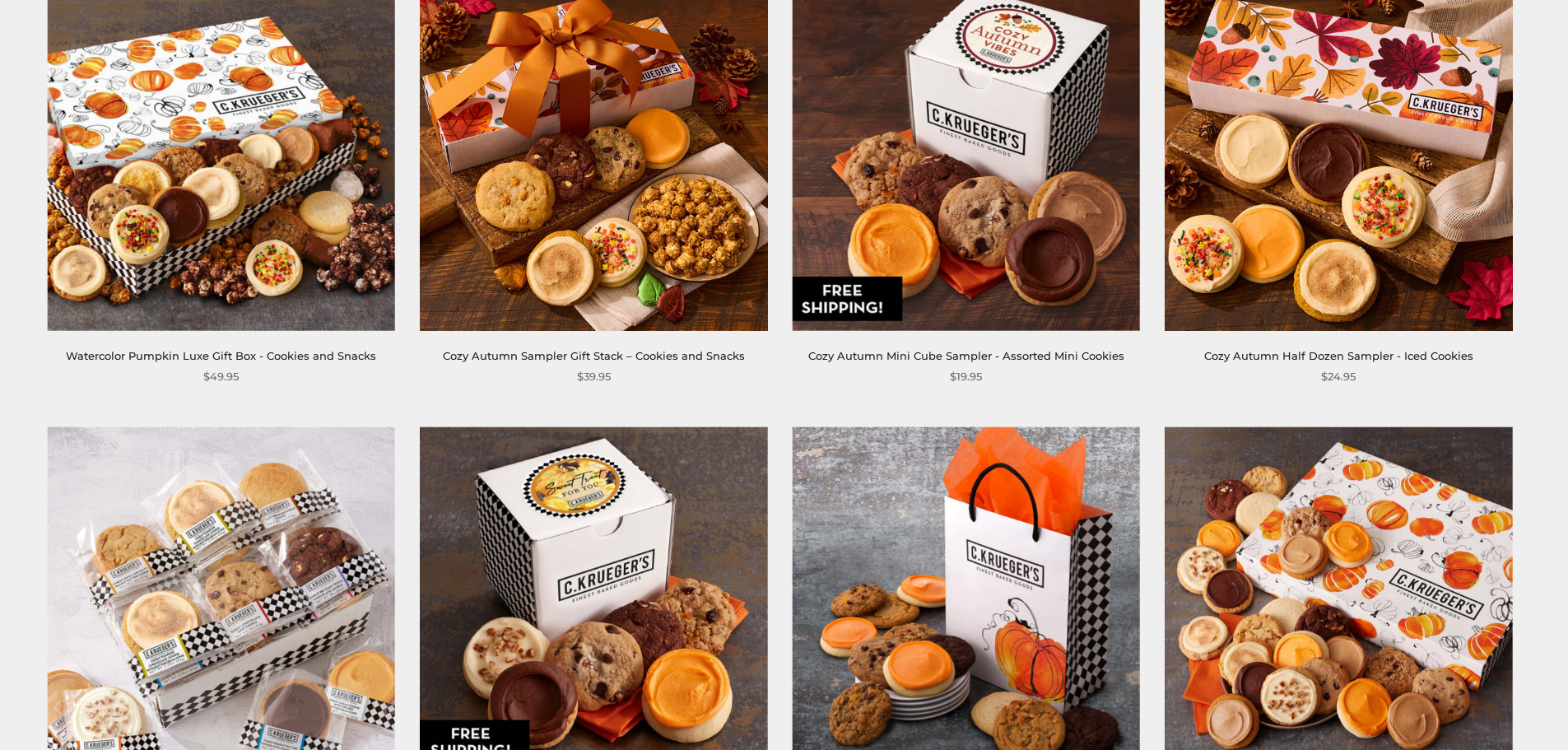
click at [568, 245] on img at bounding box center [593, 156] width 348 height 348
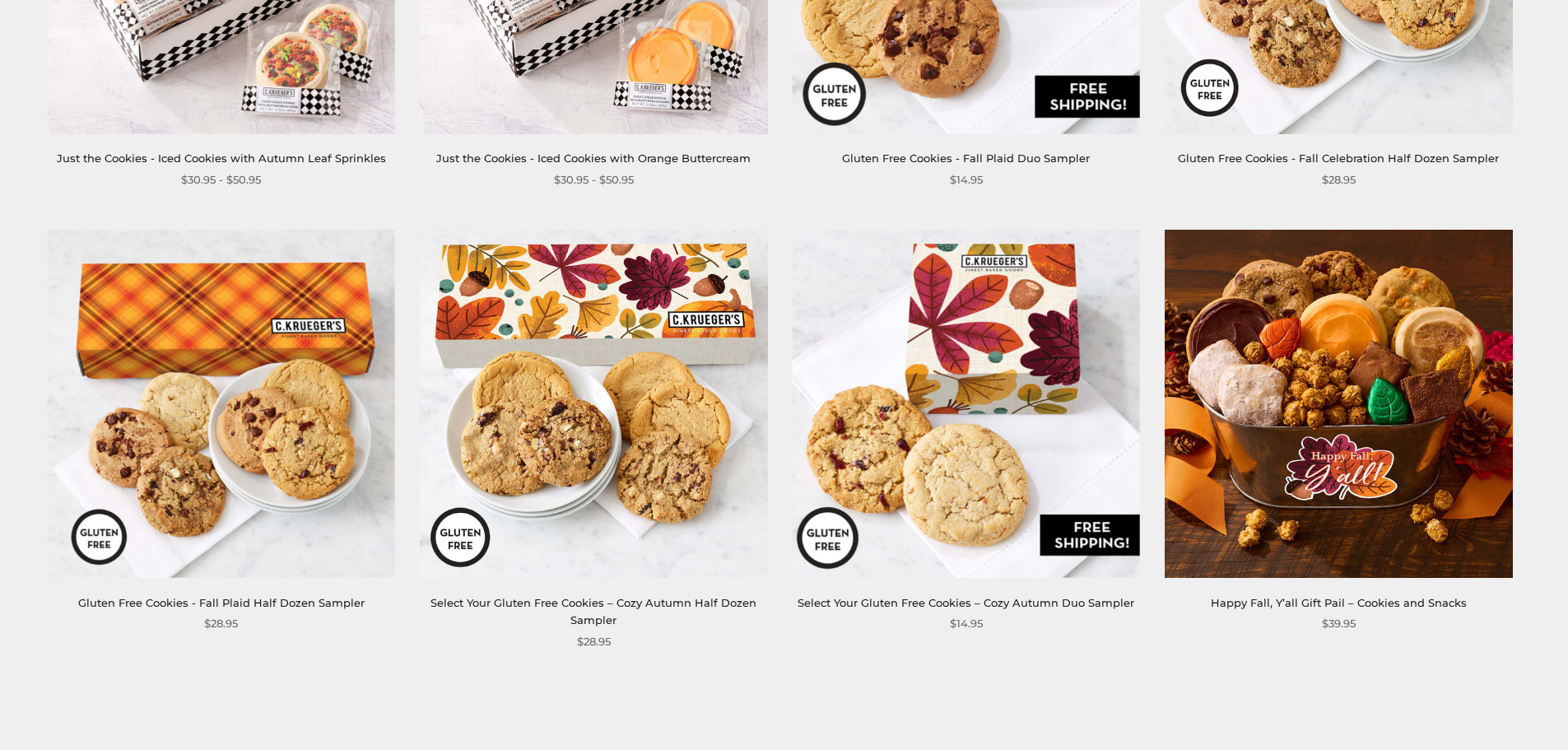
scroll to position [2800, 0]
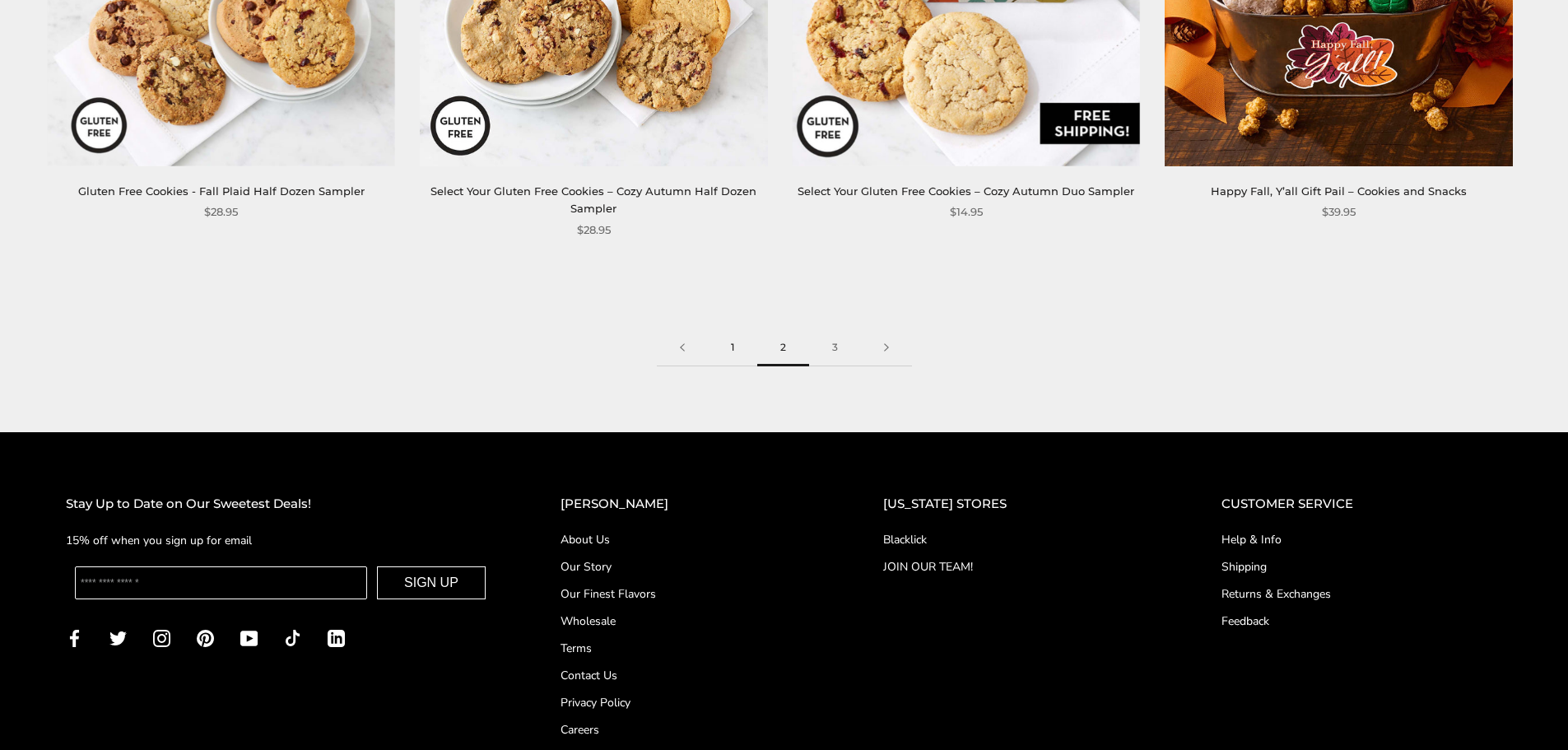
click at [726, 341] on link "1" at bounding box center [732, 348] width 49 height 37
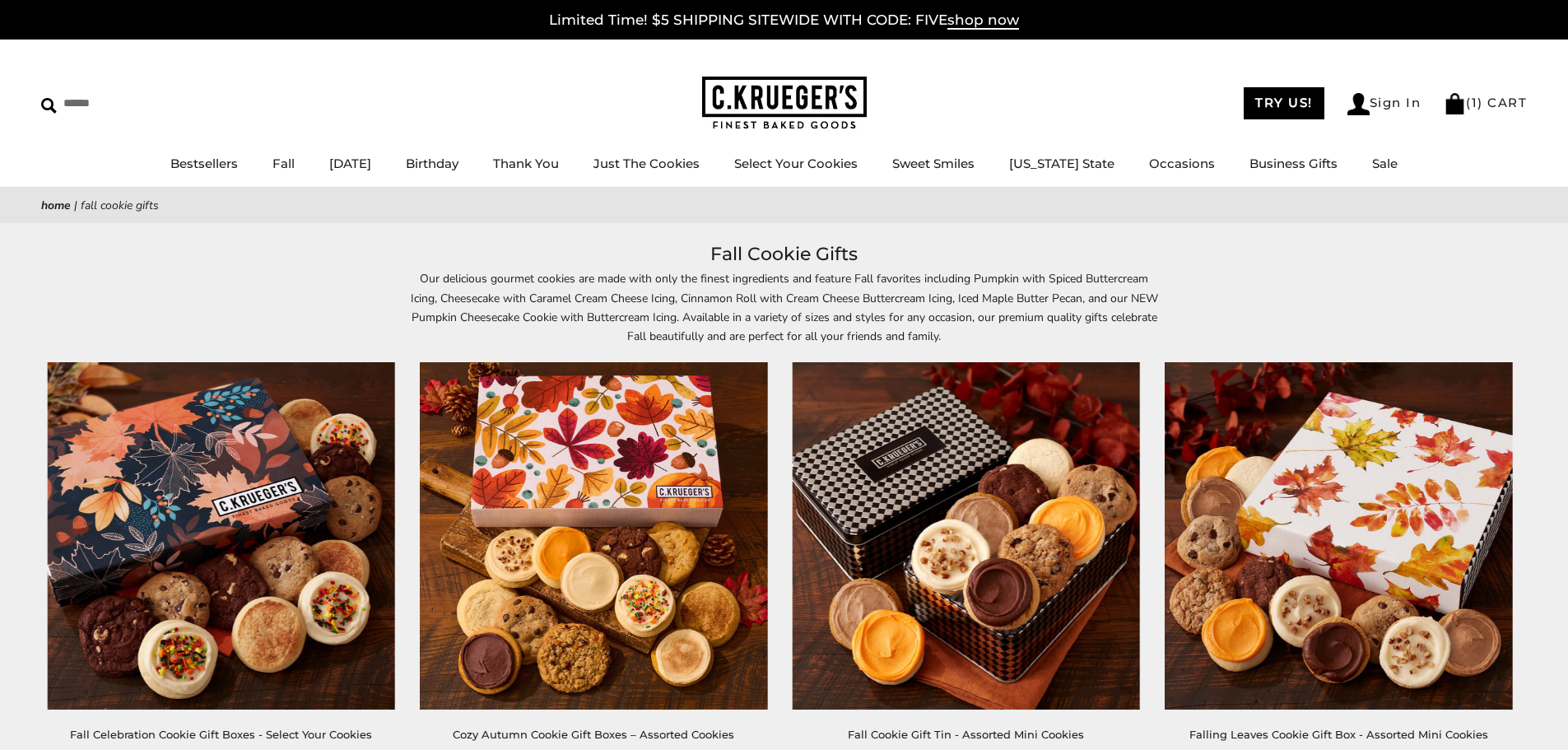
click at [588, 516] on img at bounding box center [593, 537] width 348 height 348
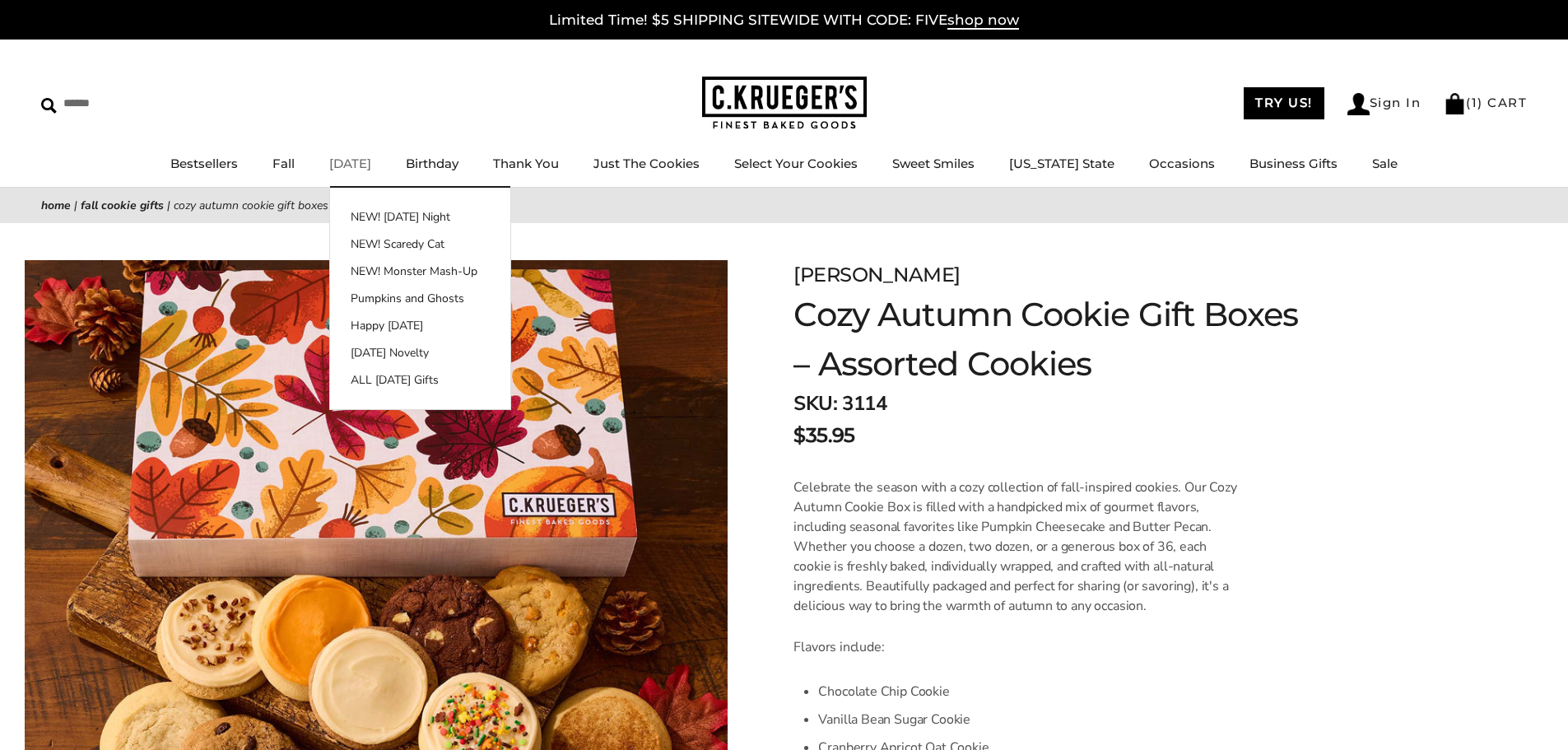
click at [370, 160] on link "[DATE]" at bounding box center [350, 163] width 42 height 16
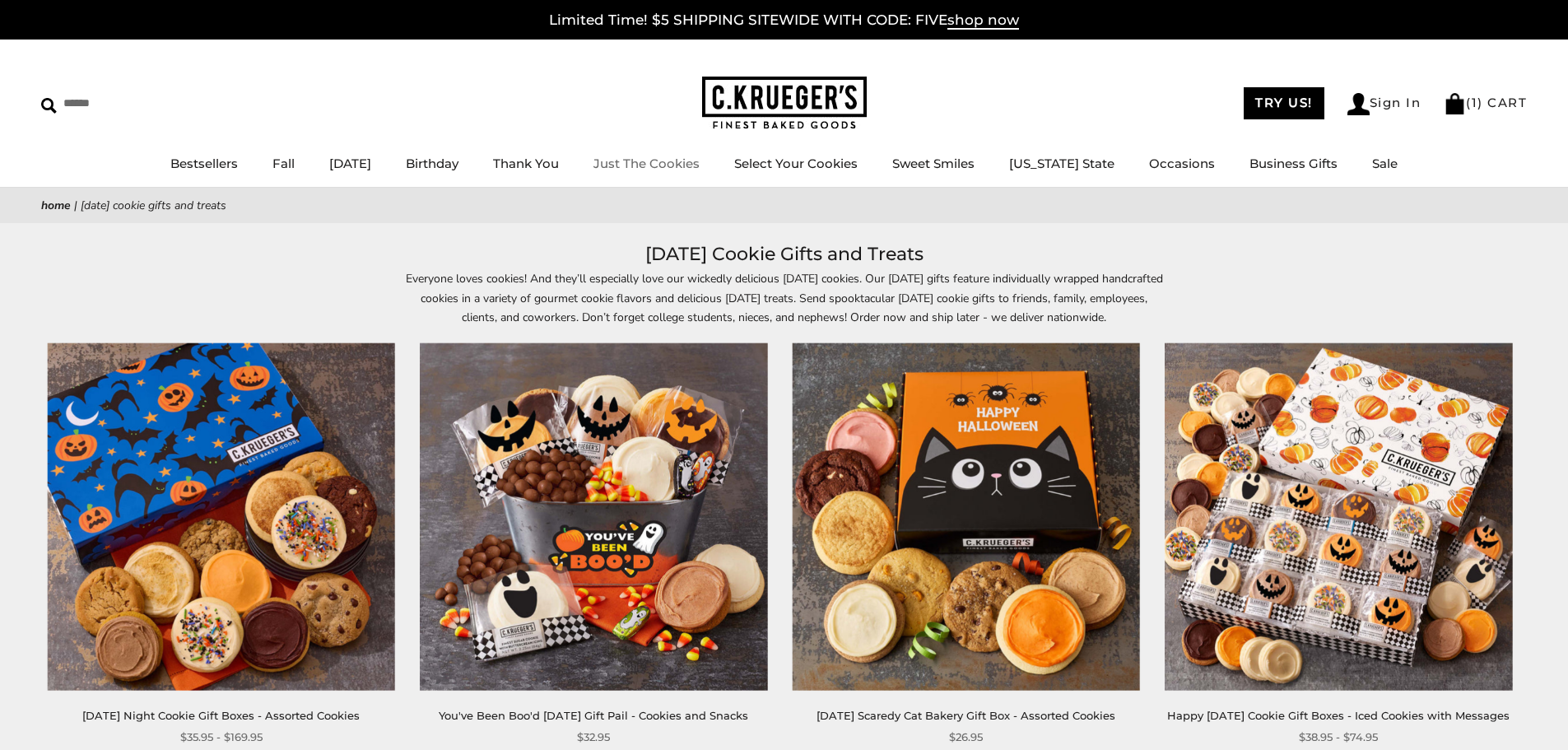
click at [684, 169] on link "Just The Cookies" at bounding box center [646, 163] width 106 height 16
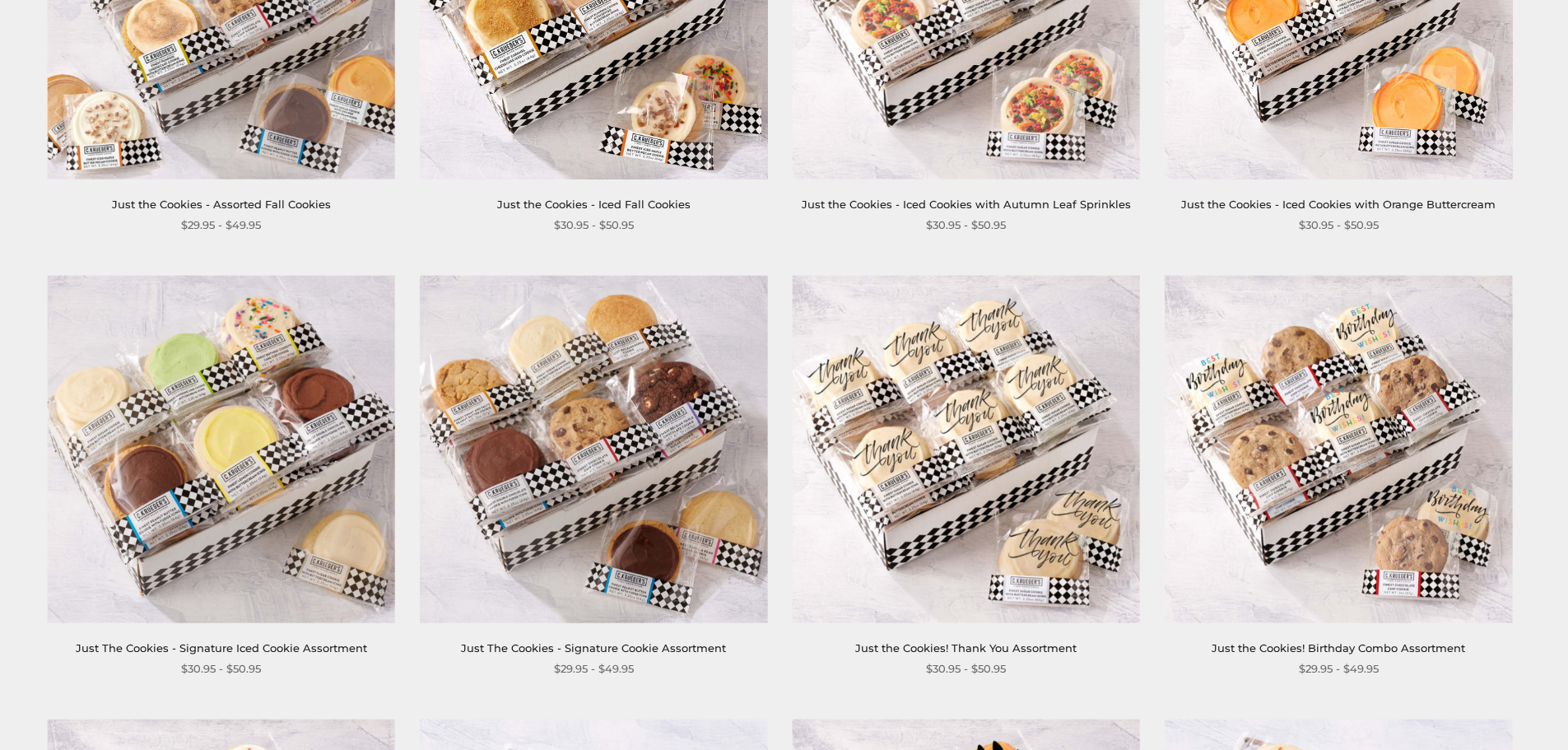
scroll to position [119, 0]
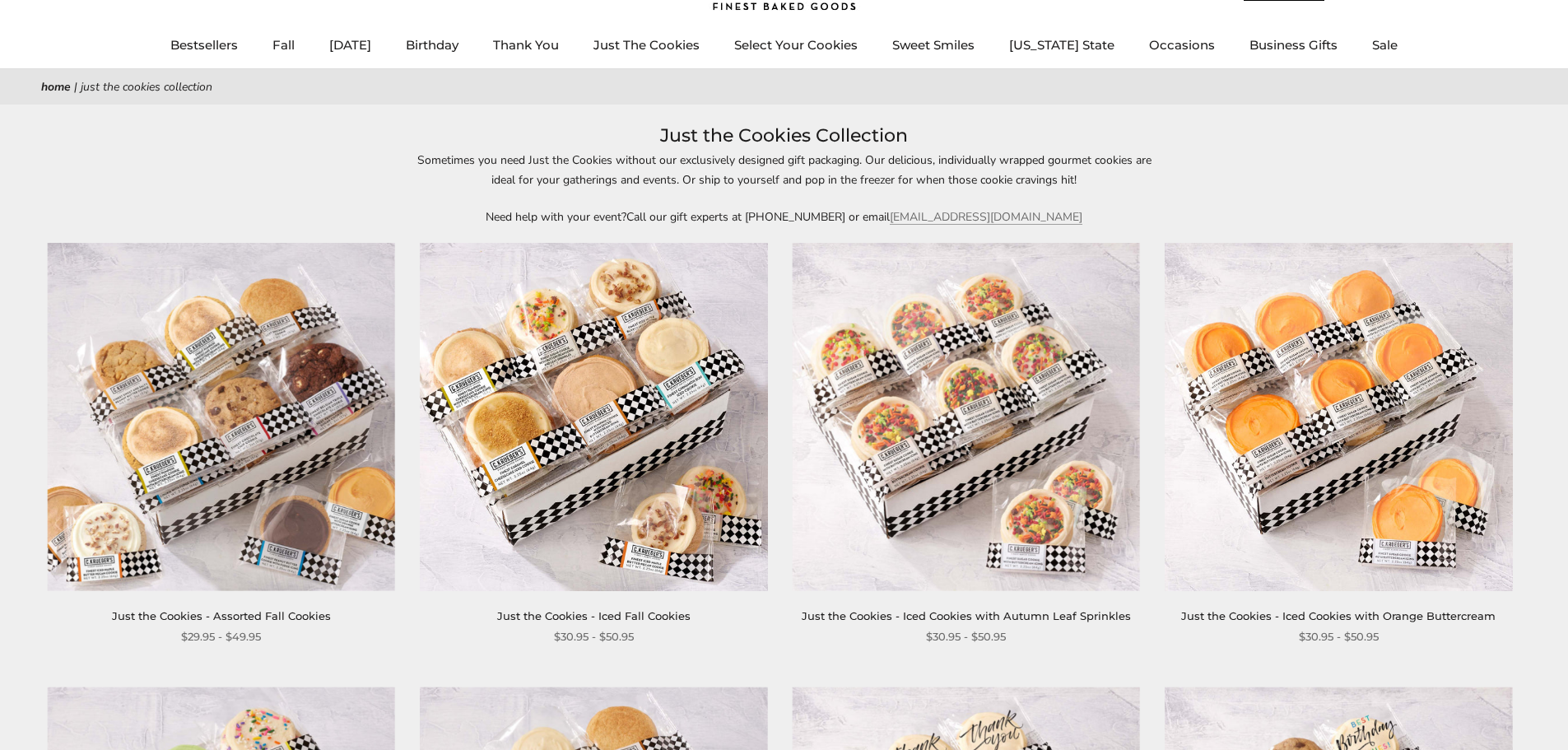
click at [162, 173] on div "Sometimes you need Just the Cookies without our exclusively designed gift packa…" at bounding box center [784, 189] width 1568 height 76
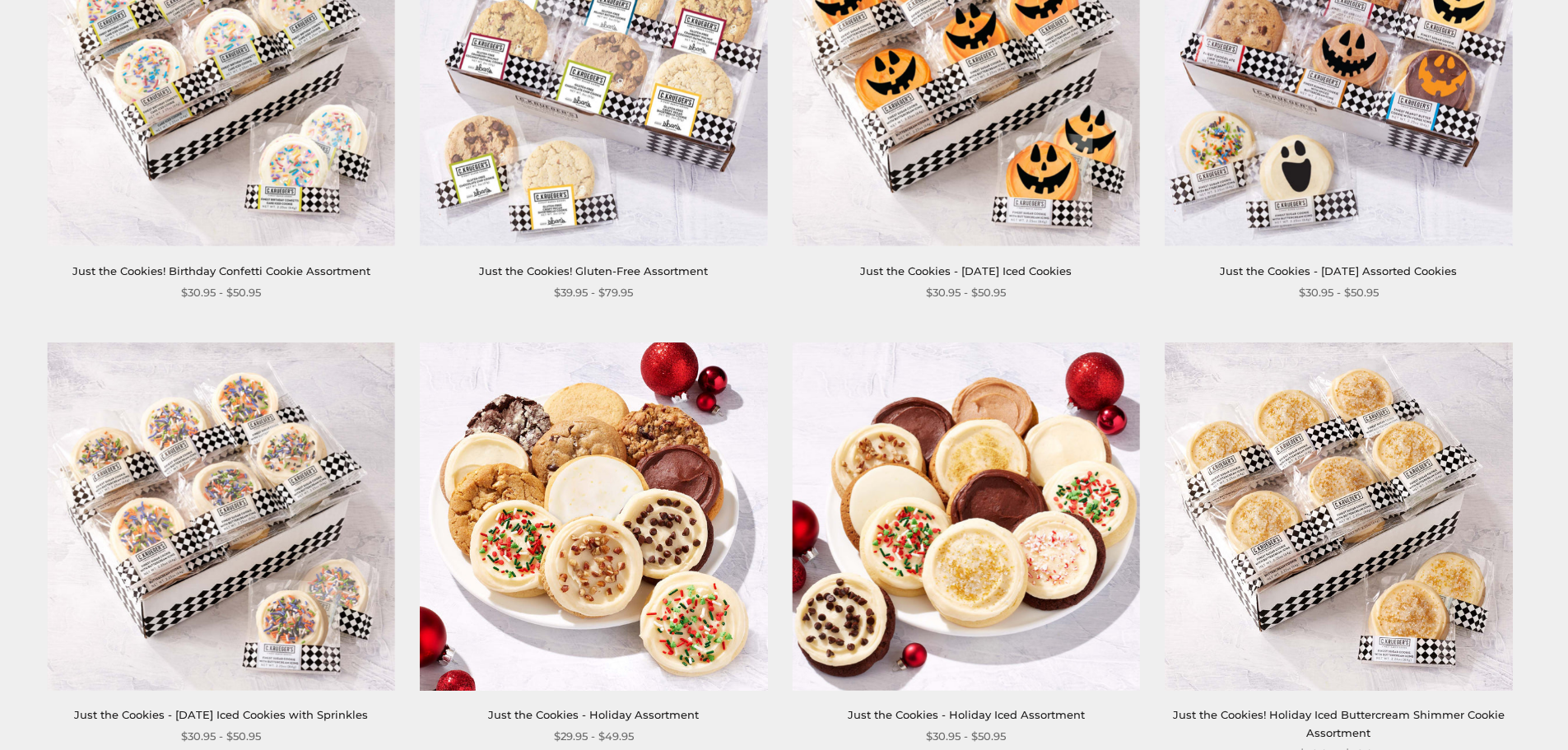
scroll to position [1354, 0]
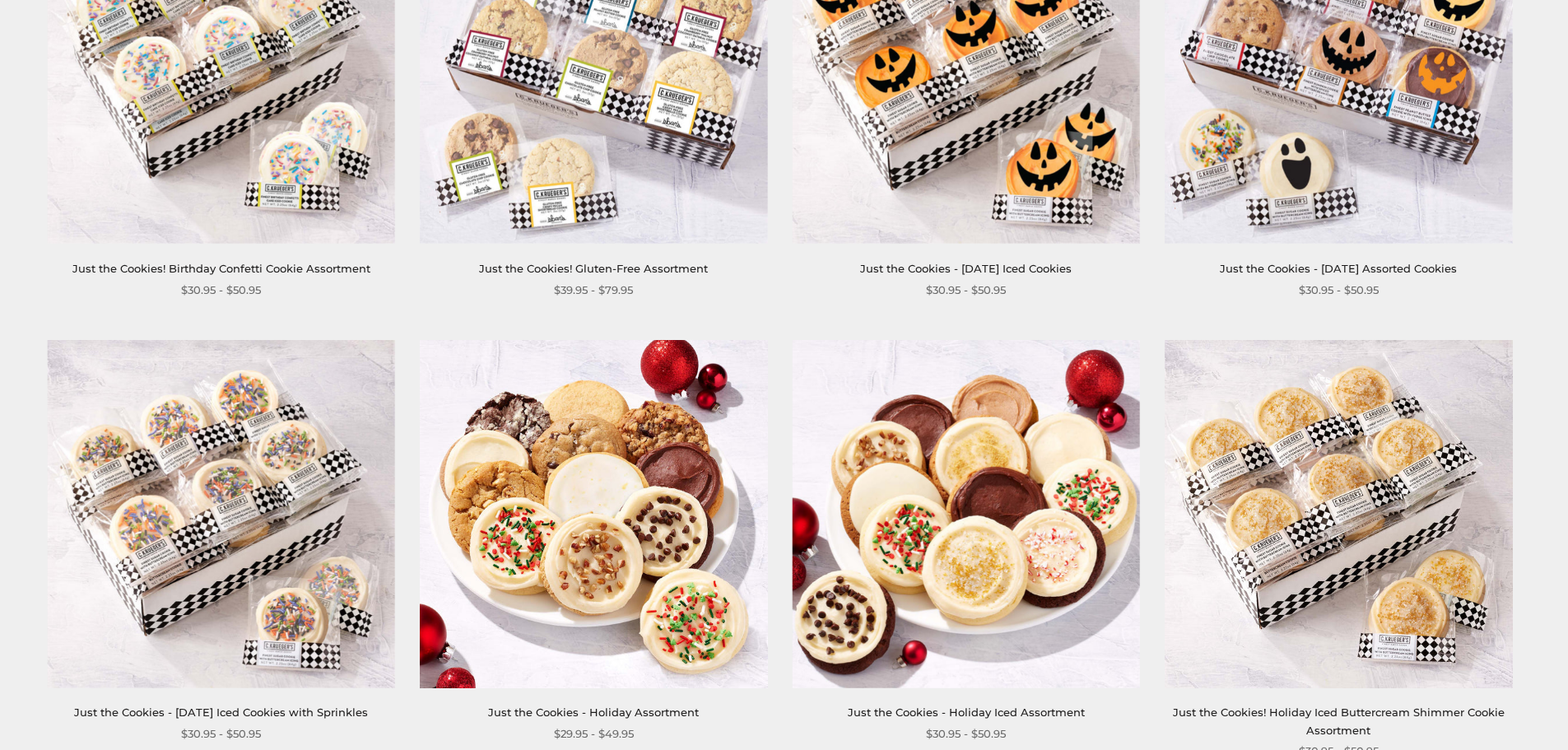
click at [968, 88] on img at bounding box center [967, 70] width 348 height 348
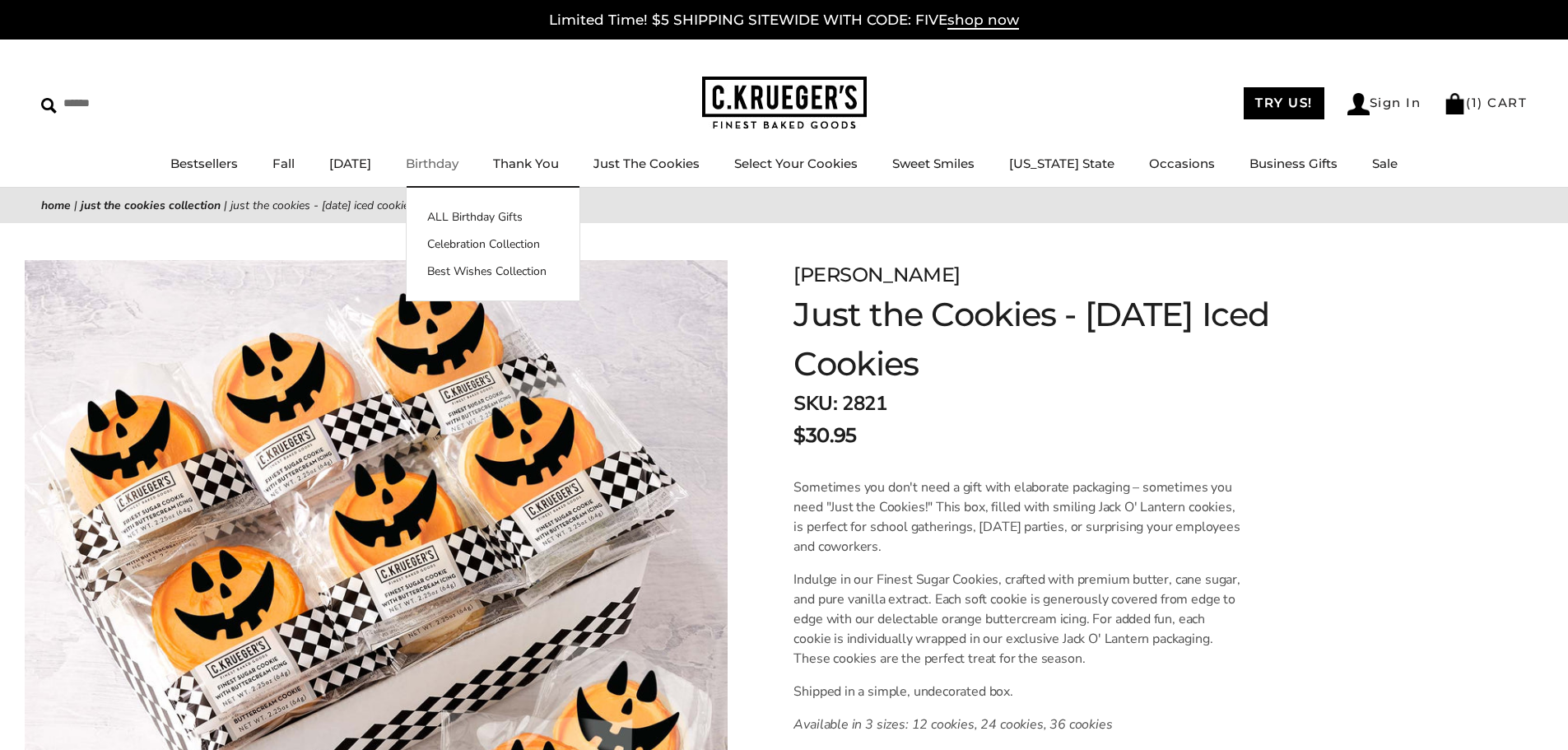
click at [455, 168] on link "Birthday" at bounding box center [432, 163] width 53 height 16
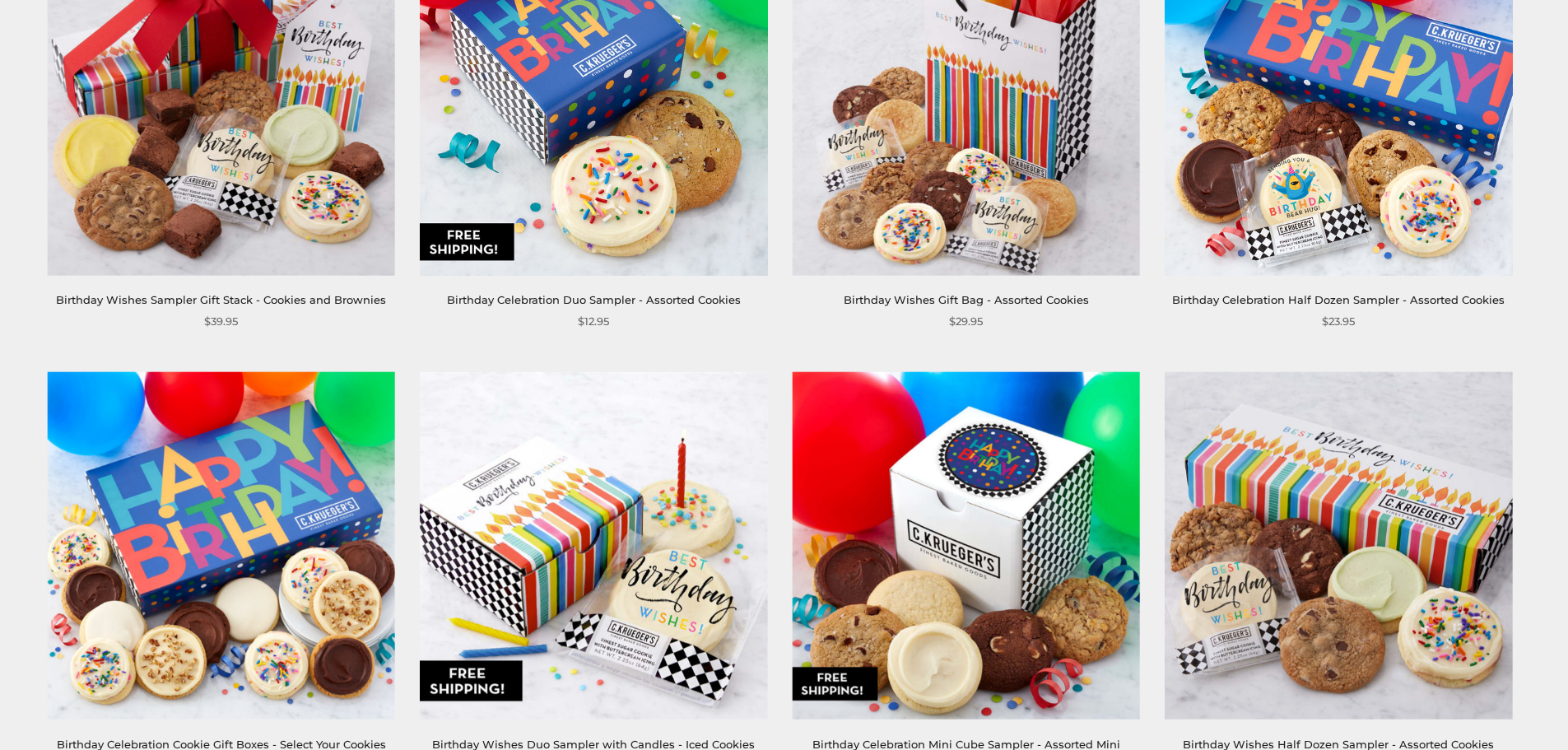
scroll to position [824, 0]
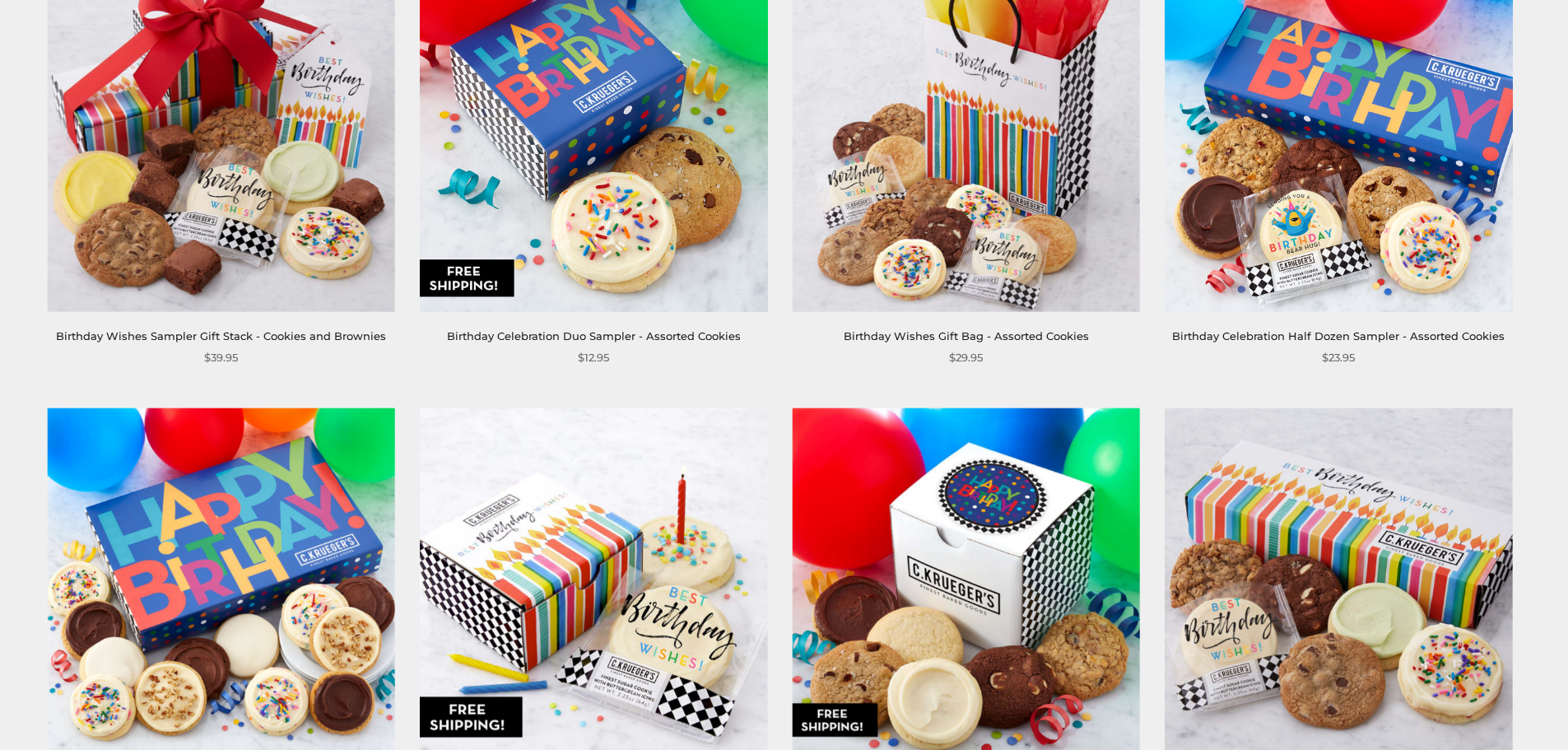
click at [1399, 169] on img at bounding box center [1339, 138] width 348 height 348
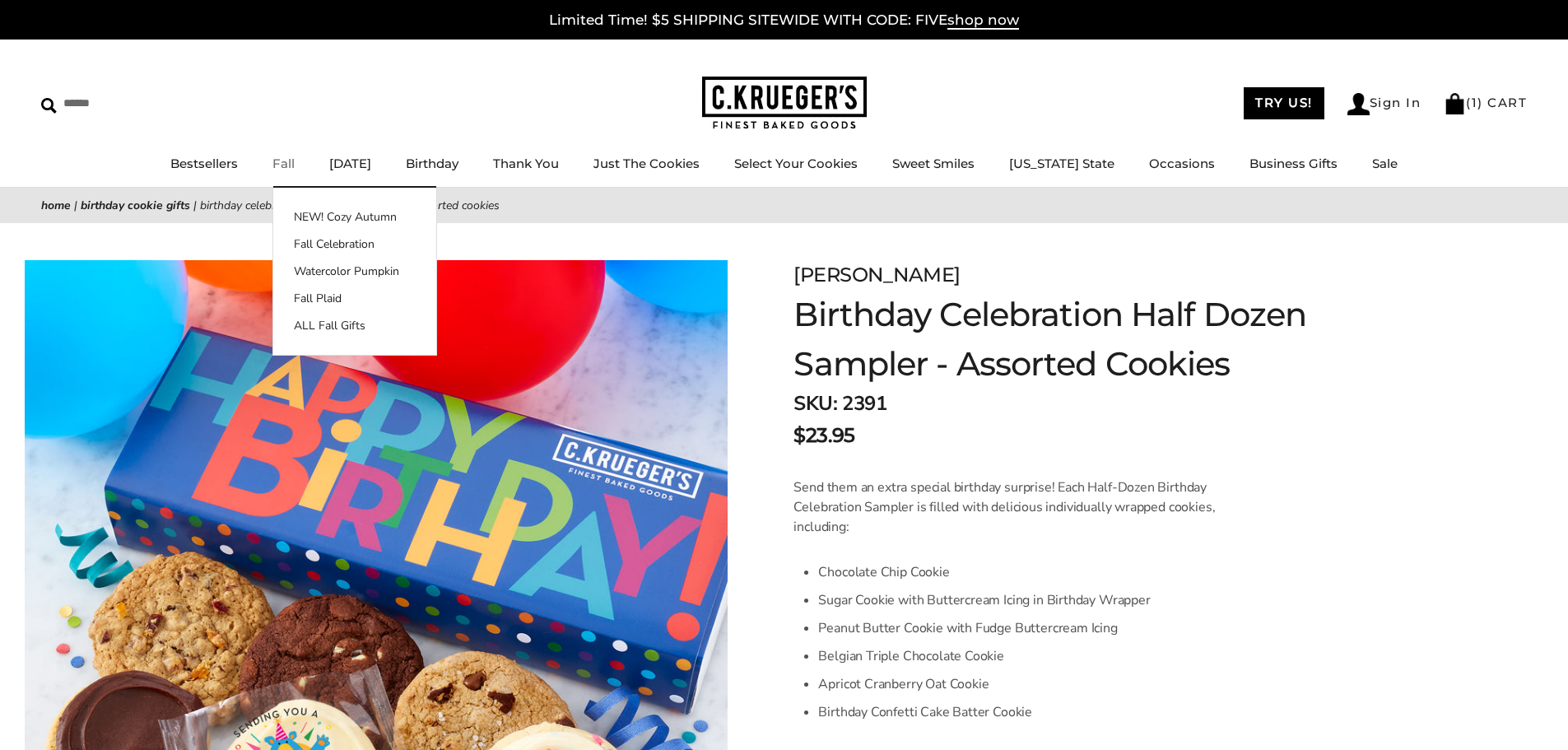
click at [295, 166] on link "Fall" at bounding box center [283, 163] width 22 height 16
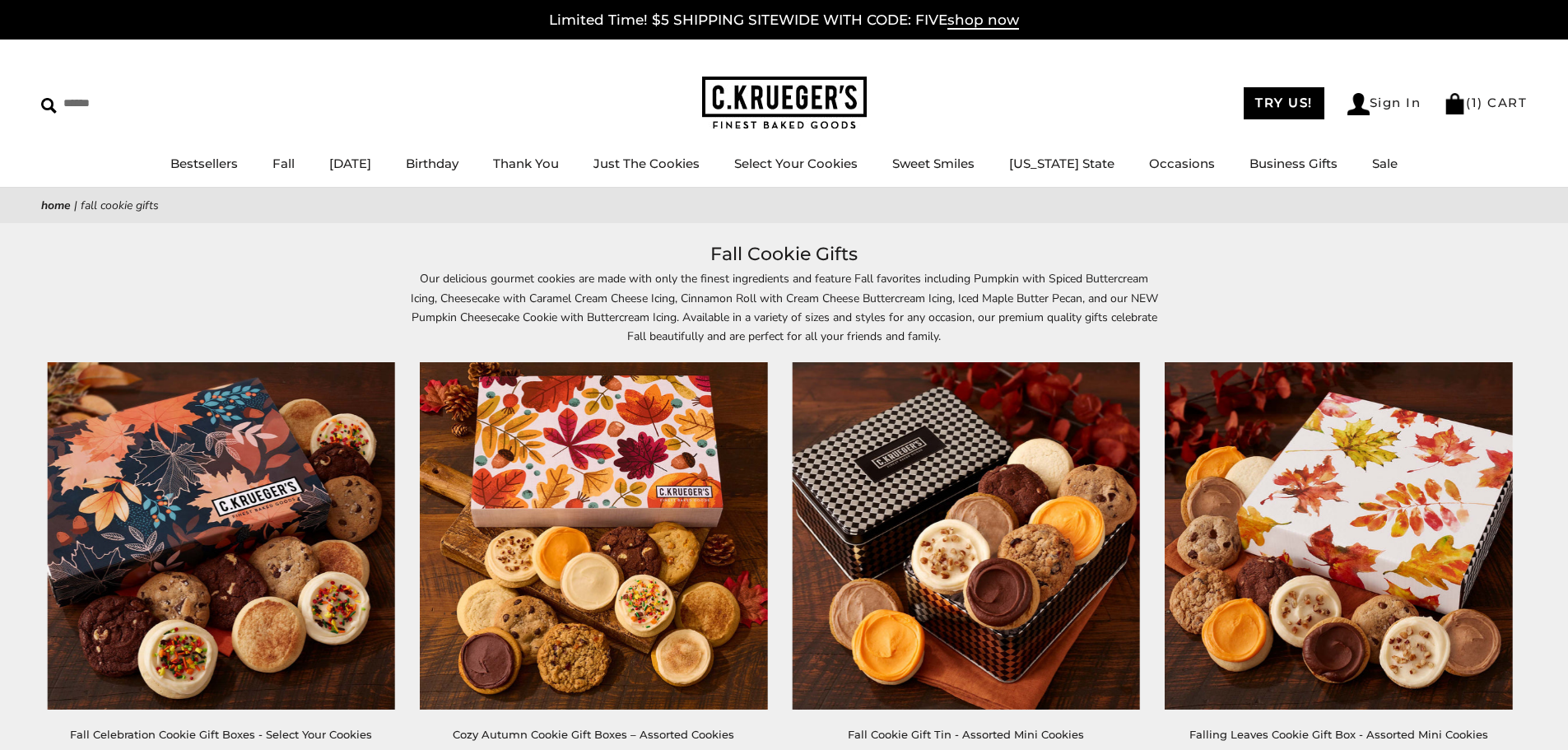
click at [482, 489] on img at bounding box center [593, 537] width 348 height 348
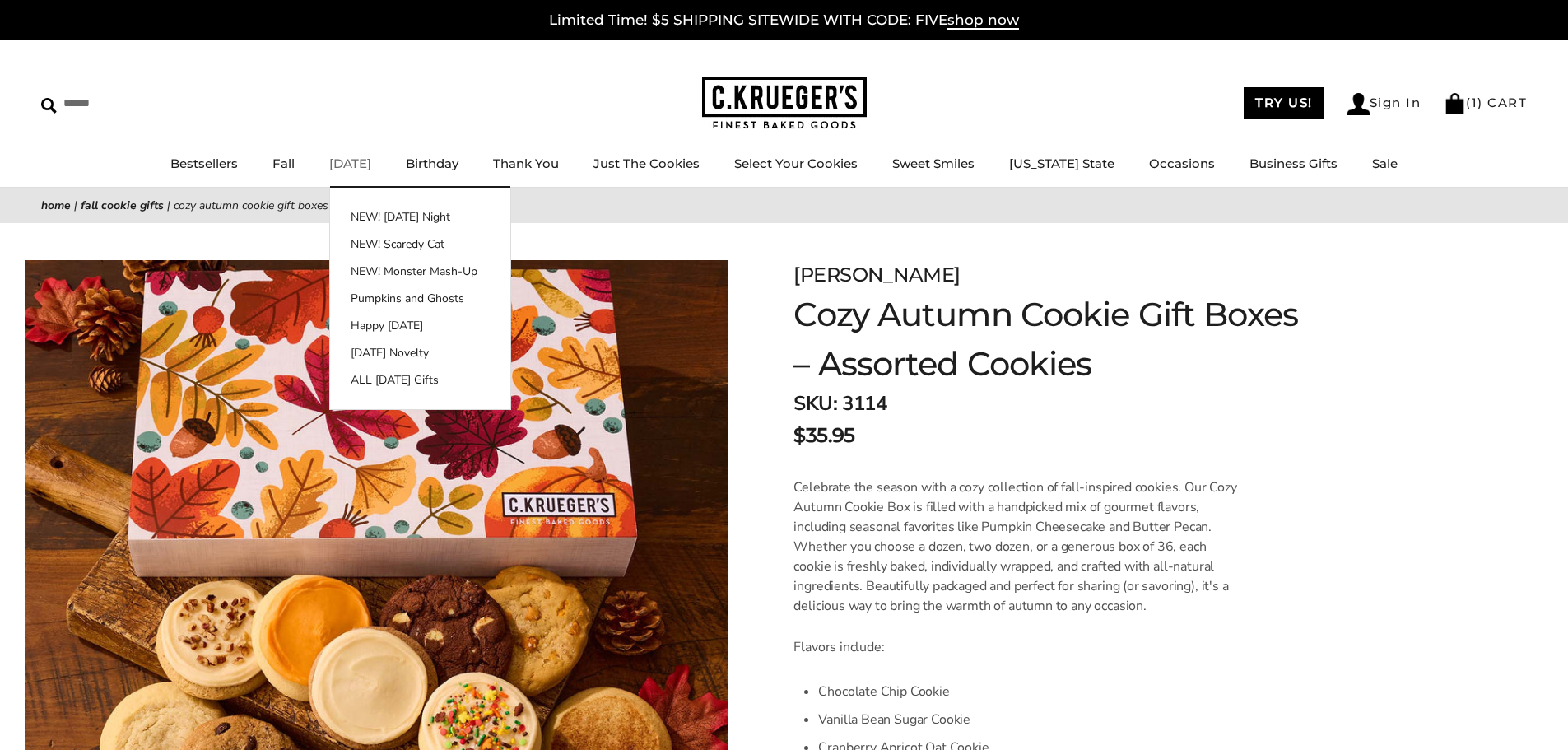
click at [371, 161] on link "[DATE]" at bounding box center [350, 163] width 42 height 16
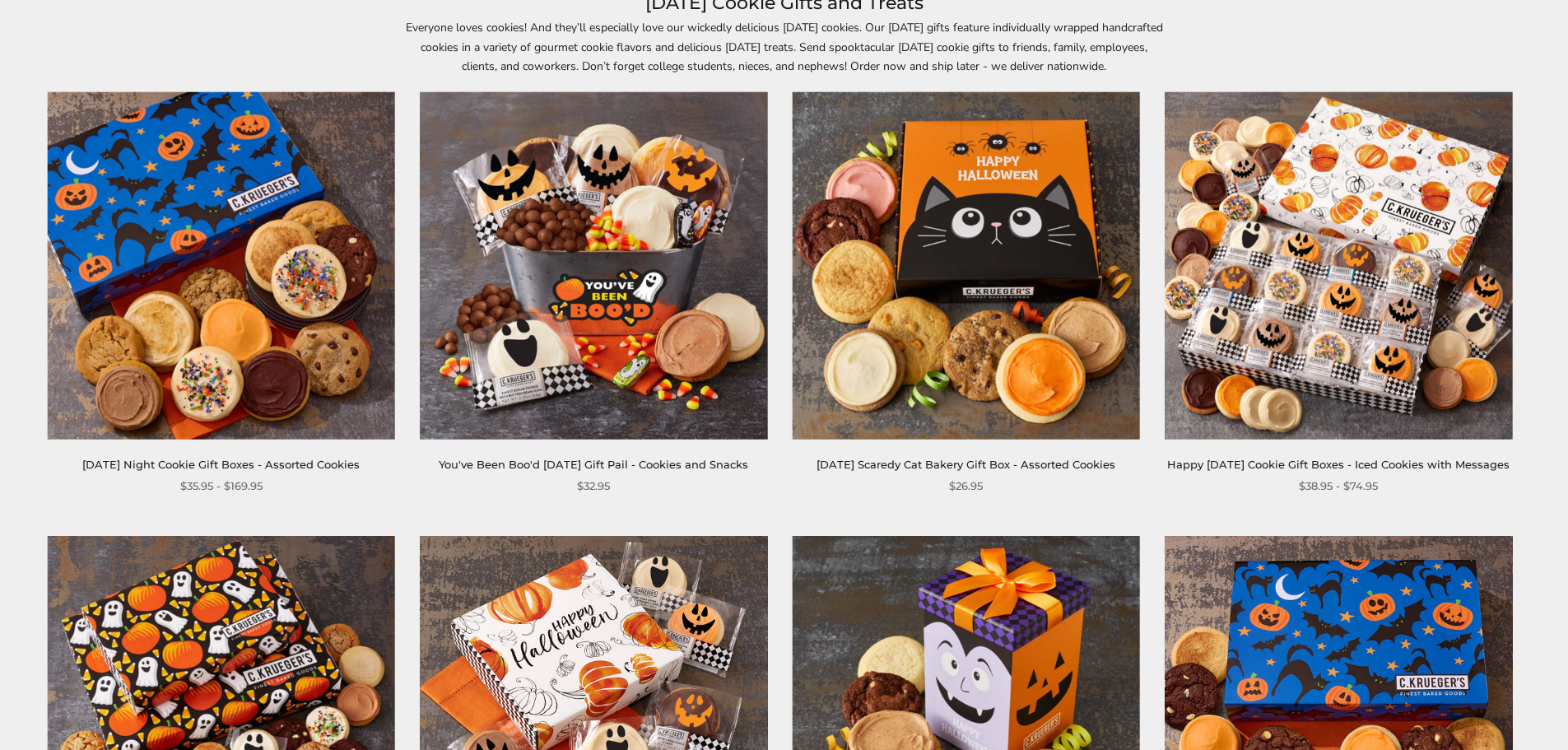
scroll to position [247, 0]
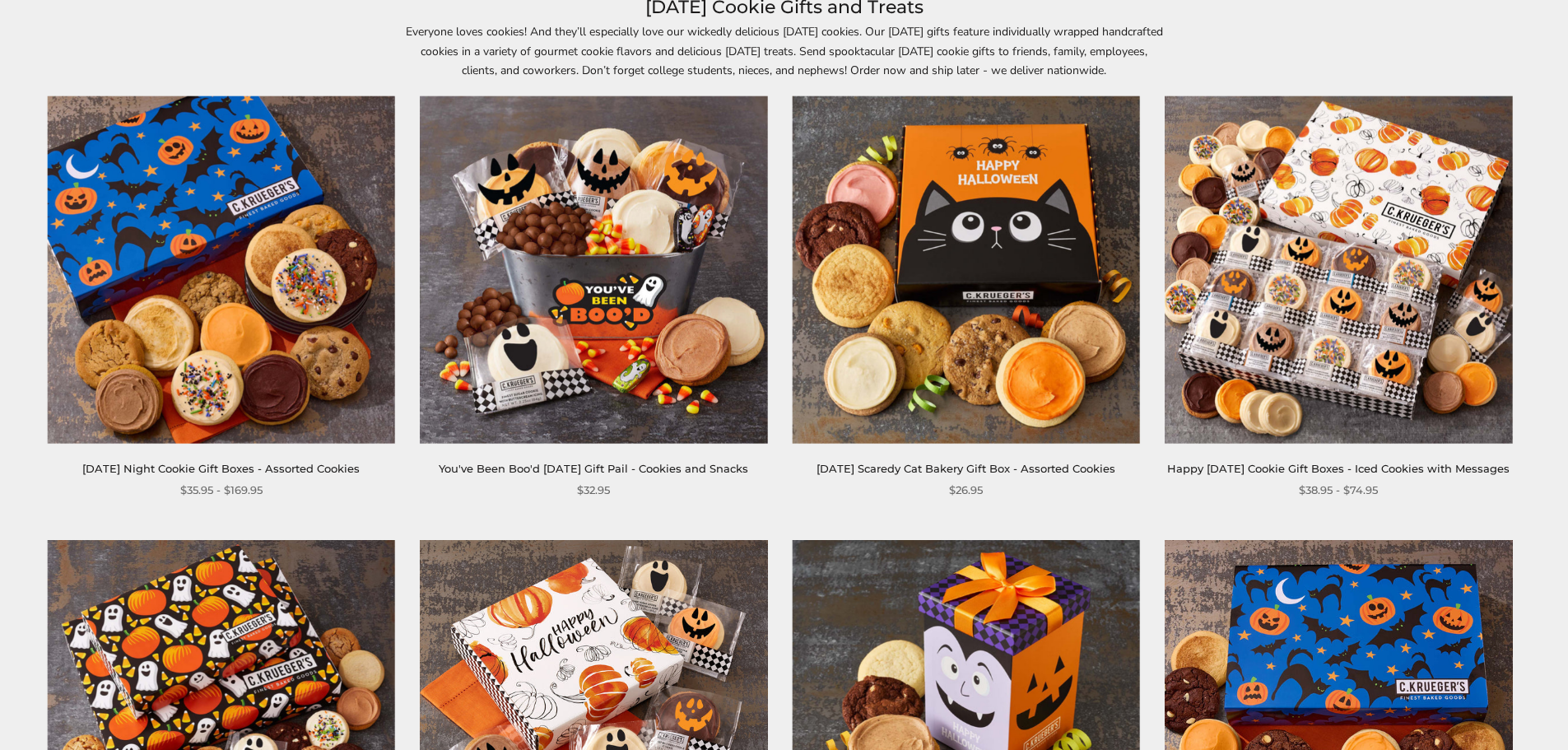
click at [1369, 314] on img at bounding box center [1339, 270] width 348 height 348
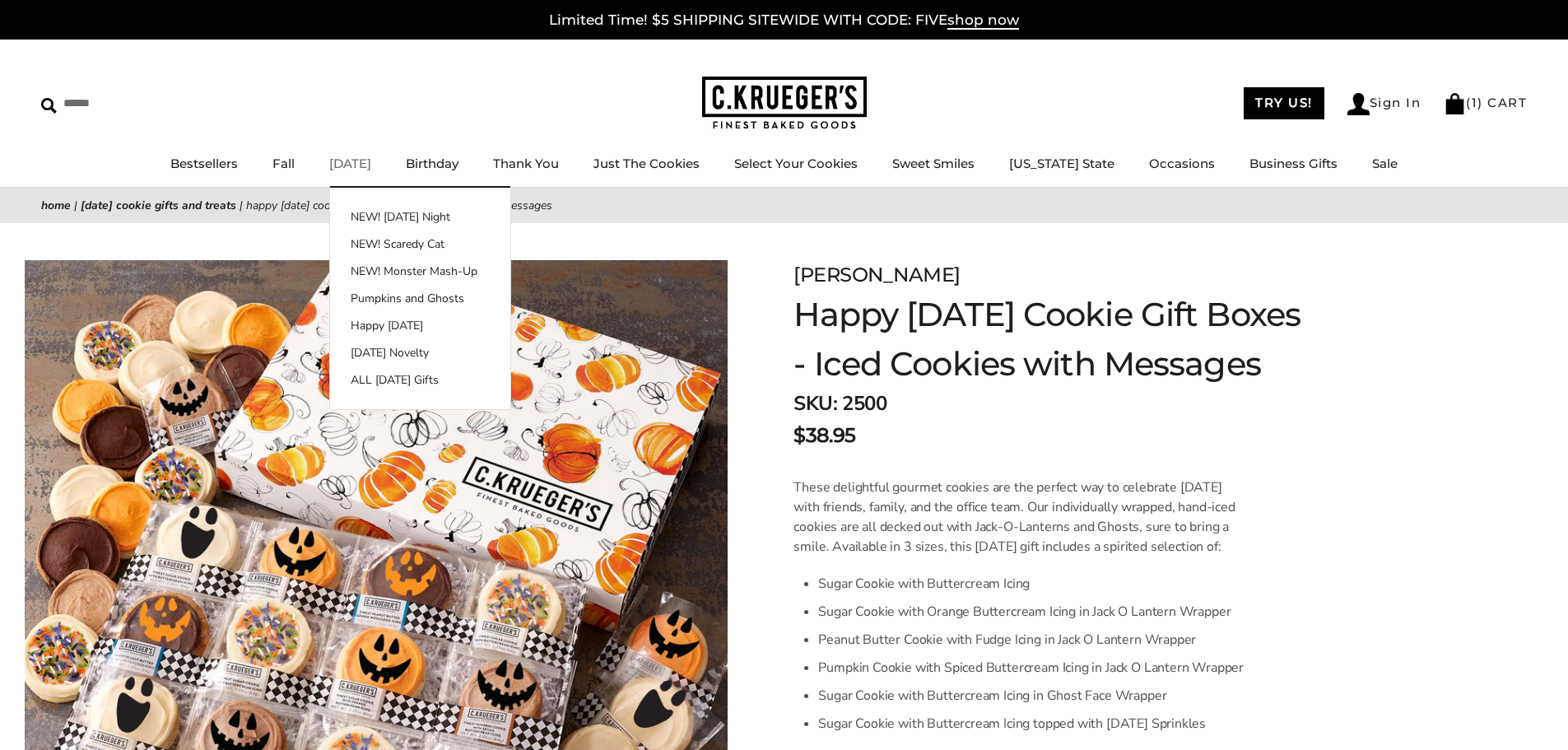
click at [363, 162] on link "[DATE]" at bounding box center [350, 163] width 42 height 16
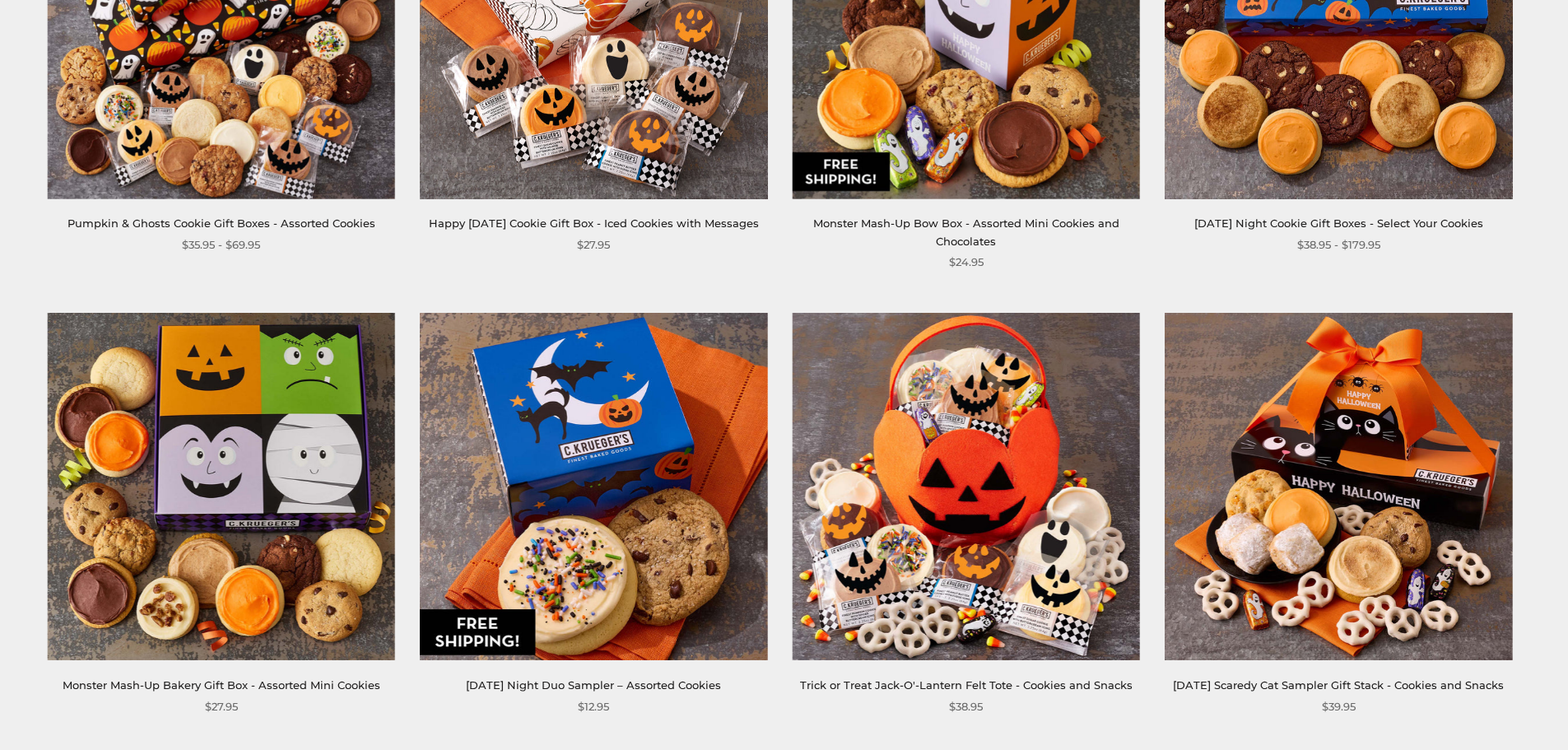
scroll to position [988, 0]
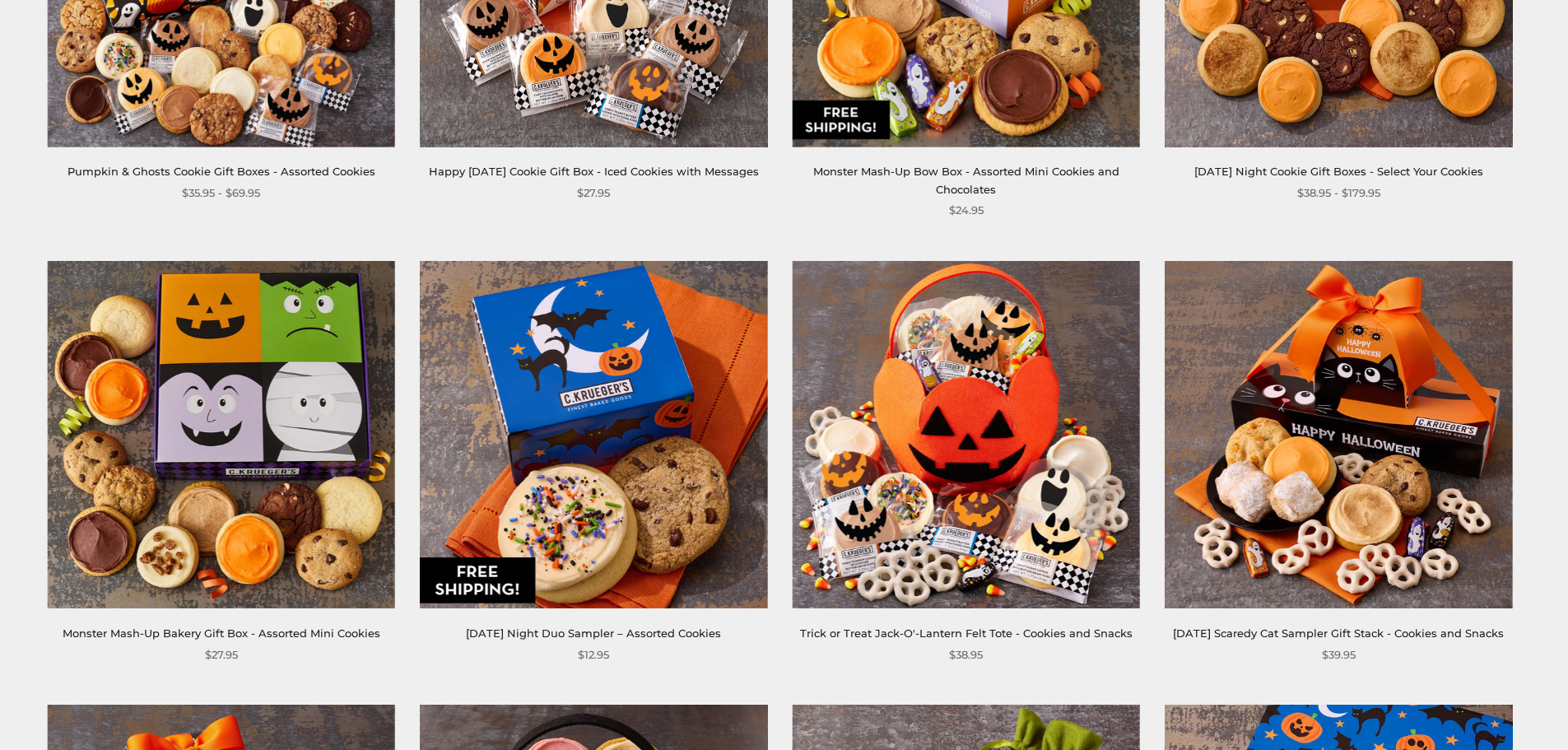
click at [998, 433] on img at bounding box center [967, 435] width 348 height 348
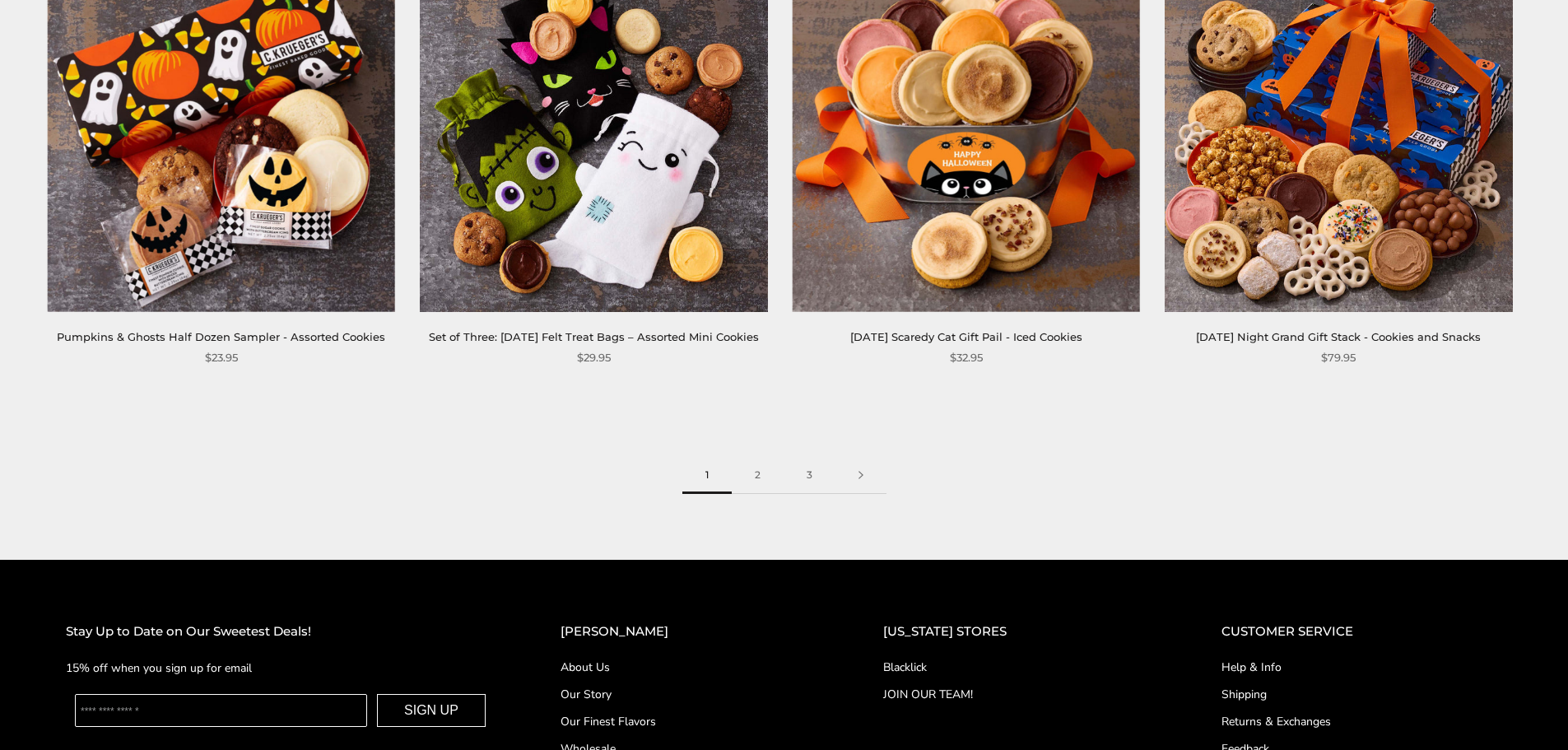
scroll to position [2939, 0]
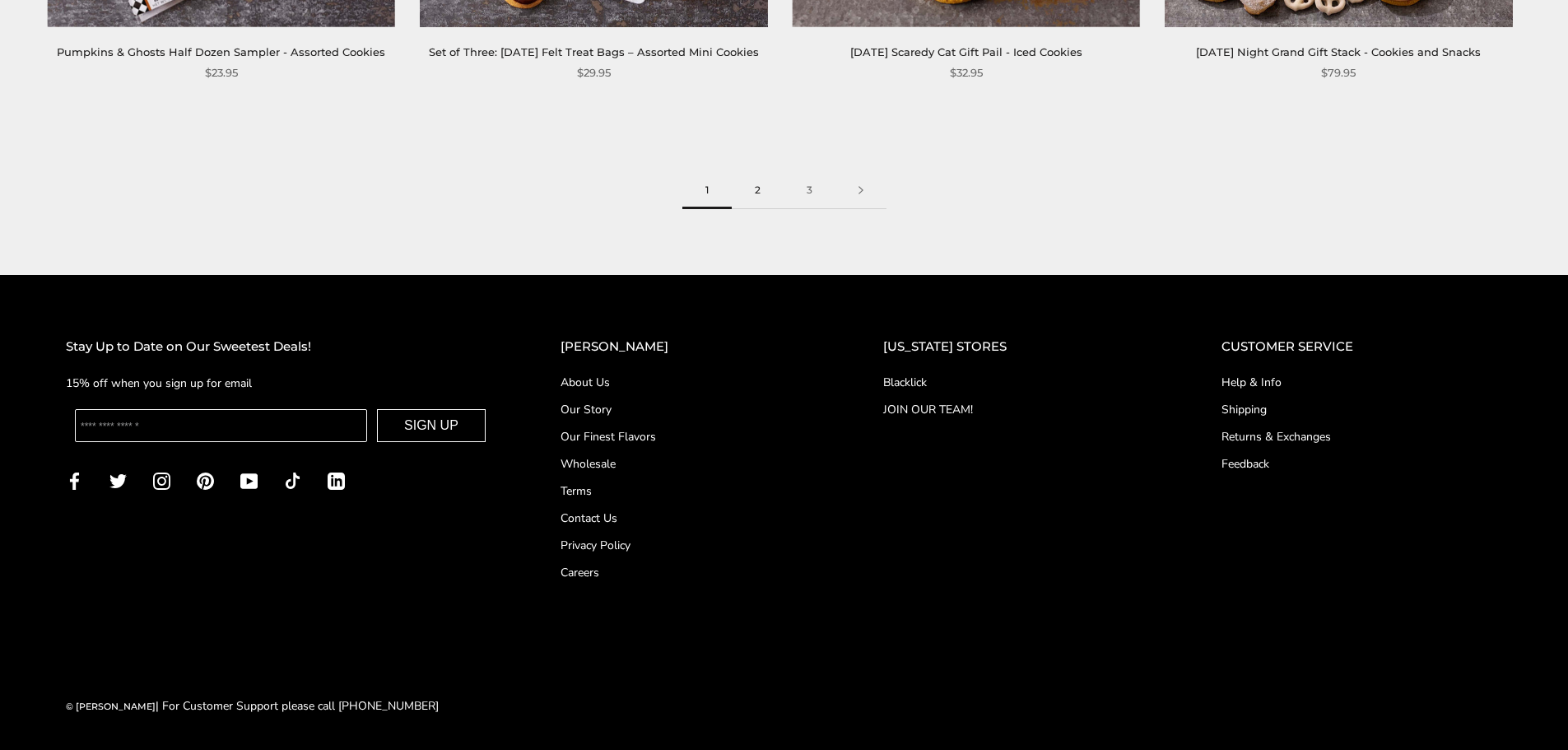
click at [757, 197] on link "2" at bounding box center [758, 191] width 52 height 37
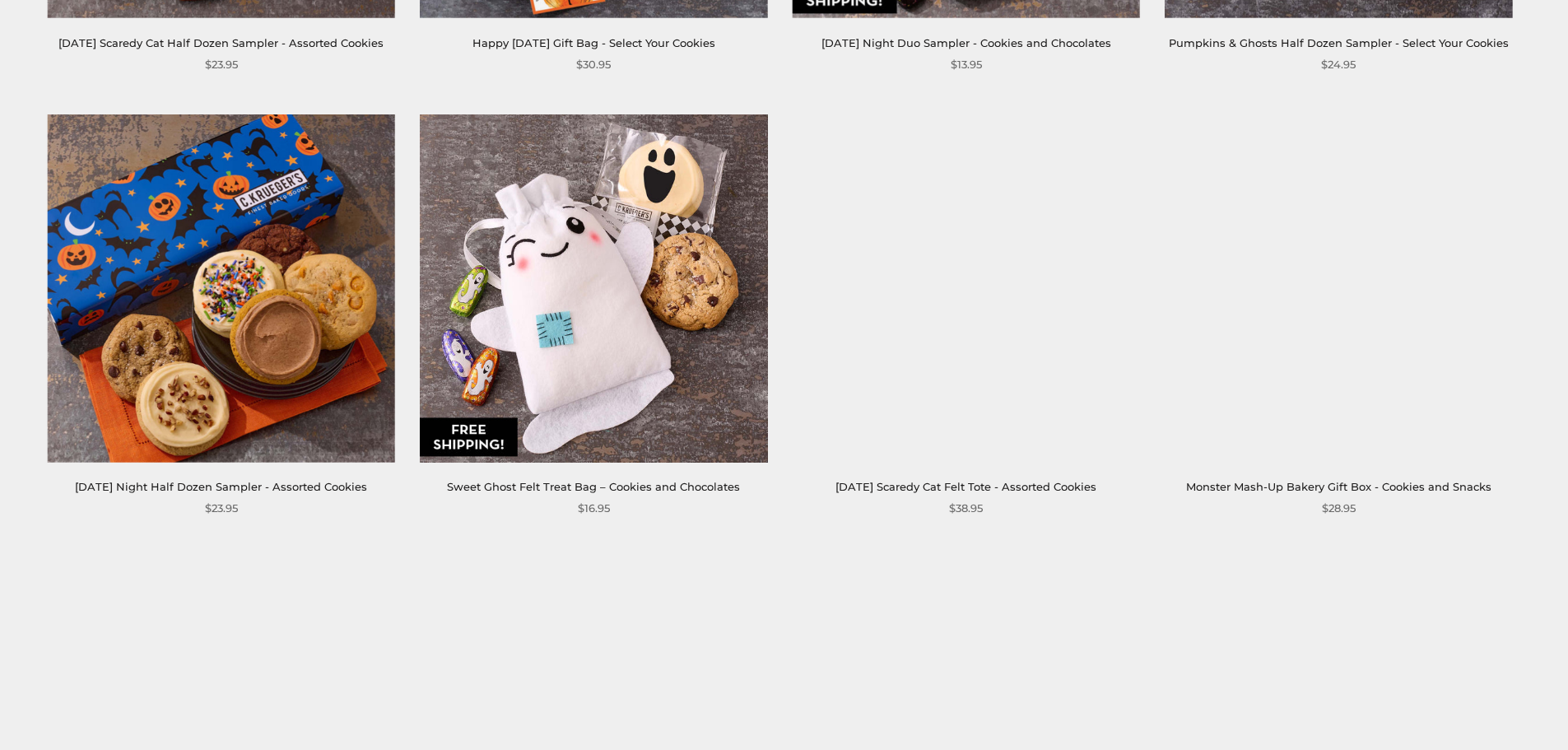
scroll to position [905, 0]
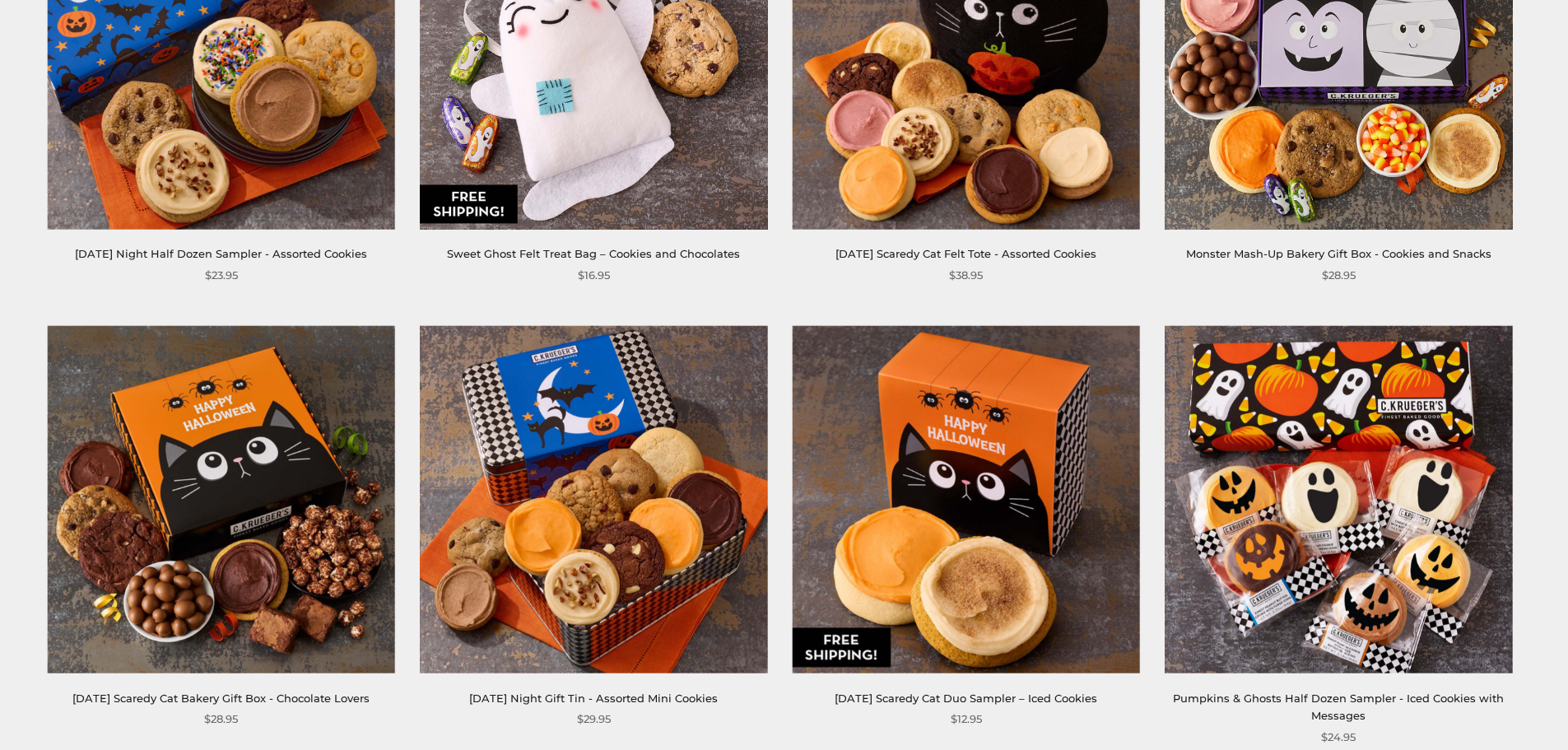
click at [1320, 419] on img at bounding box center [1339, 499] width 348 height 348
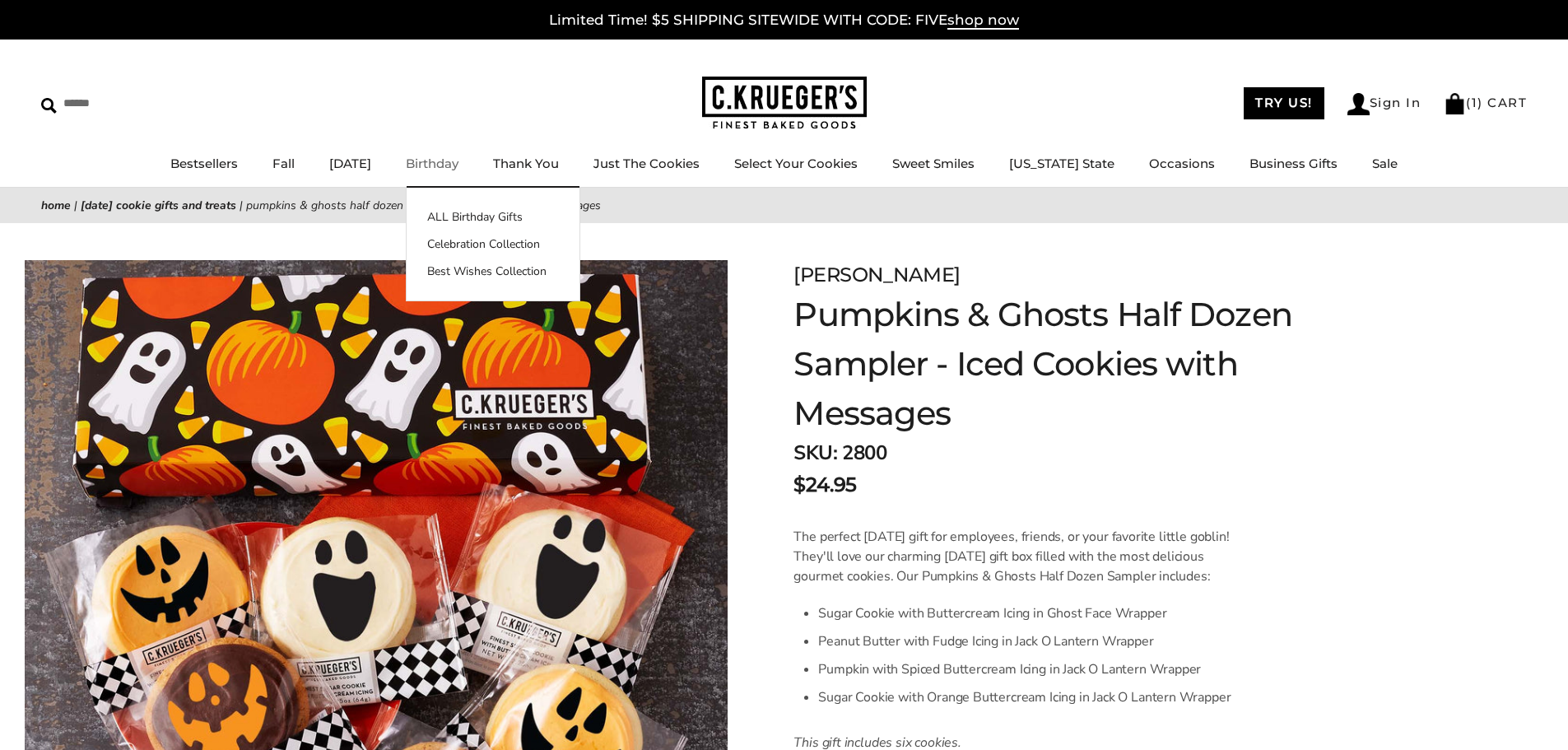
click at [457, 178] on ul "Bestsellers Fall NEW! Cozy Autumn Fall Celebration Watercolor Pumpkin Fall Plai…" at bounding box center [784, 171] width 1568 height 37
click at [458, 165] on link "Birthday" at bounding box center [432, 163] width 53 height 16
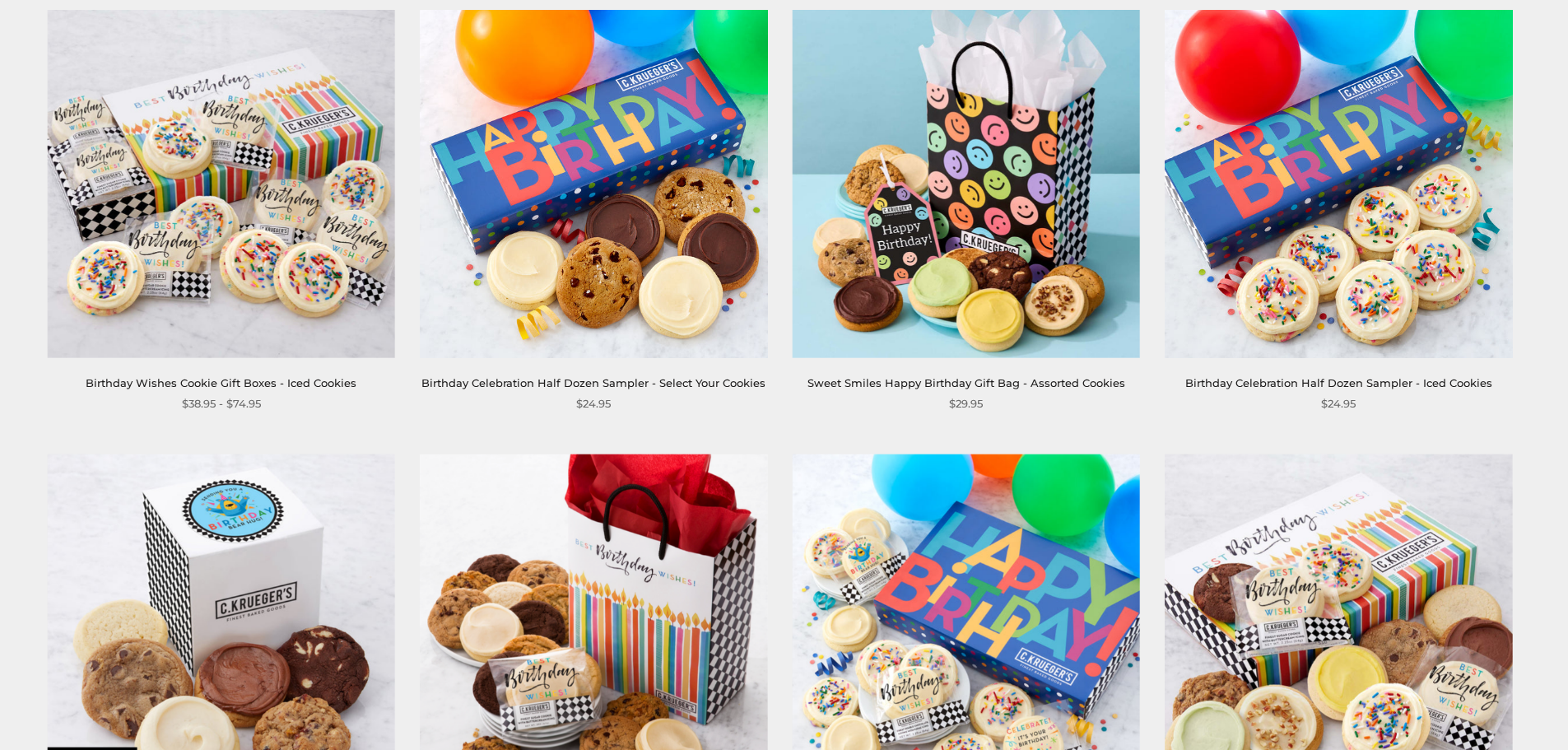
scroll to position [1729, 0]
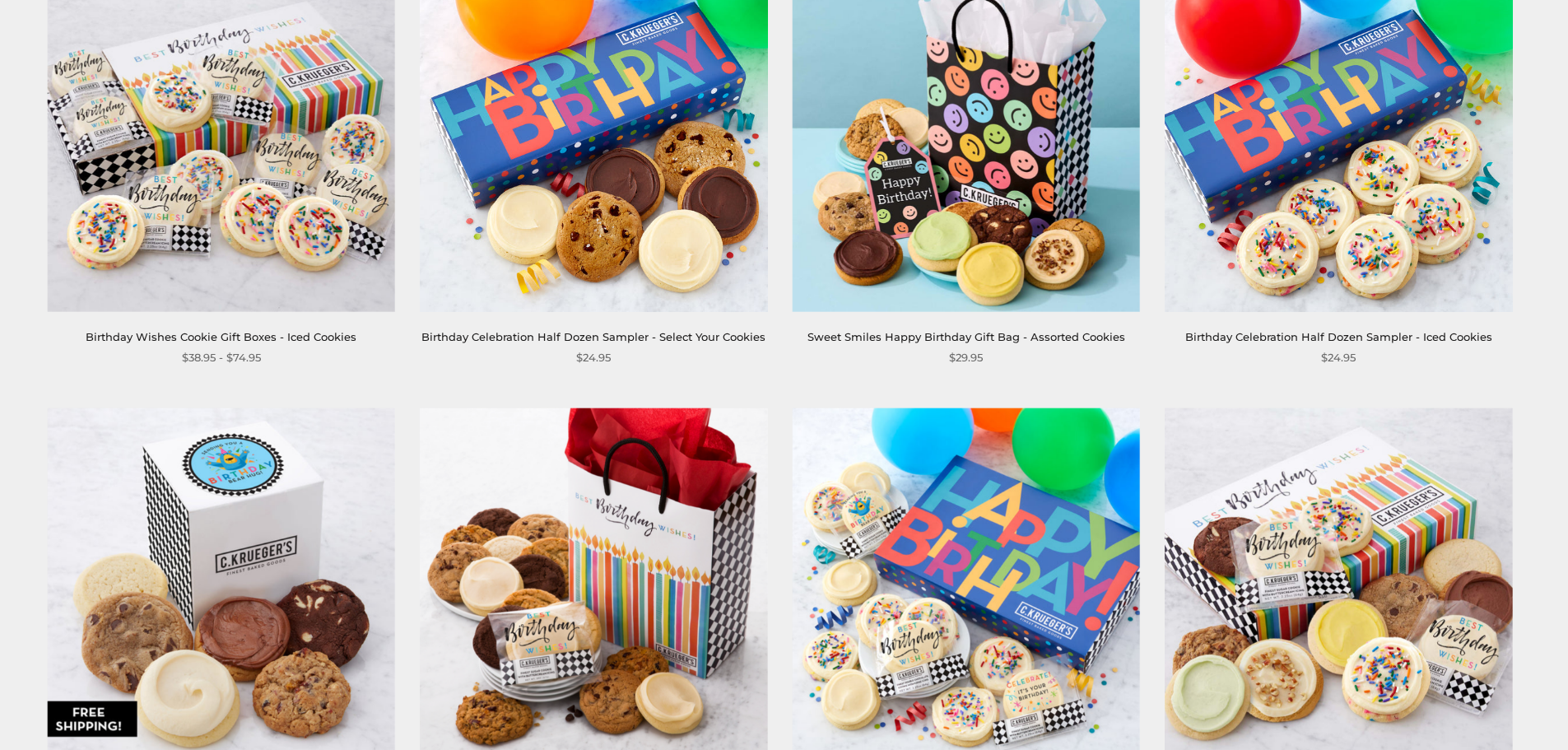
click at [254, 431] on img at bounding box center [221, 581] width 348 height 348
click at [277, 164] on img at bounding box center [221, 138] width 348 height 348
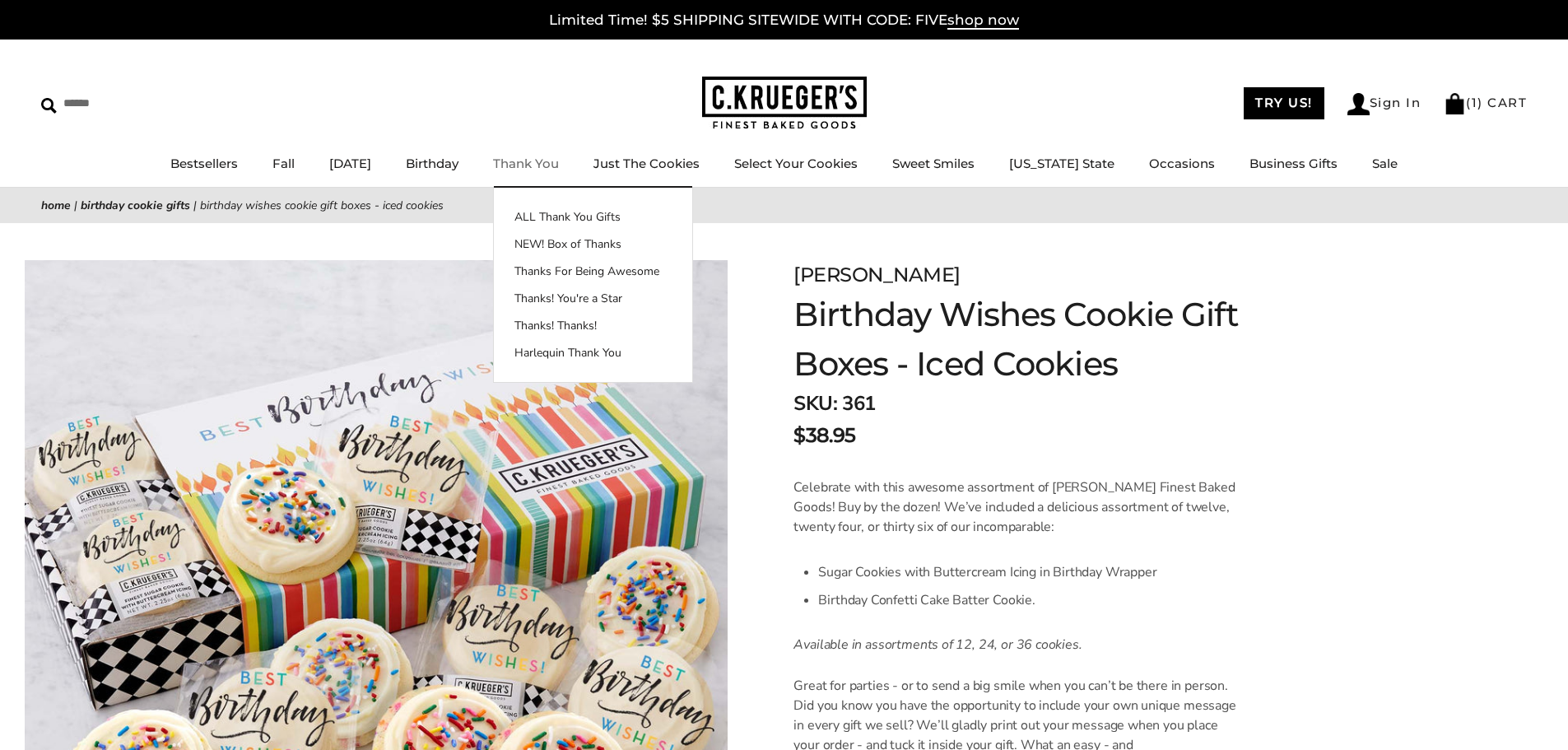
click at [559, 172] on li "Thank You ALL Thank You Gifts NEW! Box of Thanks Thanks For Being Awesome Thank…" at bounding box center [526, 163] width 66 height 20
click at [559, 165] on link "Thank You" at bounding box center [526, 163] width 66 height 16
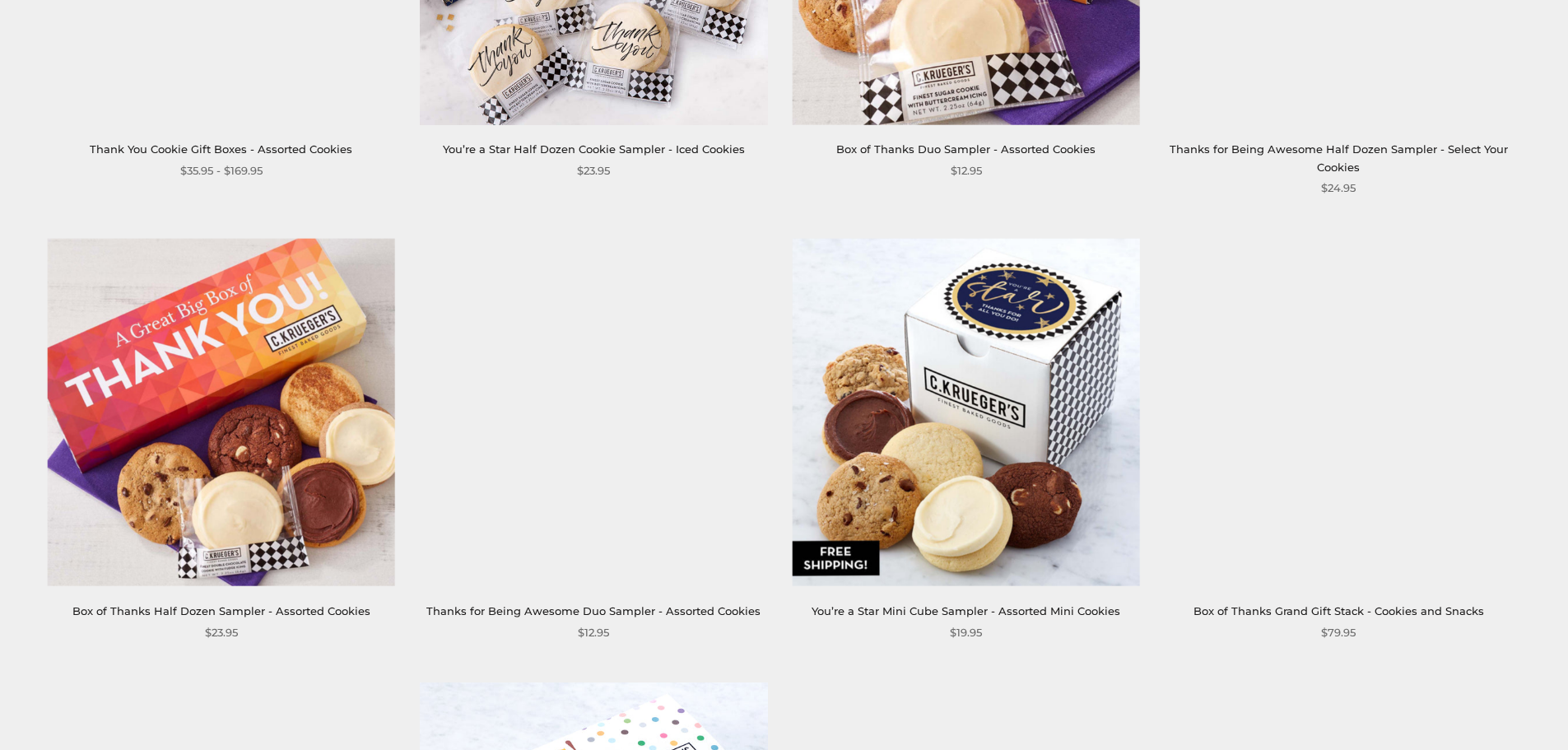
scroll to position [1977, 0]
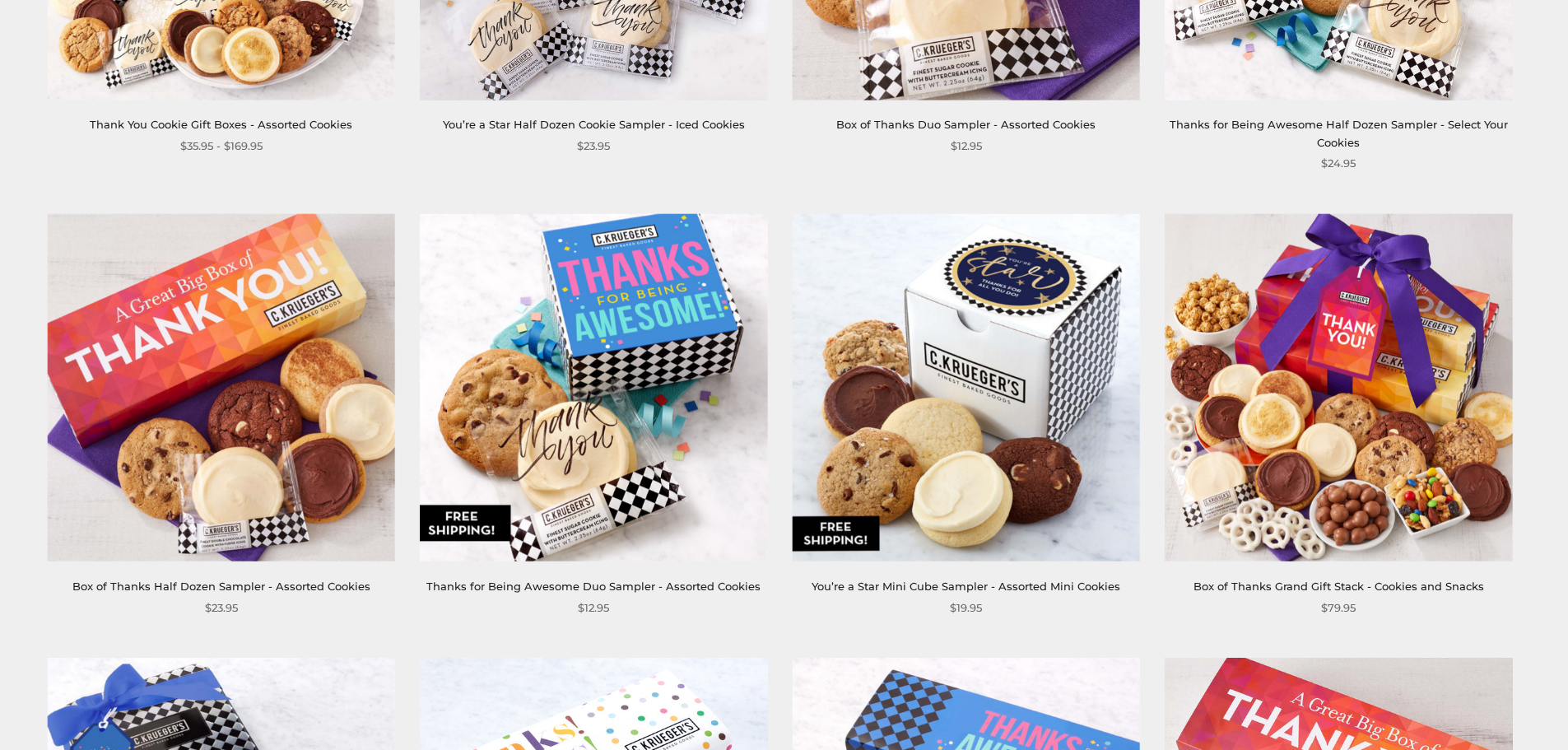
click at [529, 406] on img at bounding box center [593, 388] width 348 height 348
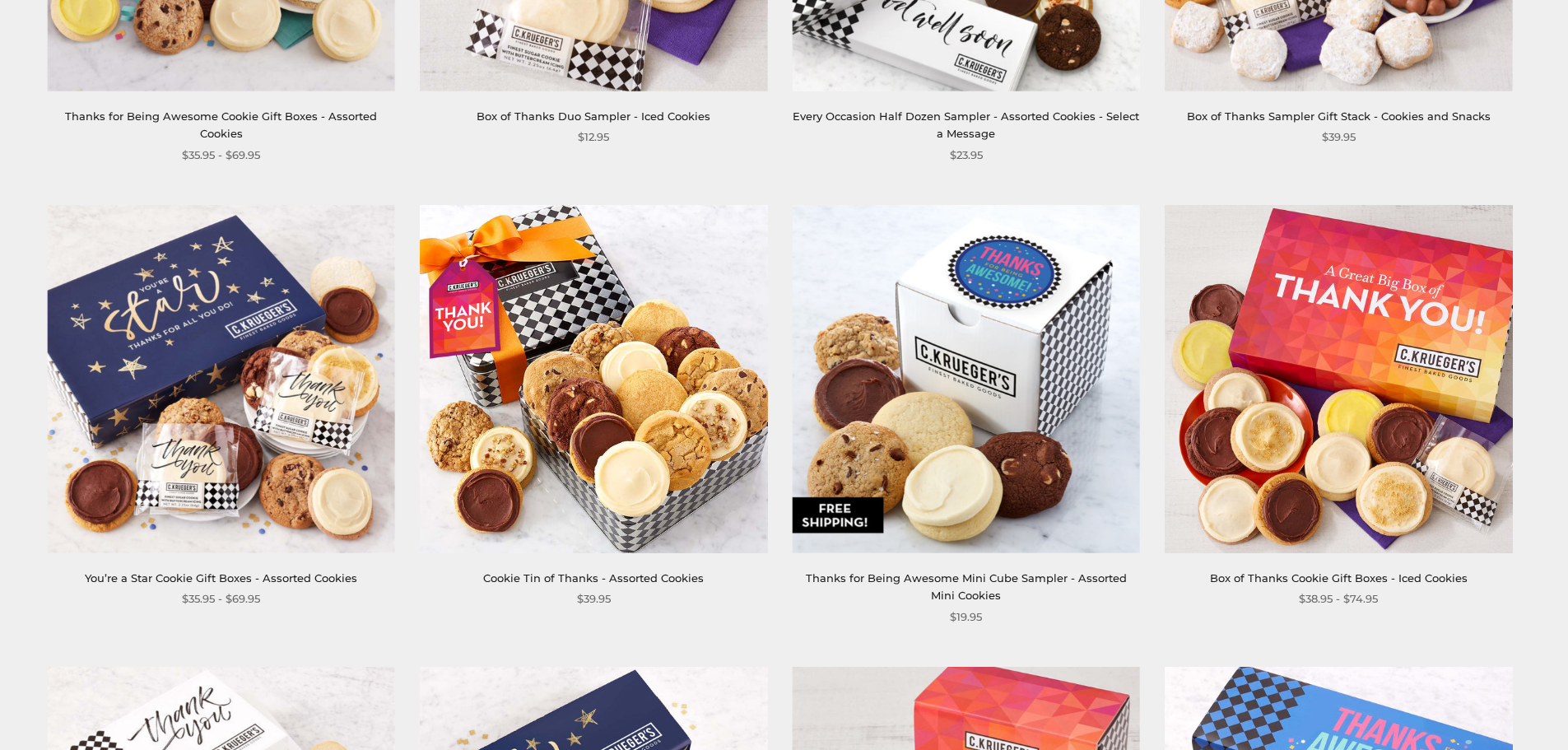
scroll to position [824, 0]
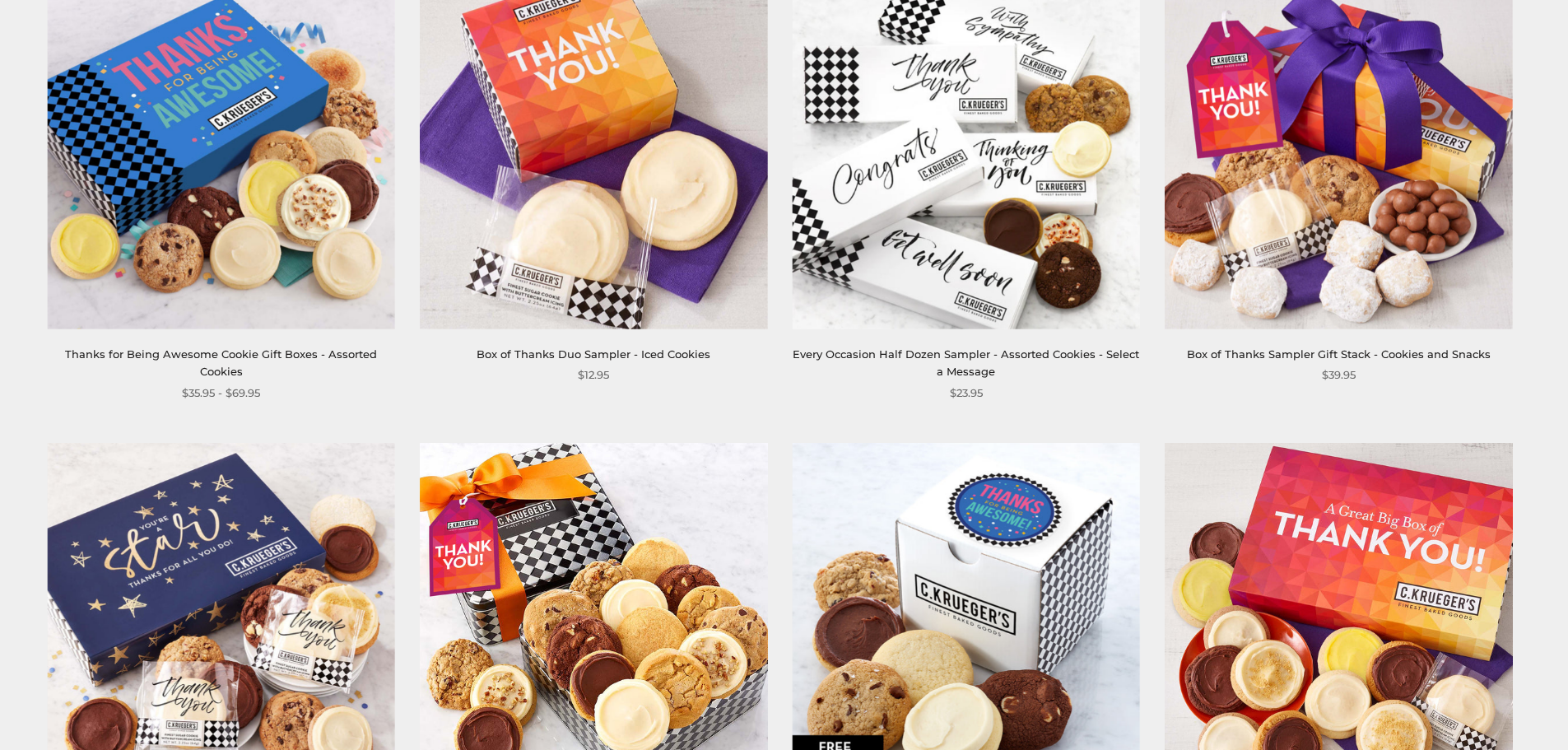
click at [226, 178] on img at bounding box center [221, 155] width 348 height 348
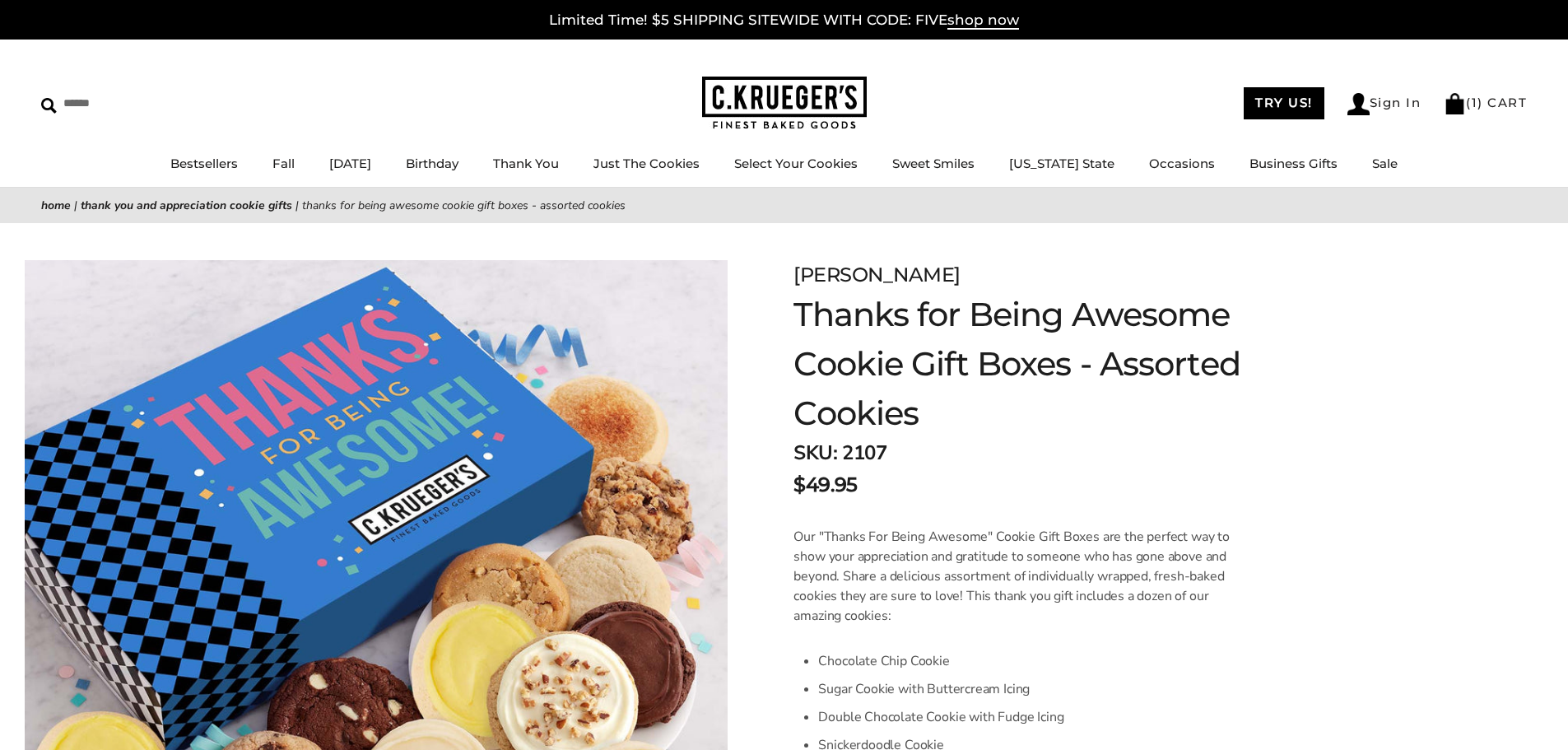
click at [307, 162] on ul "Bestsellers Fall NEW! Cozy Autumn Fall Celebration Watercolor Pumpkin Fall Plai…" at bounding box center [784, 171] width 1568 height 37
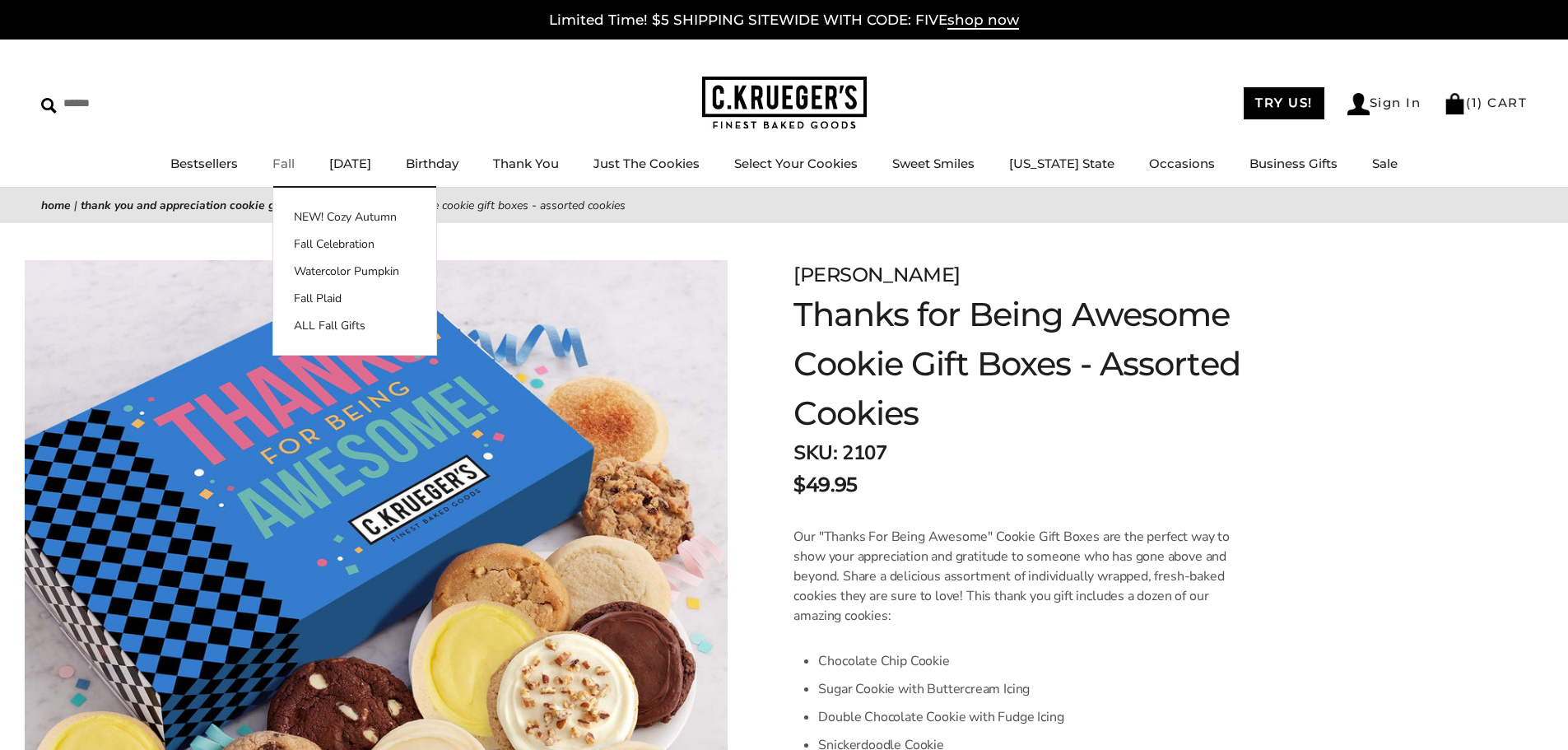
click at [294, 163] on link "Fall" at bounding box center [283, 163] width 22 height 16
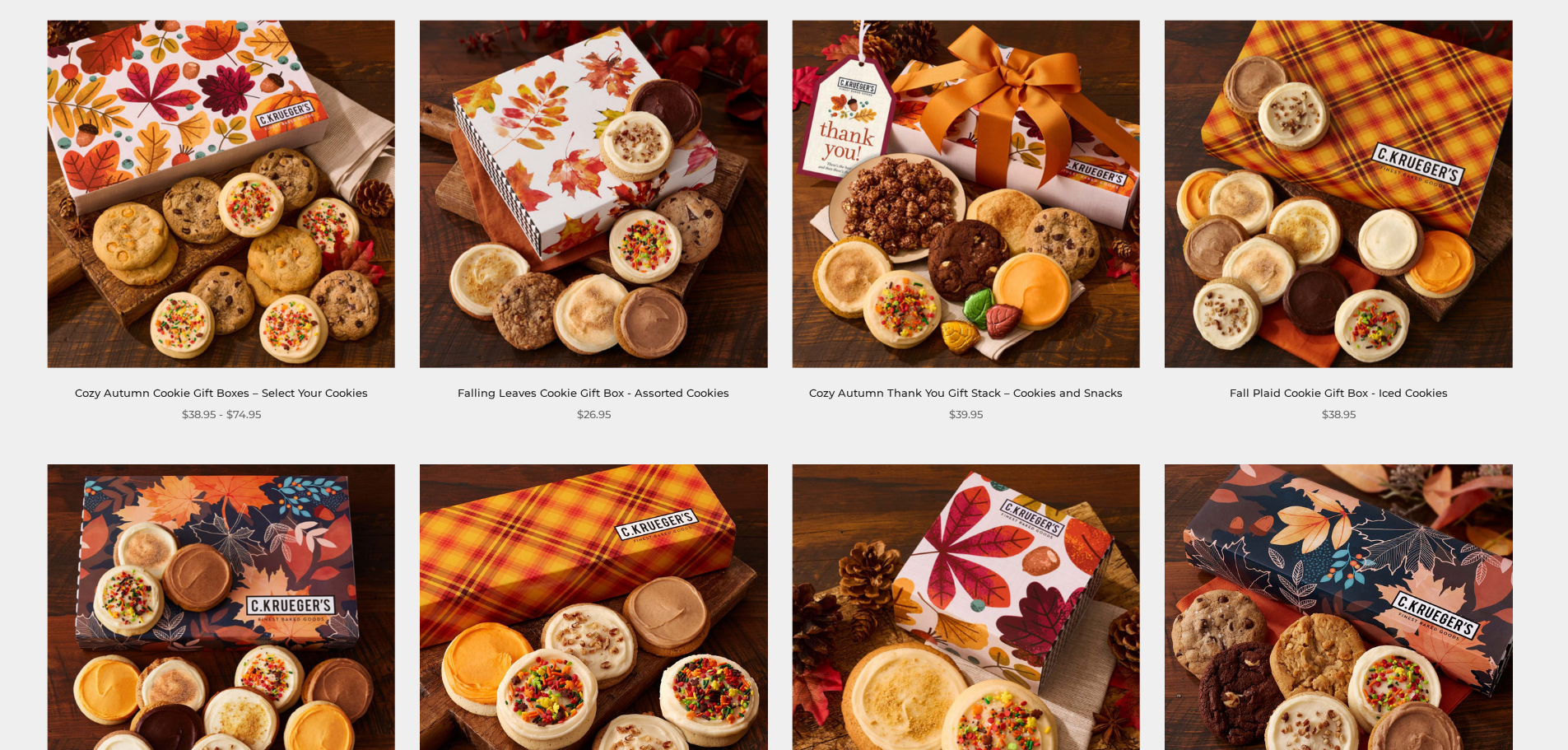
scroll to position [1977, 0]
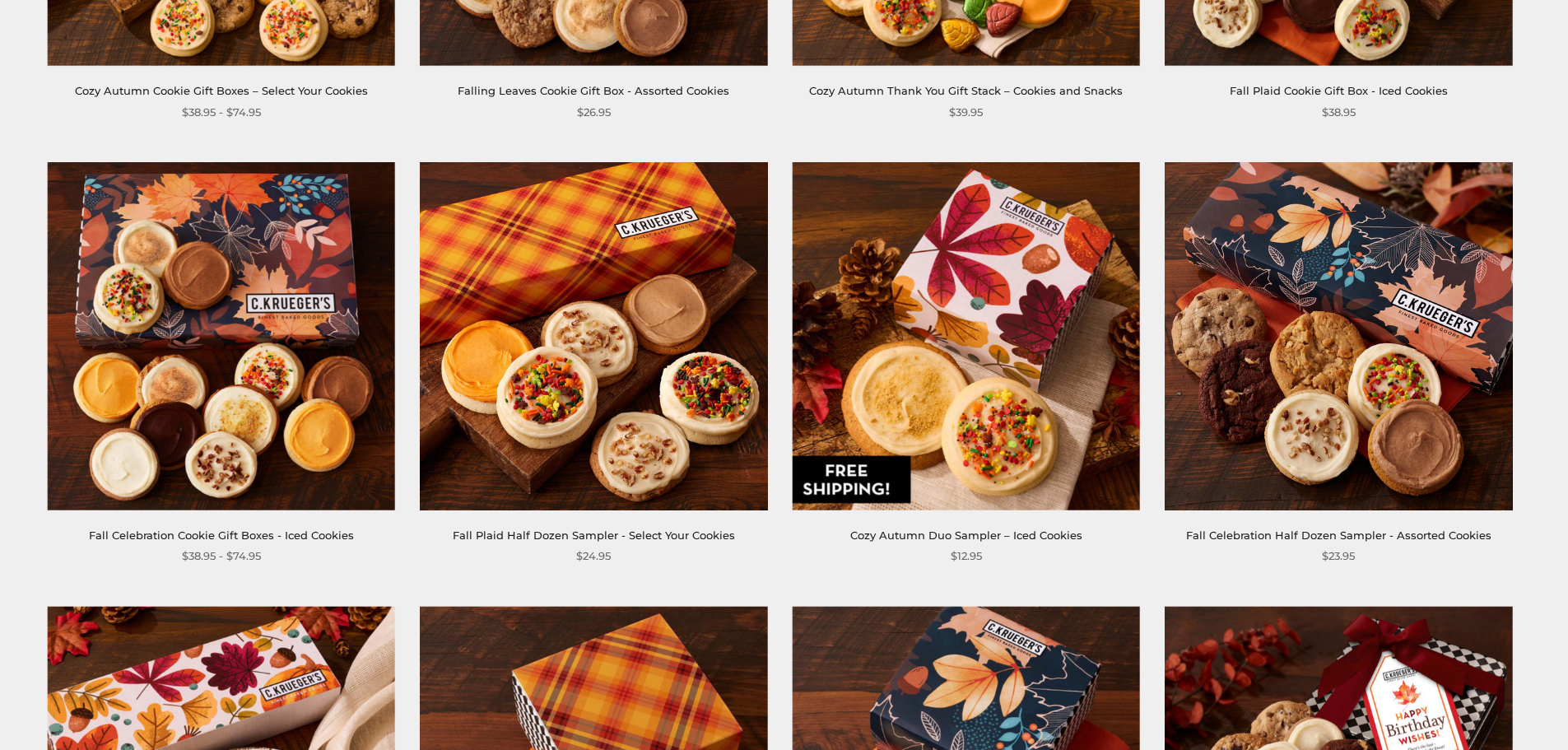
click at [527, 280] on img at bounding box center [593, 336] width 348 height 348
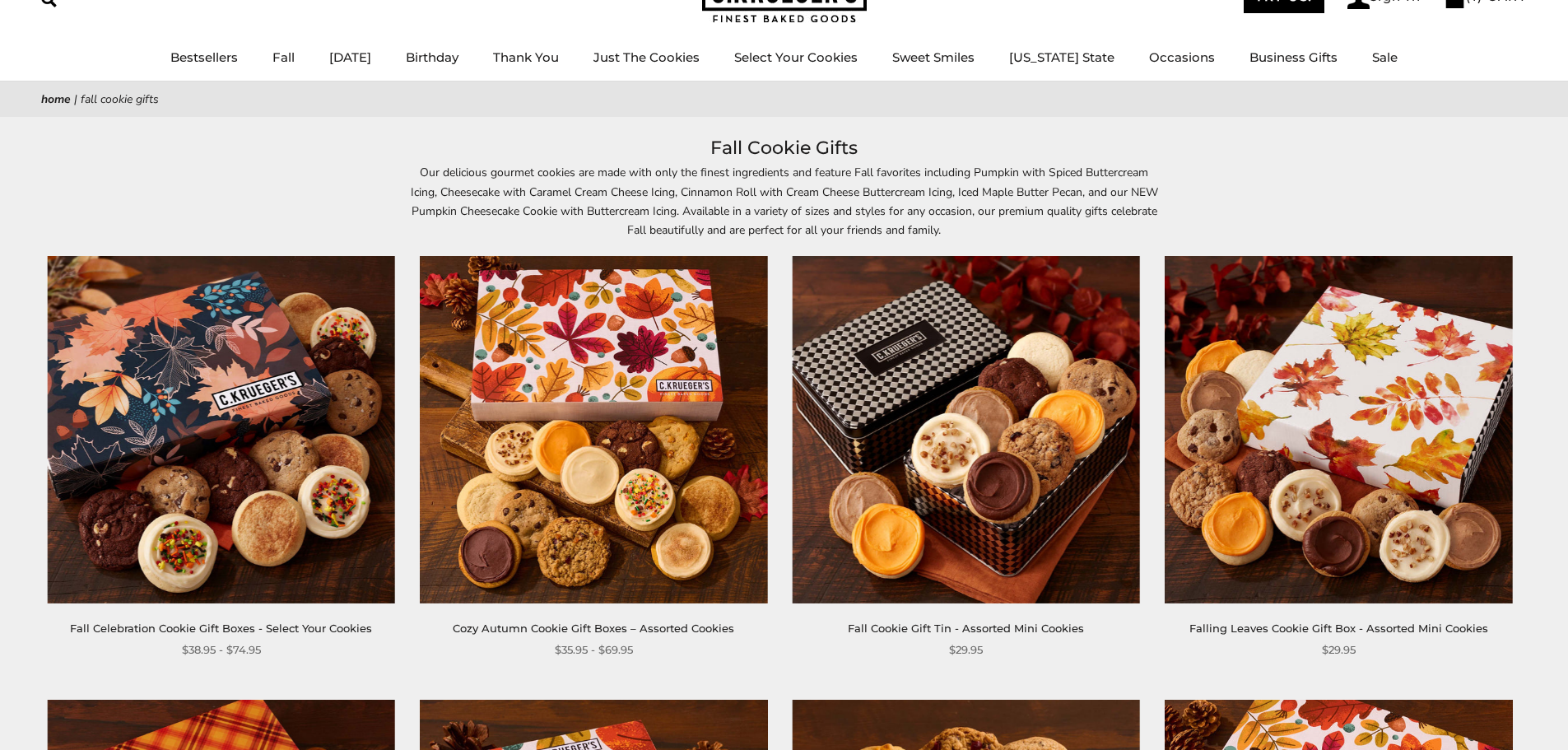
scroll to position [0, 0]
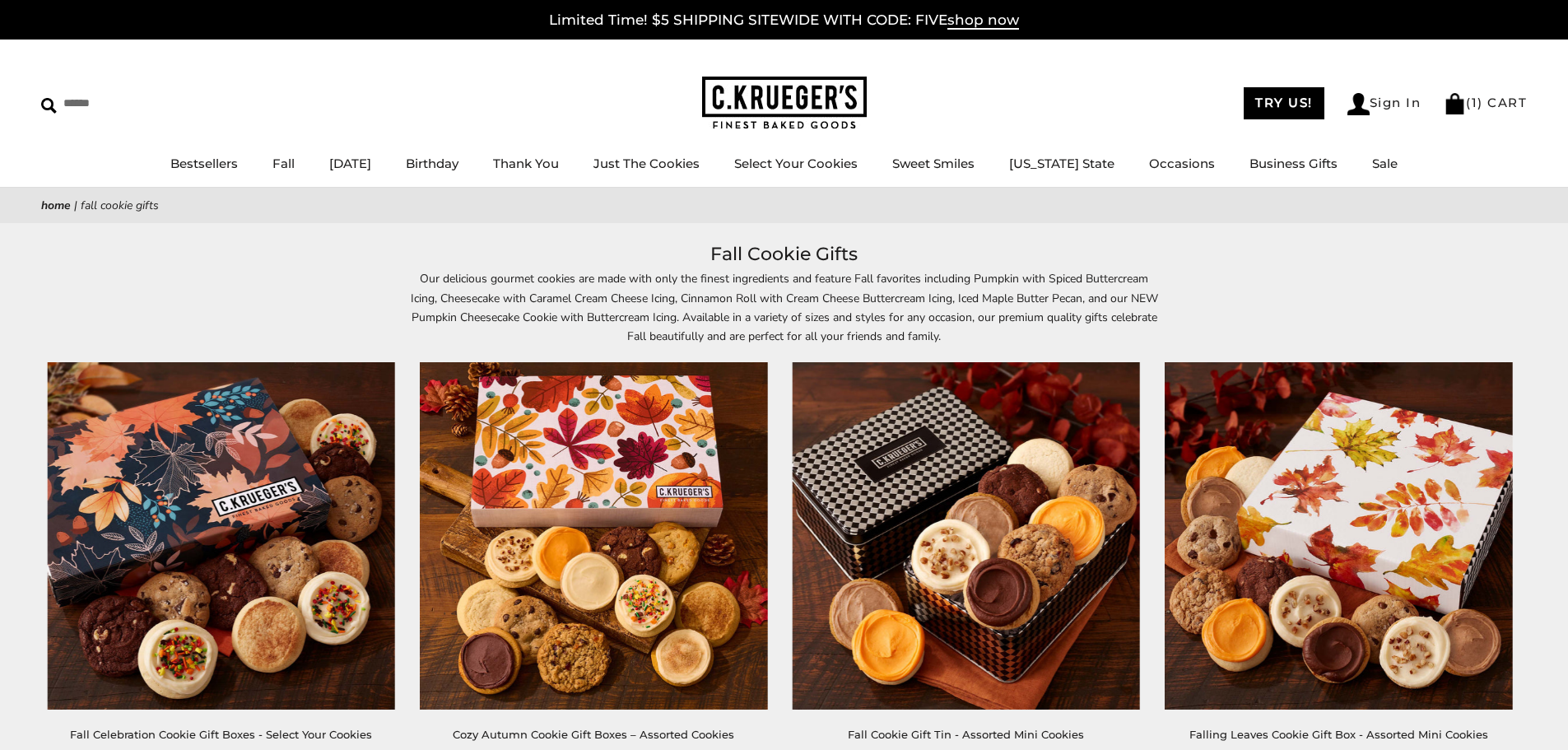
click at [587, 427] on img at bounding box center [593, 537] width 348 height 348
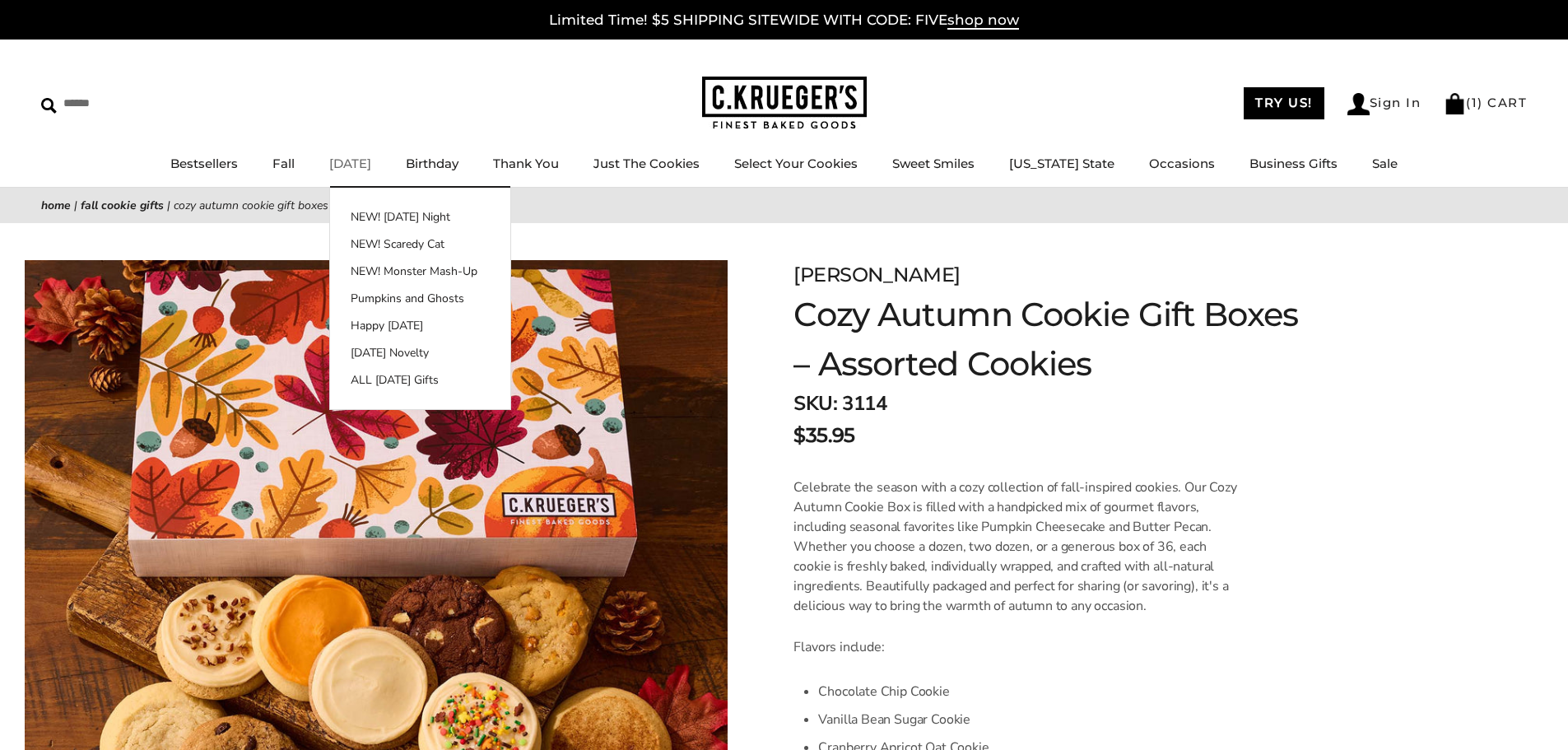
click at [364, 167] on link "[DATE]" at bounding box center [350, 163] width 42 height 16
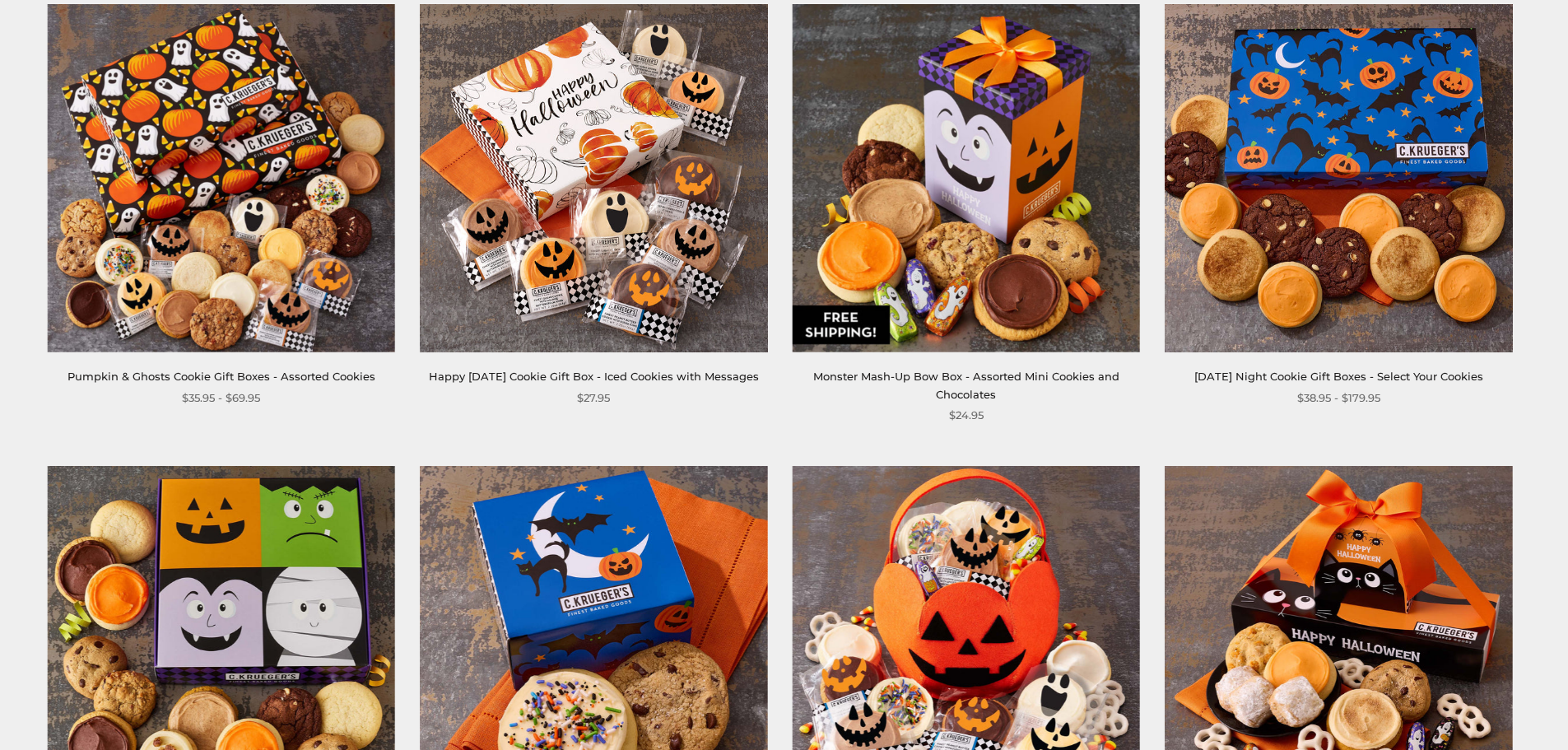
scroll to position [824, 0]
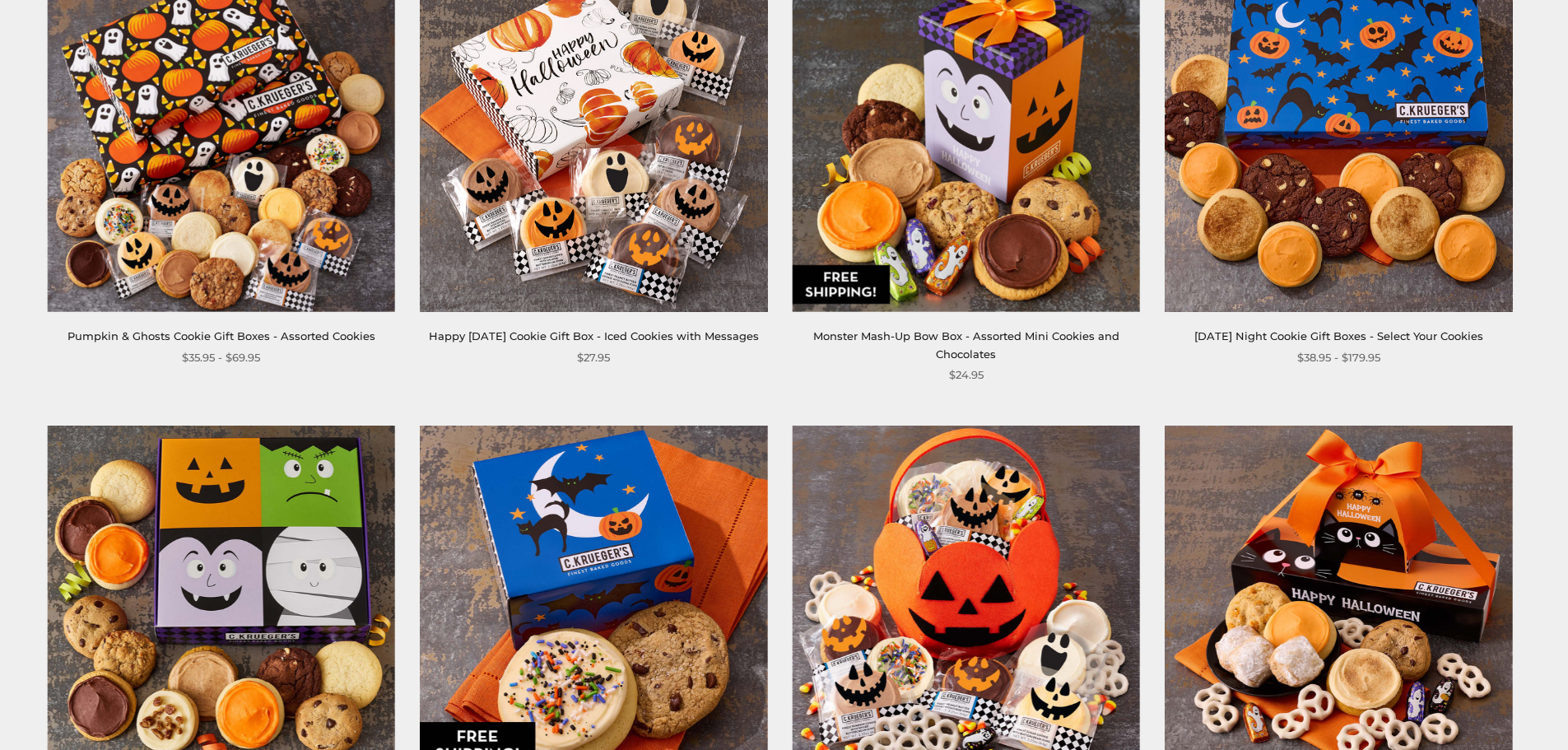
click at [1331, 193] on img at bounding box center [1339, 138] width 348 height 348
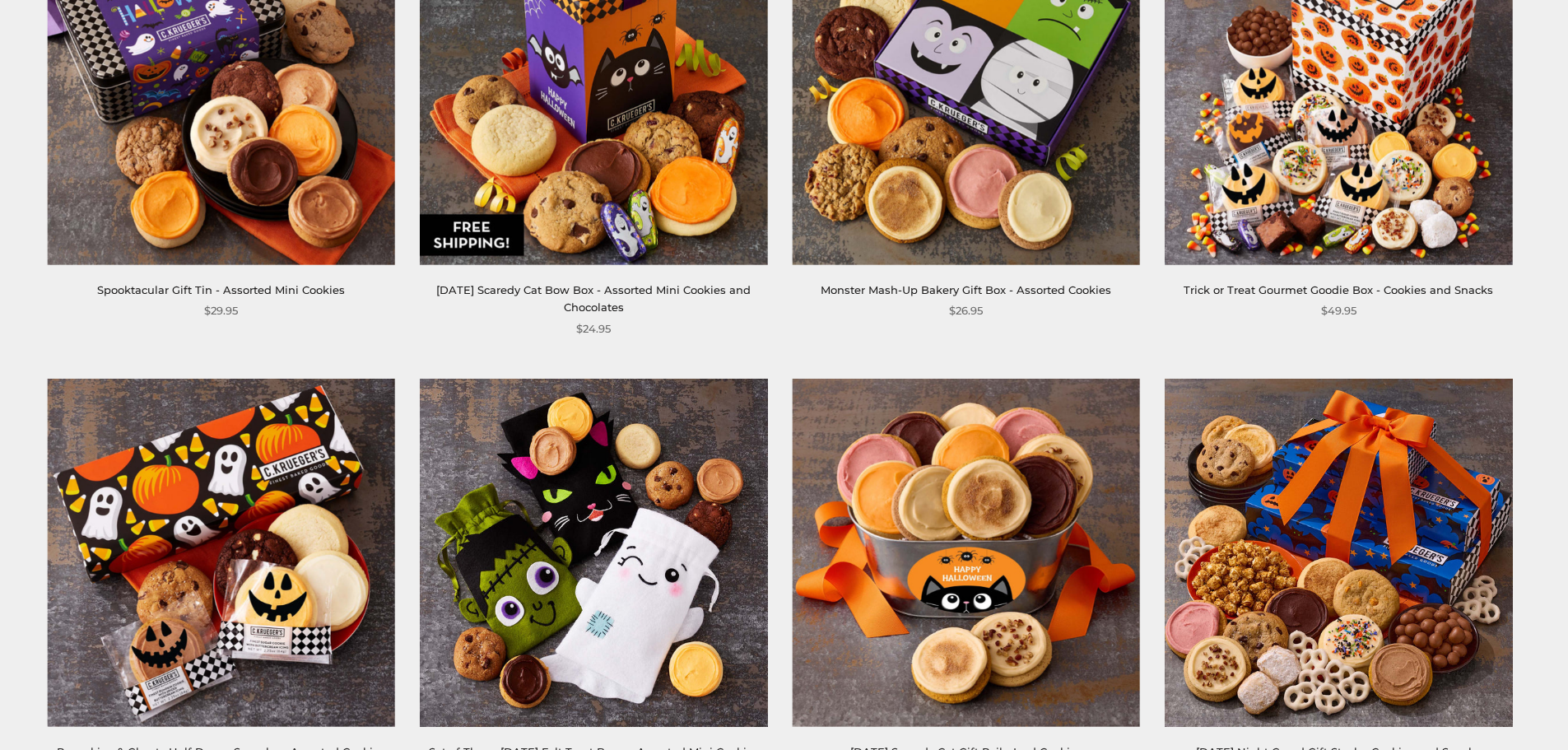
scroll to position [2553, 0]
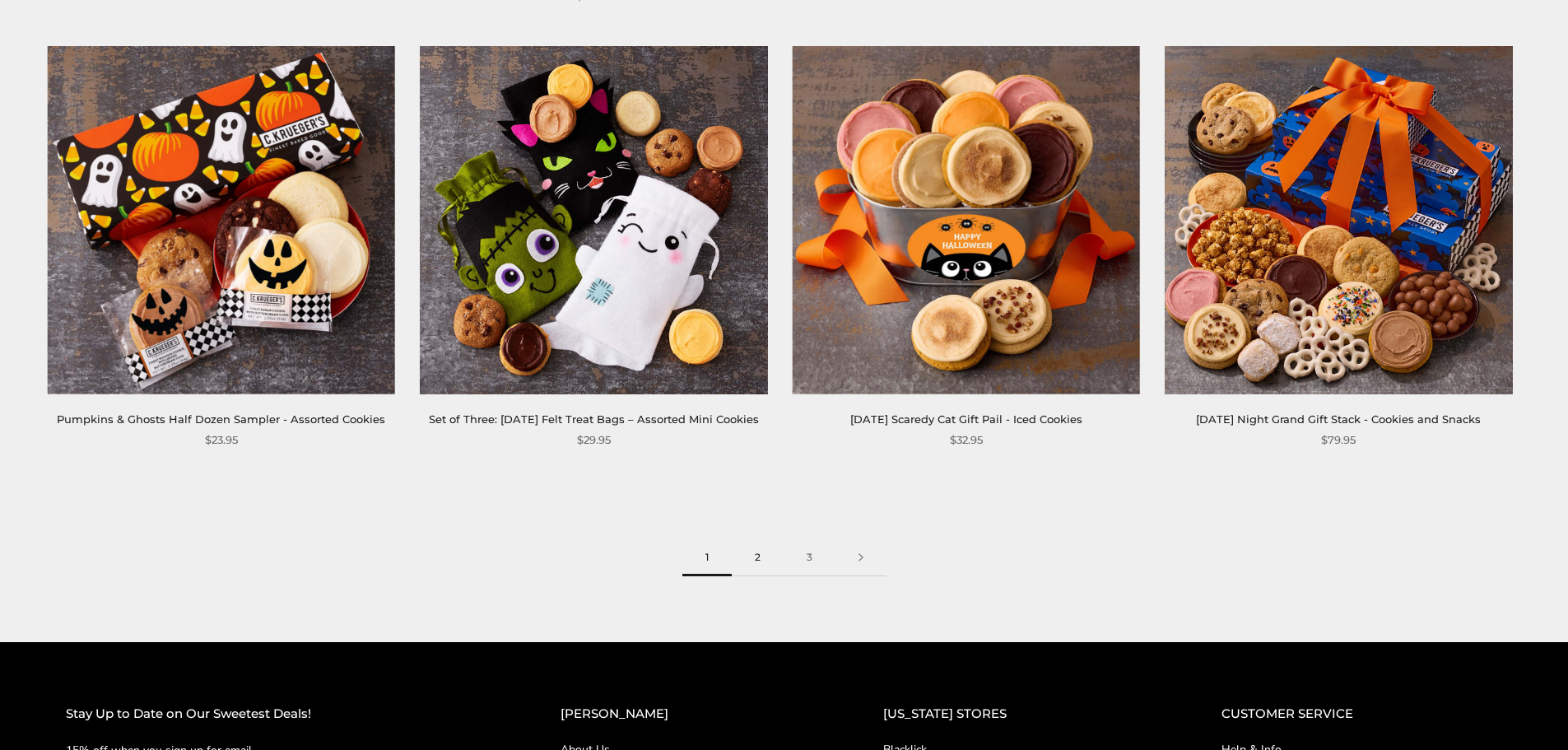
click at [755, 576] on link "2" at bounding box center [758, 558] width 52 height 37
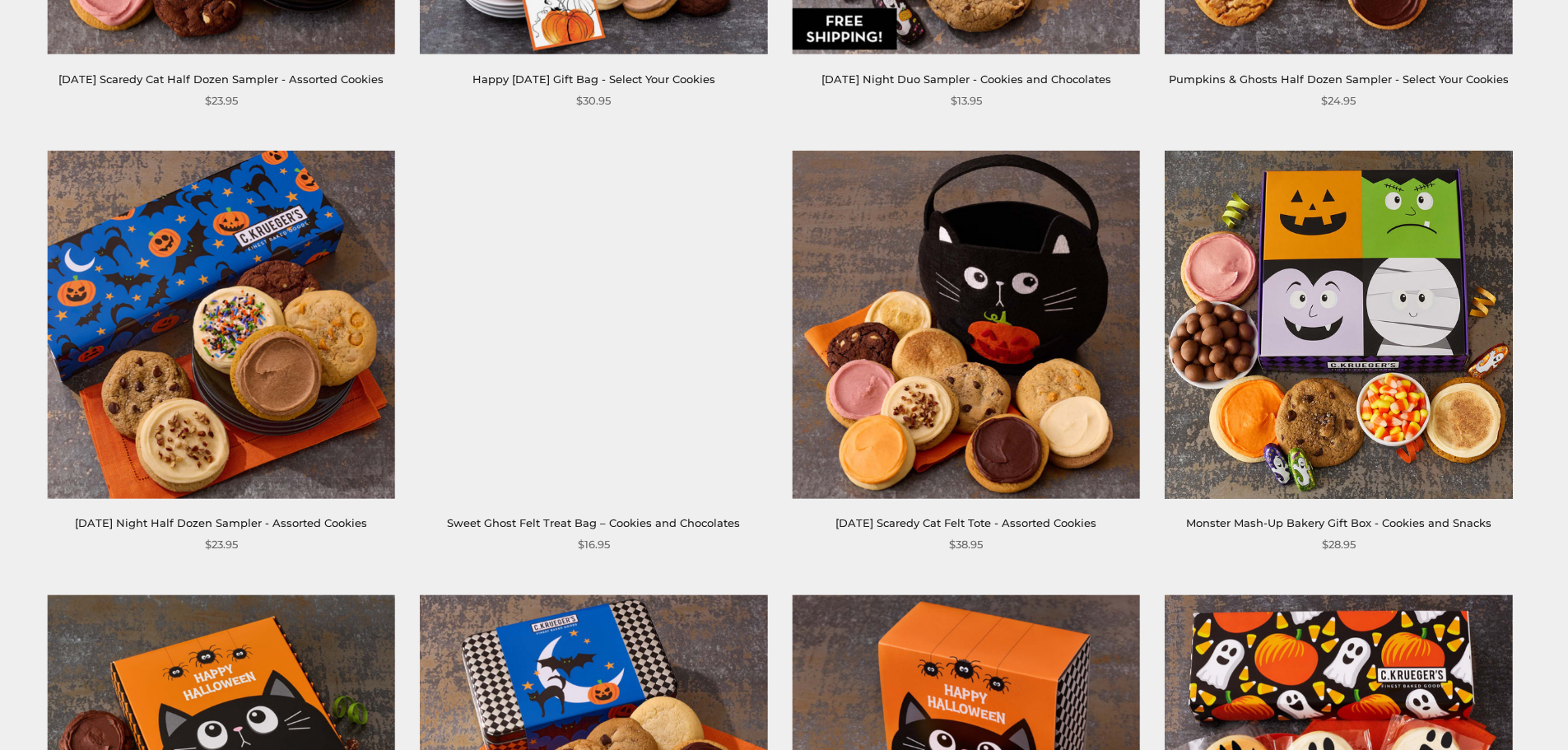
scroll to position [1071, 0]
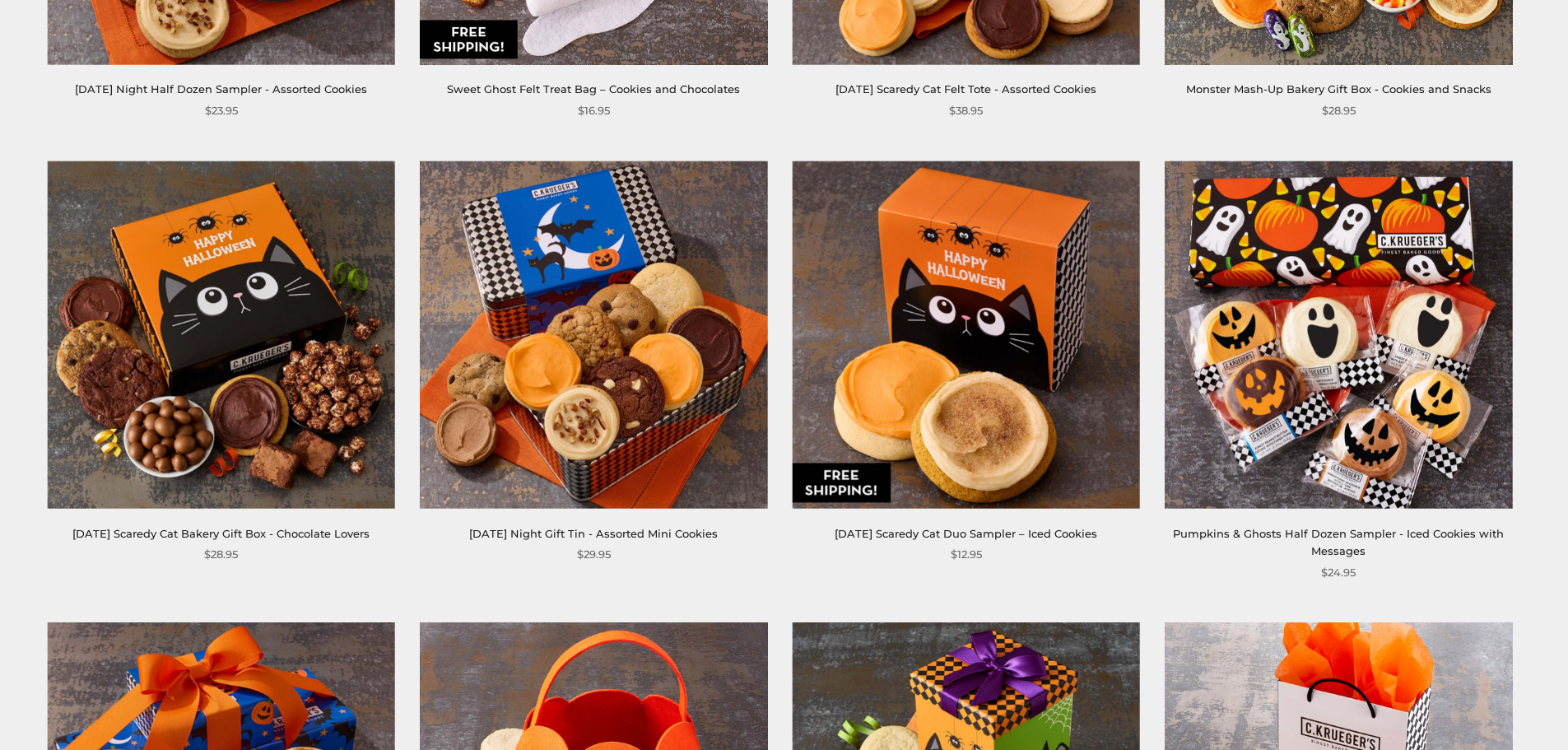
click at [1299, 279] on img at bounding box center [1339, 335] width 348 height 348
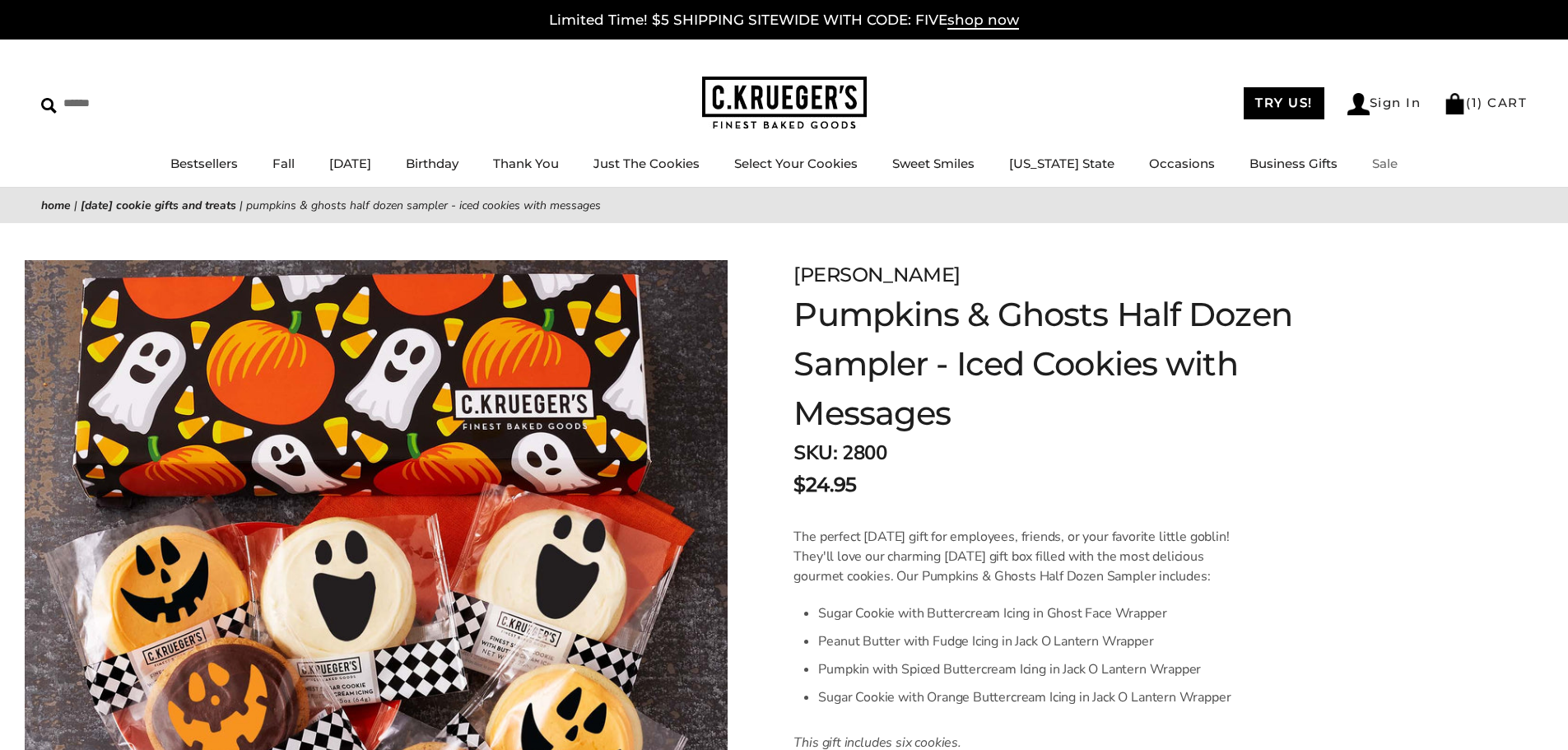
click at [1383, 169] on link "Sale" at bounding box center [1385, 163] width 25 height 16
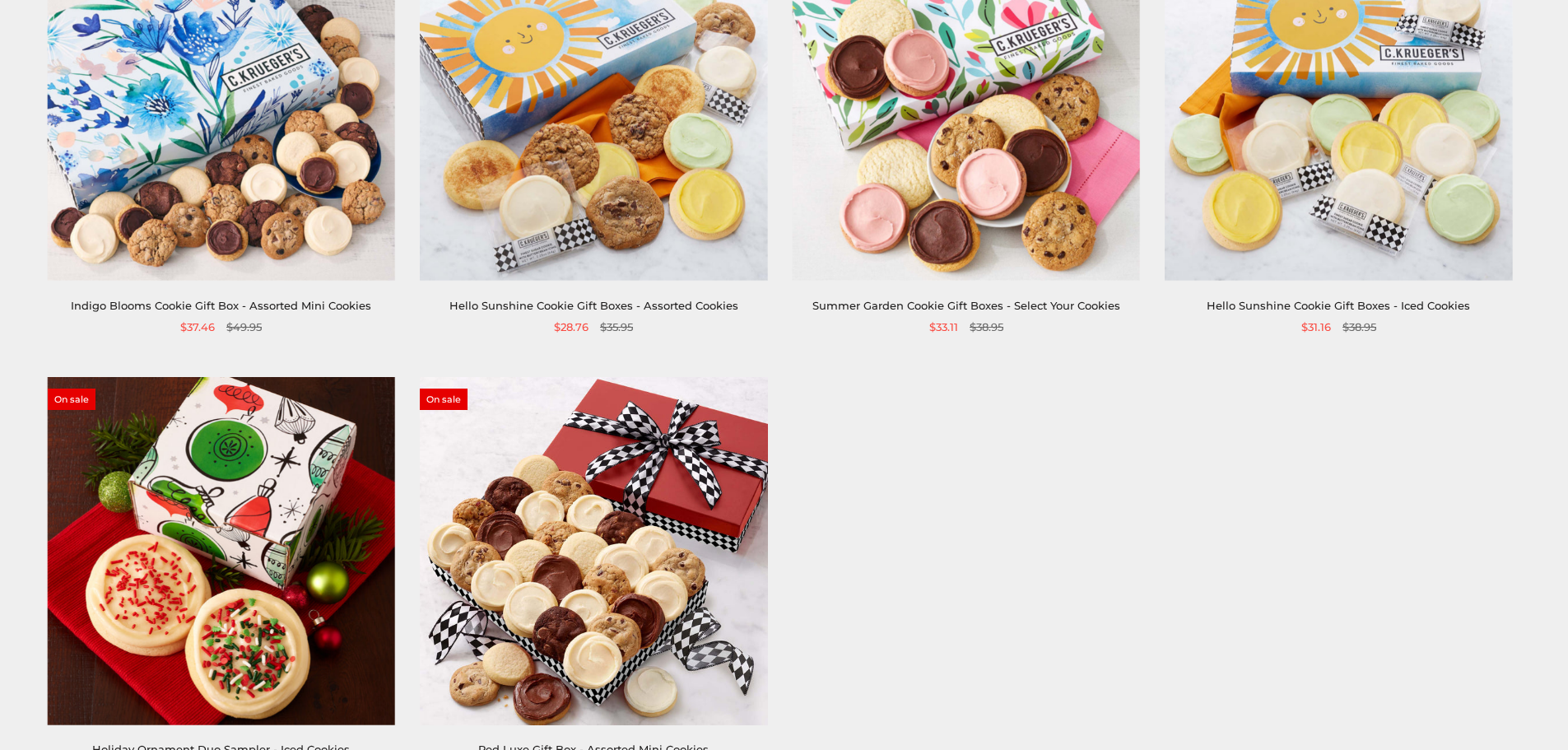
scroll to position [412, 0]
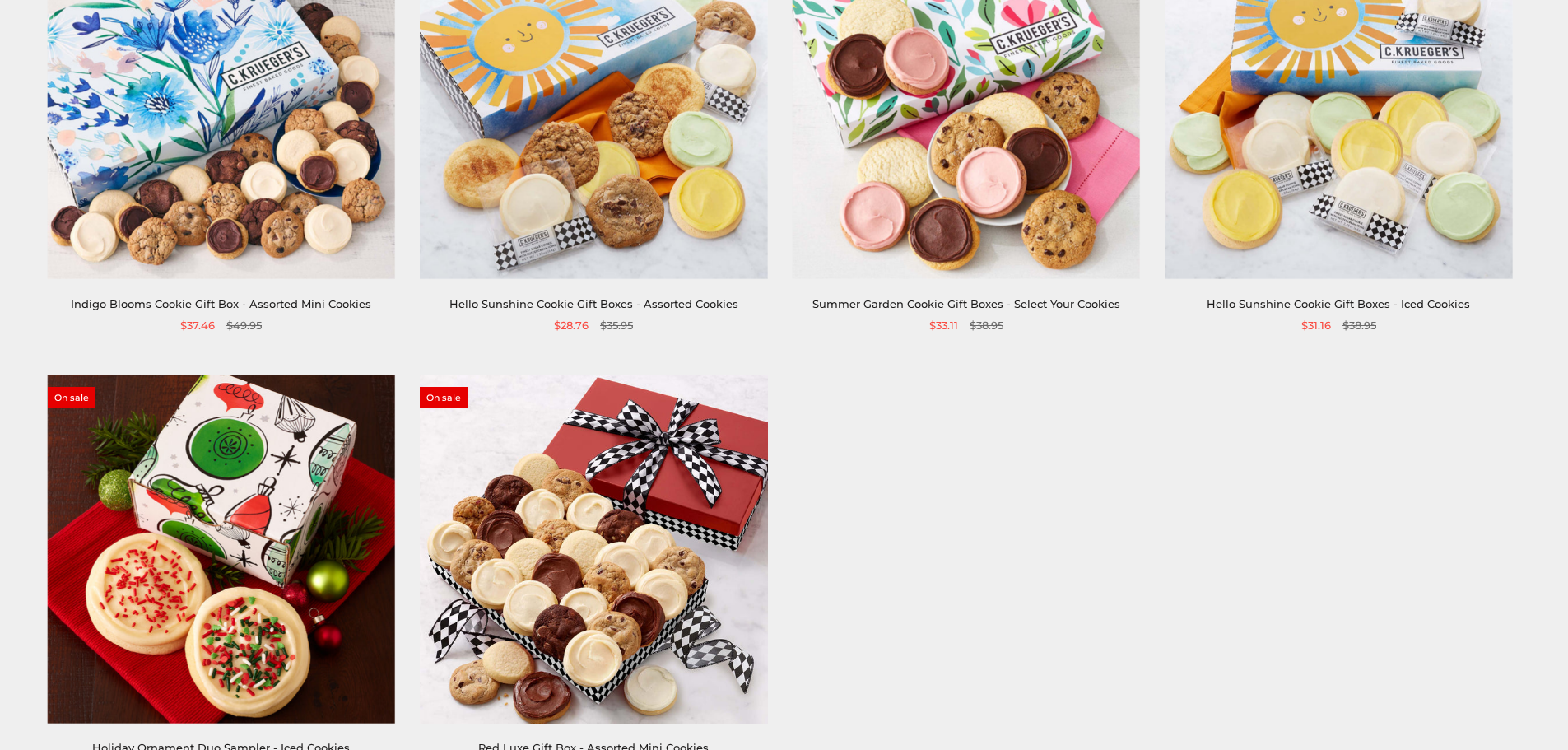
click at [1325, 208] on img at bounding box center [1339, 105] width 348 height 348
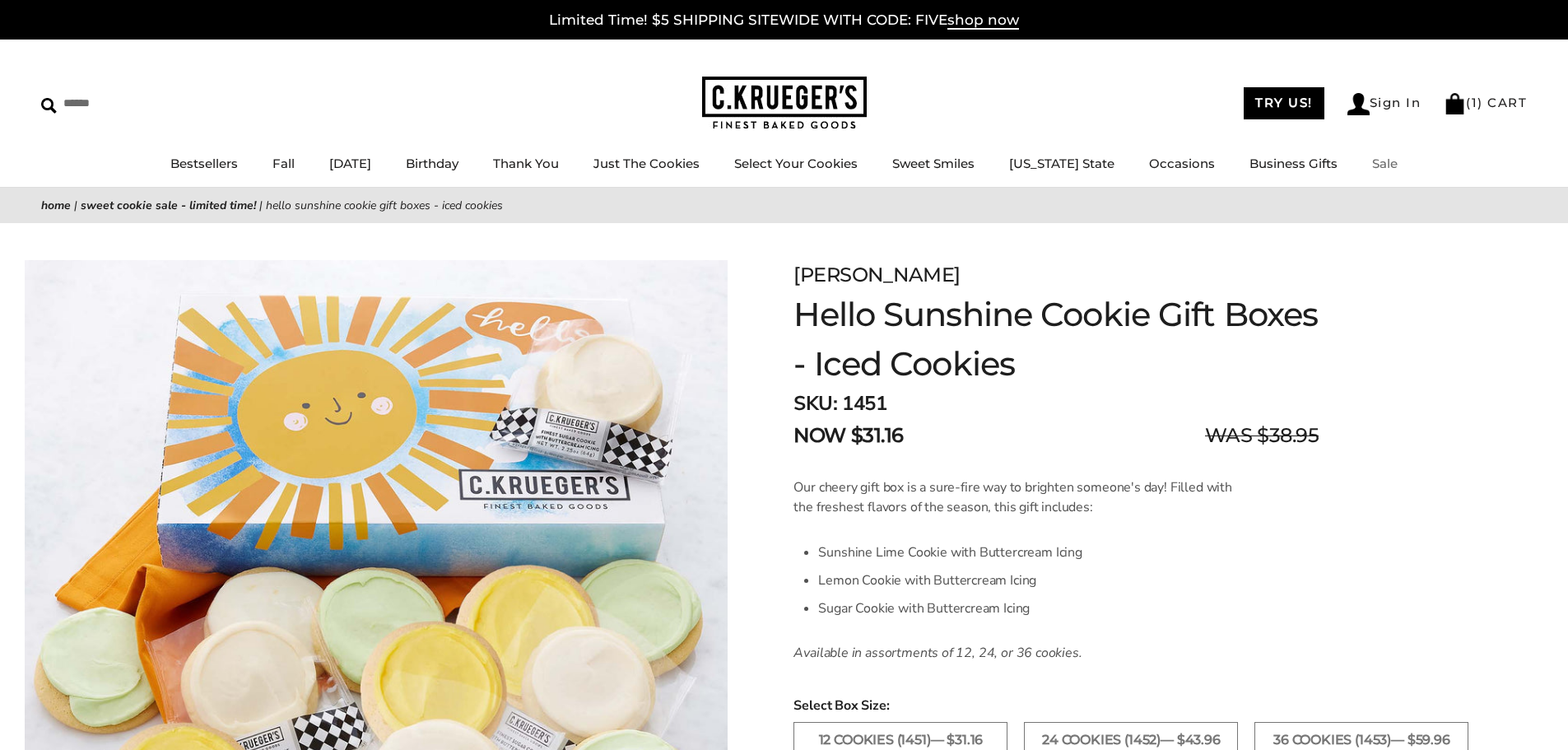
click at [1373, 172] on li "Sale" at bounding box center [1385, 163] width 25 height 20
click at [1378, 164] on link "Sale" at bounding box center [1385, 163] width 25 height 16
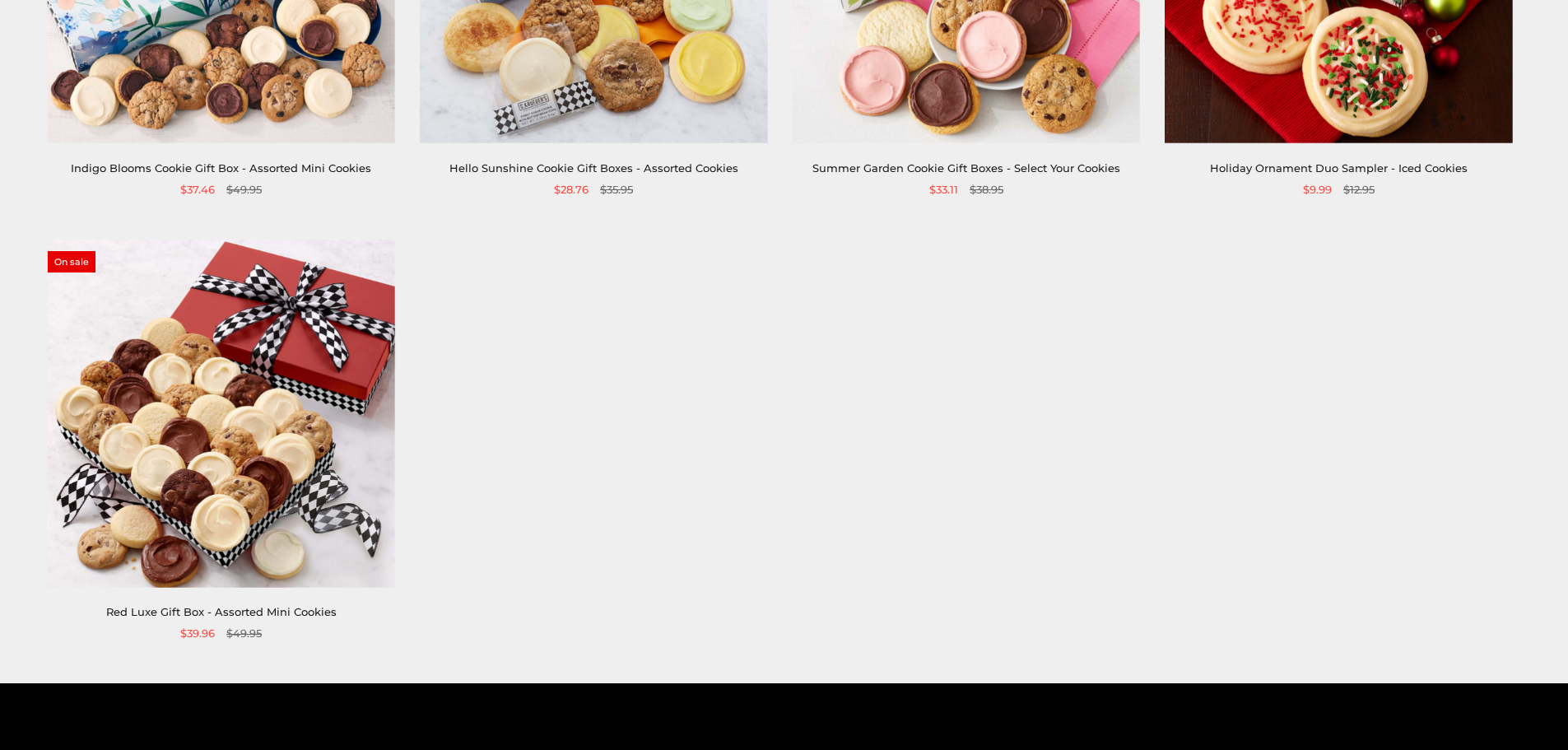
scroll to position [576, 0]
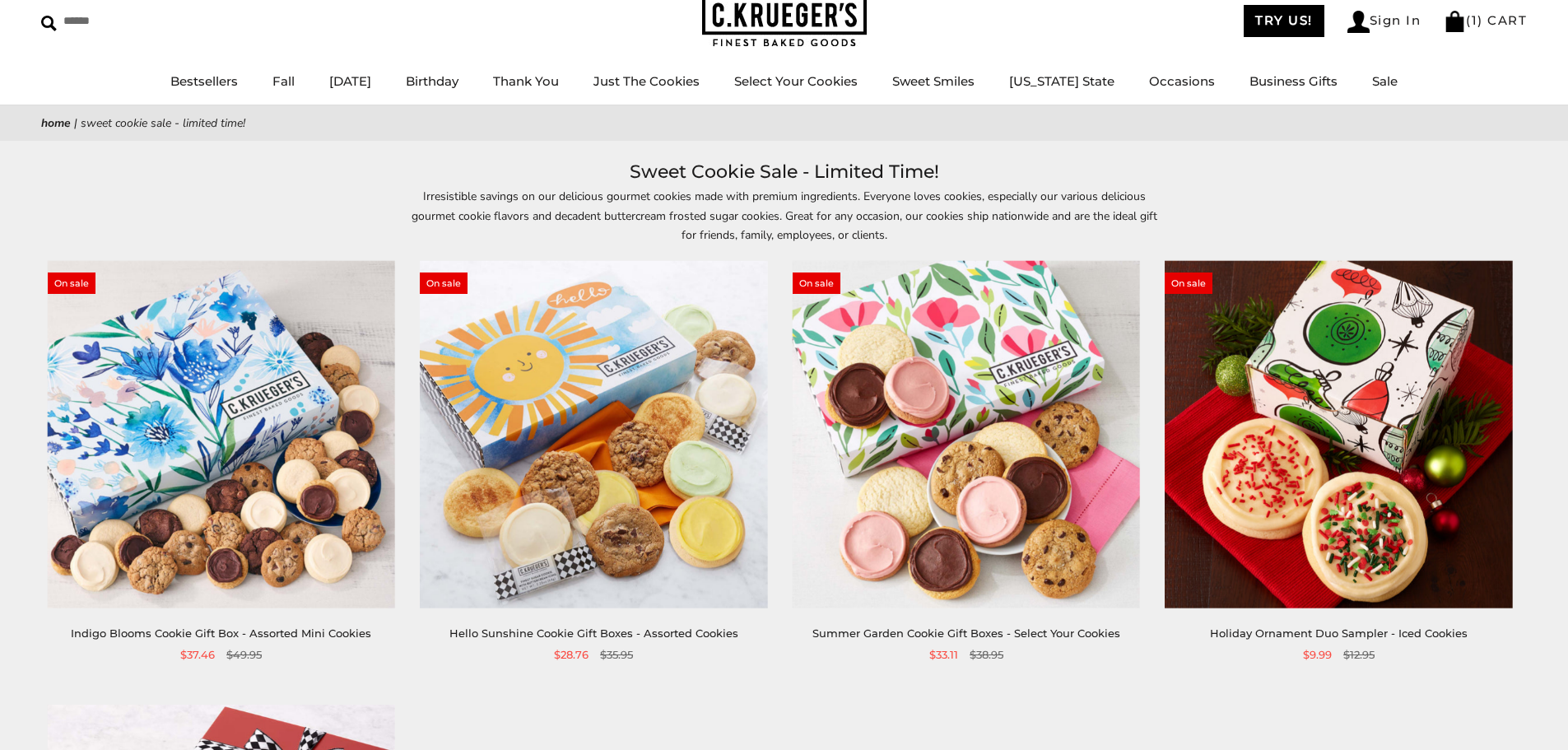
scroll to position [494, 0]
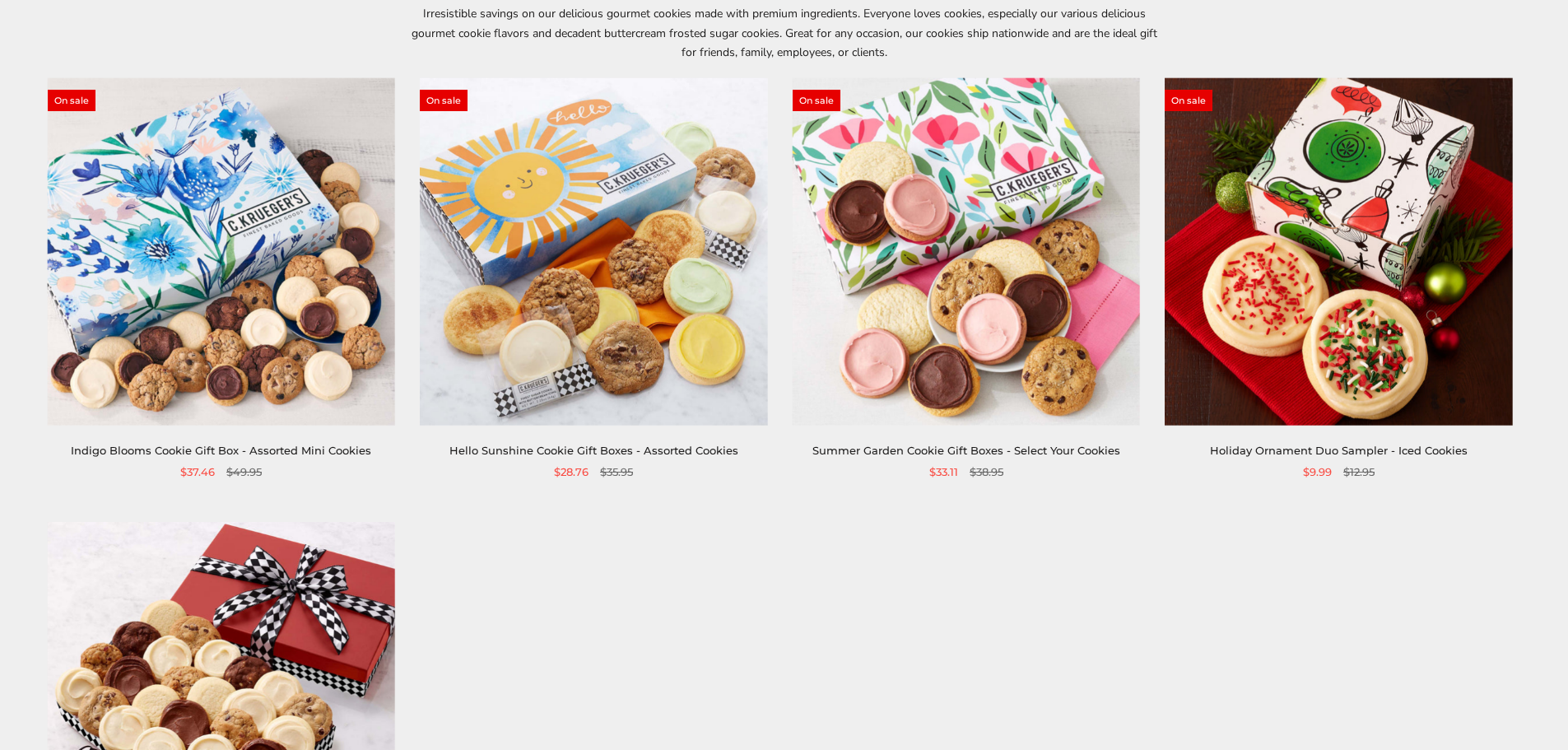
scroll to position [83, 0]
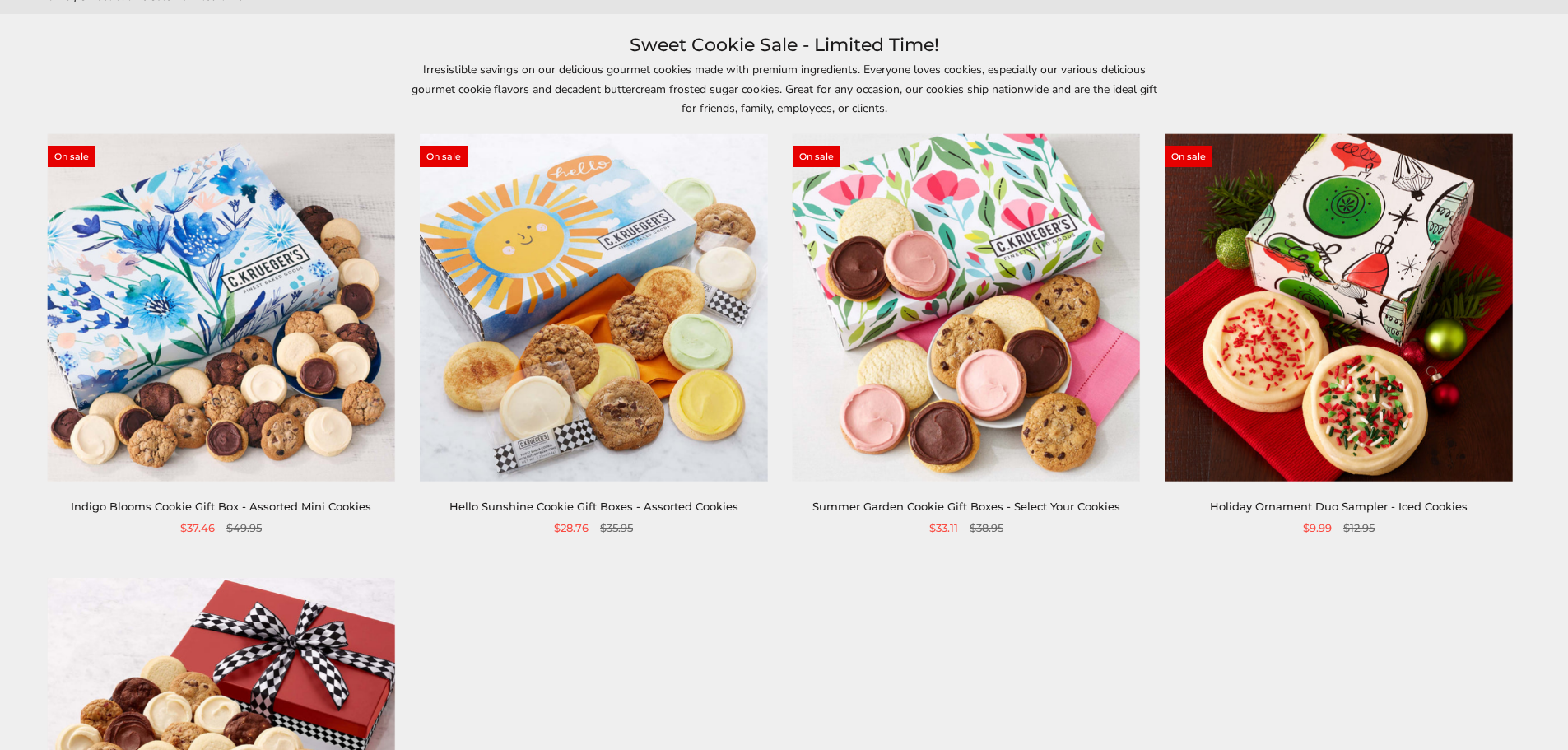
scroll to position [494, 0]
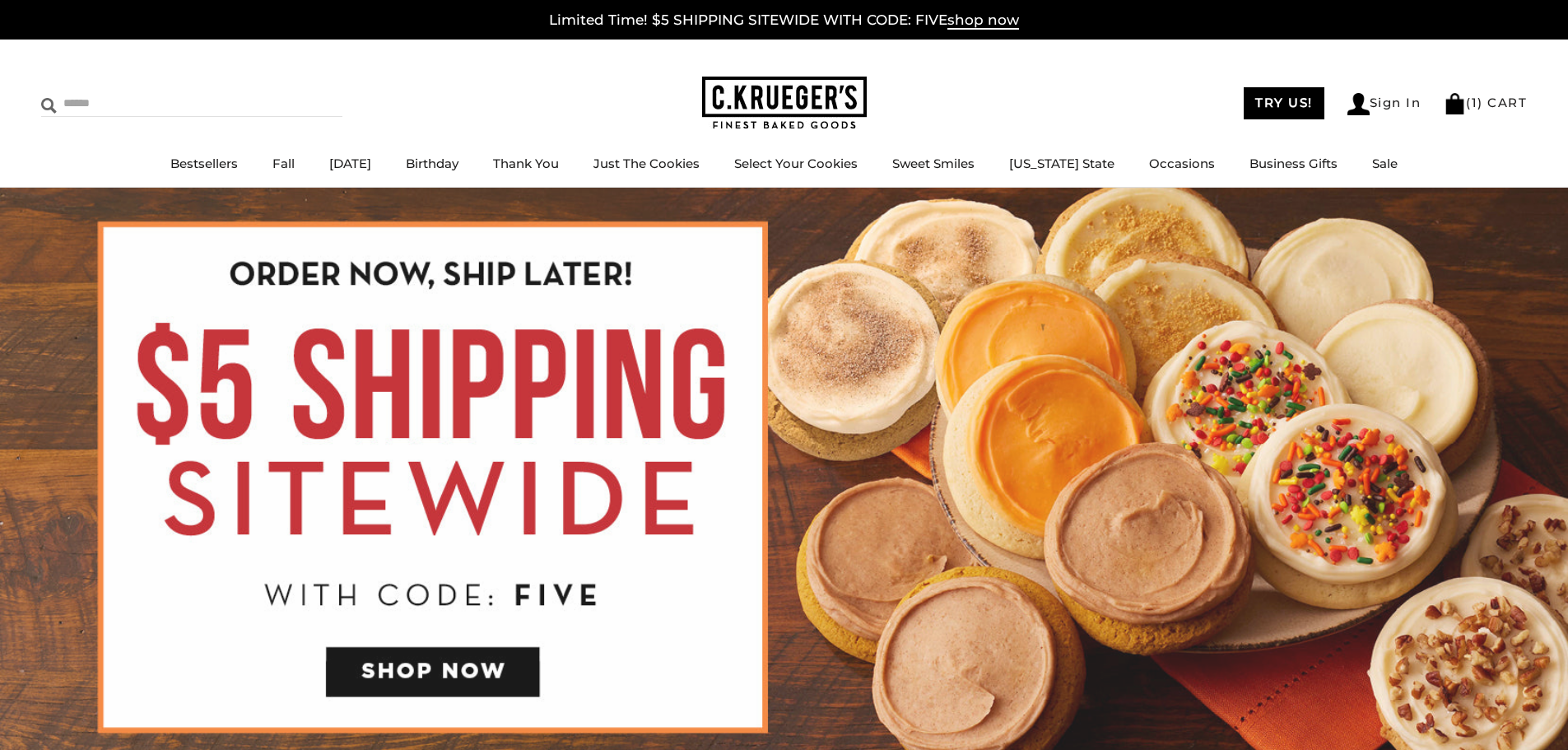
click at [121, 100] on input "Search" at bounding box center [139, 103] width 196 height 25
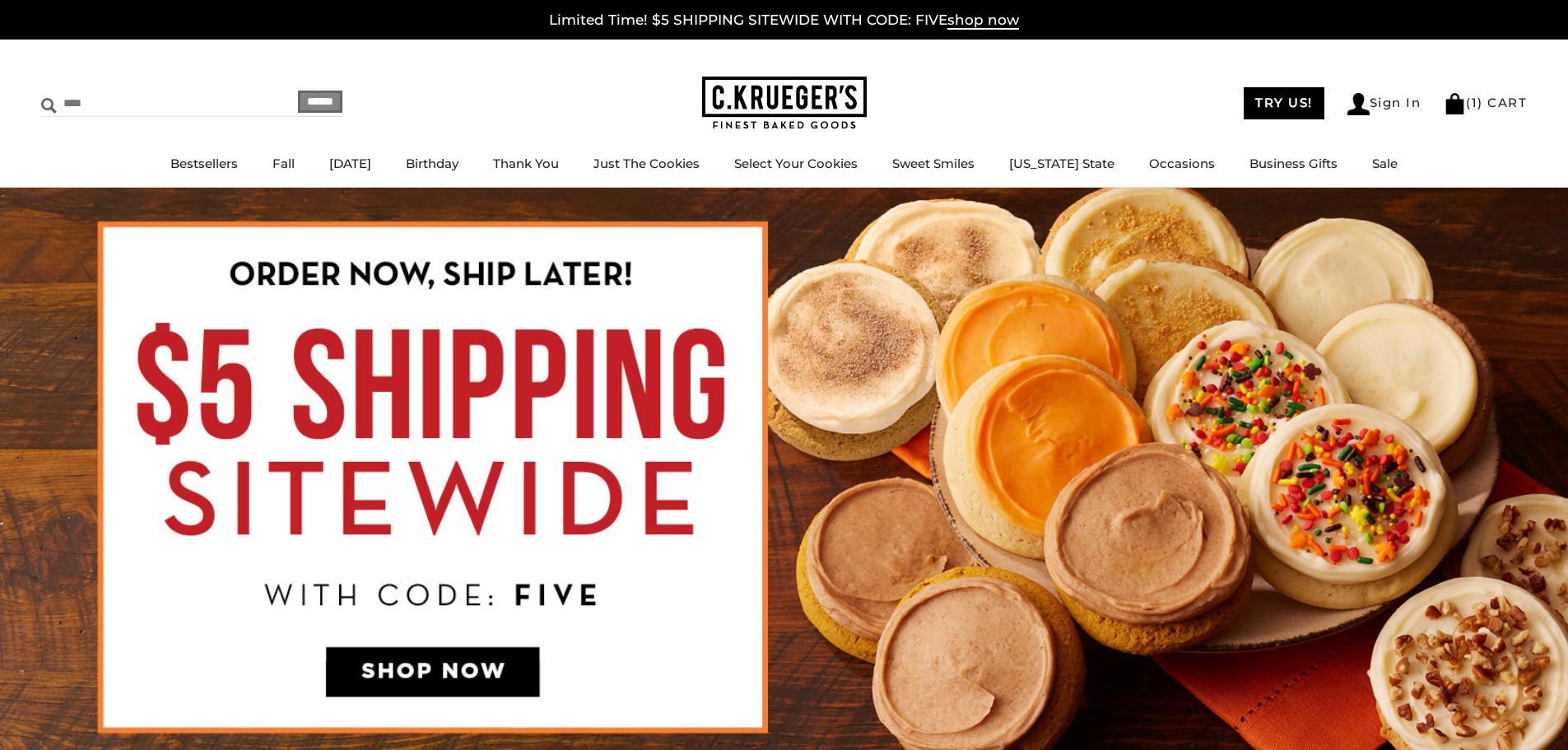
type input "****"
click at [298, 90] on input "******" at bounding box center [320, 101] width 45 height 22
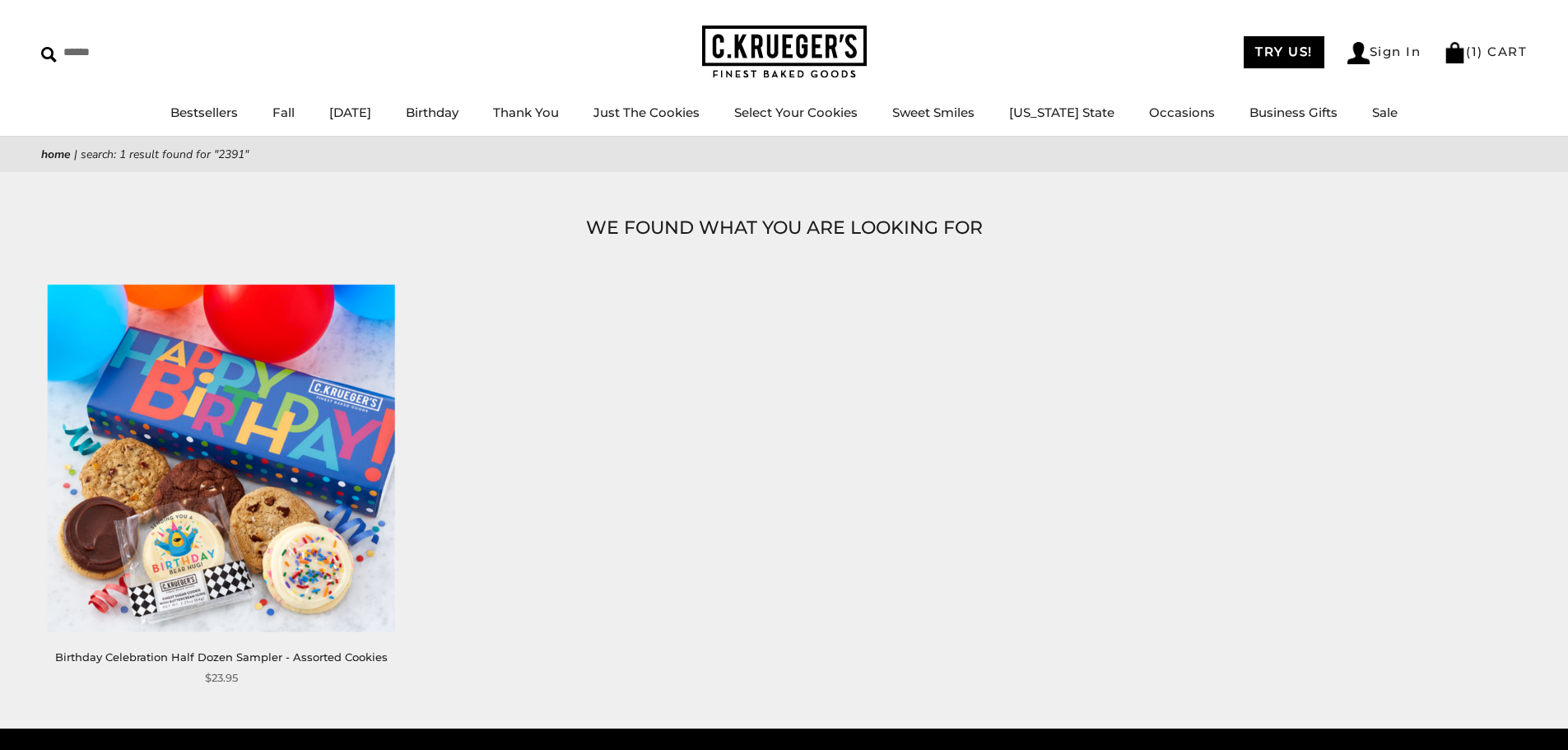
scroll to position [247, 0]
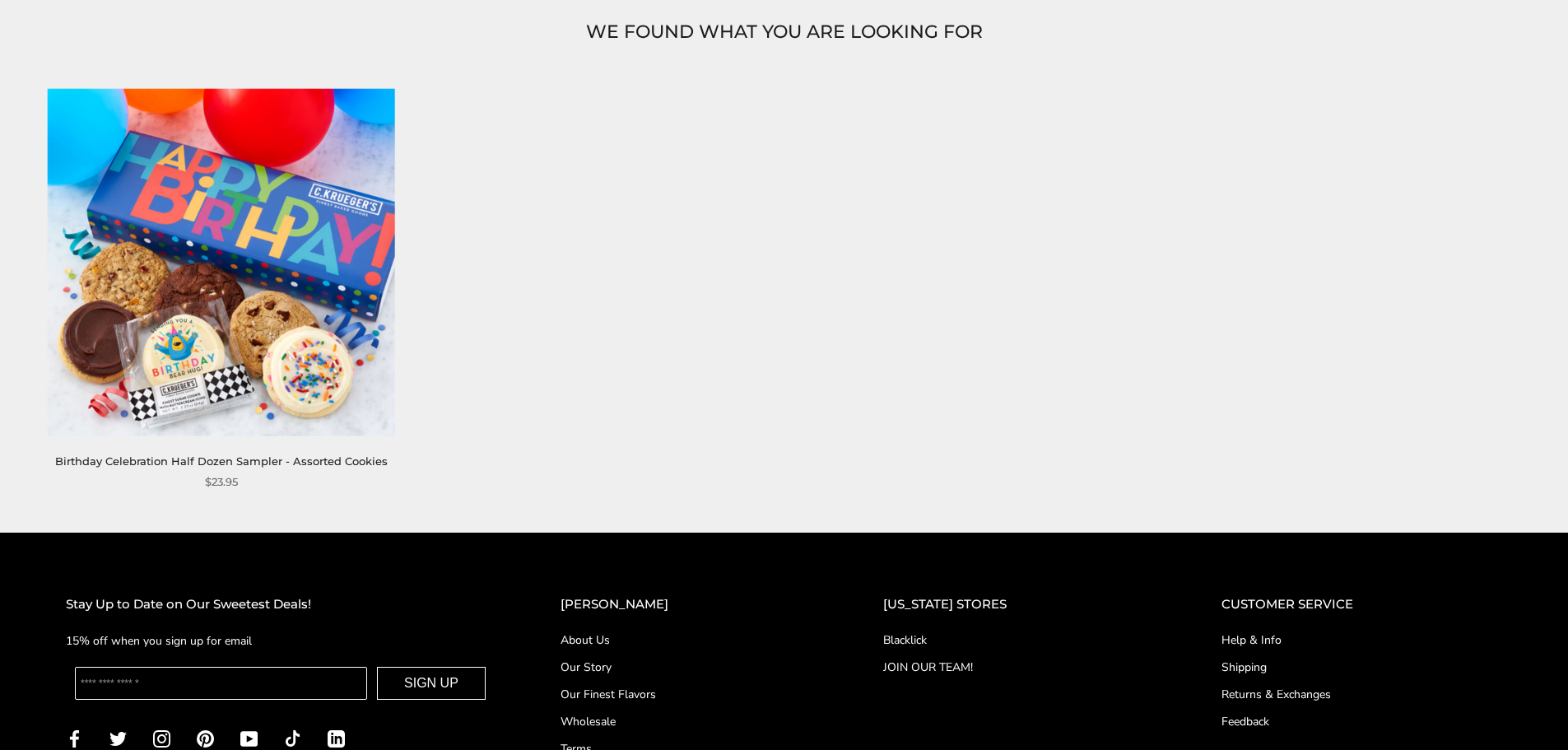
click at [604, 242] on div "Birthday Celebration Half Dozen Sampler - Assorted Cookies $23.95" at bounding box center [768, 309] width 1523 height 444
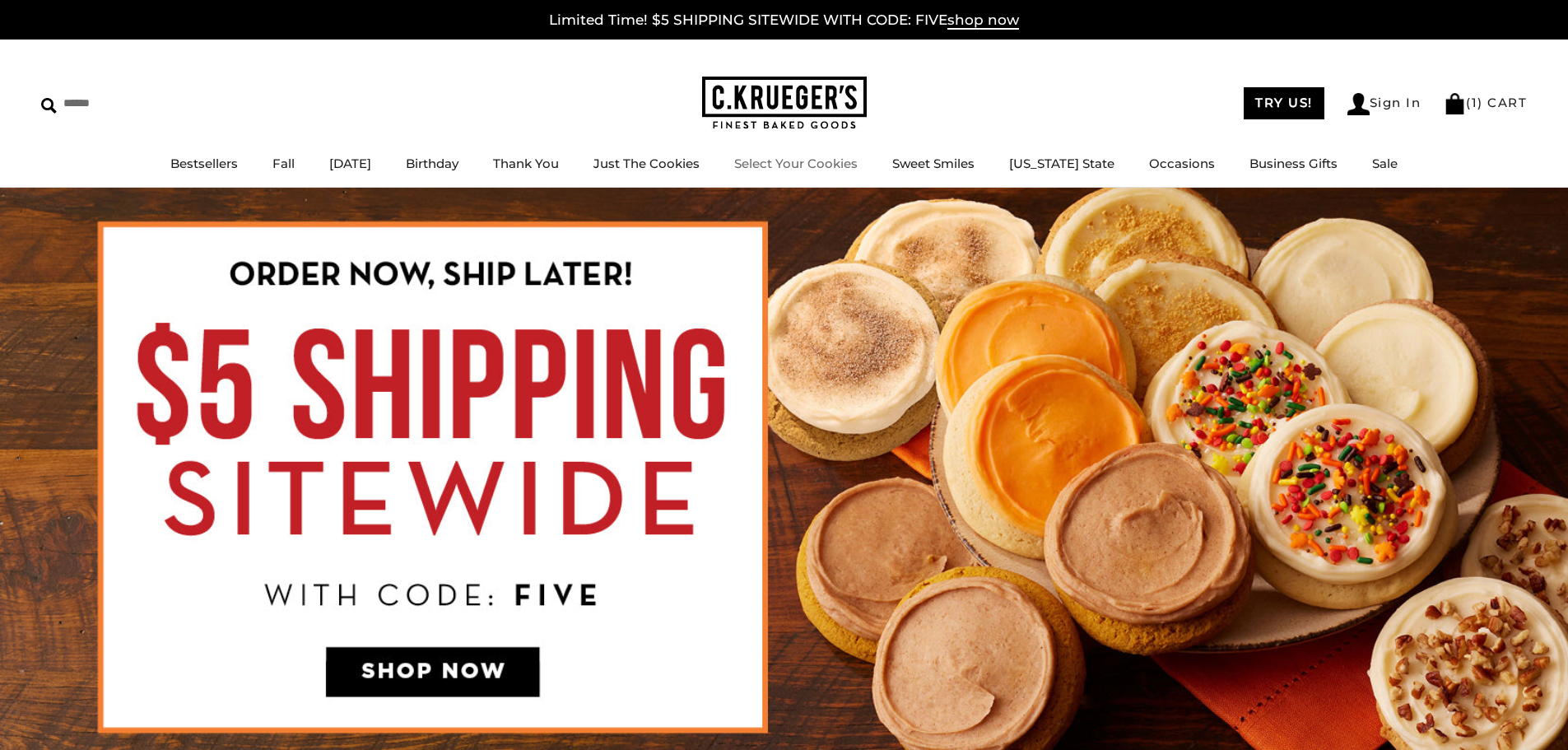
click at [780, 90] on img at bounding box center [785, 103] width 165 height 54
click at [791, 165] on link "Select Your Cookies" at bounding box center [795, 163] width 124 height 16
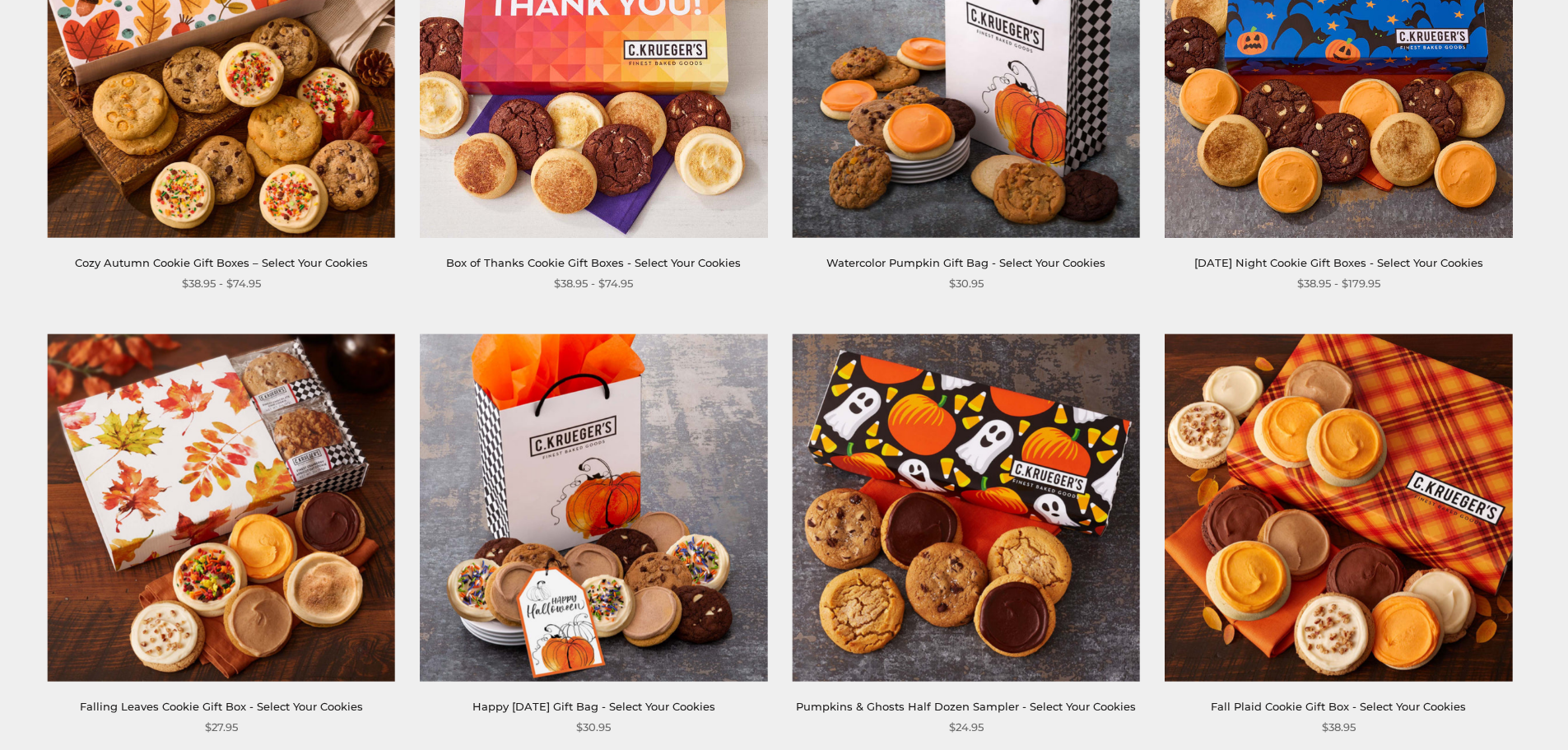
scroll to position [329, 0]
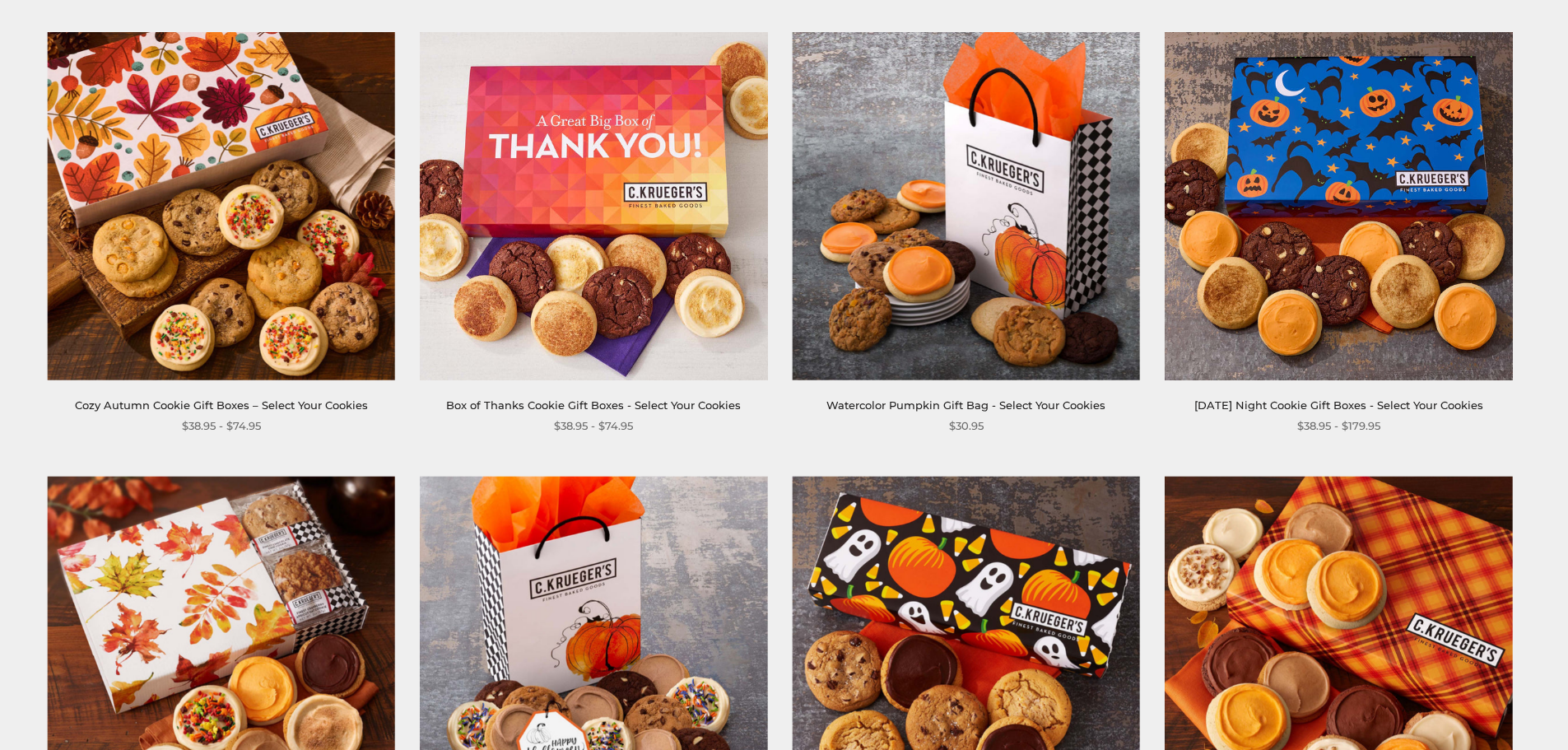
click at [218, 229] on img at bounding box center [221, 206] width 348 height 348
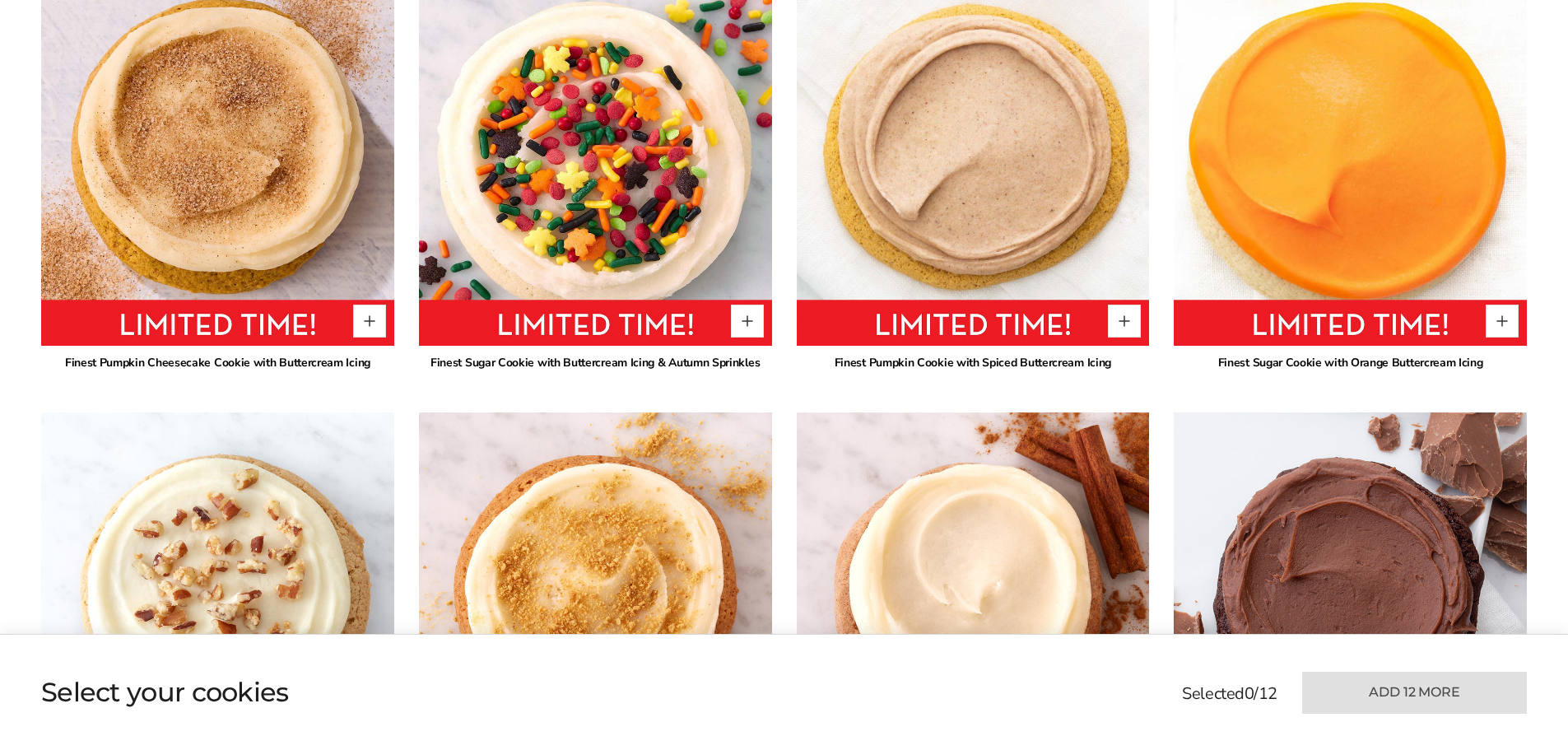
scroll to position [1482, 0]
